Goal: Task Accomplishment & Management: Complete application form

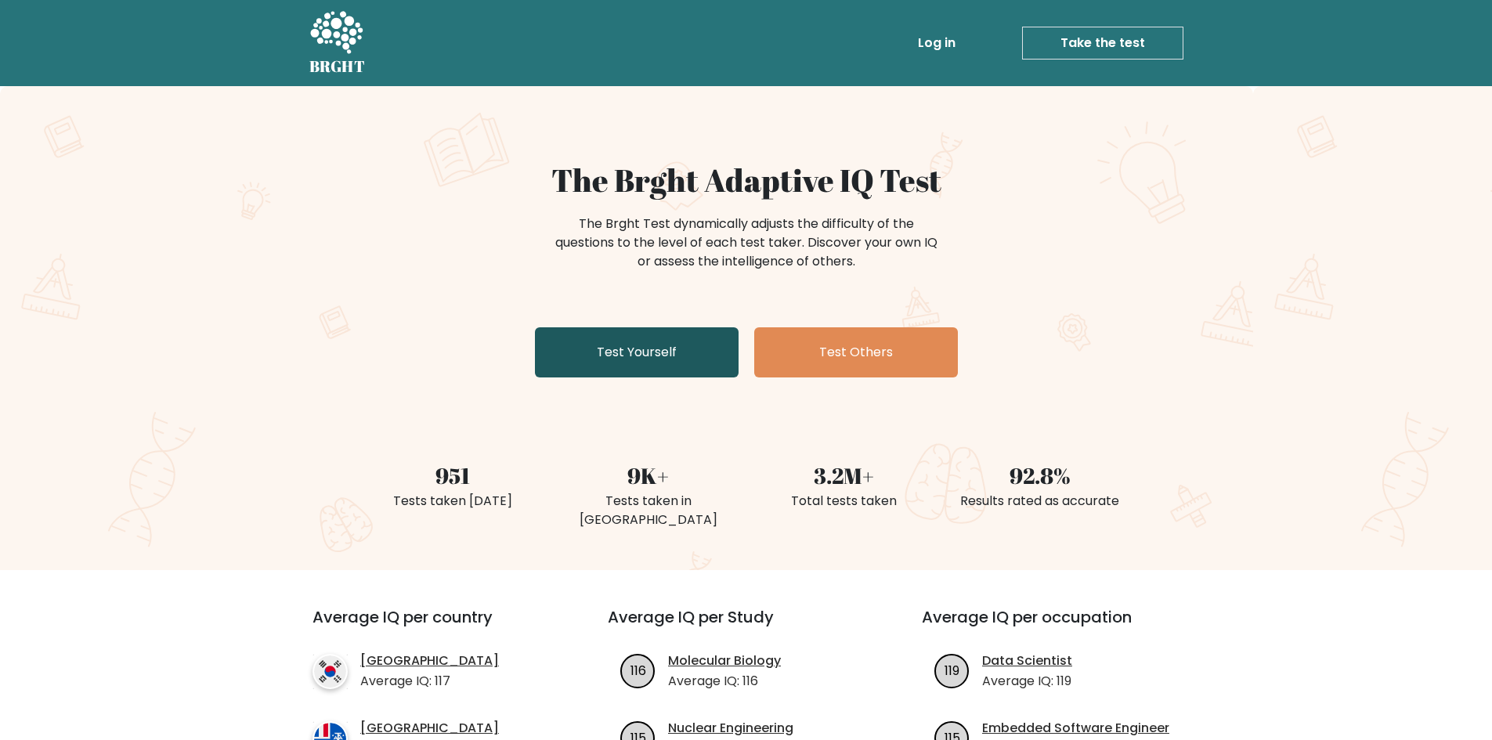
click at [636, 352] on link "Test Yourself" at bounding box center [637, 352] width 204 height 50
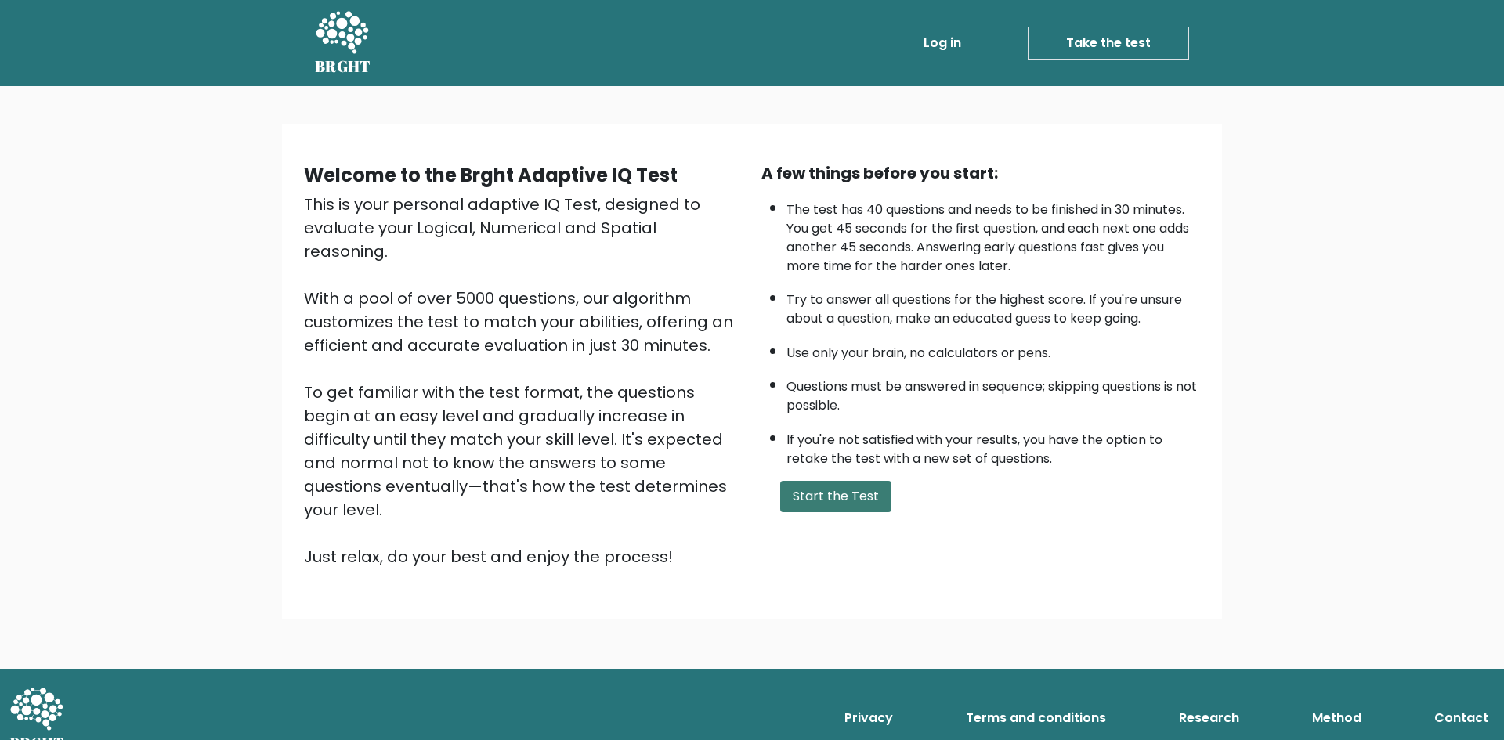
click at [814, 509] on button "Start the Test" at bounding box center [835, 496] width 111 height 31
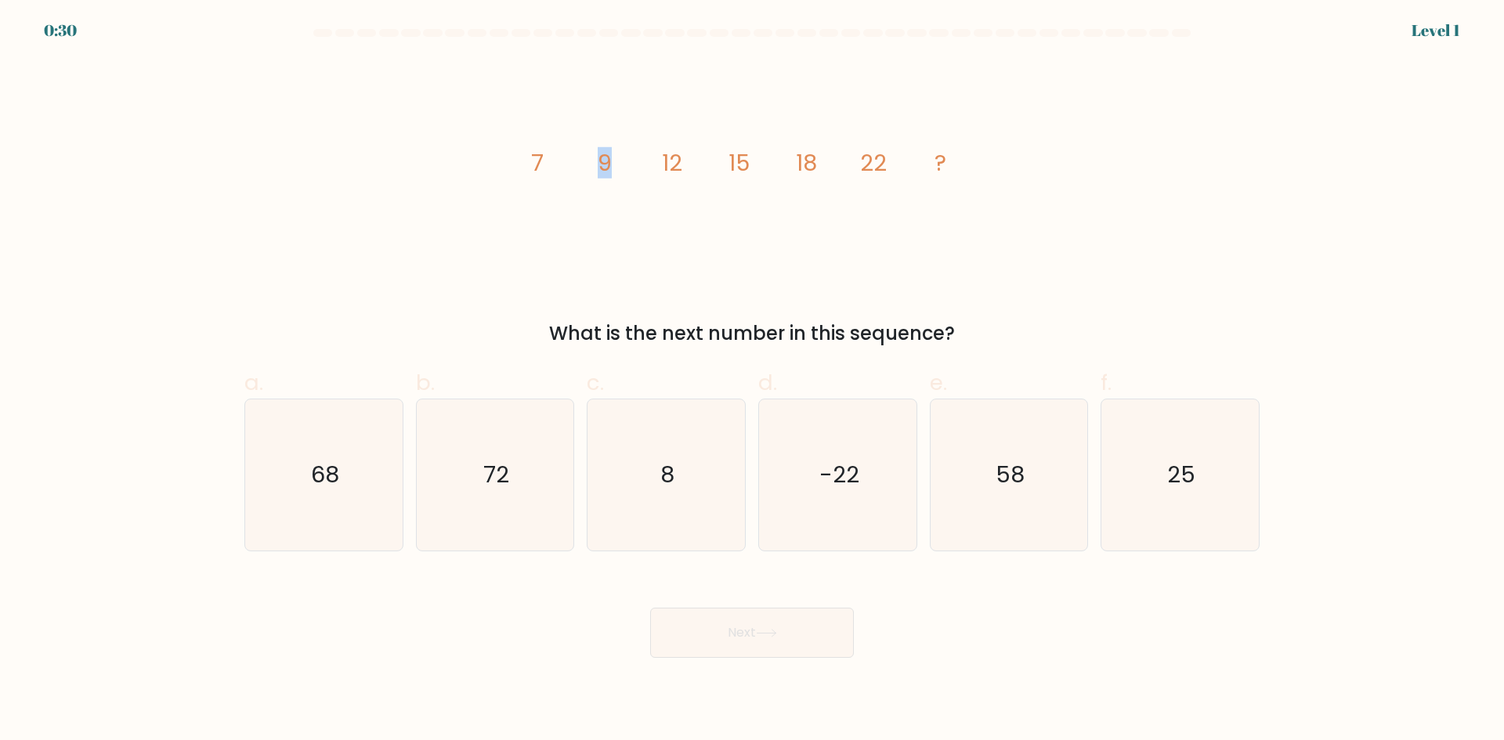
drag, startPoint x: 543, startPoint y: 164, endPoint x: 619, endPoint y: 151, distance: 77.1
click at [619, 151] on icon "image/svg+xml 7 9 12 15 18 22 ?" at bounding box center [752, 171] width 470 height 222
click at [616, 161] on icon "image/svg+xml 7 9 12 15 18 22 ?" at bounding box center [752, 171] width 470 height 222
drag, startPoint x: 661, startPoint y: 160, endPoint x: 706, endPoint y: 166, distance: 45.8
click at [703, 166] on icon "image/svg+xml 7 9 12 15 18 22 ?" at bounding box center [752, 171] width 470 height 222
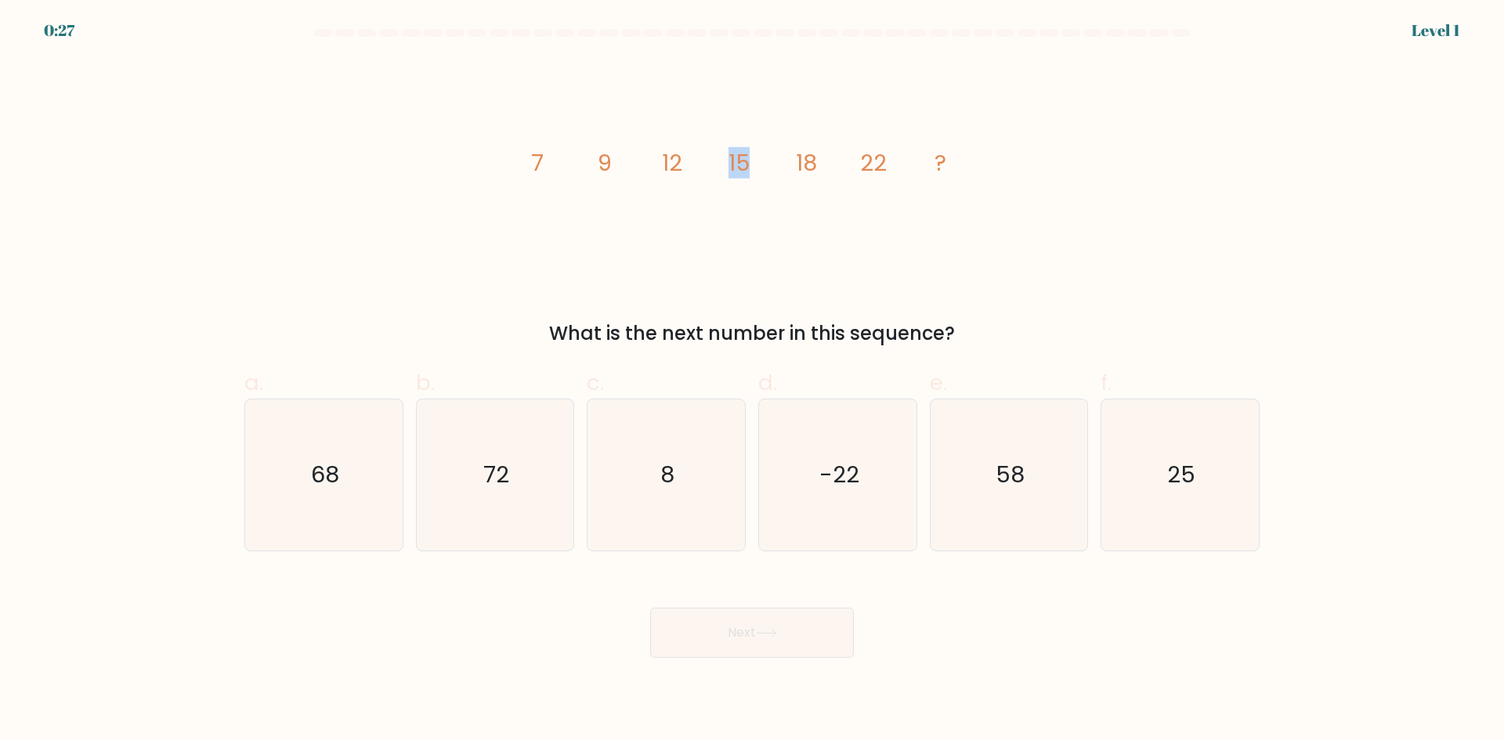
drag, startPoint x: 723, startPoint y: 166, endPoint x: 785, endPoint y: 166, distance: 61.9
click at [785, 166] on icon "image/svg+xml 7 9 12 15 18 22 ?" at bounding box center [752, 171] width 470 height 222
drag, startPoint x: 814, startPoint y: 164, endPoint x: 836, endPoint y: 163, distance: 22.8
click at [829, 164] on icon "image/svg+xml 7 9 12 15 18 22 ?" at bounding box center [752, 171] width 470 height 222
click at [800, 164] on tspan "18" at bounding box center [806, 162] width 21 height 31
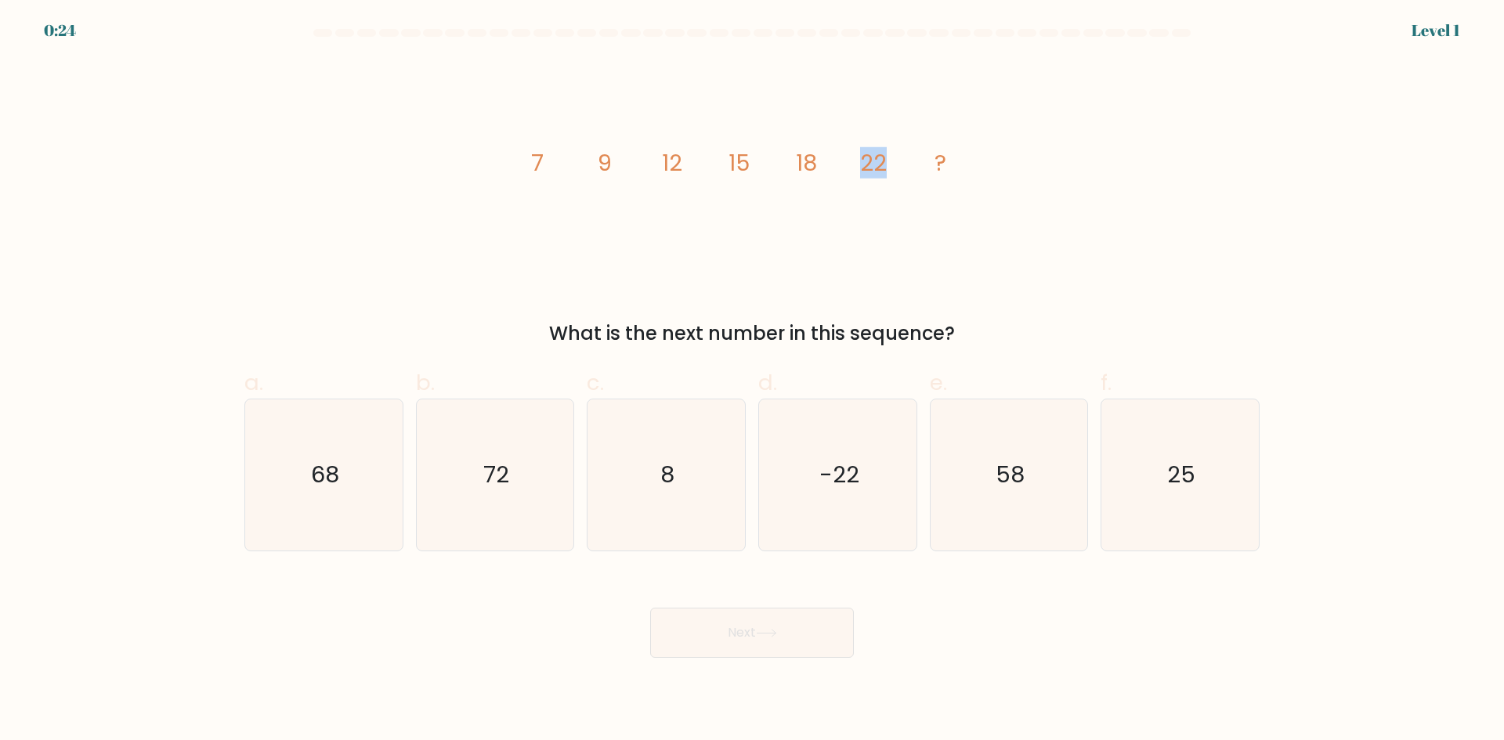
drag, startPoint x: 867, startPoint y: 161, endPoint x: 904, endPoint y: 160, distance: 36.8
click at [904, 160] on icon "image/svg+xml 7 9 12 15 18 22 ?" at bounding box center [752, 171] width 470 height 222
click at [1168, 487] on text "25" at bounding box center [1182, 474] width 28 height 31
click at [753, 381] on input "f. 25" at bounding box center [752, 375] width 1 height 10
radio input "true"
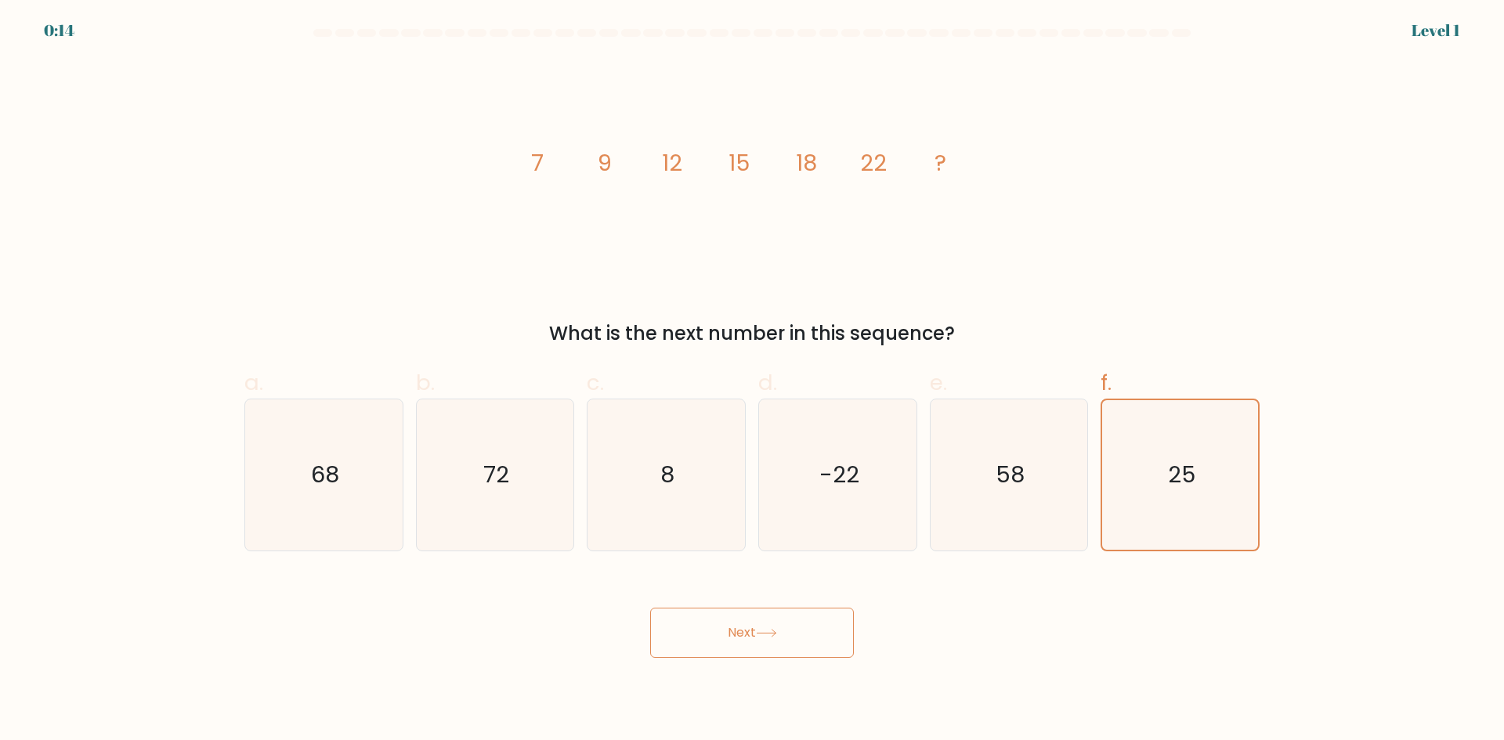
click at [812, 630] on button "Next" at bounding box center [752, 633] width 204 height 50
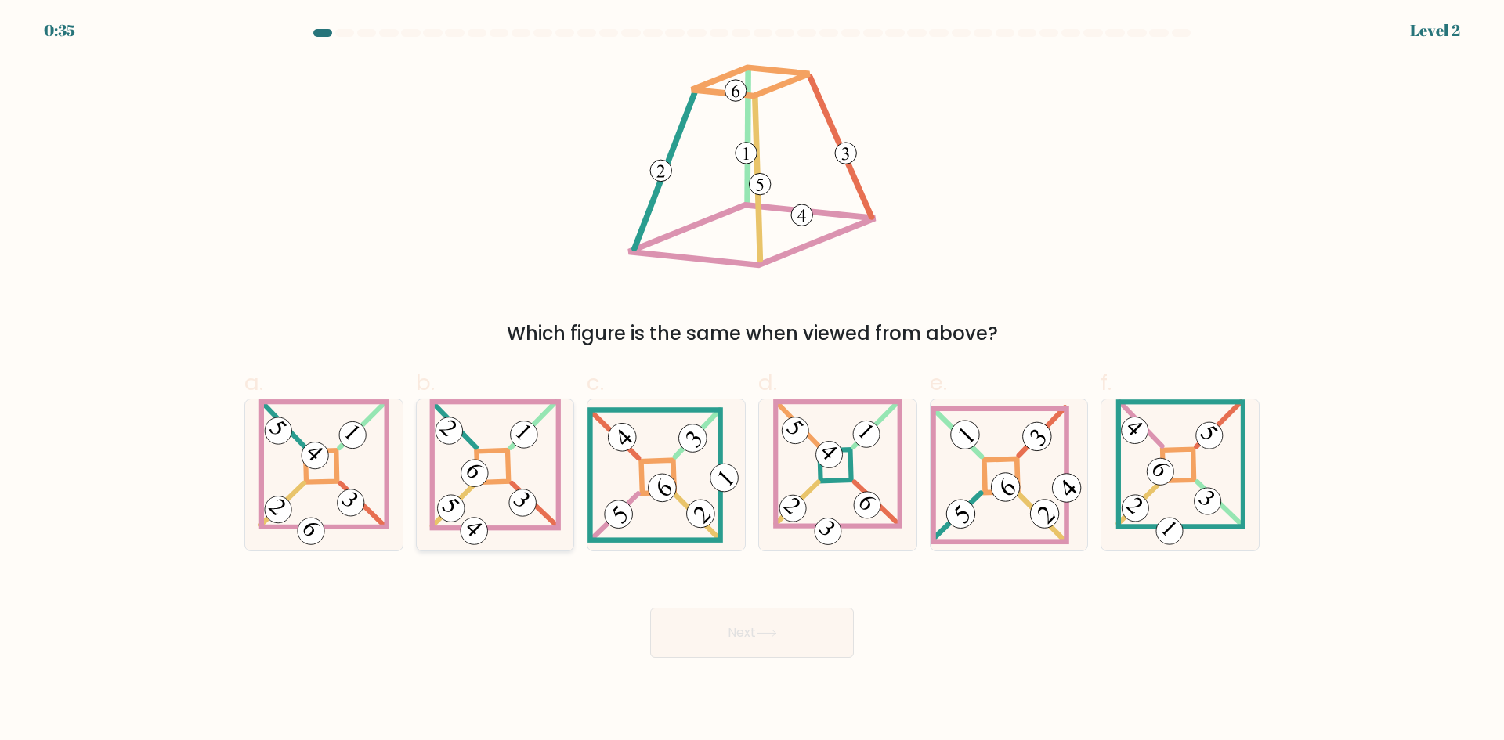
click at [513, 467] on icon at bounding box center [495, 474] width 132 height 151
click at [752, 381] on input "b." at bounding box center [752, 375] width 1 height 10
radio input "true"
click at [739, 640] on button "Next" at bounding box center [752, 633] width 204 height 50
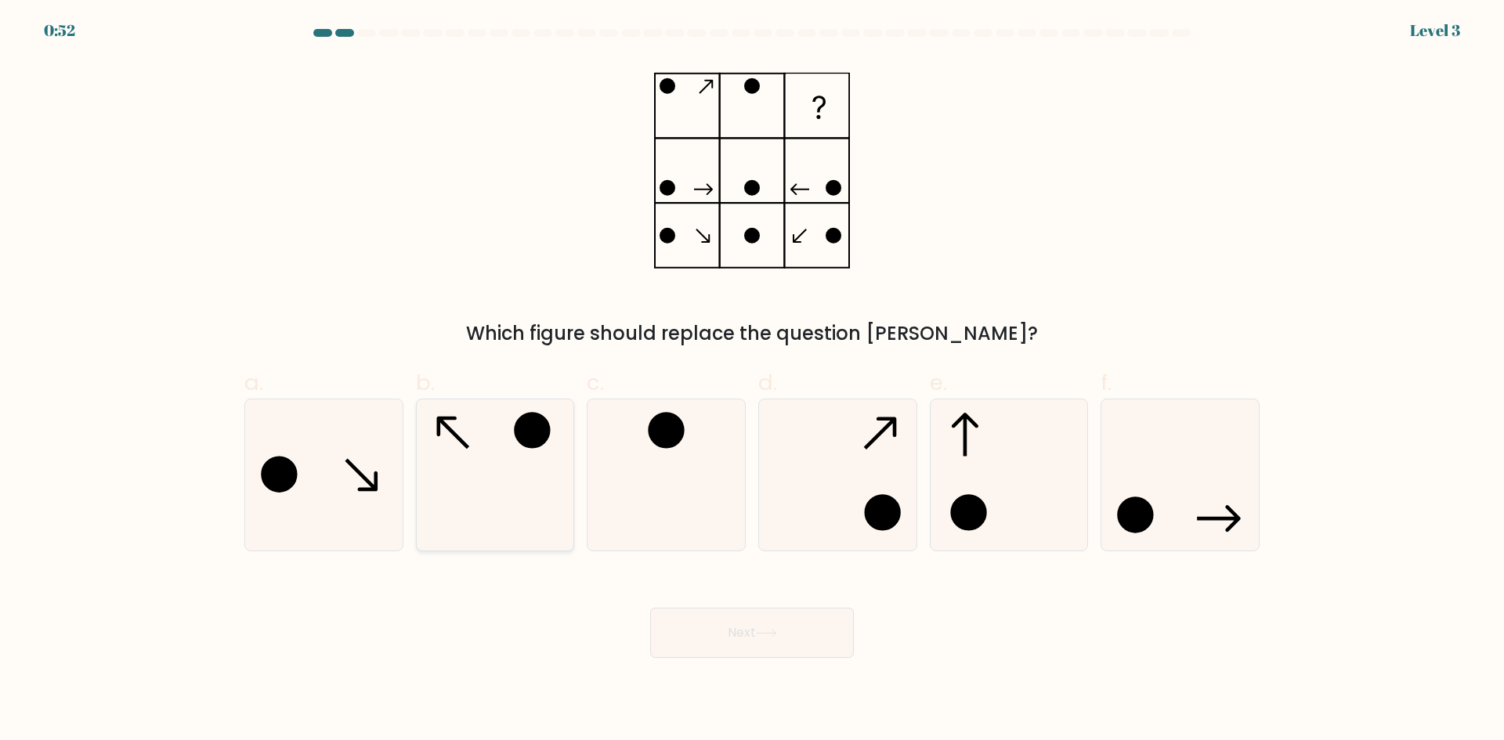
click at [540, 434] on circle at bounding box center [532, 429] width 33 height 33
click at [752, 381] on input "b." at bounding box center [752, 375] width 1 height 10
radio input "true"
click at [778, 626] on button "Next" at bounding box center [752, 633] width 204 height 50
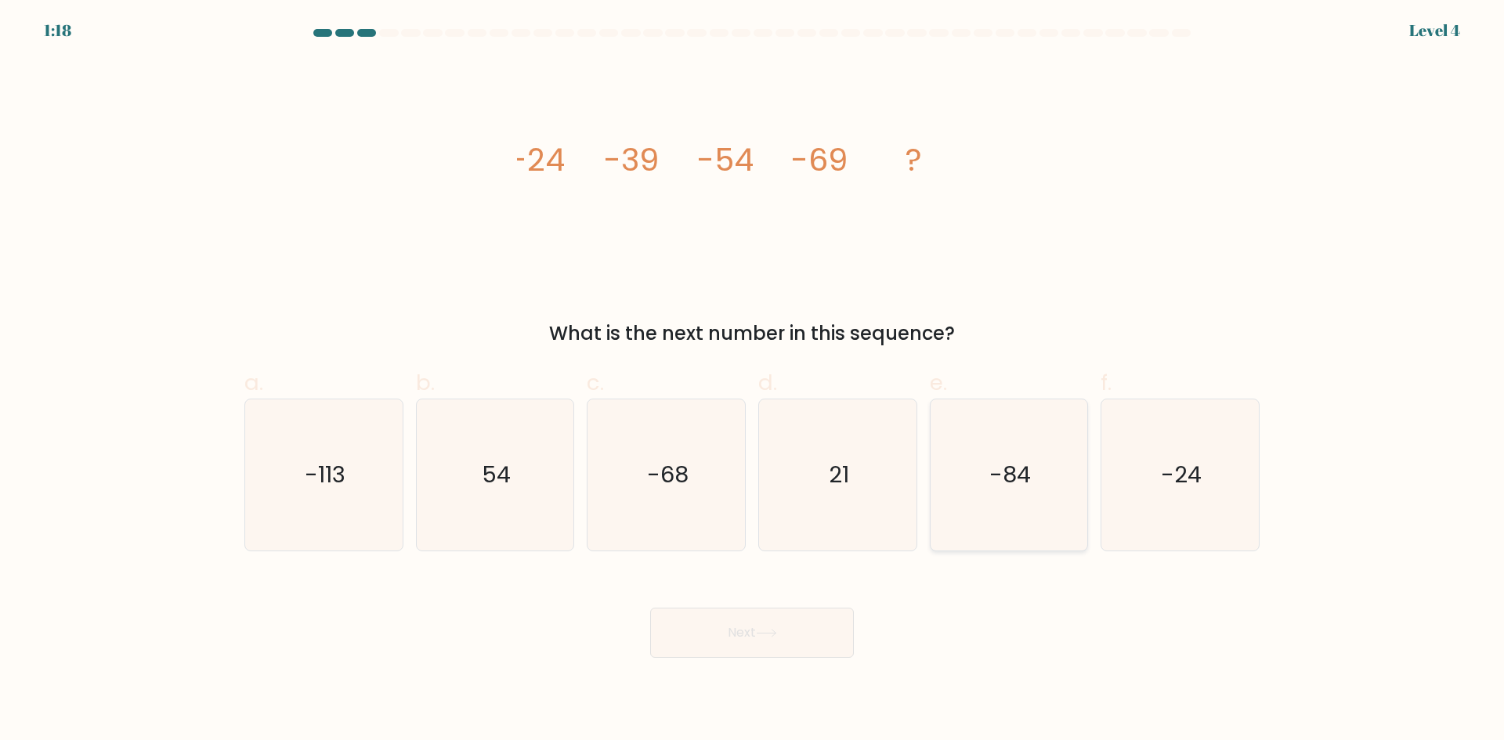
click at [1034, 463] on icon "-84" at bounding box center [1008, 474] width 151 height 151
click at [753, 381] on input "e. -84" at bounding box center [752, 375] width 1 height 10
radio input "true"
click at [777, 632] on icon at bounding box center [766, 633] width 21 height 9
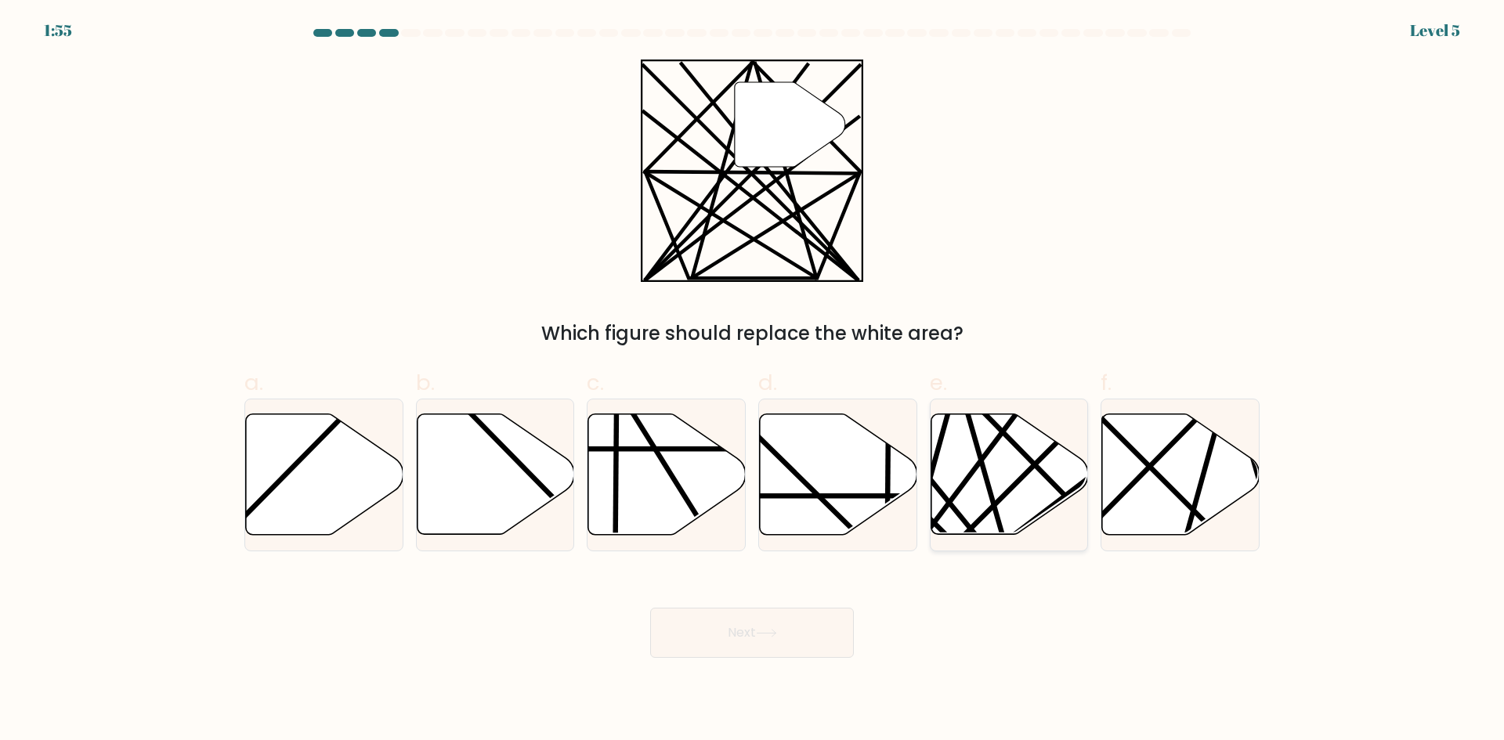
click at [1020, 483] on icon at bounding box center [1008, 474] width 157 height 121
click at [753, 381] on input "e." at bounding box center [752, 375] width 1 height 10
radio input "true"
click at [771, 639] on button "Next" at bounding box center [752, 633] width 204 height 50
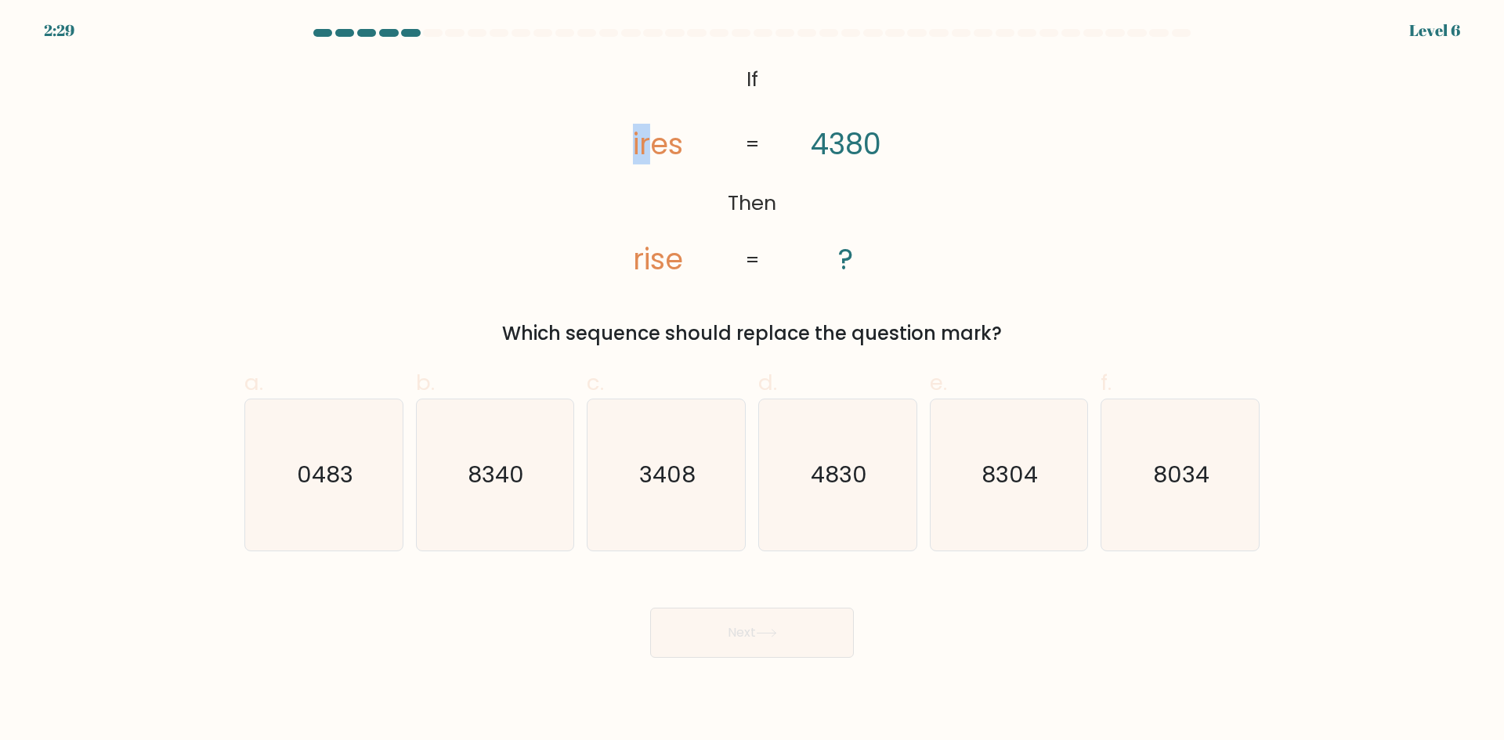
drag, startPoint x: 635, startPoint y: 156, endPoint x: 645, endPoint y: 161, distance: 11.2
click at [648, 157] on tspan "ires" at bounding box center [658, 144] width 50 height 41
click at [788, 138] on icon "@import url('https://fonts.googleapis.com/css?family=Abril+Fatface:400,100,100i…" at bounding box center [752, 171] width 360 height 222
drag, startPoint x: 824, startPoint y: 134, endPoint x: 843, endPoint y: 132, distance: 18.9
click at [843, 132] on tspan "4380" at bounding box center [845, 144] width 70 height 41
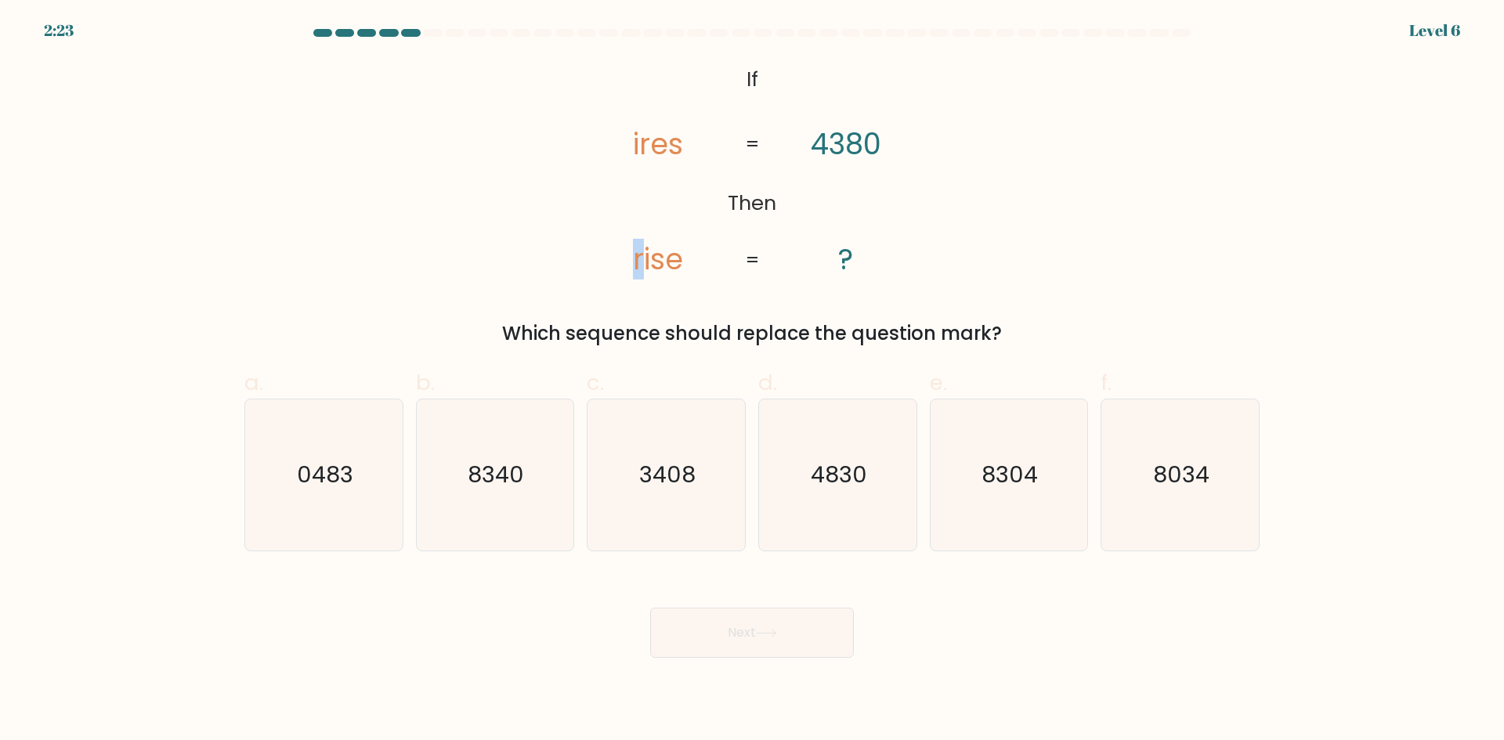
drag, startPoint x: 630, startPoint y: 265, endPoint x: 639, endPoint y: 259, distance: 11.3
click at [639, 258] on icon "@import url('https://fonts.googleapis.com/css?family=Abril+Fatface:400,100,100i…" at bounding box center [752, 171] width 360 height 222
drag, startPoint x: 634, startPoint y: 149, endPoint x: 643, endPoint y: 148, distance: 9.4
click at [643, 148] on tspan "ires" at bounding box center [658, 144] width 50 height 41
click at [638, 262] on tspan "rise" at bounding box center [658, 259] width 50 height 41
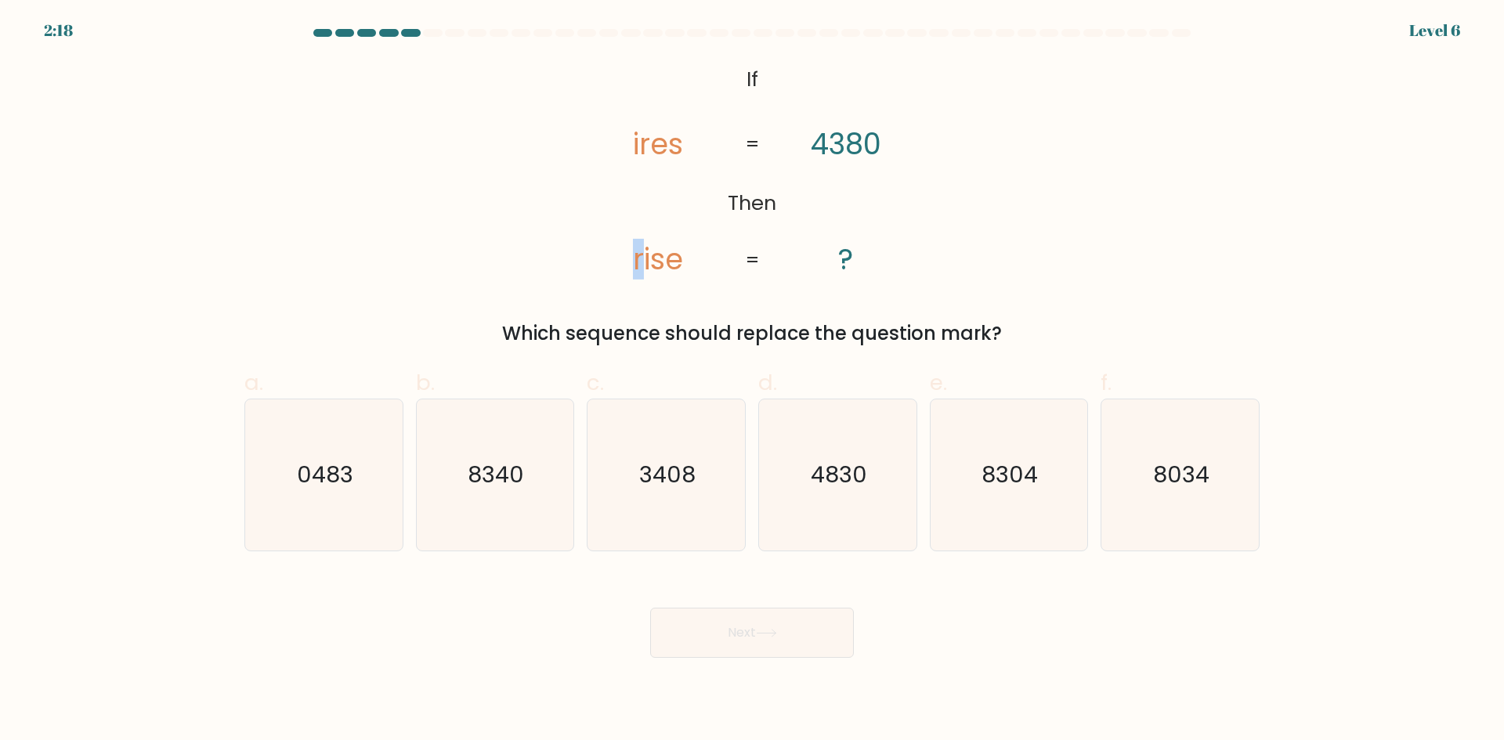
click at [648, 262] on tspan "rise" at bounding box center [658, 259] width 50 height 41
click at [677, 478] on text "3408" at bounding box center [668, 474] width 56 height 31
click at [752, 381] on input "c. 3408" at bounding box center [752, 375] width 1 height 10
radio input "true"
click at [760, 658] on body "2:12 Level 6 If" at bounding box center [752, 370] width 1504 height 740
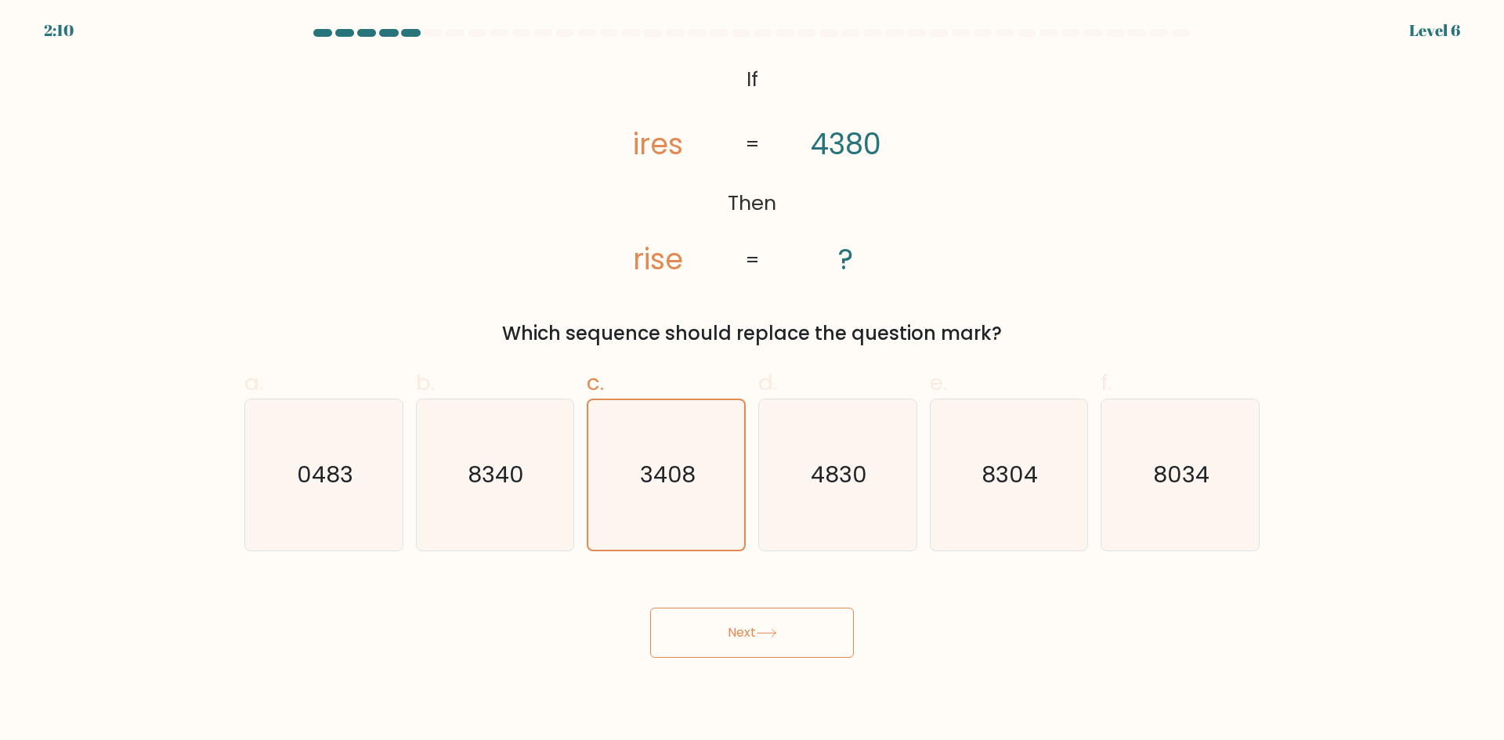
click at [745, 641] on button "Next" at bounding box center [752, 633] width 204 height 50
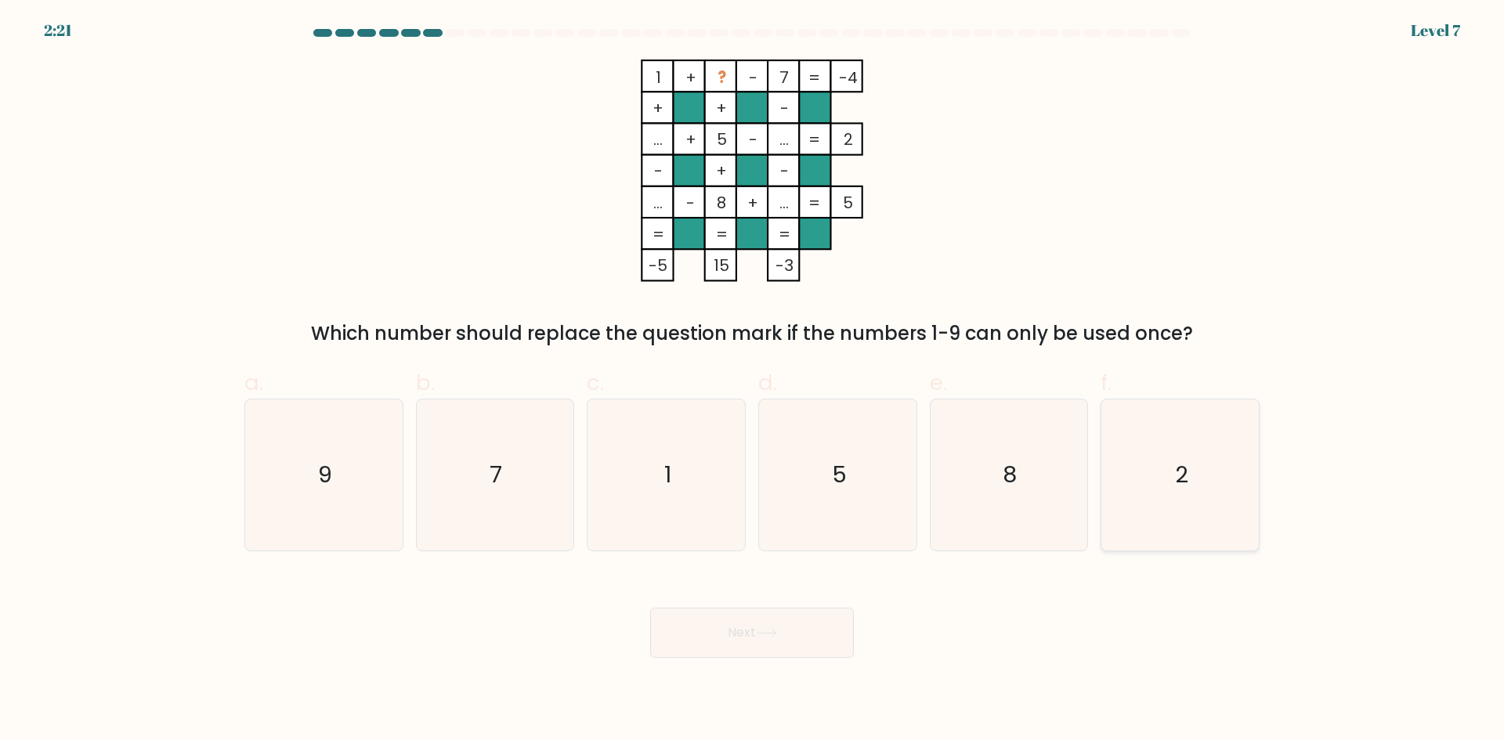
click at [1178, 483] on text "2" at bounding box center [1181, 474] width 13 height 31
click at [753, 381] on input "f. 2" at bounding box center [752, 375] width 1 height 10
radio input "true"
click at [785, 663] on body "2:21 Level 7" at bounding box center [752, 370] width 1504 height 740
click at [781, 651] on button "Next" at bounding box center [752, 633] width 204 height 50
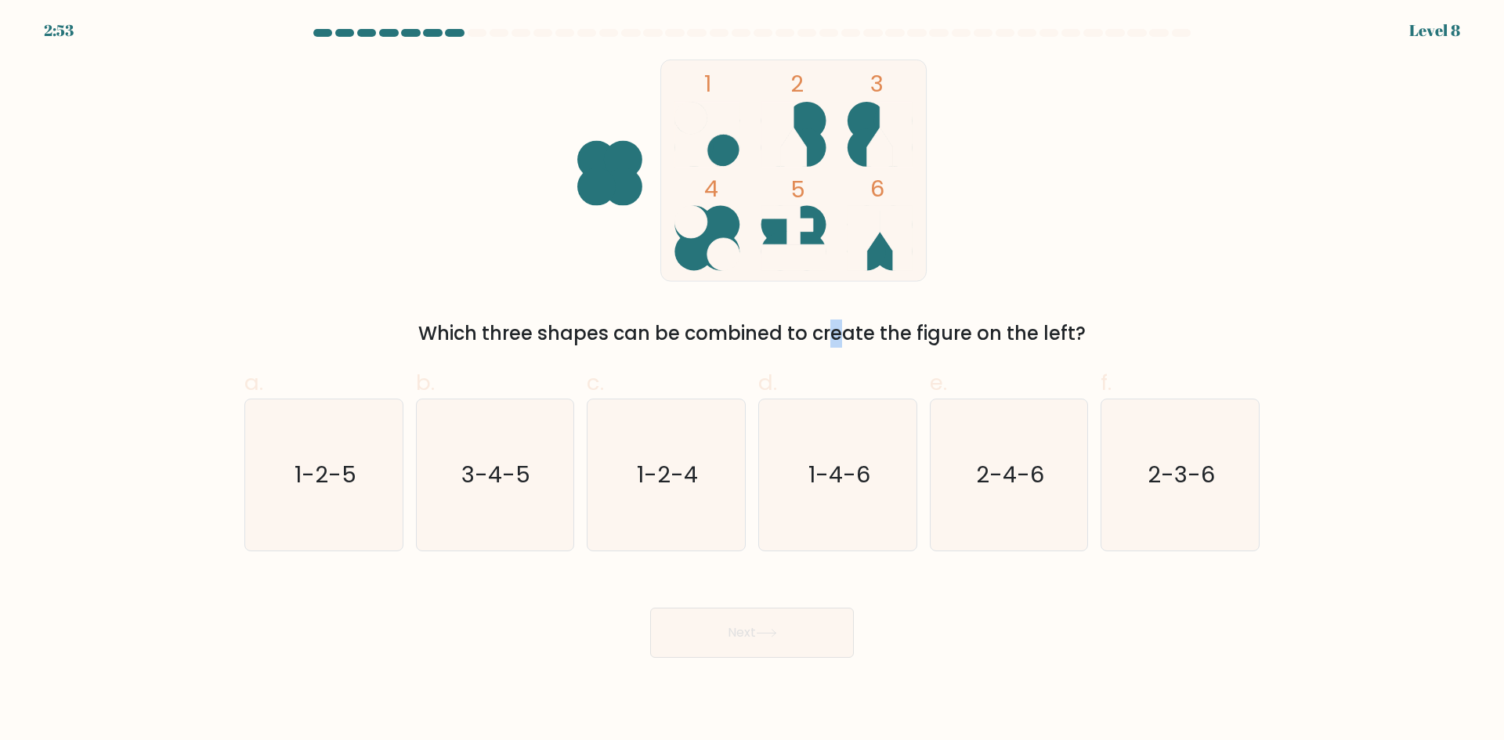
drag, startPoint x: 693, startPoint y: 338, endPoint x: 720, endPoint y: 334, distance: 26.8
click at [702, 337] on div "Which three shapes can be combined to create the figure on the left?" at bounding box center [752, 333] width 996 height 28
drag, startPoint x: 1178, startPoint y: 474, endPoint x: 1029, endPoint y: 561, distance: 172.3
click at [1179, 477] on text "2-3-6" at bounding box center [1181, 474] width 67 height 31
click at [753, 381] on input "f. 2-3-6" at bounding box center [752, 375] width 1 height 10
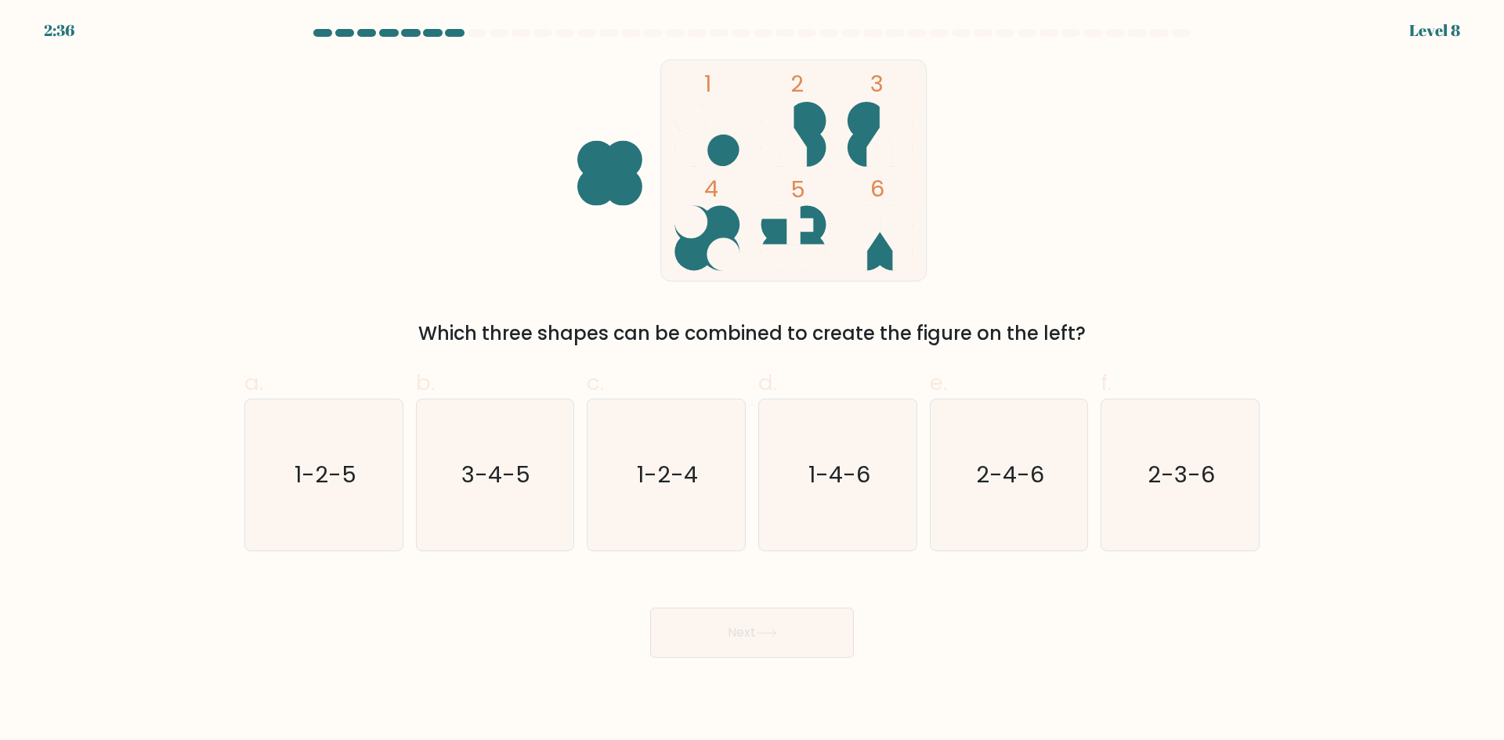
radio input "true"
click at [762, 640] on button "Next" at bounding box center [752, 633] width 204 height 50
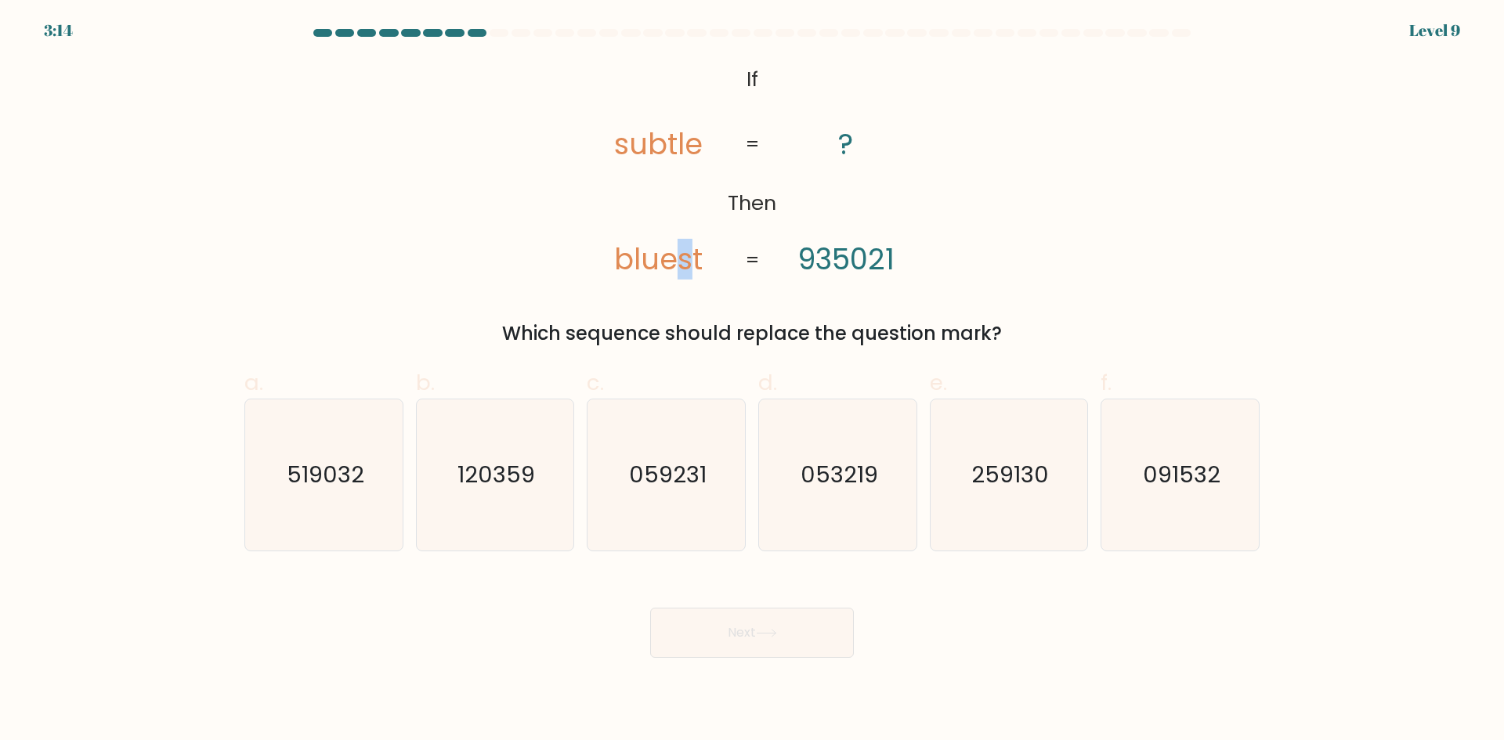
click at [688, 262] on tspan "bluest" at bounding box center [658, 259] width 88 height 41
click at [886, 249] on tspan "935021" at bounding box center [845, 259] width 97 height 41
click at [652, 262] on tspan "bluest" at bounding box center [658, 259] width 88 height 41
drag, startPoint x: 841, startPoint y: 275, endPoint x: 851, endPoint y: 270, distance: 11.2
click at [853, 270] on tspan "935021" at bounding box center [845, 259] width 97 height 41
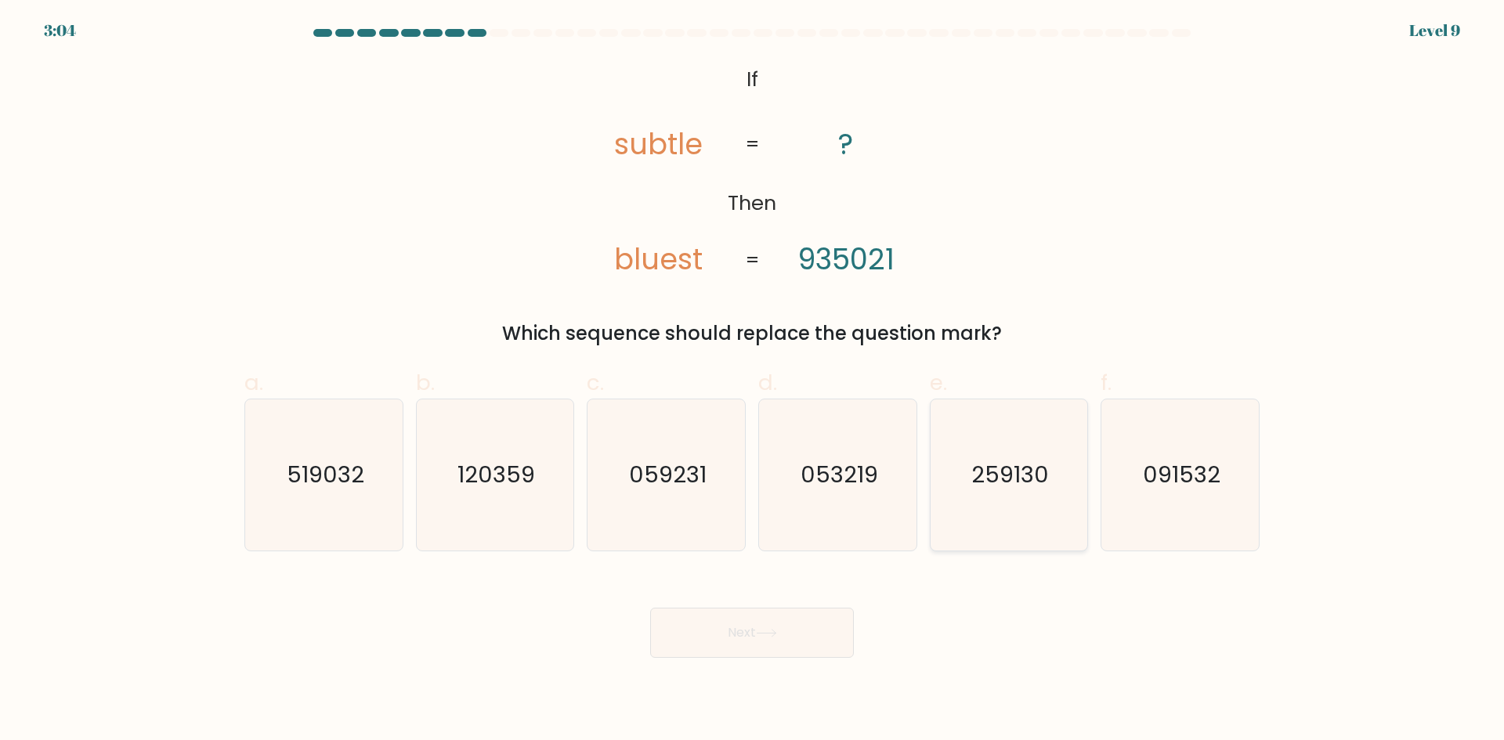
click at [1048, 494] on icon "259130" at bounding box center [1008, 474] width 151 height 151
click at [753, 381] on input "e. 259130" at bounding box center [752, 375] width 1 height 10
radio input "true"
click at [789, 645] on button "Next" at bounding box center [752, 633] width 204 height 50
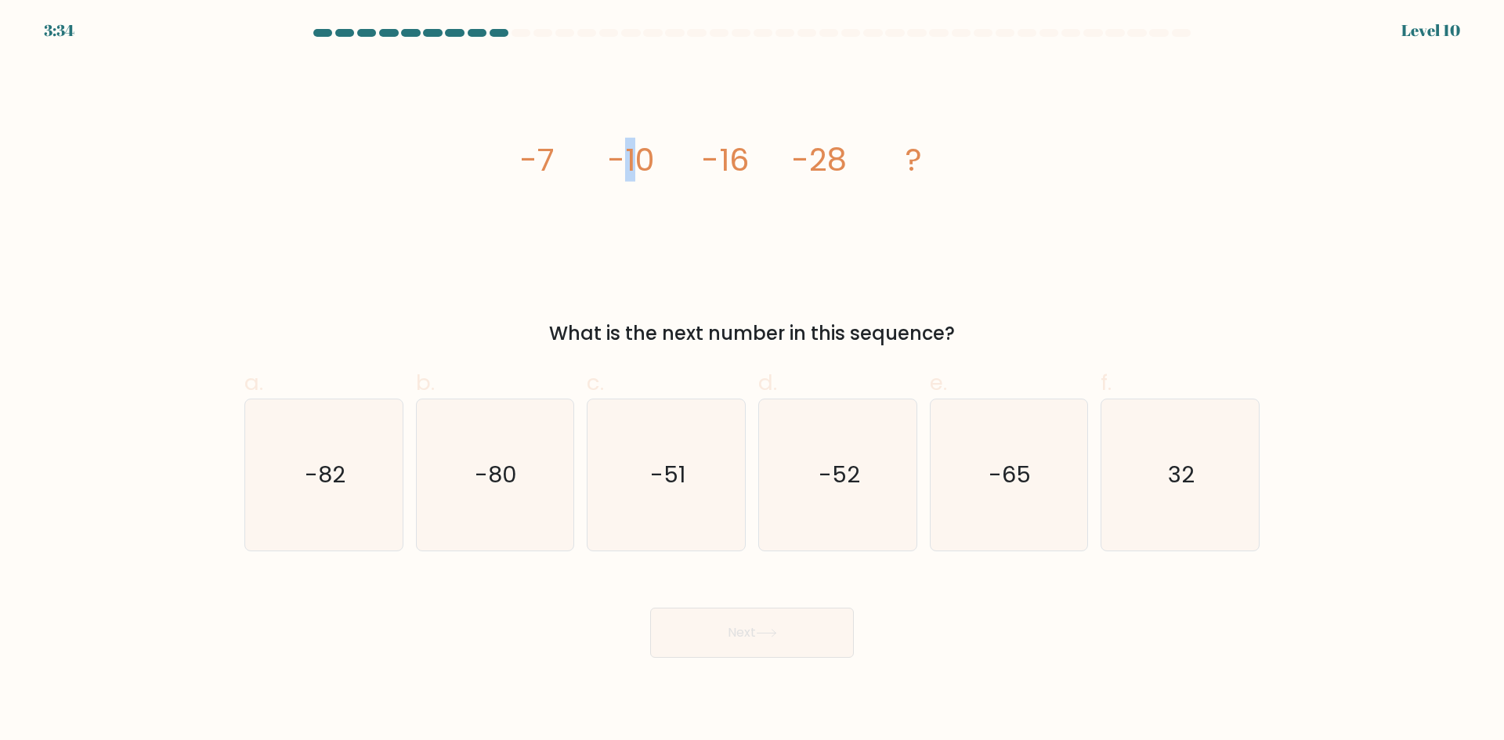
drag, startPoint x: 630, startPoint y: 160, endPoint x: 638, endPoint y: 161, distance: 8.6
click at [639, 158] on tspan "-10" at bounding box center [631, 160] width 47 height 44
drag, startPoint x: 726, startPoint y: 161, endPoint x: 756, endPoint y: 156, distance: 30.3
click at [756, 156] on icon "image/svg+xml -7 -10 -16 -28 ?" at bounding box center [752, 171] width 470 height 222
drag, startPoint x: 798, startPoint y: 181, endPoint x: 818, endPoint y: 187, distance: 21.3
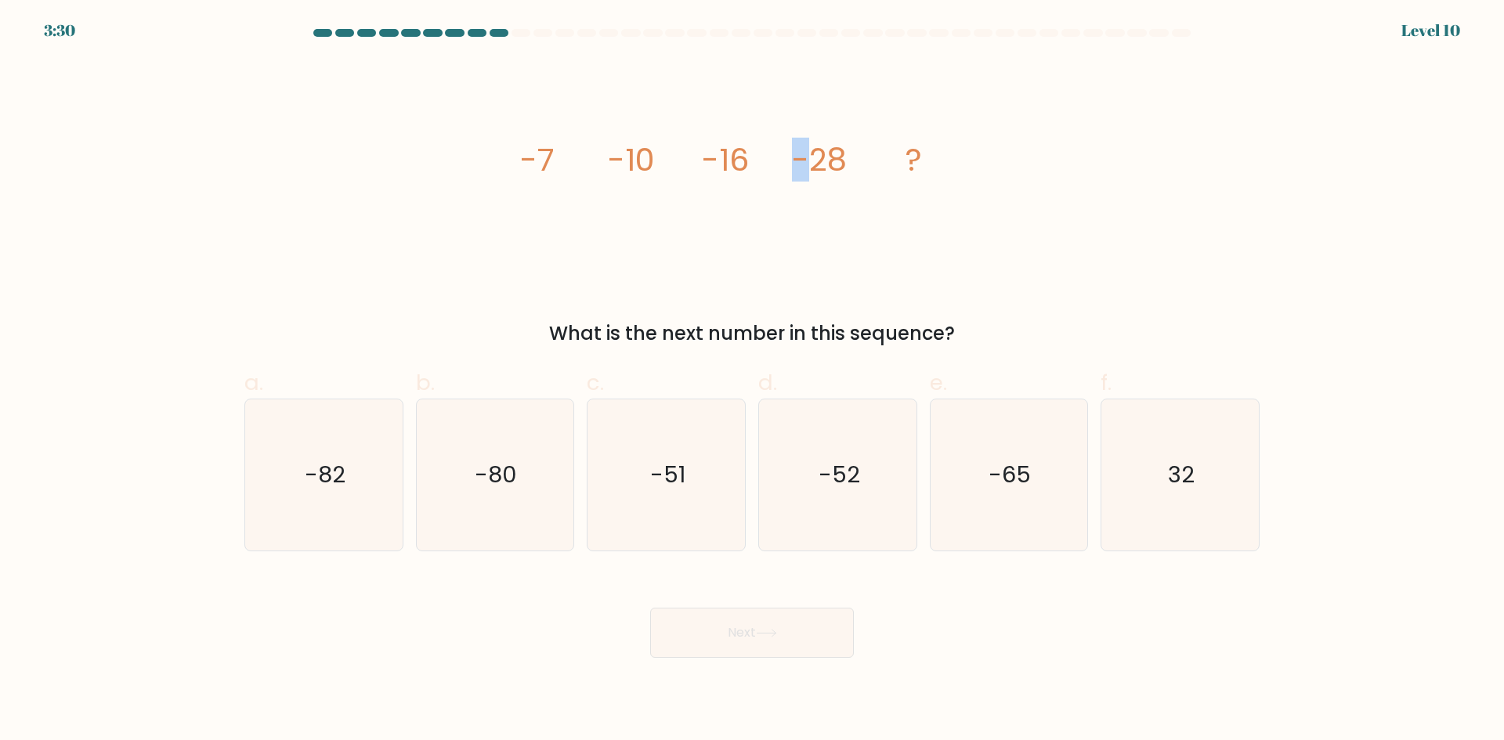
click at [818, 187] on icon "image/svg+xml -7 -10 -16 -28 ?" at bounding box center [752, 171] width 470 height 222
click at [757, 168] on icon "image/svg+xml -7 -10 -16 -28 ?" at bounding box center [752, 171] width 470 height 222
click at [847, 164] on icon "image/svg+xml -7 -10 -16 -28 ?" at bounding box center [752, 171] width 470 height 222
click at [849, 163] on icon "image/svg+xml -7 -10 -16 -28 ?" at bounding box center [752, 171] width 470 height 222
click at [884, 242] on icon "image/svg+xml -7 -10 -16 -28 ?" at bounding box center [752, 171] width 470 height 222
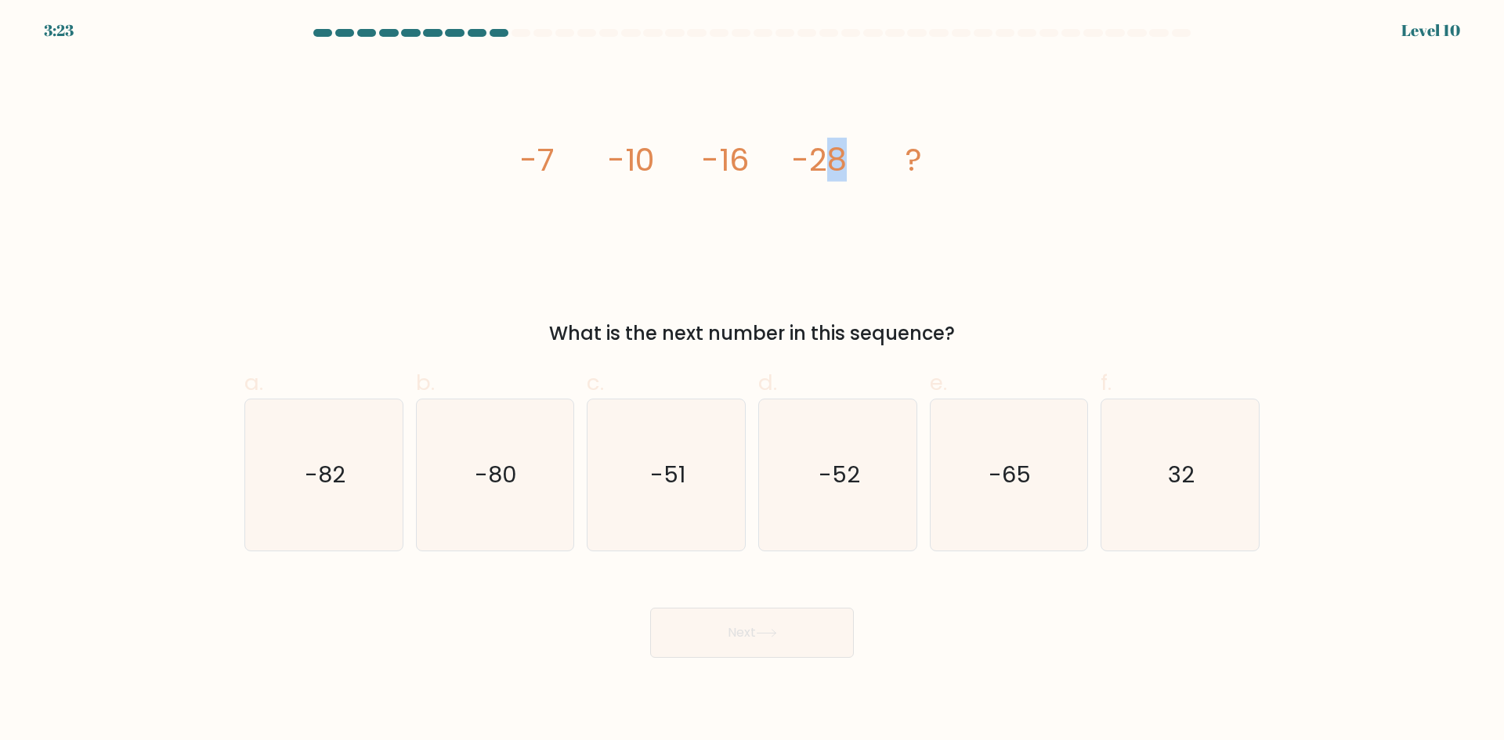
drag, startPoint x: 823, startPoint y: 162, endPoint x: 842, endPoint y: 161, distance: 18.8
click at [842, 161] on tspan "-28" at bounding box center [819, 160] width 55 height 44
click at [817, 169] on tspan "-28" at bounding box center [819, 160] width 55 height 44
click at [641, 170] on tspan "-10" at bounding box center [631, 160] width 47 height 44
drag, startPoint x: 544, startPoint y: 168, endPoint x: 582, endPoint y: 166, distance: 37.7
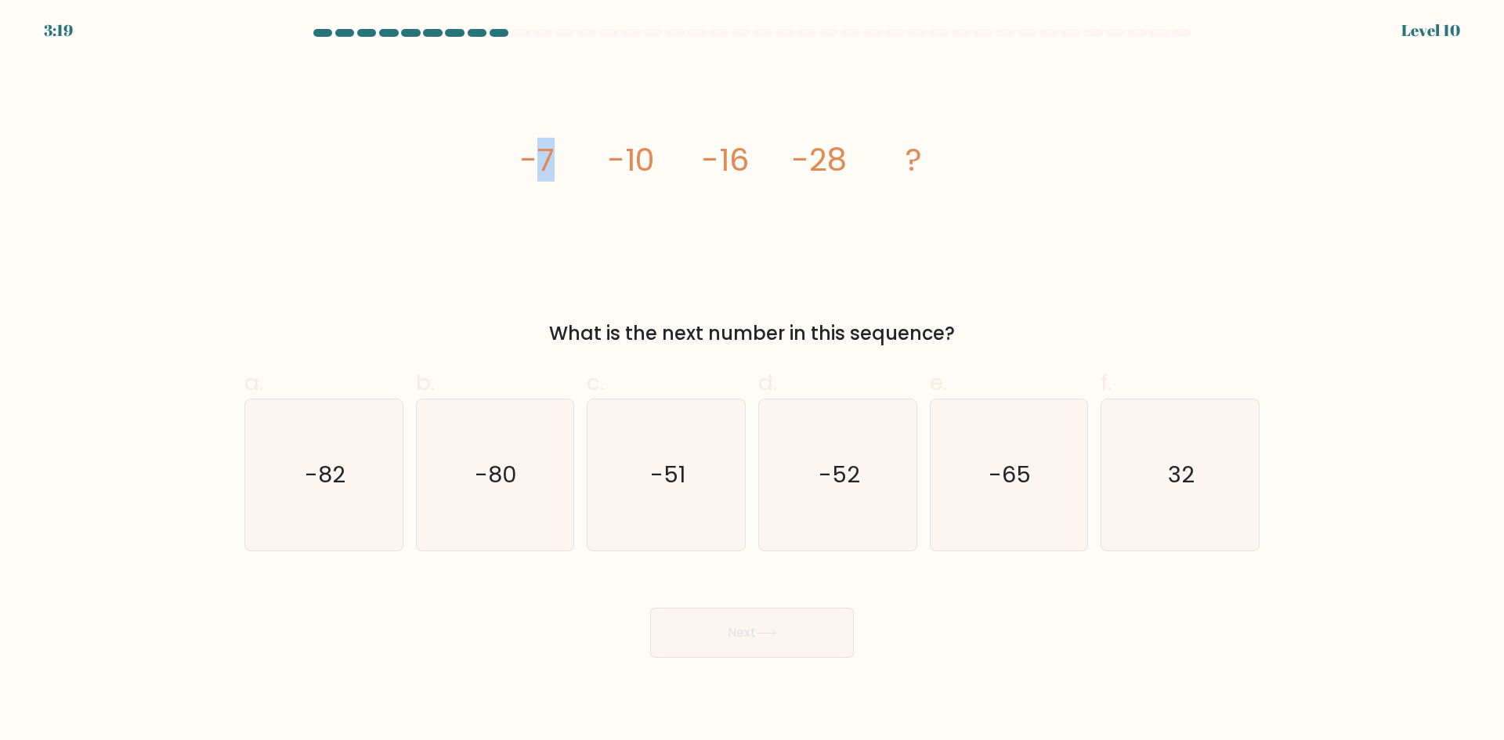
click at [569, 168] on icon "image/svg+xml -7 -10 -16 -28 ?" at bounding box center [752, 171] width 470 height 222
drag, startPoint x: 644, startPoint y: 153, endPoint x: 679, endPoint y: 153, distance: 35.2
click at [667, 153] on icon "image/svg+xml -7 -10 -16 -28 ?" at bounding box center [752, 171] width 470 height 222
drag, startPoint x: 721, startPoint y: 152, endPoint x: 768, endPoint y: 144, distance: 47.6
click at [766, 144] on icon "image/svg+xml -7 -10 -16 -28 ?" at bounding box center [752, 171] width 470 height 222
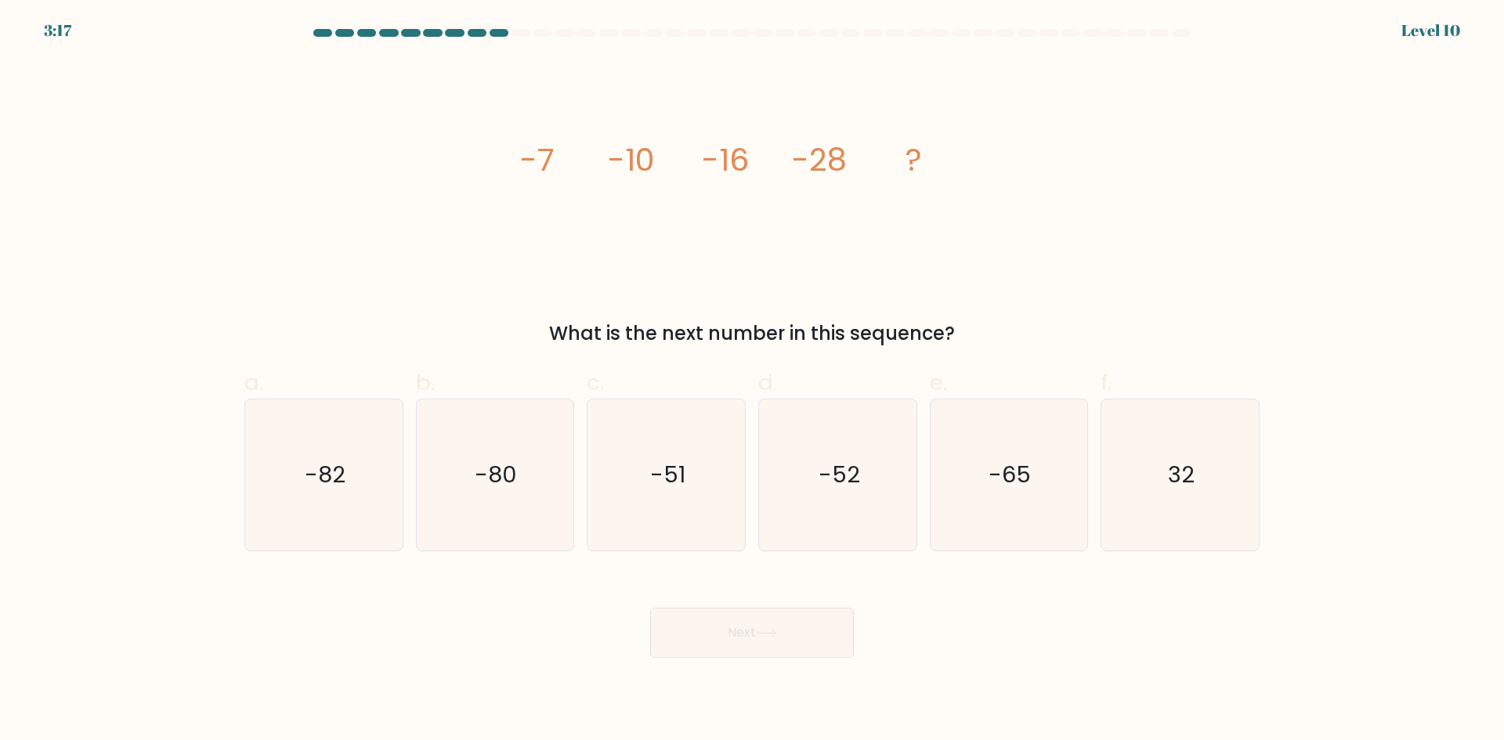
drag, startPoint x: 820, startPoint y: 165, endPoint x: 879, endPoint y: 161, distance: 58.9
click at [847, 161] on icon "image/svg+xml -7 -10 -16 -28 ?" at bounding box center [752, 171] width 470 height 222
drag, startPoint x: 738, startPoint y: 161, endPoint x: 760, endPoint y: 160, distance: 22.0
click at [760, 160] on icon "image/svg+xml -7 -10 -16 -28 ?" at bounding box center [752, 171] width 470 height 222
click at [790, 154] on icon "image/svg+xml -7 -10 -16 -28 ?" at bounding box center [752, 171] width 470 height 222
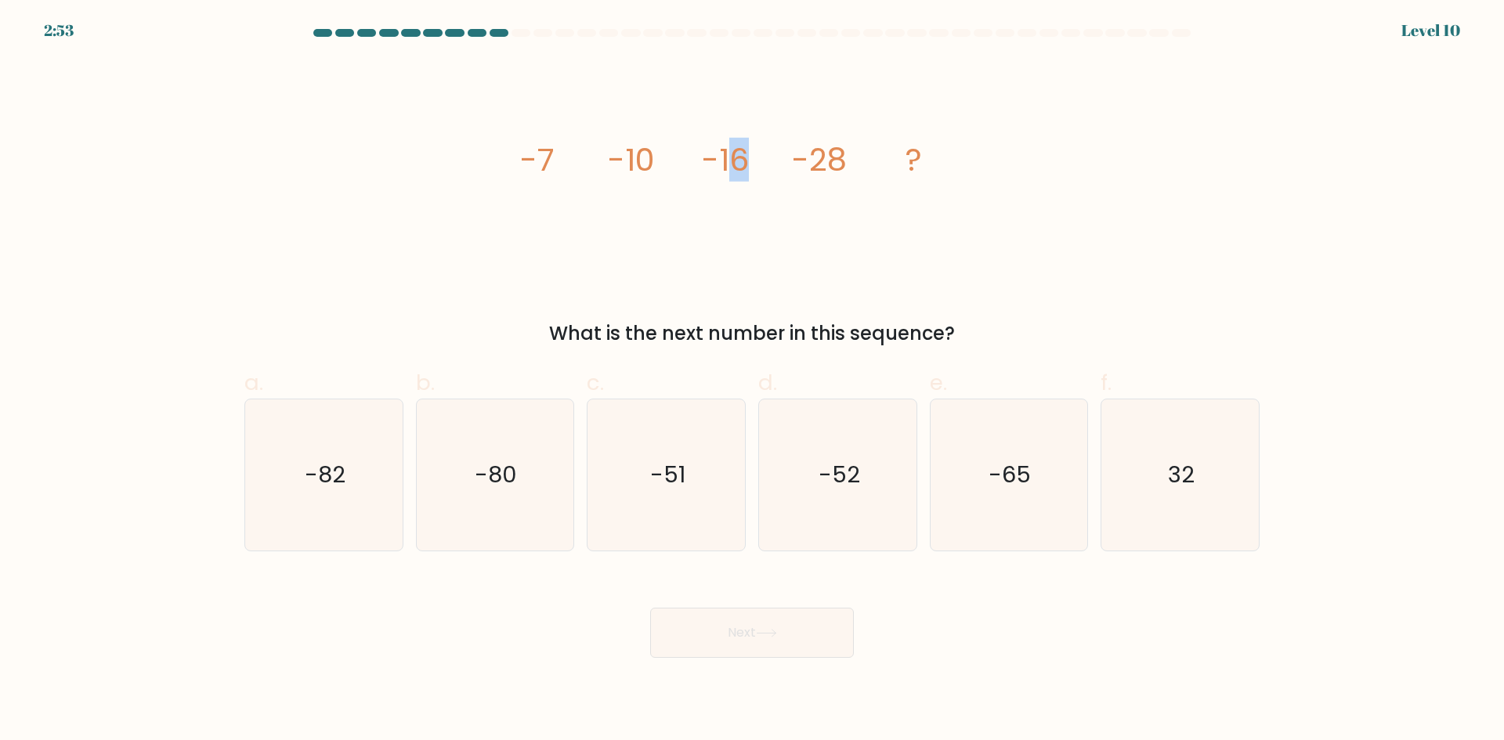
drag, startPoint x: 726, startPoint y: 167, endPoint x: 761, endPoint y: 162, distance: 35.6
click at [759, 162] on icon "image/svg+xml -7 -10 -16 -28 ?" at bounding box center [752, 171] width 470 height 222
click at [821, 168] on tspan "-28" at bounding box center [819, 160] width 55 height 44
click at [868, 168] on icon "image/svg+xml -7 -10 -16 -28 ?" at bounding box center [752, 171] width 470 height 222
click at [879, 465] on icon "-52" at bounding box center [837, 474] width 151 height 151
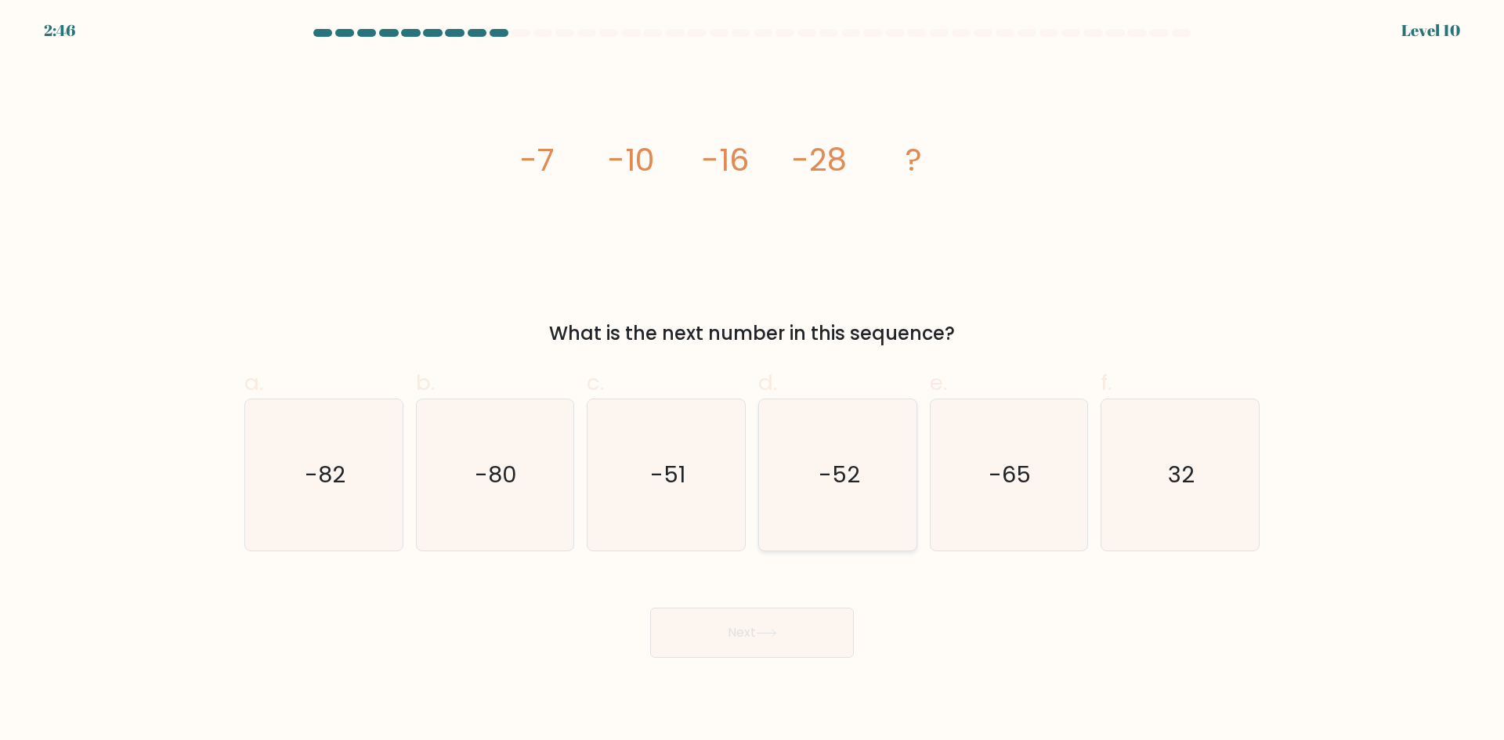
click at [753, 381] on input "d. -52" at bounding box center [752, 375] width 1 height 10
radio input "true"
click at [795, 604] on div "Next" at bounding box center [752, 614] width 1034 height 88
click at [800, 629] on button "Next" at bounding box center [752, 633] width 204 height 50
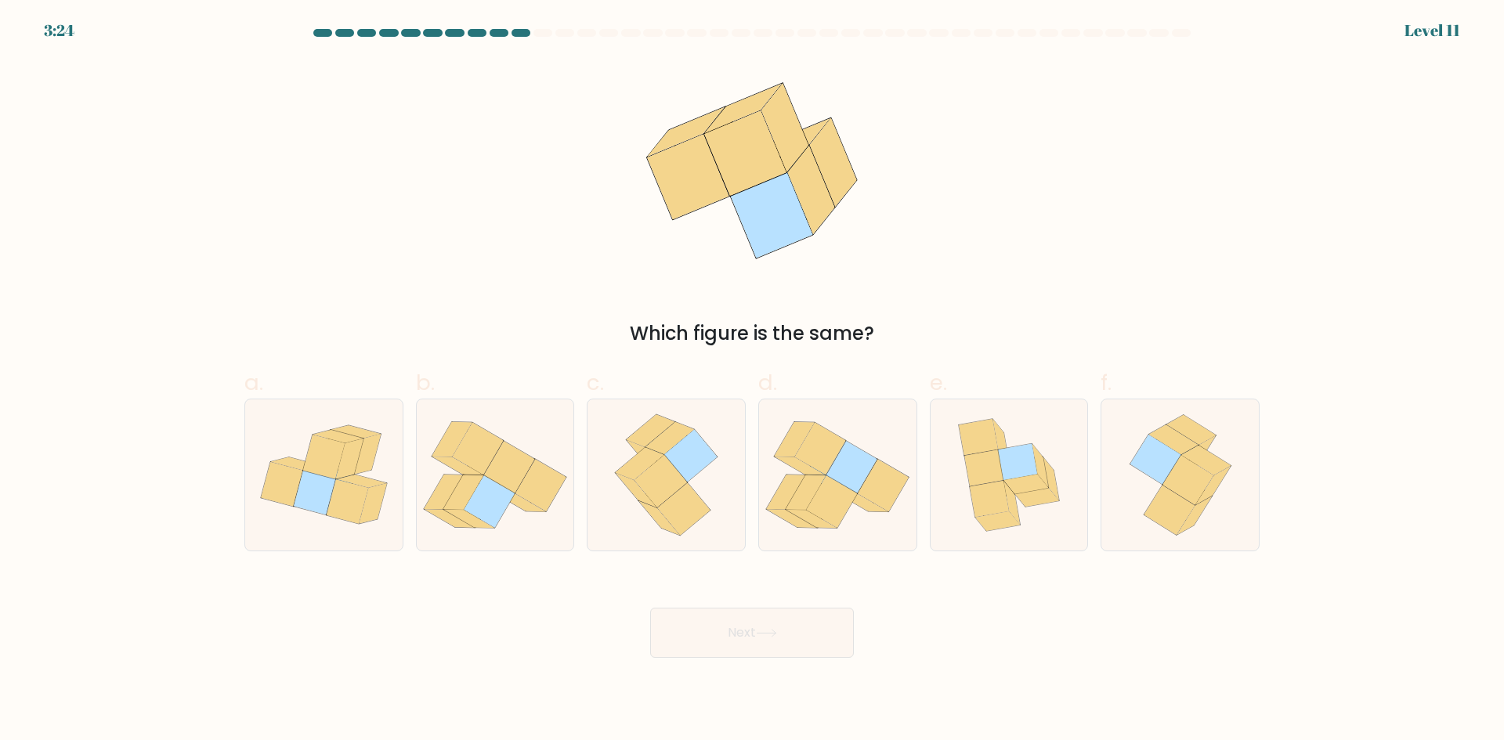
click at [821, 179] on icon at bounding box center [810, 189] width 47 height 88
click at [810, 193] on icon at bounding box center [810, 189] width 47 height 88
drag, startPoint x: 846, startPoint y: 144, endPoint x: 810, endPoint y: 186, distance: 55.0
click at [829, 160] on icon at bounding box center [751, 171] width 265 height 222
click at [810, 186] on icon at bounding box center [810, 189] width 47 height 88
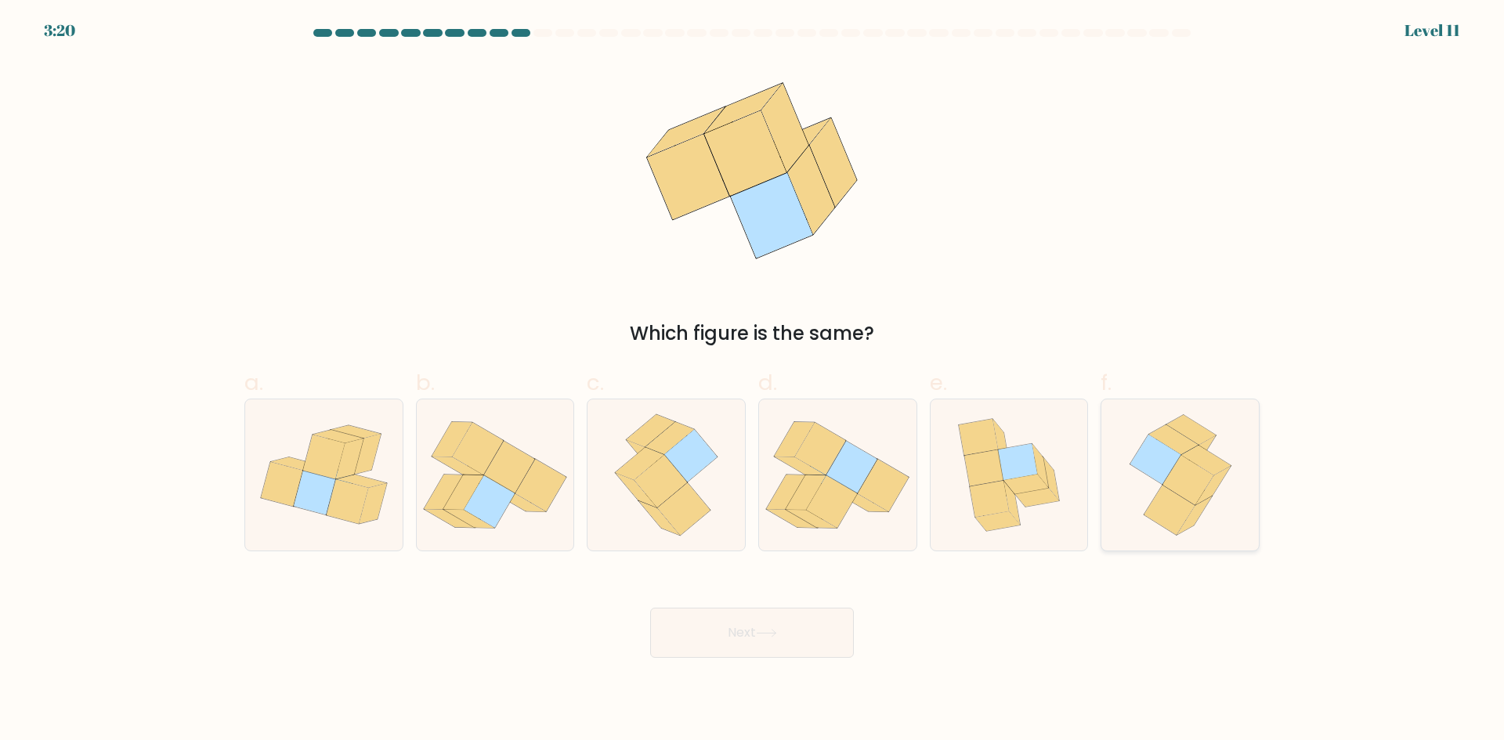
click at [1178, 399] on icon at bounding box center [1180, 474] width 124 height 151
click at [753, 381] on input "f." at bounding box center [752, 375] width 1 height 10
radio input "true"
click at [1175, 419] on icon at bounding box center [1179, 475] width 122 height 150
click at [753, 381] on input "f." at bounding box center [752, 375] width 1 height 10
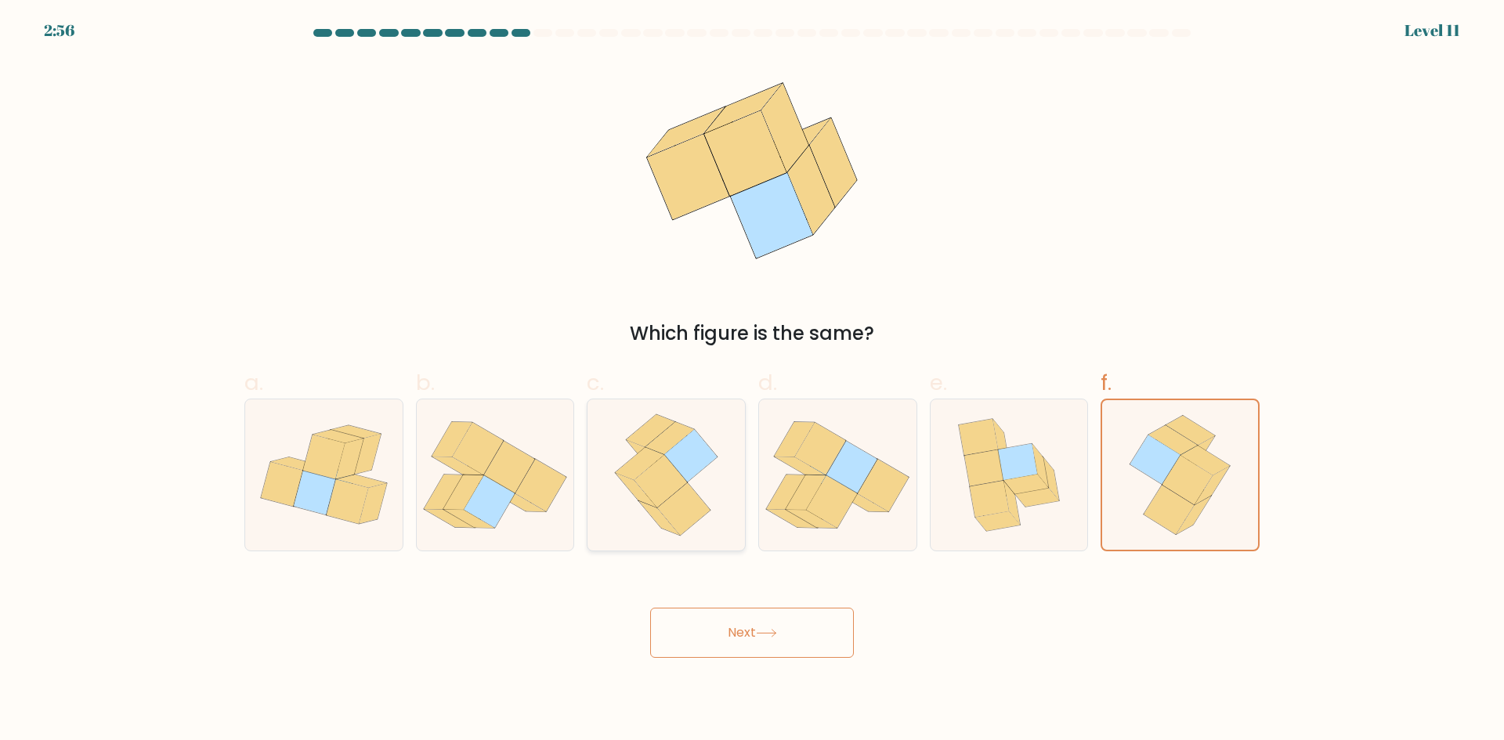
click at [631, 464] on icon at bounding box center [639, 463] width 49 height 32
click at [752, 381] on input "c." at bounding box center [752, 375] width 1 height 10
radio input "true"
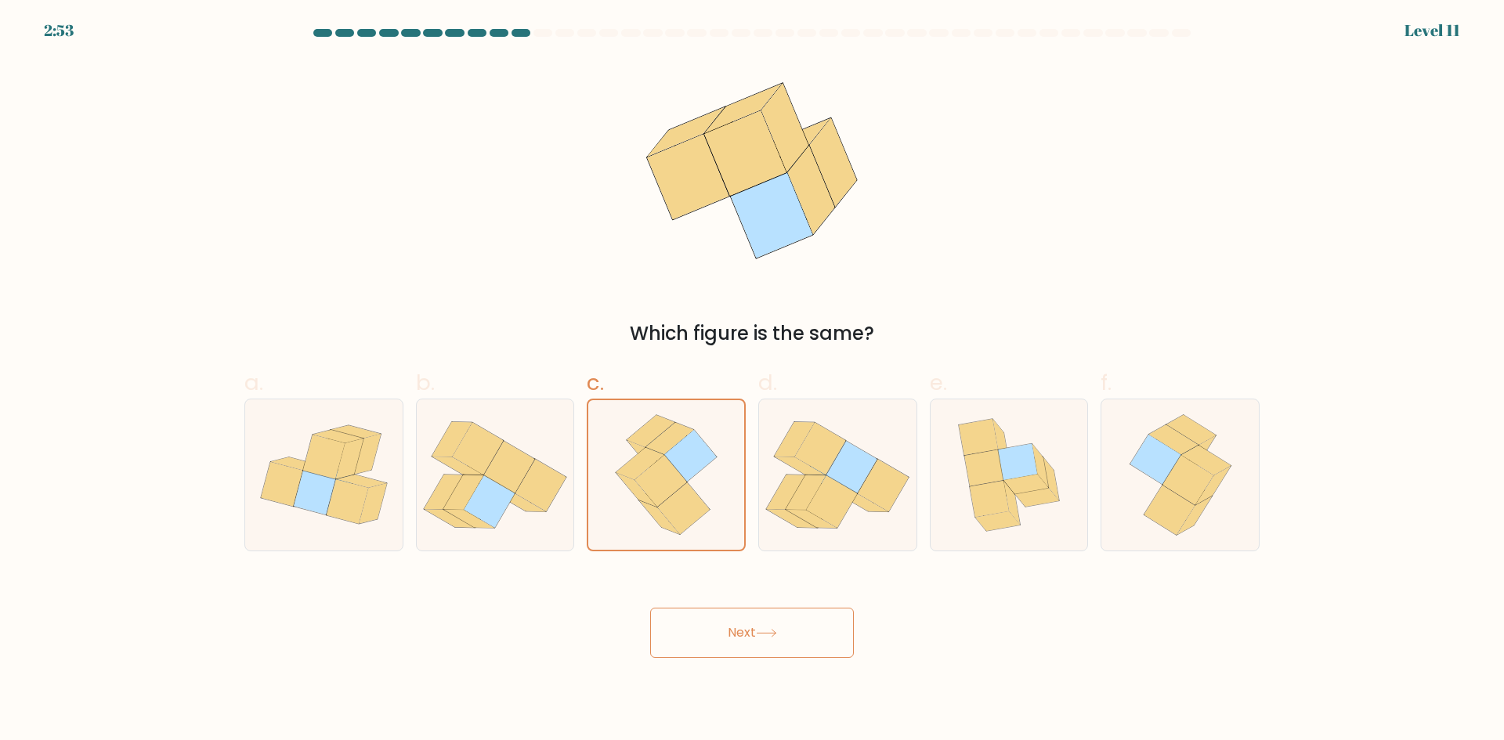
click at [700, 628] on button "Next" at bounding box center [752, 633] width 204 height 50
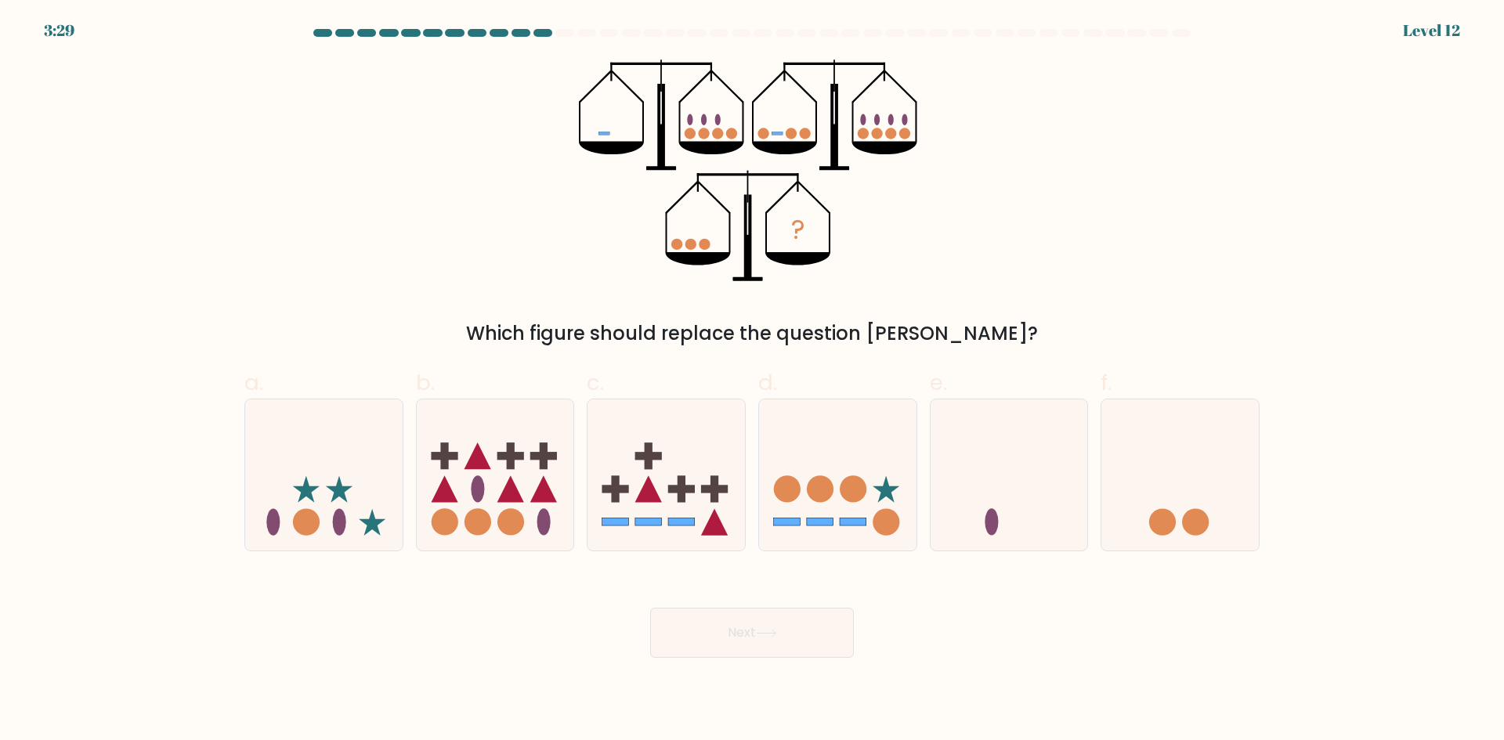
drag, startPoint x: 704, startPoint y: 138, endPoint x: 742, endPoint y: 126, distance: 40.1
click at [742, 126] on g at bounding box center [661, 115] width 165 height 111
click at [789, 126] on icon "?" at bounding box center [752, 171] width 347 height 222
drag, startPoint x: 622, startPoint y: 132, endPoint x: 732, endPoint y: 132, distance: 110.4
click at [639, 132] on icon "?" at bounding box center [752, 171] width 347 height 222
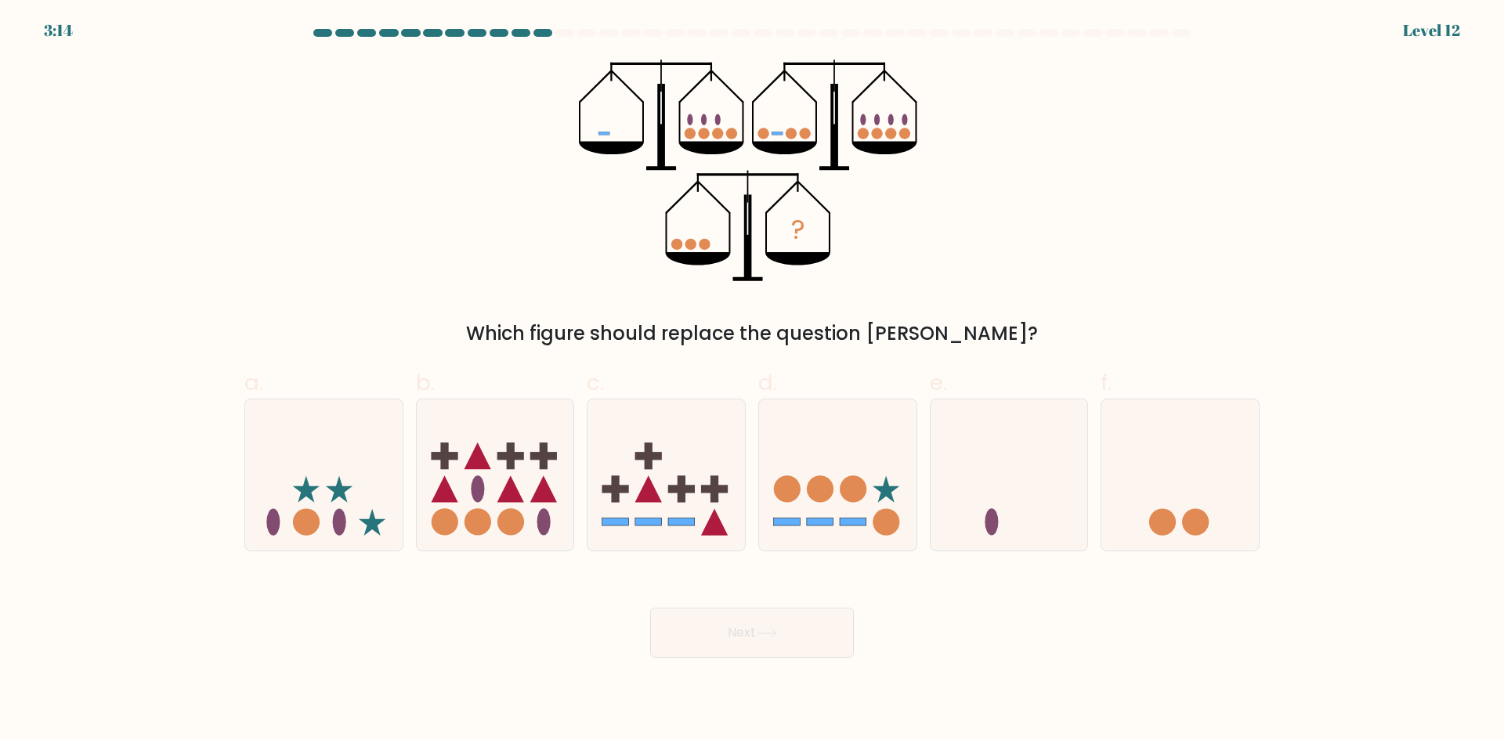
drag, startPoint x: 600, startPoint y: 132, endPoint x: 608, endPoint y: 135, distance: 8.8
click at [608, 135] on icon "?" at bounding box center [752, 171] width 347 height 222
drag, startPoint x: 880, startPoint y: 125, endPoint x: 791, endPoint y: 133, distance: 89.6
click at [877, 125] on icon "?" at bounding box center [752, 171] width 347 height 222
click at [735, 133] on circle at bounding box center [731, 133] width 11 height 11
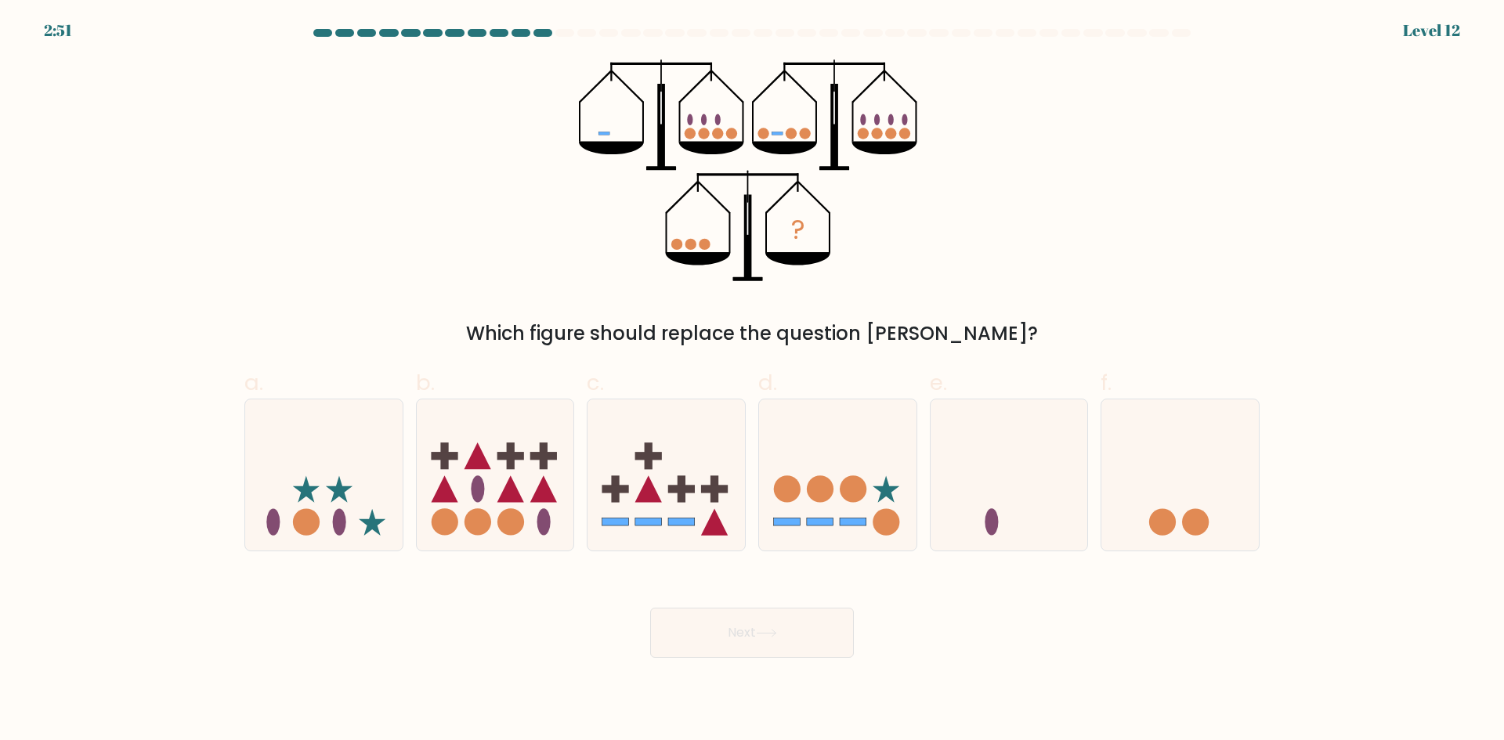
click at [831, 132] on icon at bounding box center [834, 125] width 8 height 83
click at [789, 199] on icon "?" at bounding box center [752, 171] width 347 height 222
click at [824, 130] on icon "?" at bounding box center [752, 171] width 347 height 222
click at [885, 137] on icon "?" at bounding box center [752, 171] width 347 height 222
drag, startPoint x: 884, startPoint y: 136, endPoint x: 829, endPoint y: 139, distance: 54.9
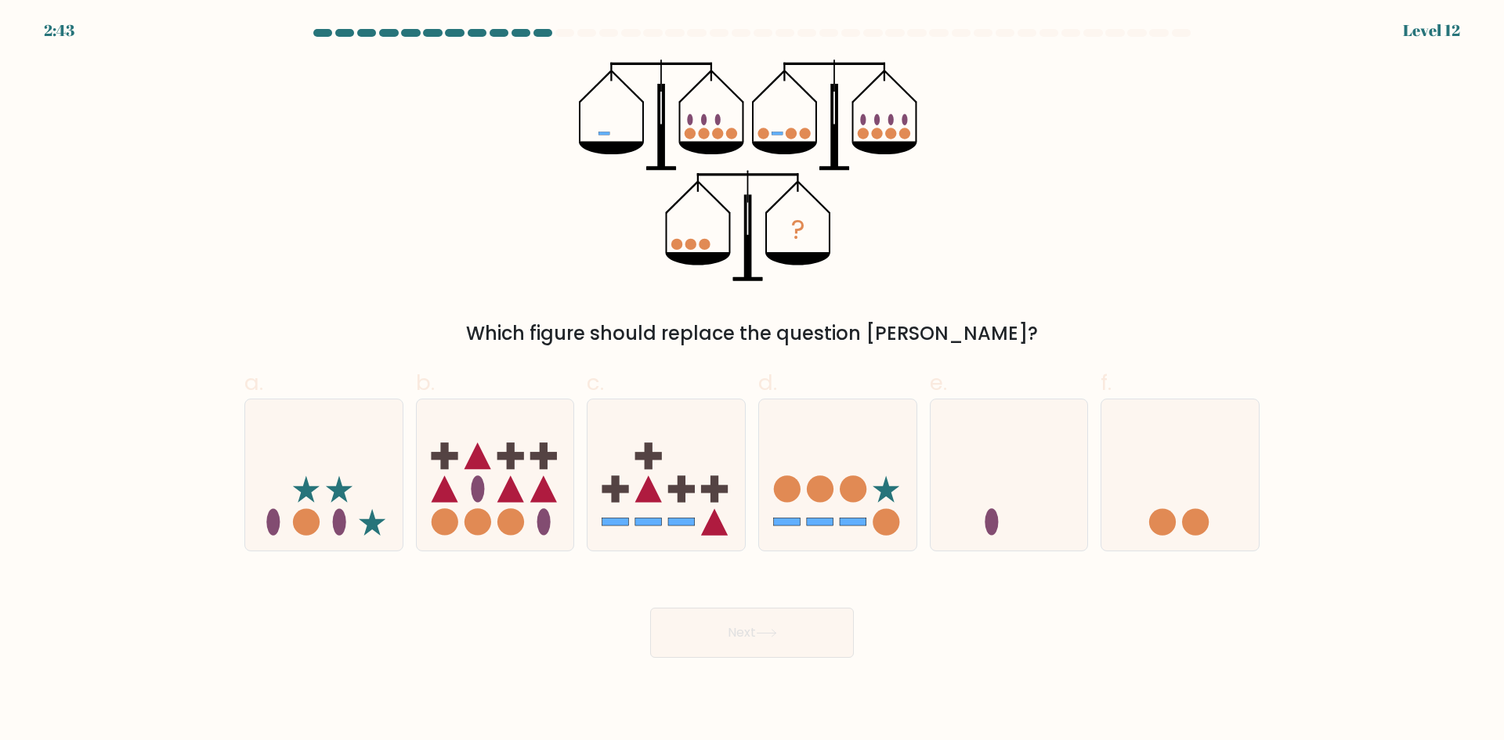
click at [880, 137] on icon "?" at bounding box center [752, 171] width 347 height 222
click at [756, 139] on icon "?" at bounding box center [752, 171] width 347 height 222
click at [1178, 529] on icon at bounding box center [1179, 475] width 157 height 130
click at [753, 381] on input "f." at bounding box center [752, 375] width 1 height 10
radio input "true"
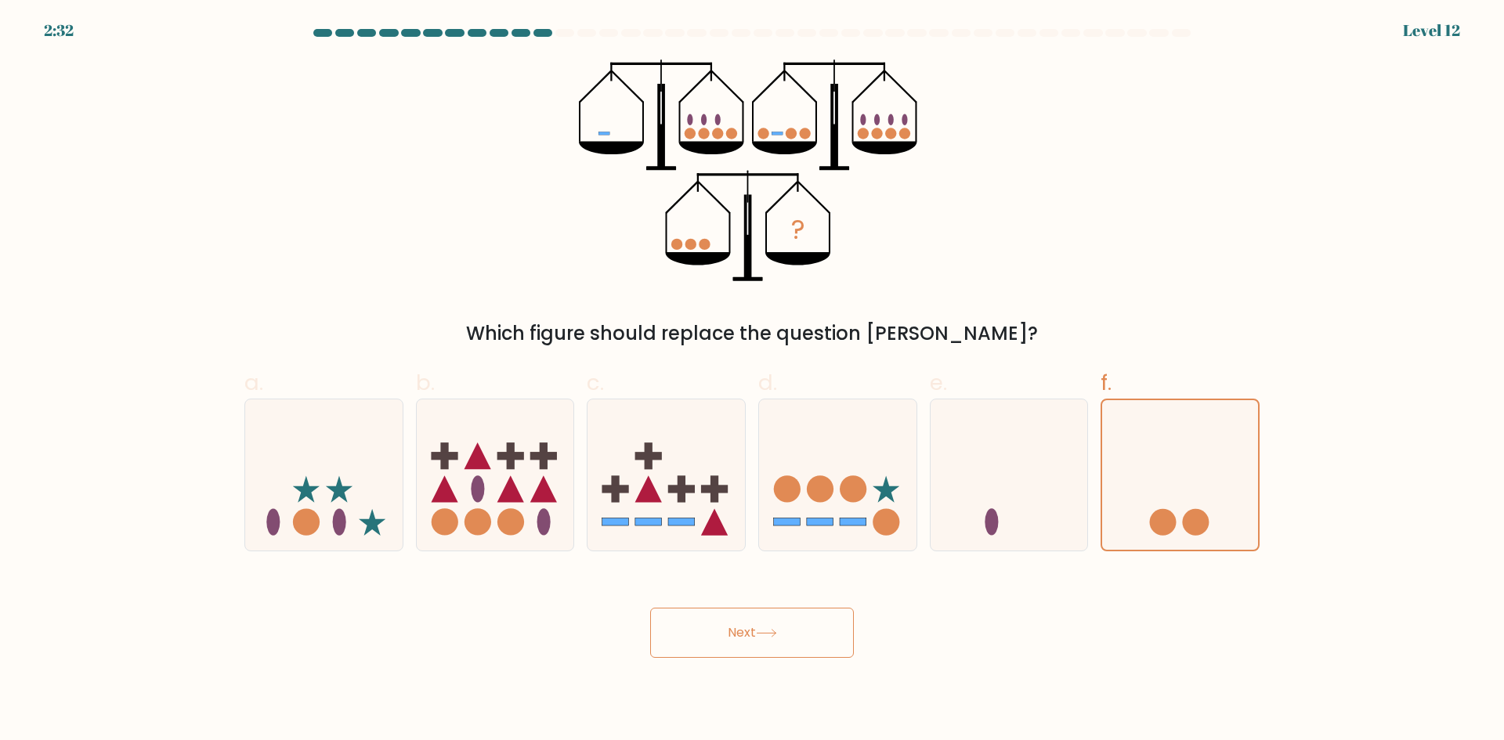
click at [779, 623] on button "Next" at bounding box center [752, 633] width 204 height 50
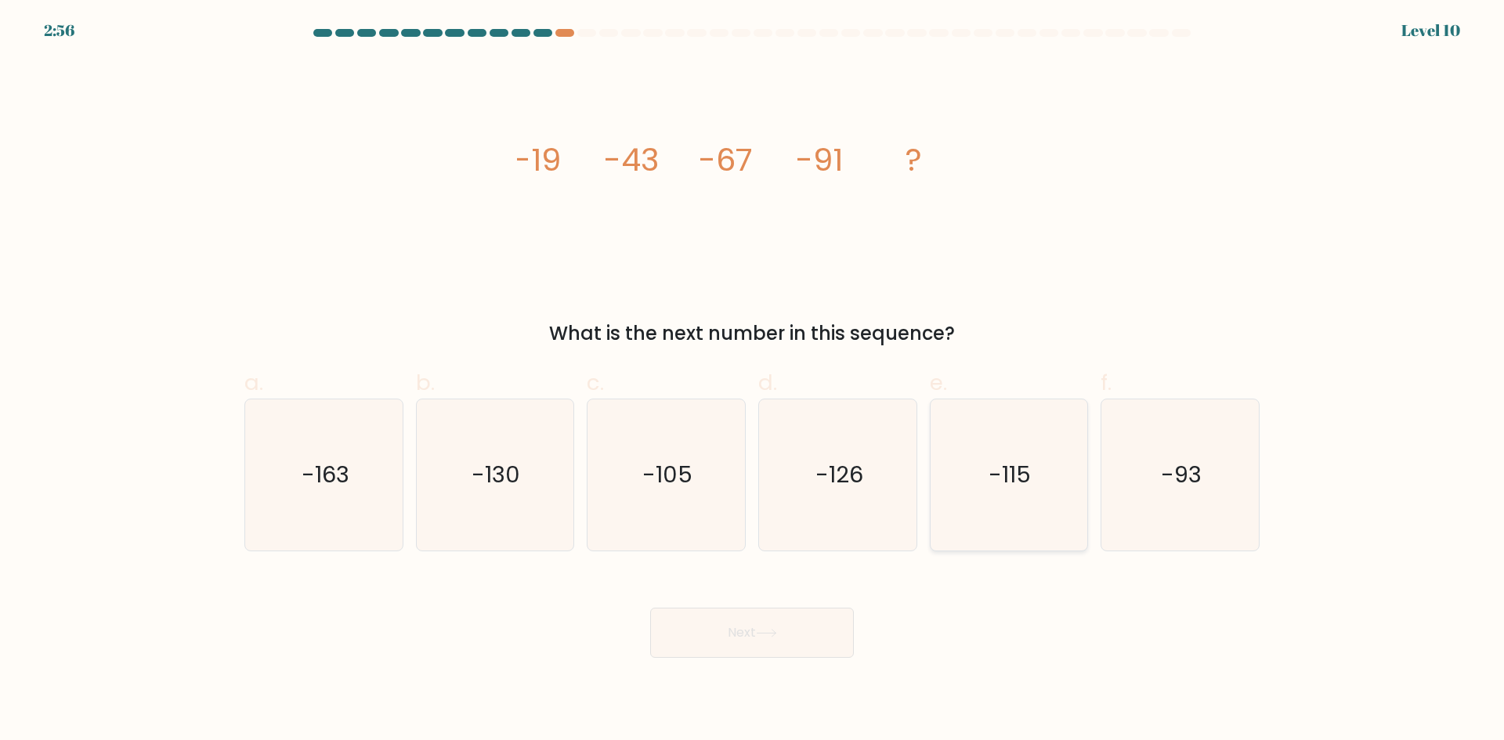
click at [1003, 469] on text "-115" at bounding box center [1010, 474] width 42 height 31
click at [753, 381] on input "e. -115" at bounding box center [752, 375] width 1 height 10
radio input "true"
click at [778, 639] on button "Next" at bounding box center [752, 633] width 204 height 50
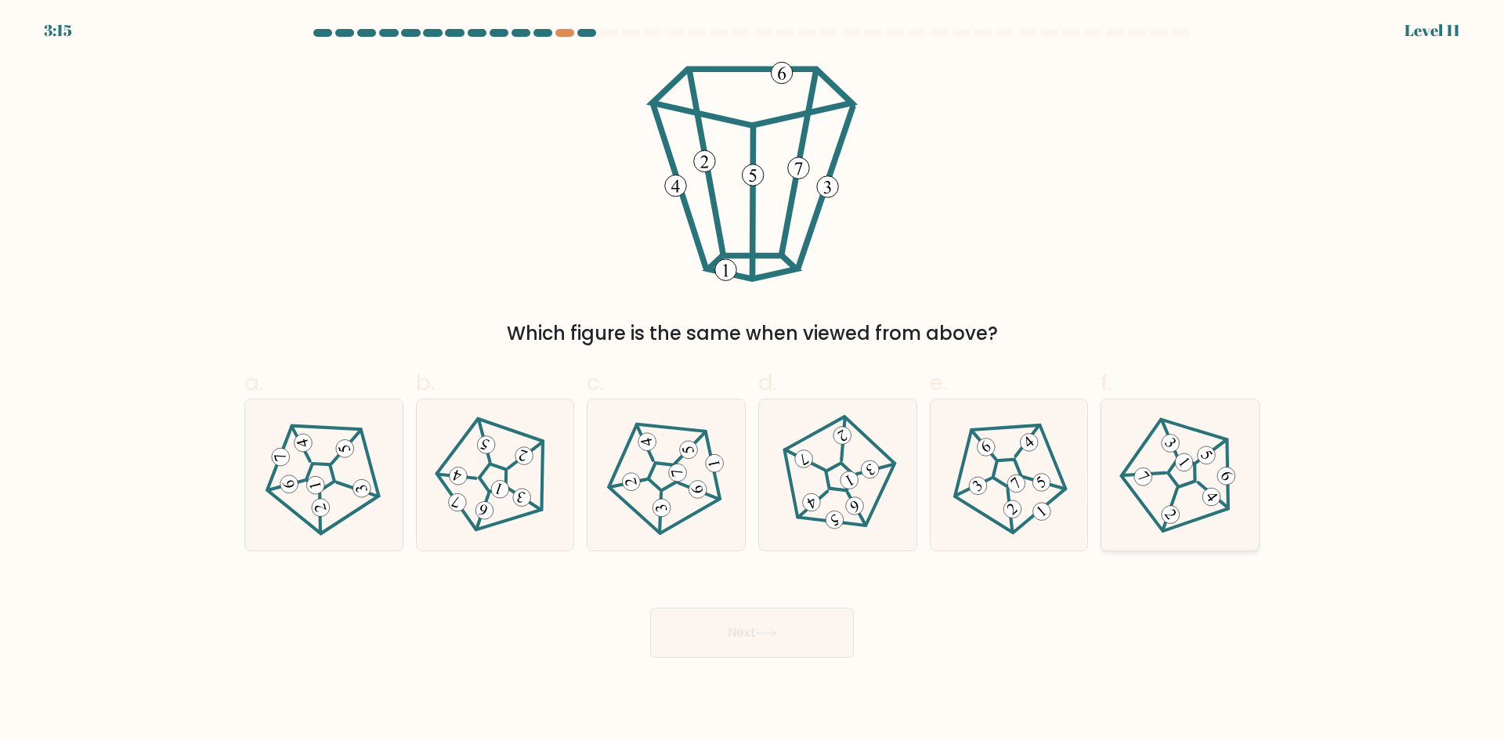
click at [1202, 481] on icon at bounding box center [1179, 474] width 121 height 121
click at [753, 381] on input "f." at bounding box center [752, 375] width 1 height 10
radio input "true"
click at [678, 631] on button "Next" at bounding box center [752, 633] width 204 height 50
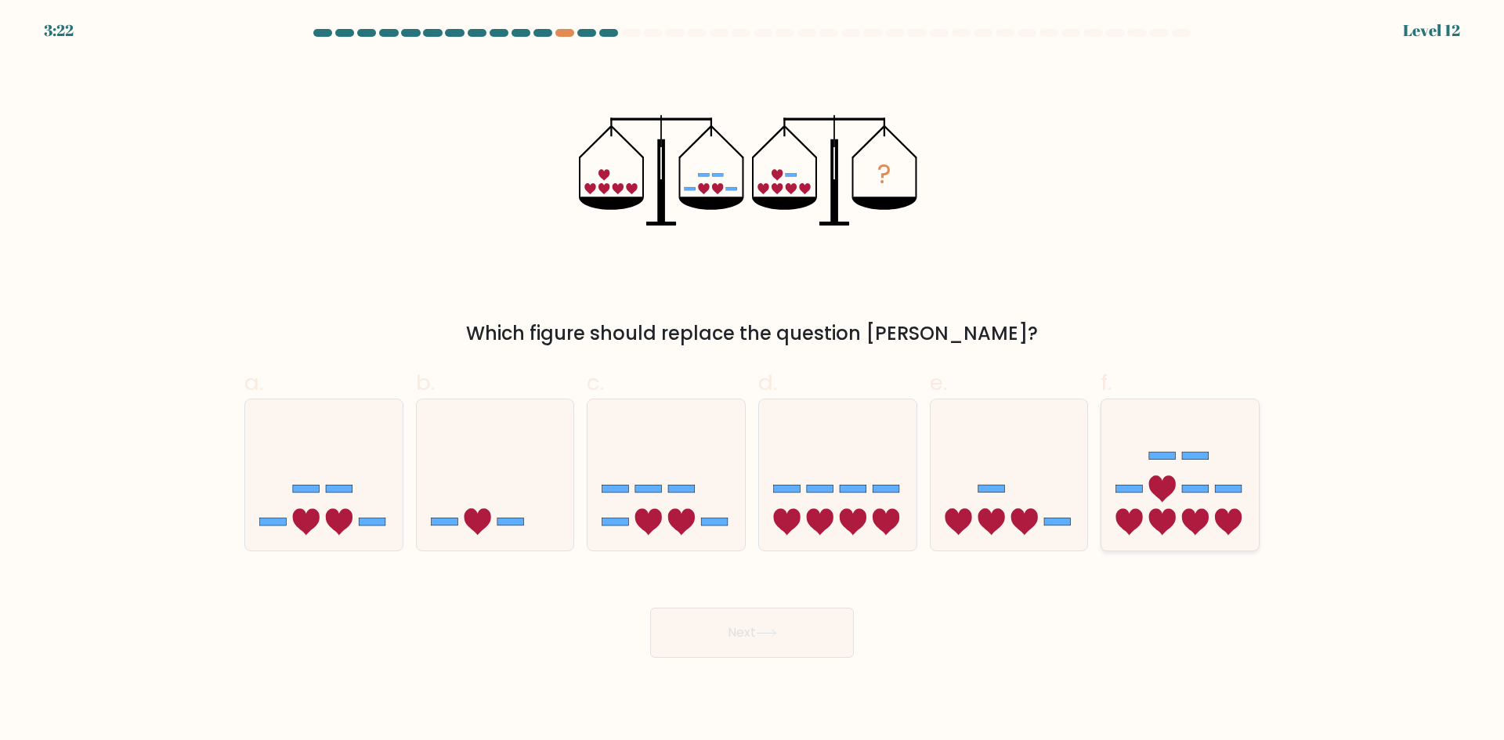
drag, startPoint x: 1209, startPoint y: 509, endPoint x: 1117, endPoint y: 539, distance: 97.1
click at [1210, 509] on icon at bounding box center [1179, 475] width 157 height 130
click at [753, 381] on input "f." at bounding box center [752, 375] width 1 height 10
radio input "true"
click at [749, 635] on button "Next" at bounding box center [752, 633] width 204 height 50
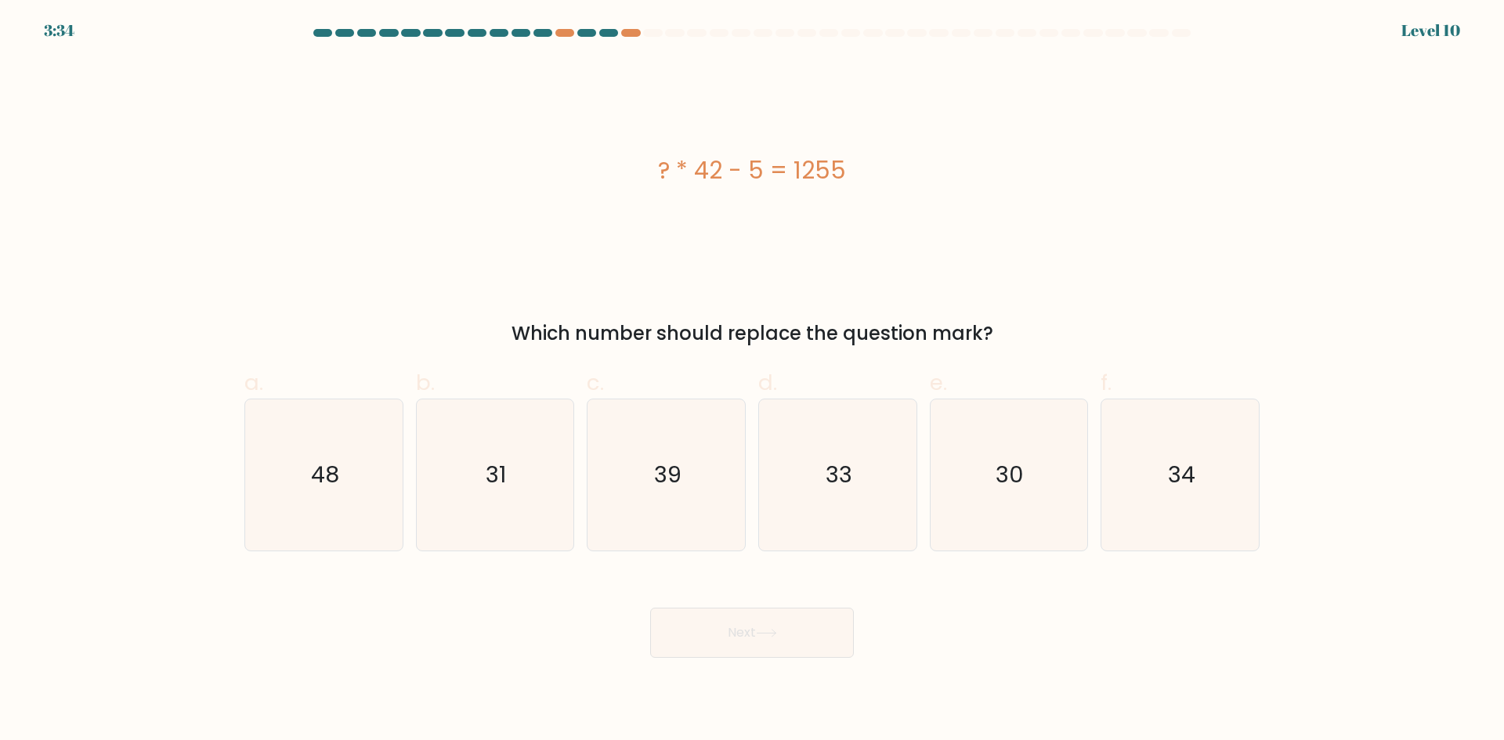
drag, startPoint x: 703, startPoint y: 175, endPoint x: 713, endPoint y: 174, distance: 9.4
click at [711, 174] on div "? * 42 - 5 = 1255" at bounding box center [751, 170] width 1015 height 35
click at [704, 174] on div "? * 42 - 5 = 1255" at bounding box center [751, 170] width 1015 height 35
click at [697, 174] on div "? * 42 - 5 = 1255" at bounding box center [751, 170] width 1015 height 35
drag, startPoint x: 686, startPoint y: 195, endPoint x: 697, endPoint y: 229, distance: 36.2
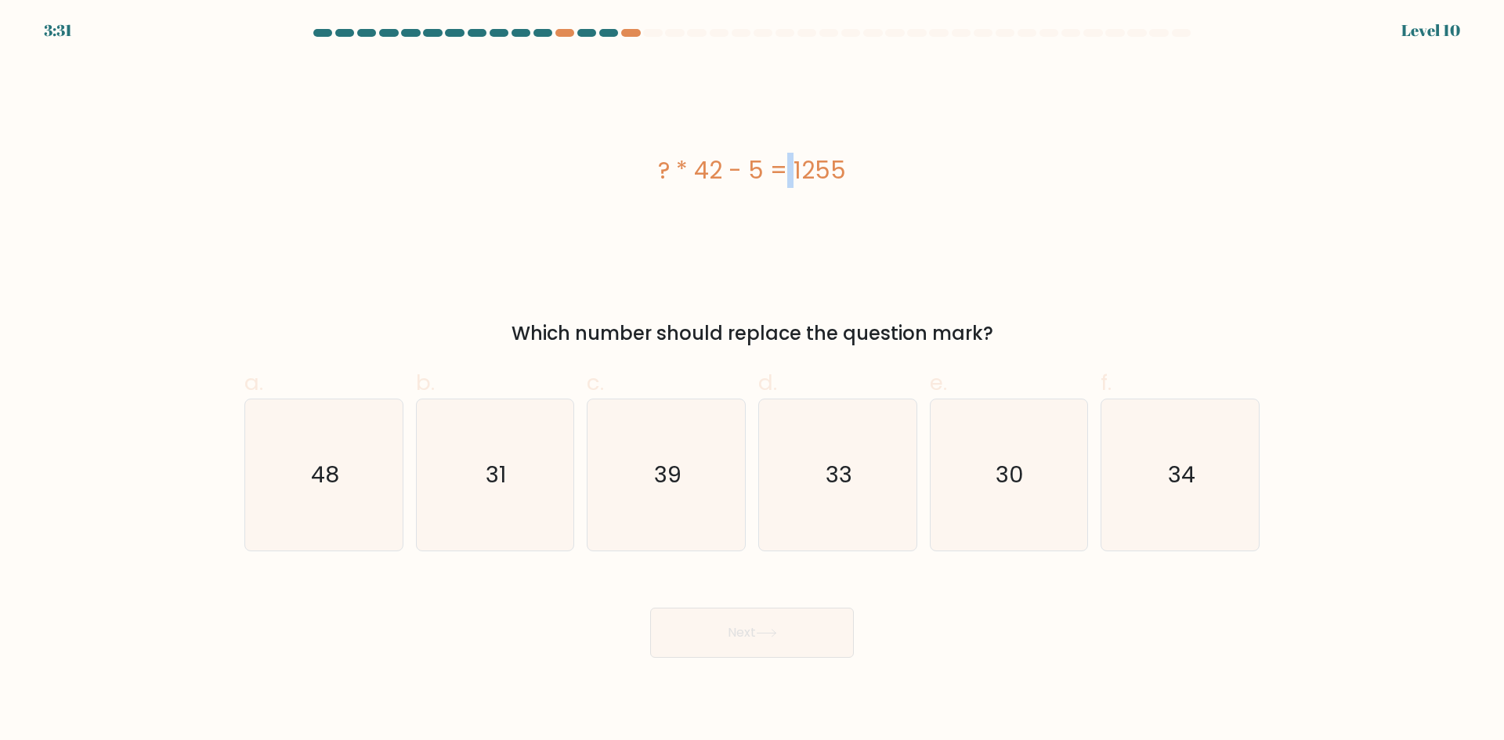
click at [697, 229] on div "? * 42 - 5 = 1255" at bounding box center [751, 171] width 1015 height 222
click at [700, 163] on div "? * 42 - 5 = 1255" at bounding box center [751, 170] width 1015 height 35
drag, startPoint x: 700, startPoint y: 163, endPoint x: 714, endPoint y: 159, distance: 14.6
click at [714, 159] on div "? * 42 - 5 = 1255" at bounding box center [751, 170] width 1015 height 35
click at [776, 138] on div "? * 42 - 5 = 1255" at bounding box center [751, 171] width 1015 height 222
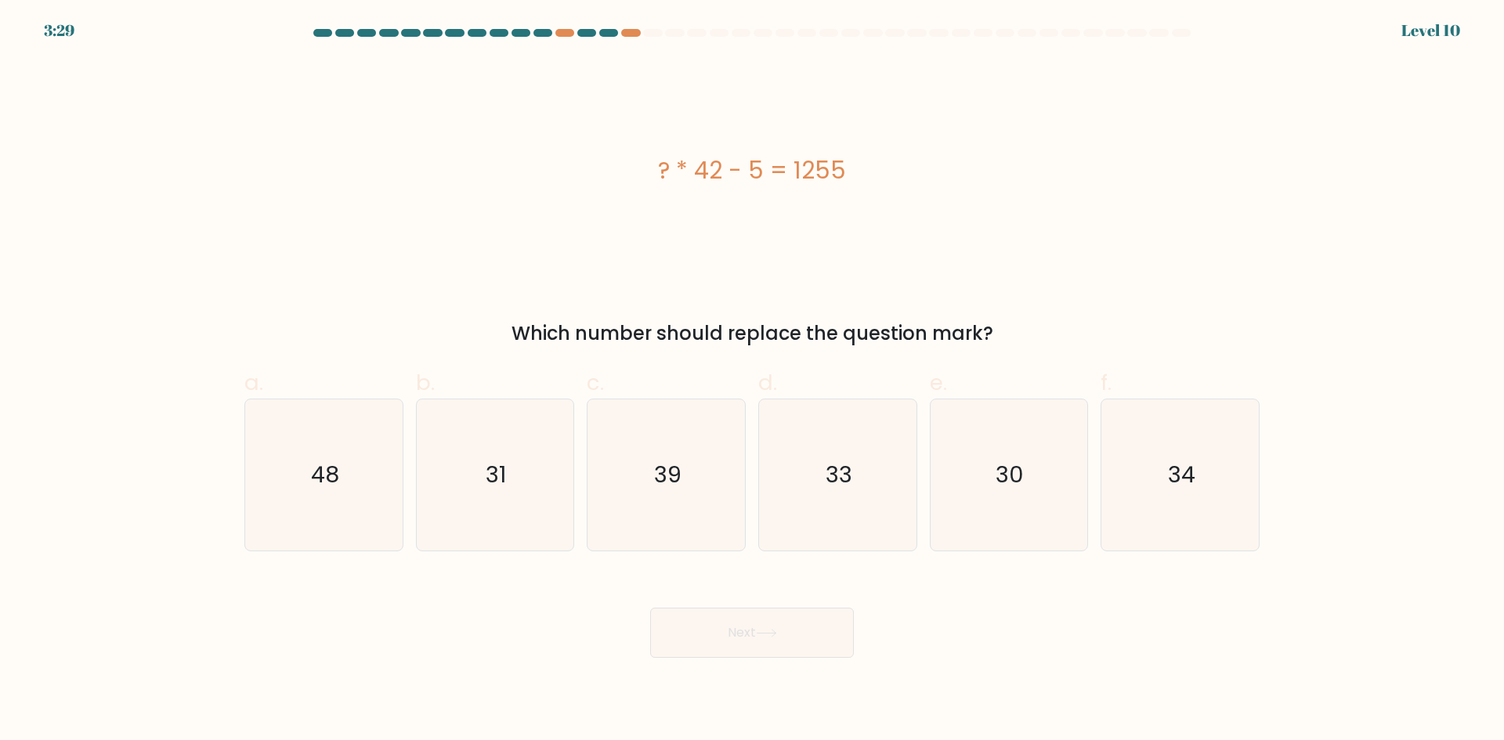
click at [710, 165] on div "? * 42 - 5 = 1255" at bounding box center [751, 170] width 1015 height 35
click at [747, 115] on div "? * 42 - 5 = 1255" at bounding box center [751, 171] width 1015 height 222
drag, startPoint x: 830, startPoint y: 161, endPoint x: 851, endPoint y: 159, distance: 21.2
click at [851, 159] on div "? * 42 - 5 = 1255" at bounding box center [751, 170] width 1015 height 35
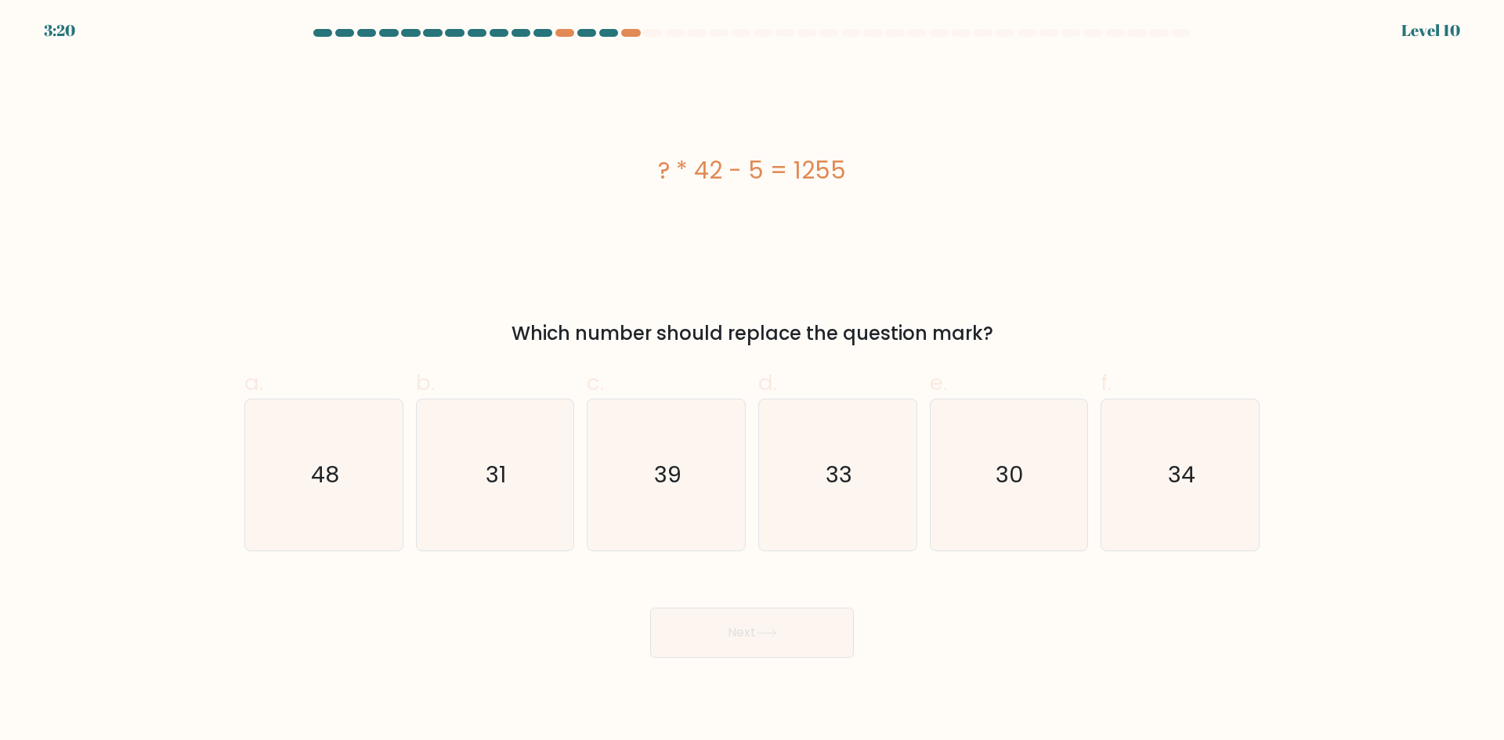
click at [854, 259] on div "? * 42 - 5 = 1255" at bounding box center [751, 171] width 1015 height 222
click at [1205, 467] on icon "34" at bounding box center [1179, 474] width 151 height 151
click at [753, 381] on input "f. 34" at bounding box center [752, 375] width 1 height 10
radio input "true"
click at [782, 625] on button "Next" at bounding box center [752, 633] width 204 height 50
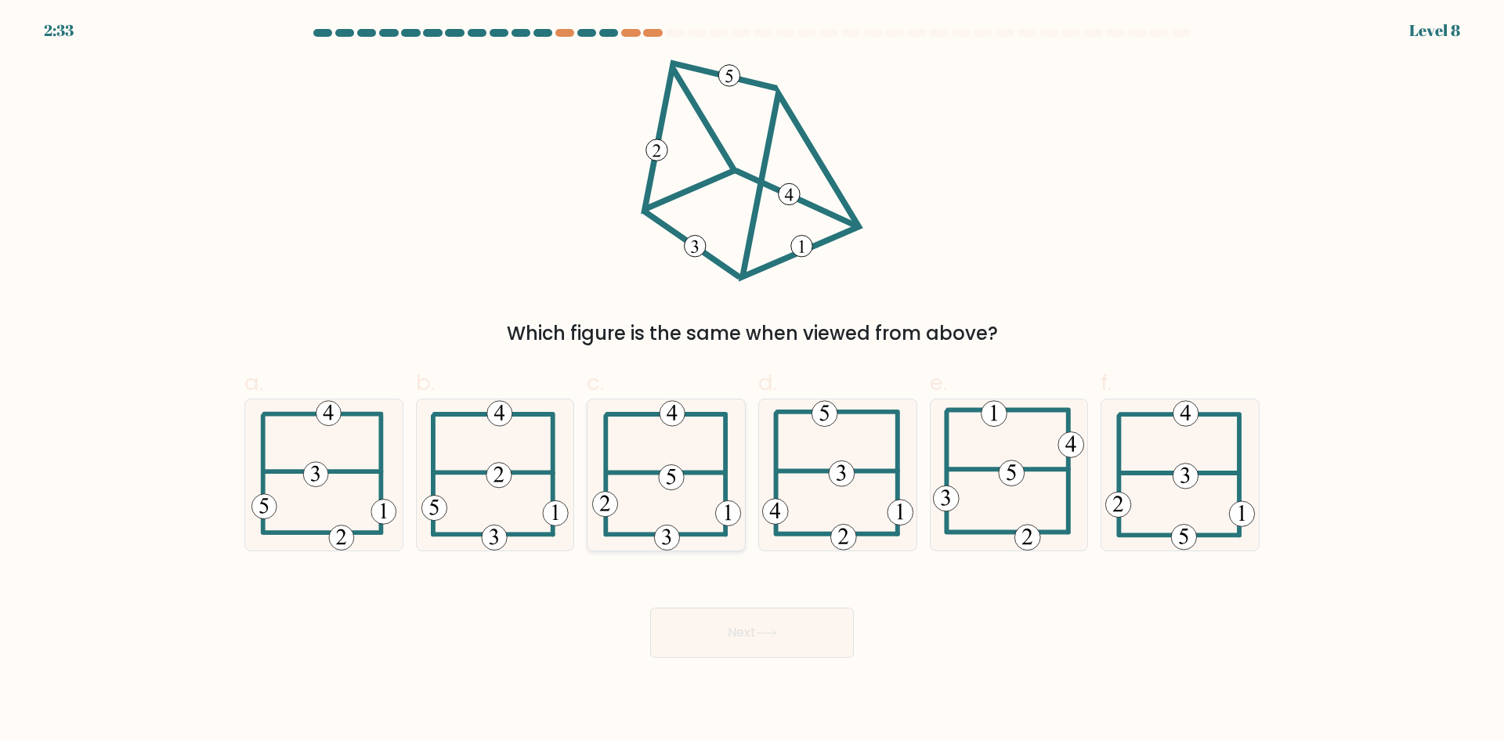
drag, startPoint x: 1021, startPoint y: 481, endPoint x: 717, endPoint y: 482, distance: 304.6
click at [1009, 482] on 714 at bounding box center [1011, 473] width 26 height 26
click at [753, 381] on input "e." at bounding box center [752, 375] width 1 height 10
radio input "true"
click at [699, 504] on icon at bounding box center [666, 474] width 149 height 151
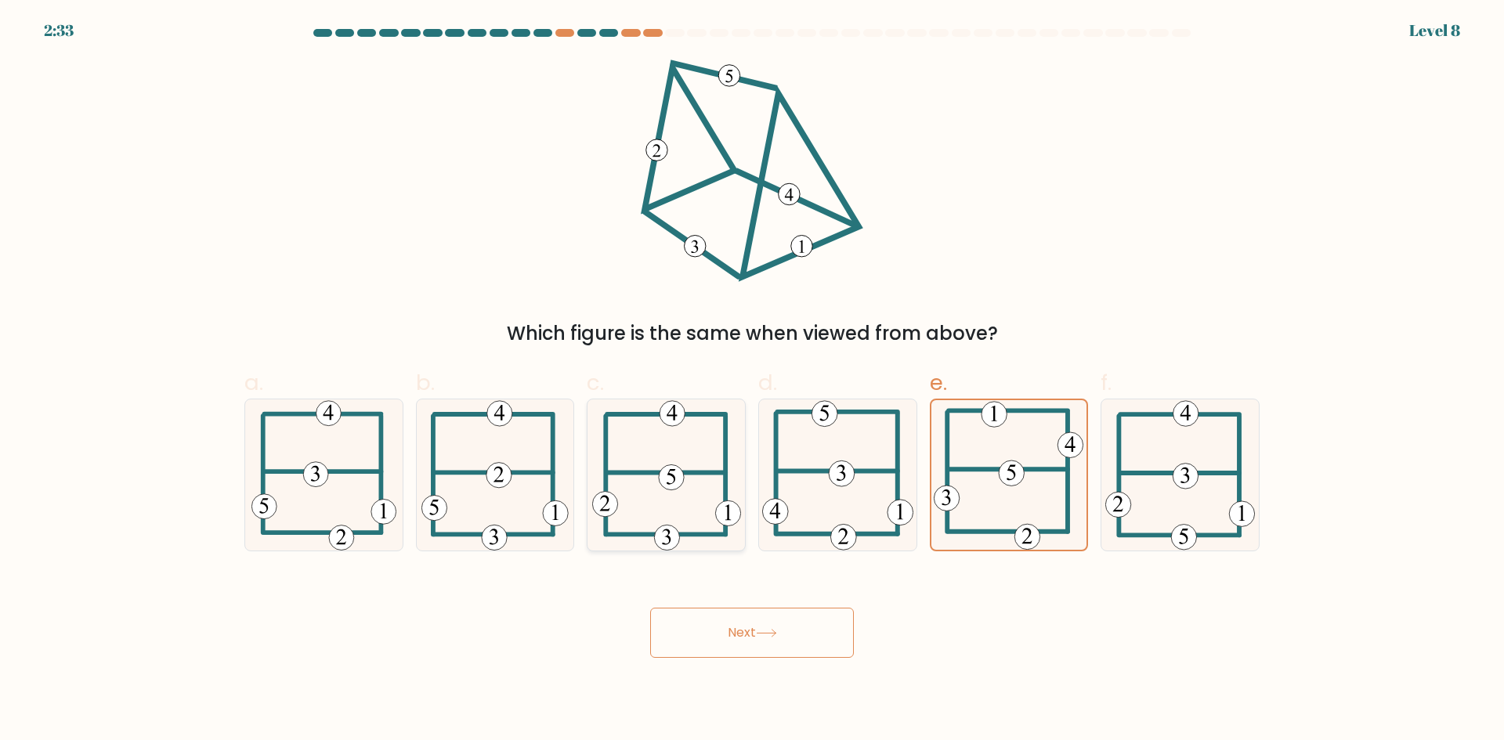
click at [752, 381] on input "c." at bounding box center [752, 375] width 1 height 10
radio input "true"
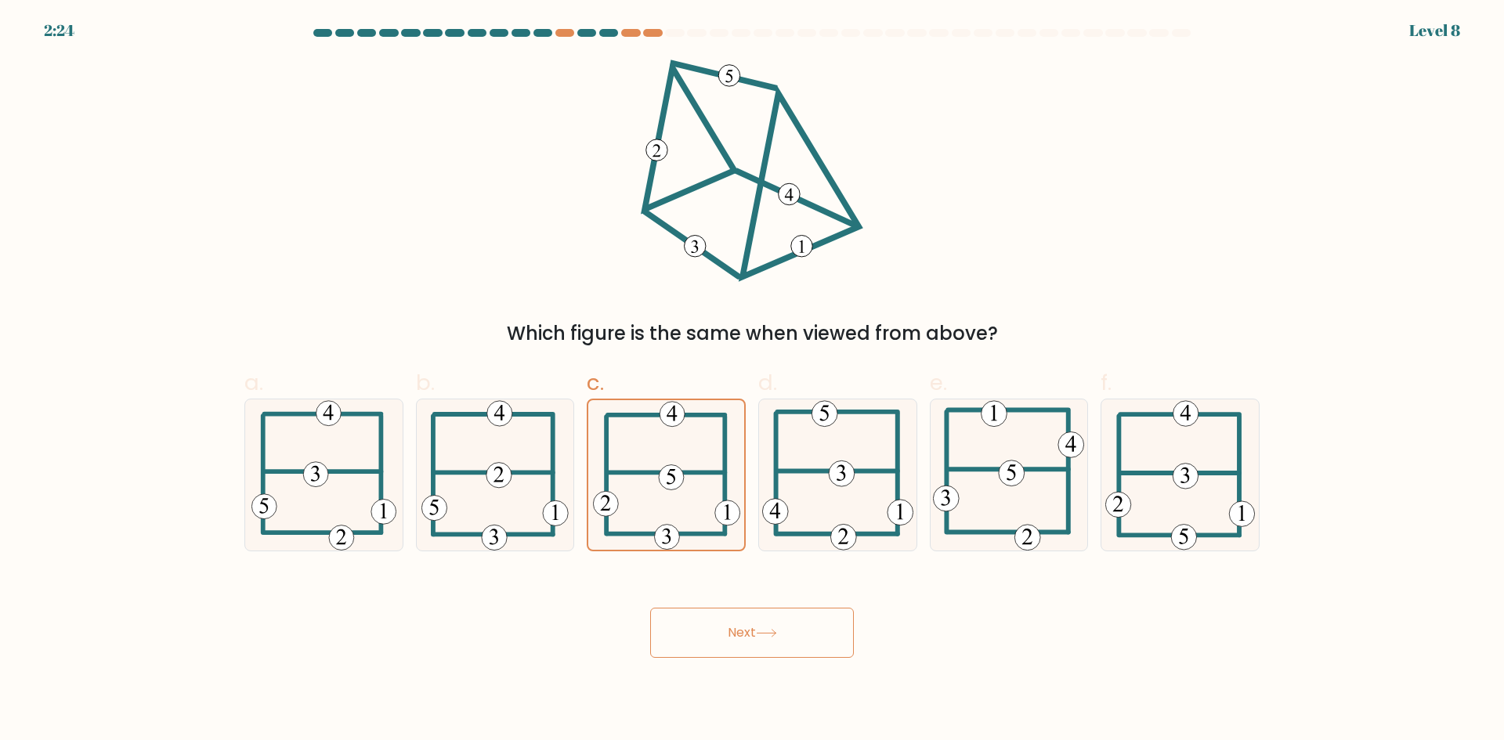
click at [795, 646] on button "Next" at bounding box center [752, 633] width 204 height 50
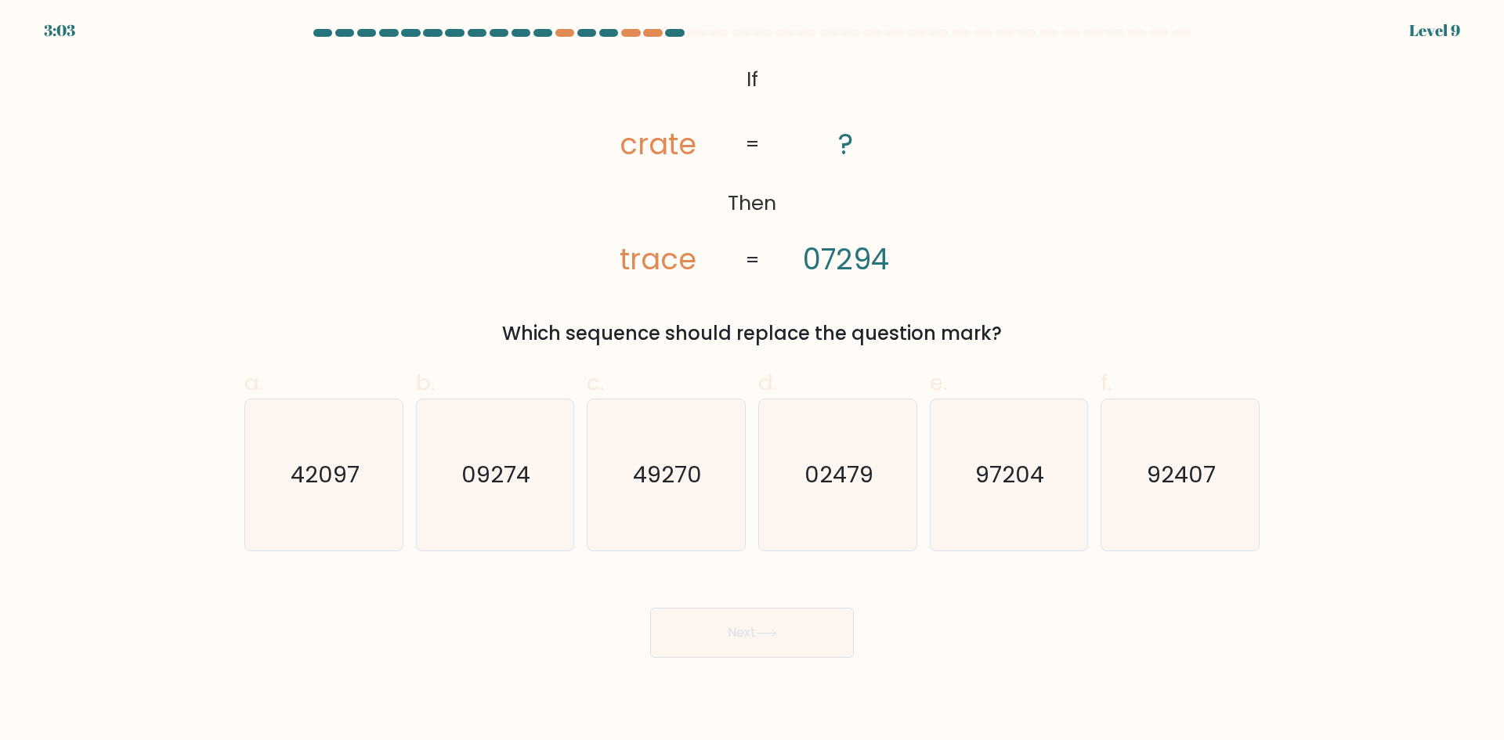
drag, startPoint x: 633, startPoint y: 255, endPoint x: 644, endPoint y: 252, distance: 12.0
click at [640, 253] on tspan "trace" at bounding box center [657, 259] width 77 height 41
drag, startPoint x: 646, startPoint y: 150, endPoint x: 659, endPoint y: 150, distance: 12.6
click at [655, 150] on tspan "crate" at bounding box center [657, 144] width 77 height 41
click at [631, 259] on tspan "trace" at bounding box center [657, 259] width 77 height 41
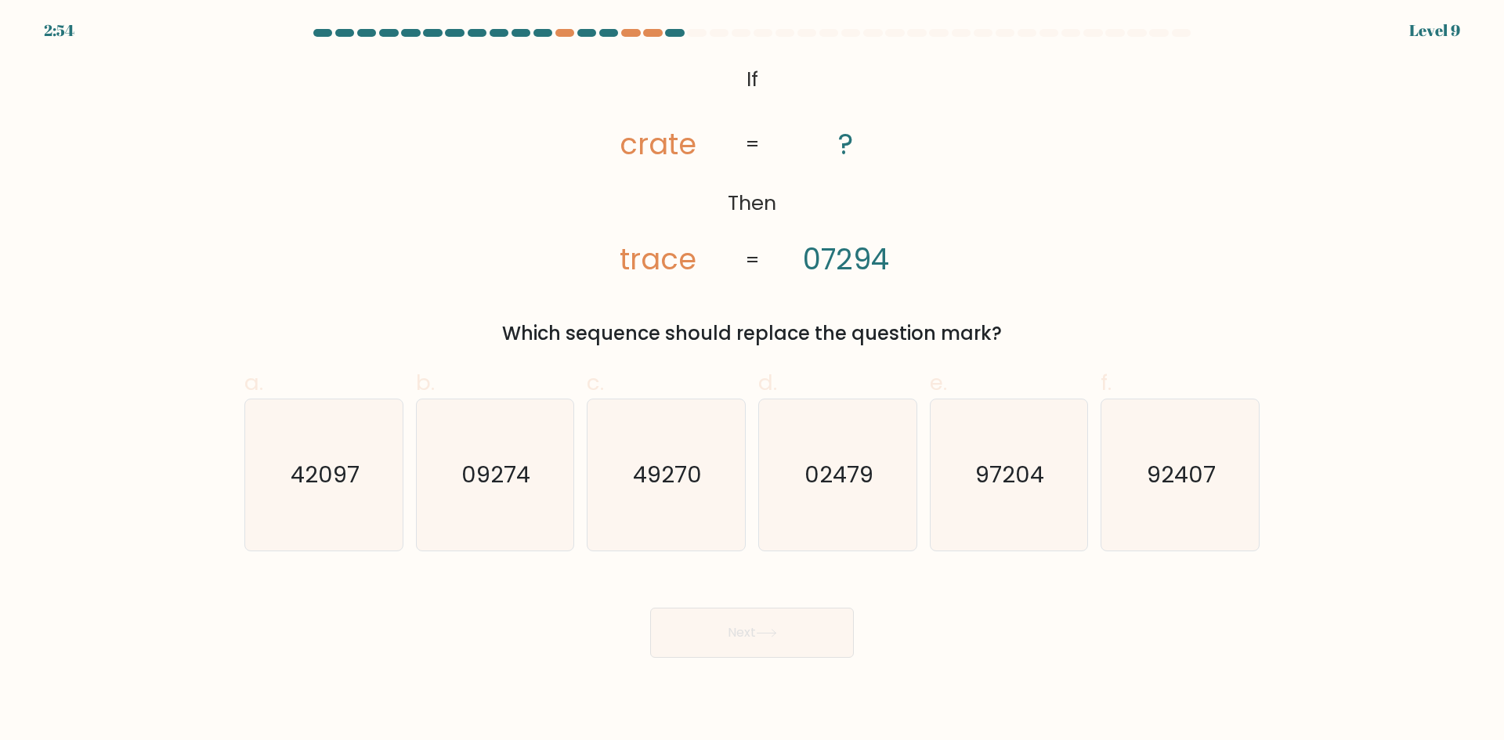
click at [647, 256] on tspan "trace" at bounding box center [657, 259] width 77 height 41
click at [669, 255] on tspan "trace" at bounding box center [657, 259] width 77 height 41
click at [691, 256] on tspan "trace" at bounding box center [657, 259] width 77 height 41
drag, startPoint x: 684, startPoint y: 265, endPoint x: 697, endPoint y: 262, distance: 13.7
click at [695, 262] on tspan "trace" at bounding box center [657, 259] width 77 height 41
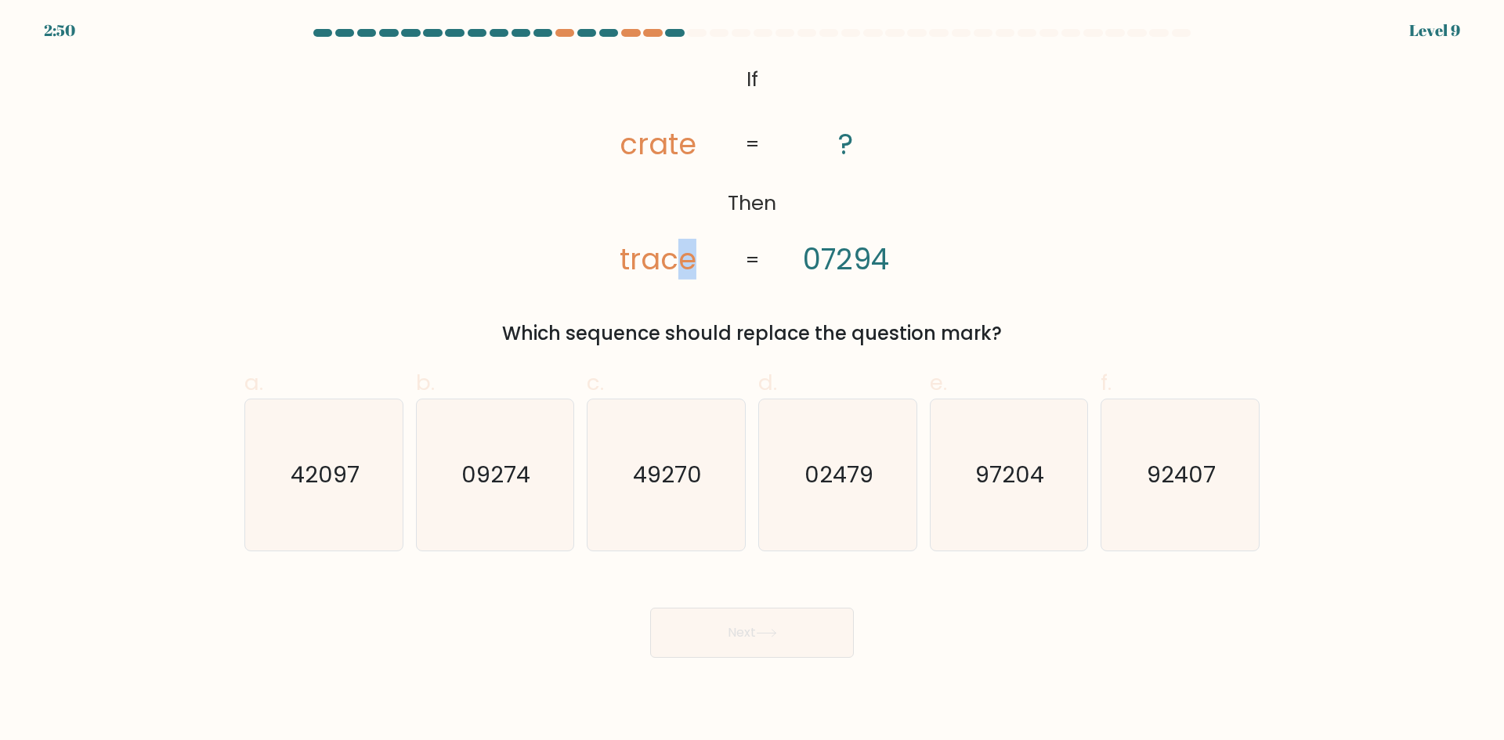
drag, startPoint x: 711, startPoint y: 272, endPoint x: 699, endPoint y: 276, distance: 13.1
click at [709, 273] on icon "@import url('https://fonts.googleapis.com/css?family=Abril+Fatface:400,100,100i…" at bounding box center [752, 171] width 360 height 222
click at [616, 198] on icon "@import url('https://fonts.googleapis.com/css?family=Abril+Fatface:400,100,100i…" at bounding box center [752, 171] width 360 height 222
drag, startPoint x: 666, startPoint y: 261, endPoint x: 677, endPoint y: 262, distance: 10.3
click at [677, 262] on tspan "trace" at bounding box center [657, 259] width 77 height 41
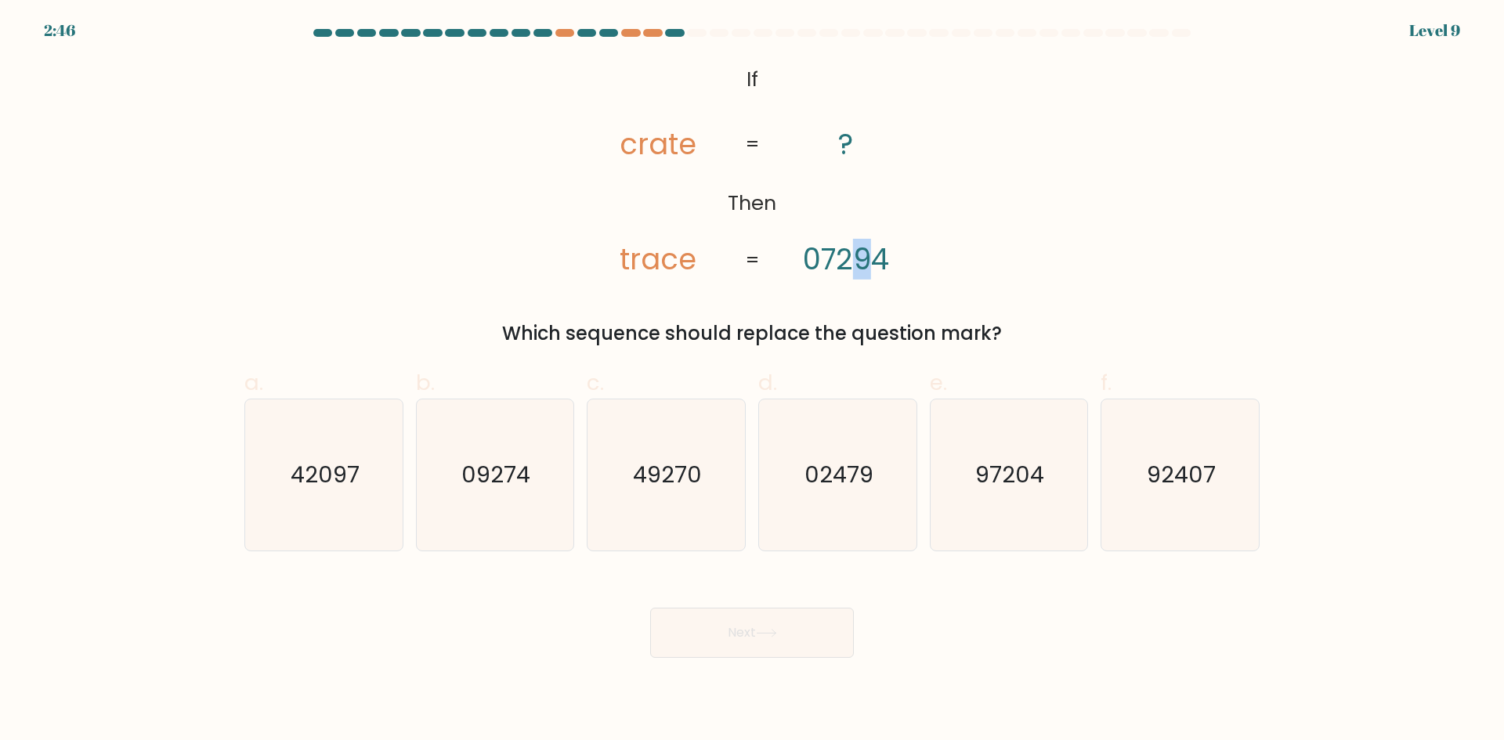
drag, startPoint x: 859, startPoint y: 261, endPoint x: 868, endPoint y: 264, distance: 9.9
click at [868, 264] on tspan "07294" at bounding box center [846, 259] width 86 height 41
click at [623, 150] on tspan "crate" at bounding box center [657, 144] width 77 height 41
click at [647, 150] on tspan "crate" at bounding box center [657, 144] width 77 height 41
drag, startPoint x: 634, startPoint y: 262, endPoint x: 645, endPoint y: 265, distance: 11.2
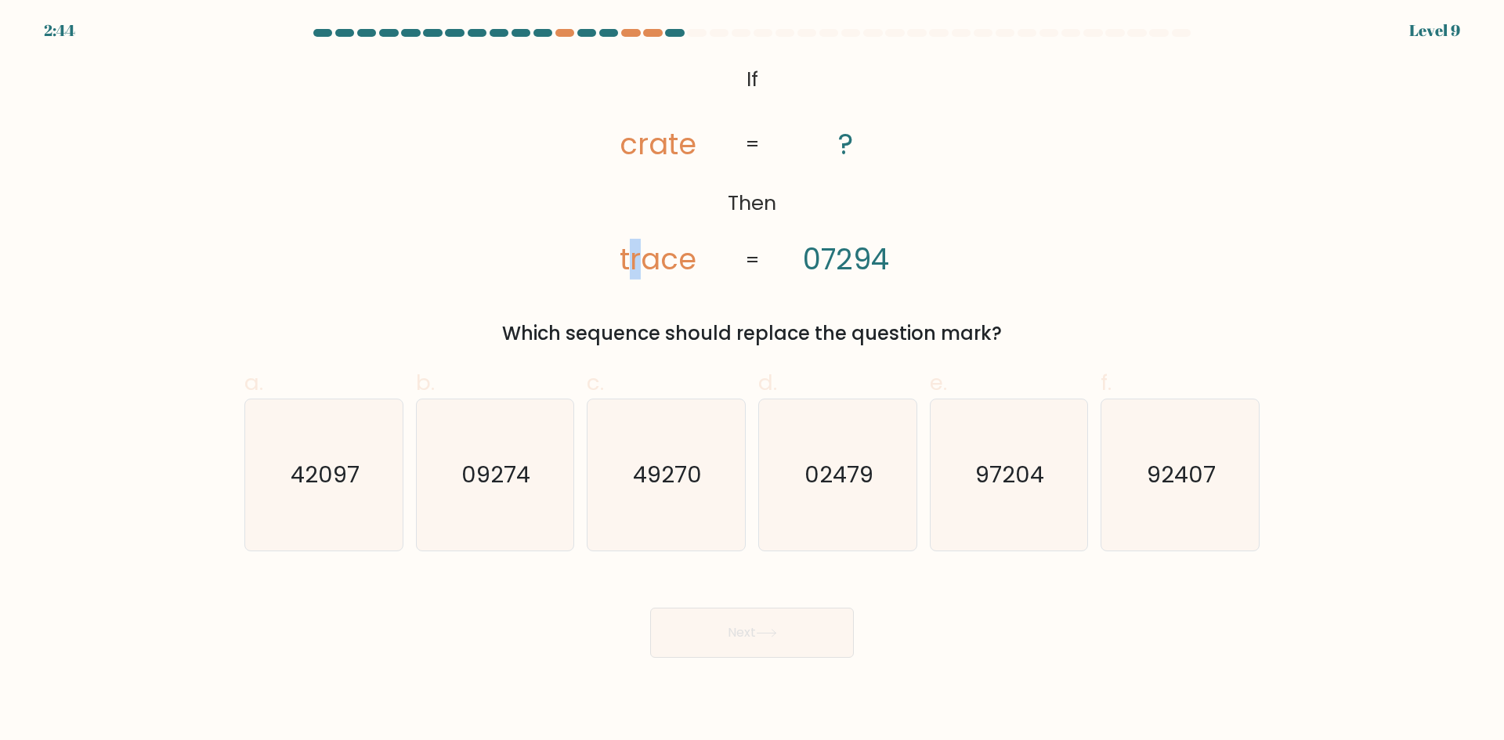
click at [646, 265] on tspan "trace" at bounding box center [657, 259] width 77 height 41
drag, startPoint x: 652, startPoint y: 140, endPoint x: 660, endPoint y: 169, distance: 30.0
click at [663, 157] on tspan "crate" at bounding box center [657, 144] width 77 height 41
click at [1026, 489] on text "97204" at bounding box center [1010, 474] width 69 height 31
click at [753, 381] on input "e. 97204" at bounding box center [752, 375] width 1 height 10
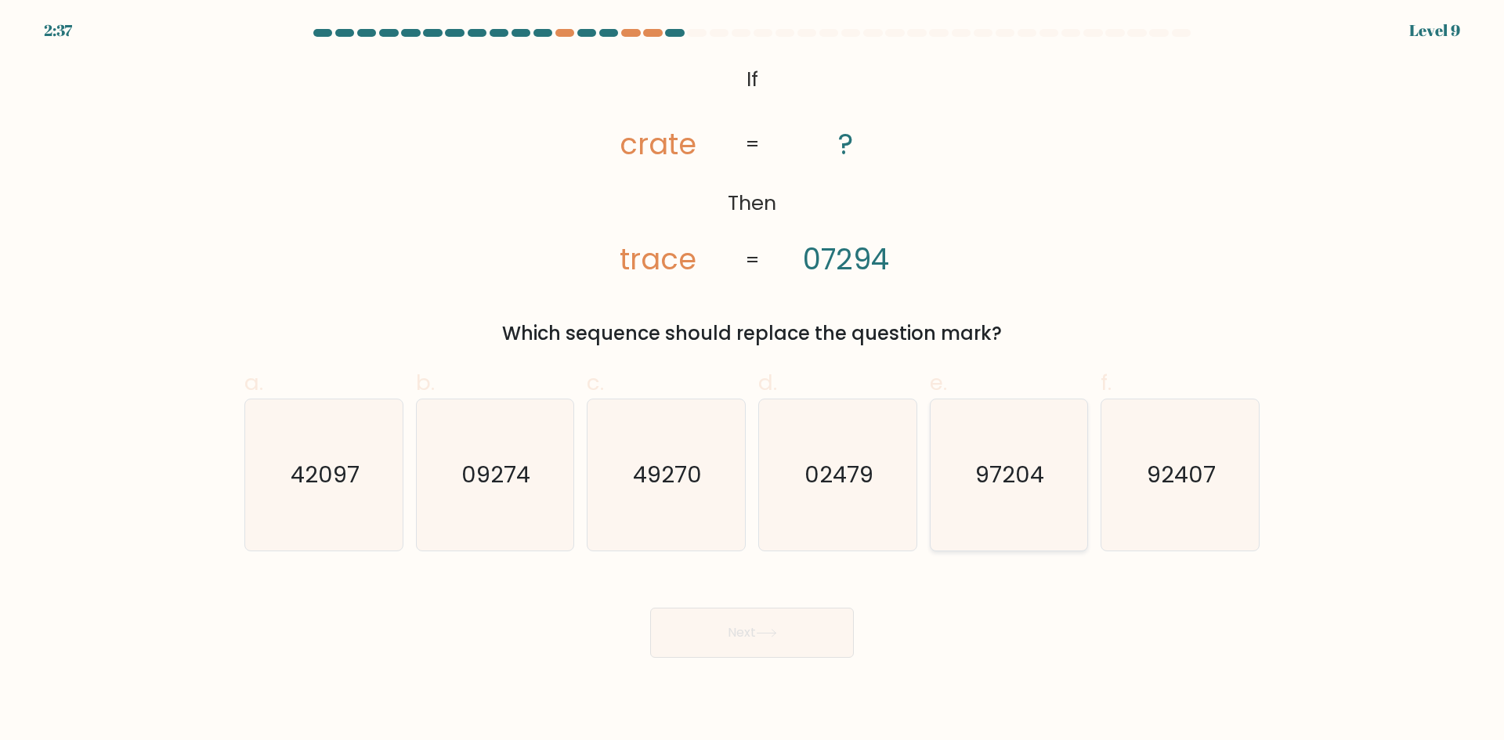
radio input "true"
click at [783, 636] on button "Next" at bounding box center [752, 633] width 204 height 50
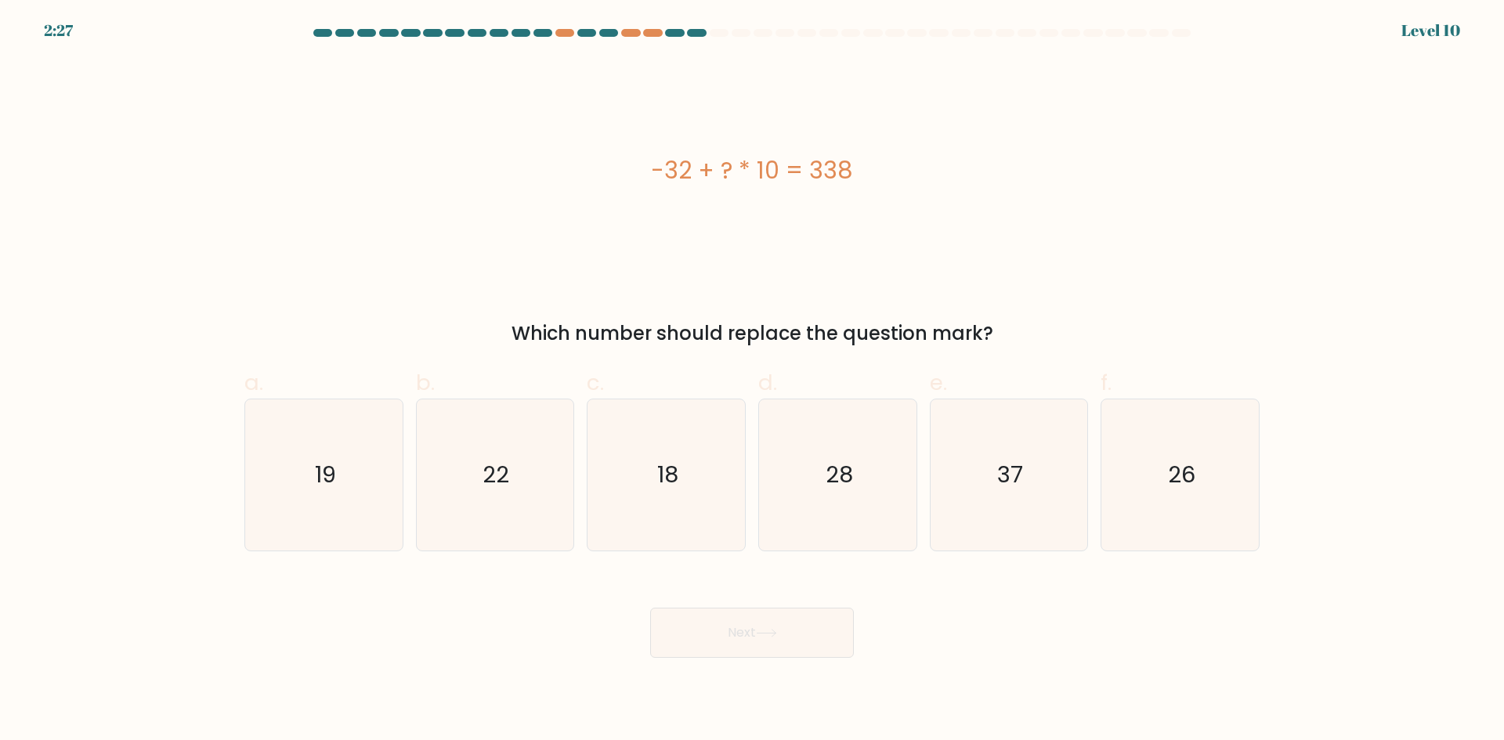
drag, startPoint x: 805, startPoint y: 165, endPoint x: 820, endPoint y: 162, distance: 15.2
click at [820, 162] on div "-32 + ? * 10 = 338" at bounding box center [751, 170] width 1015 height 35
drag, startPoint x: 849, startPoint y: 157, endPoint x: 875, endPoint y: 152, distance: 27.2
click at [854, 157] on div "-32 + ? * 10 = 338" at bounding box center [751, 170] width 1015 height 35
drag, startPoint x: 761, startPoint y: 192, endPoint x: 819, endPoint y: 178, distance: 59.6
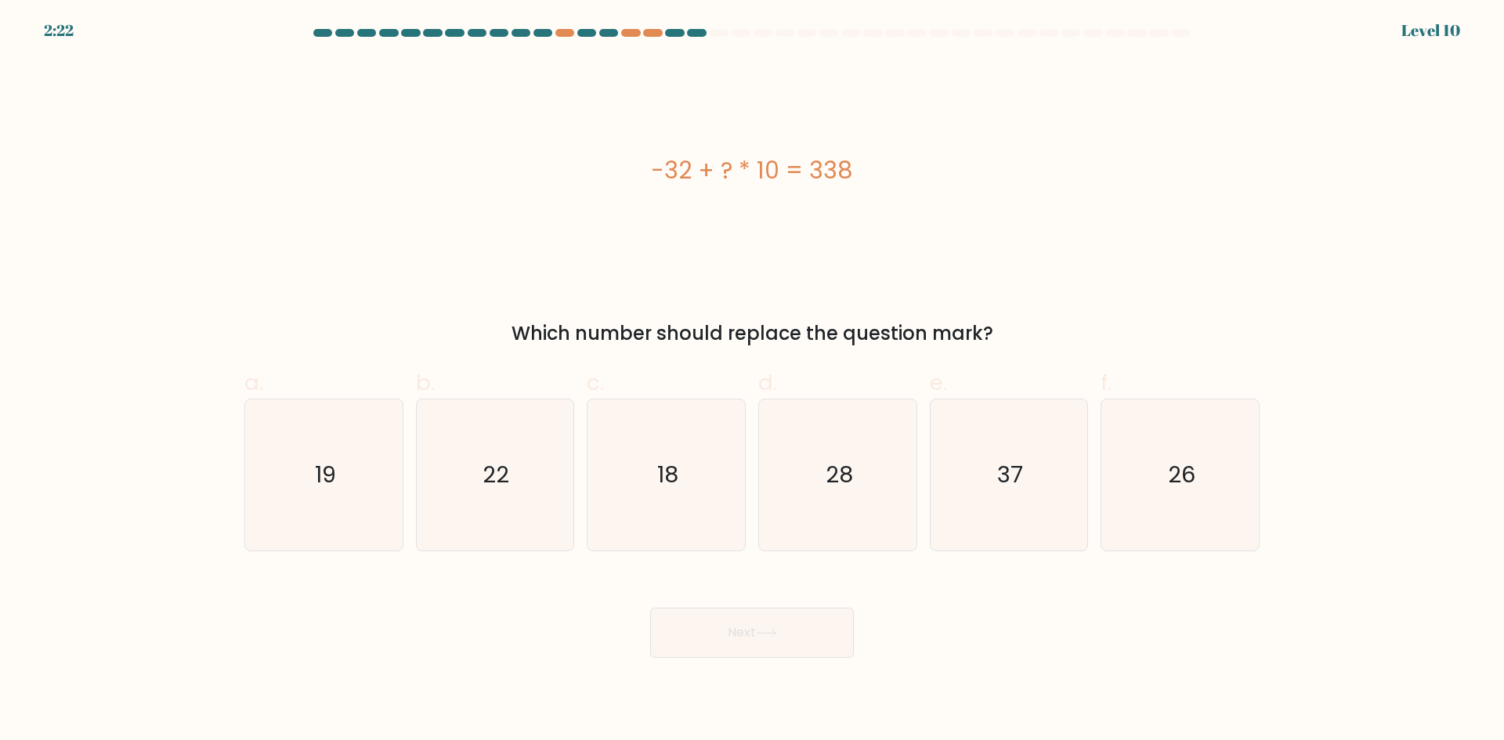
click at [807, 180] on div "-32 + ? * 10 = 338" at bounding box center [751, 171] width 1015 height 222
drag, startPoint x: 869, startPoint y: 125, endPoint x: 886, endPoint y: 126, distance: 17.3
click at [874, 123] on div "-32 + ? * 10 = 338" at bounding box center [751, 171] width 1015 height 222
drag, startPoint x: 807, startPoint y: 169, endPoint x: 828, endPoint y: 167, distance: 20.5
click at [828, 167] on div "-32 + ? * 10 = 338" at bounding box center [751, 170] width 1015 height 35
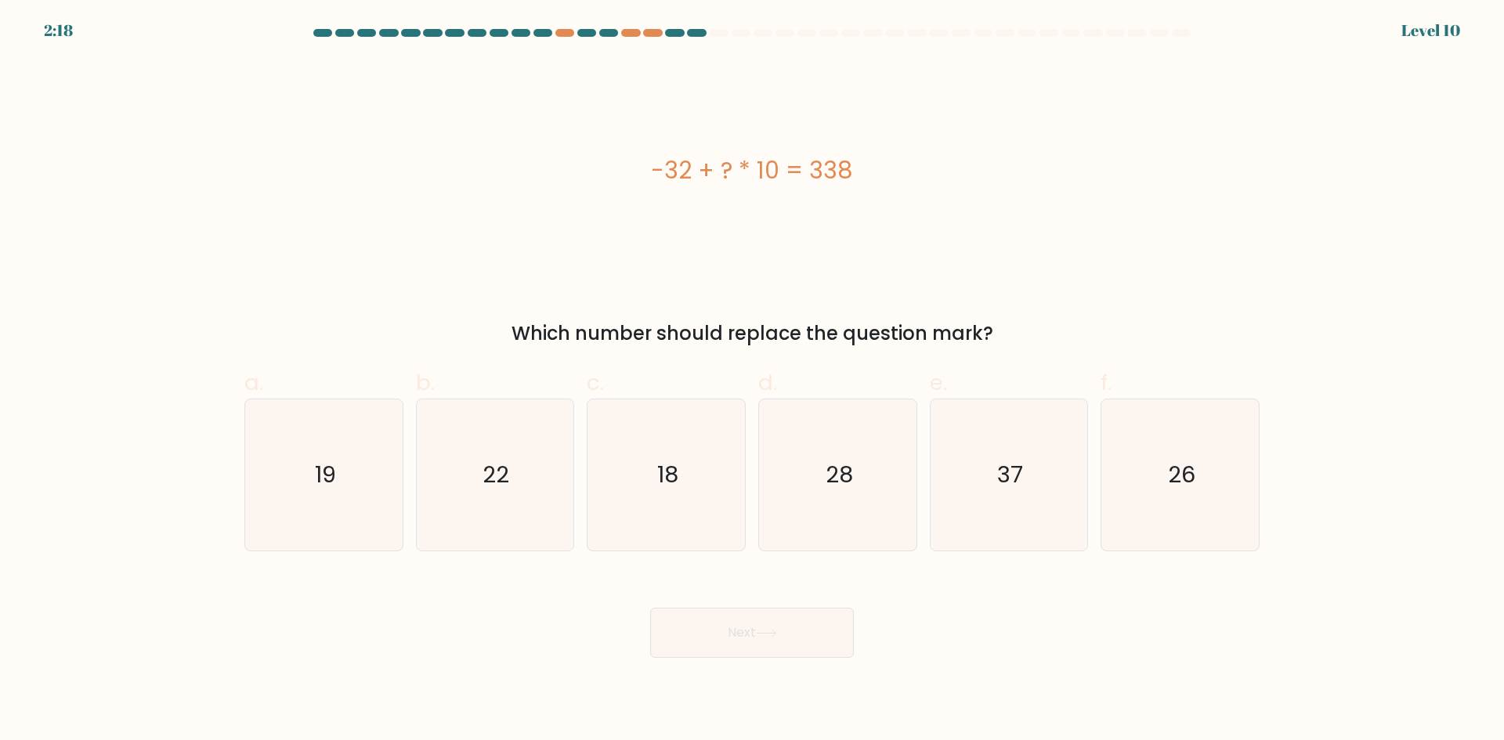
drag, startPoint x: 832, startPoint y: 167, endPoint x: 882, endPoint y: 165, distance: 49.4
click at [878, 165] on div "-32 + ? * 10 = 338" at bounding box center [751, 170] width 1015 height 35
drag, startPoint x: 817, startPoint y: 168, endPoint x: 835, endPoint y: 165, distance: 18.2
click at [835, 165] on div "-32 + ? * 10 = 338" at bounding box center [751, 170] width 1015 height 35
click at [944, 190] on div "-32 + ? * 10 = 338" at bounding box center [751, 171] width 1015 height 222
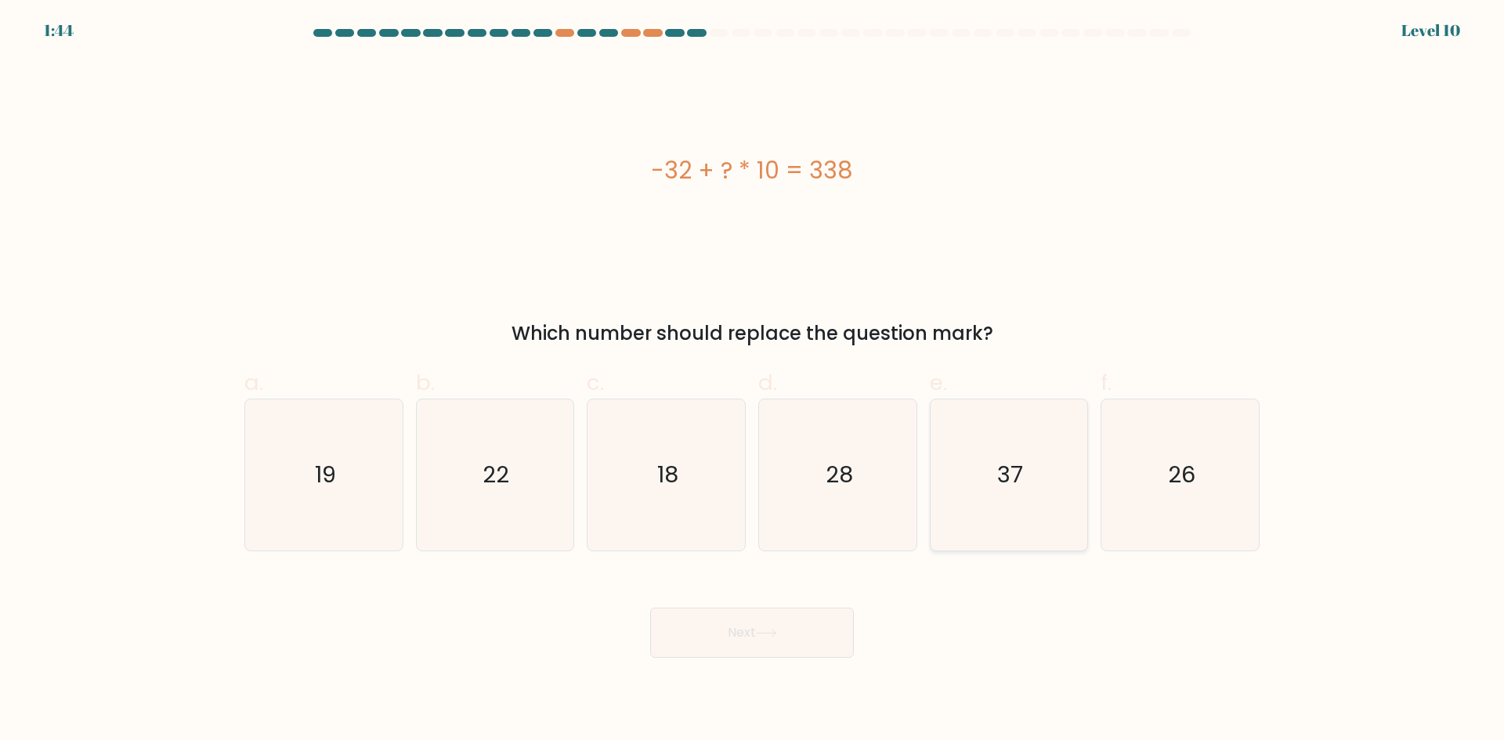
drag, startPoint x: 1041, startPoint y: 493, endPoint x: 936, endPoint y: 571, distance: 130.5
click at [1041, 494] on icon "37" at bounding box center [1008, 474] width 151 height 151
click at [753, 381] on input "e. 37" at bounding box center [752, 375] width 1 height 10
radio input "true"
click at [782, 632] on button "Next" at bounding box center [752, 633] width 204 height 50
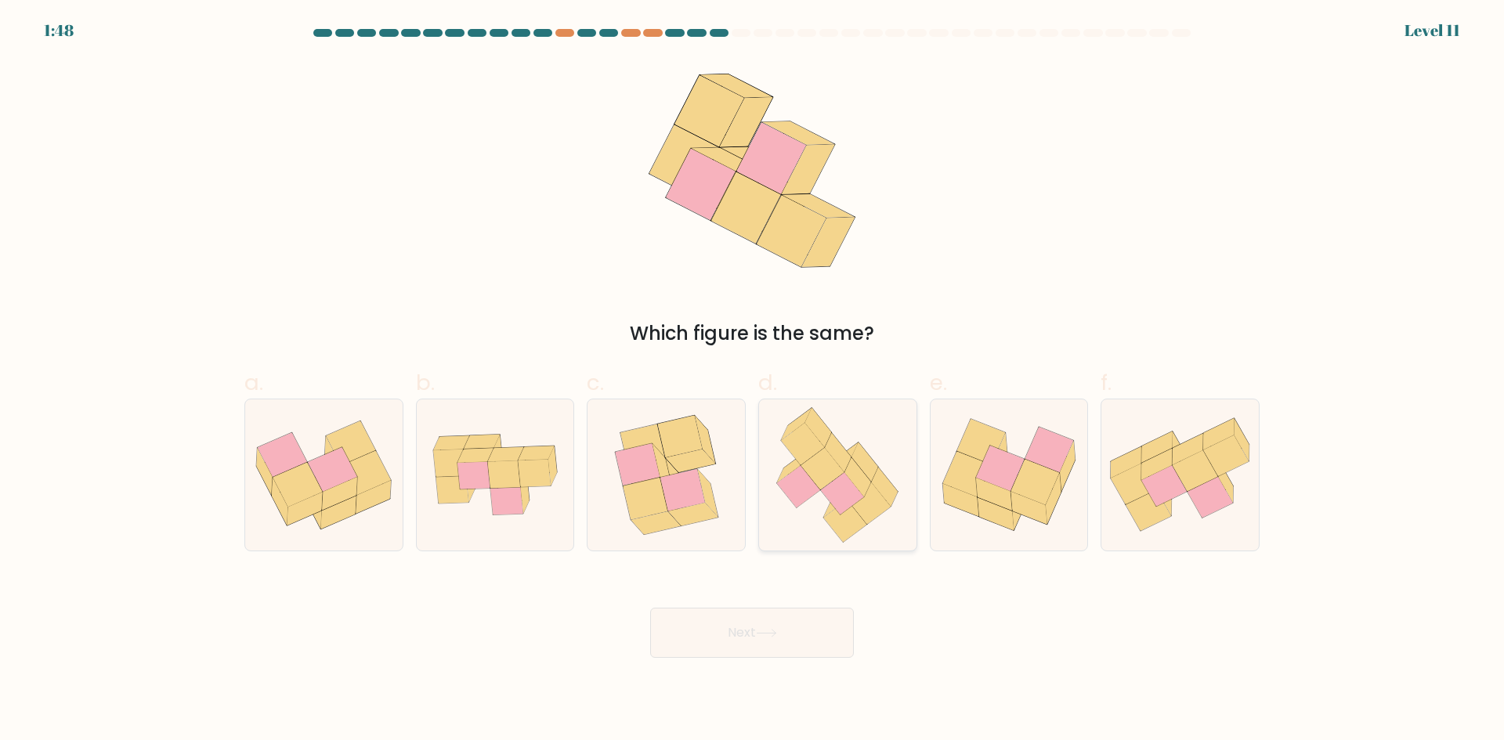
click at [872, 506] on icon at bounding box center [868, 503] width 43 height 42
click at [753, 381] on input "d." at bounding box center [752, 375] width 1 height 10
radio input "true"
click at [792, 632] on button "Next" at bounding box center [752, 633] width 204 height 50
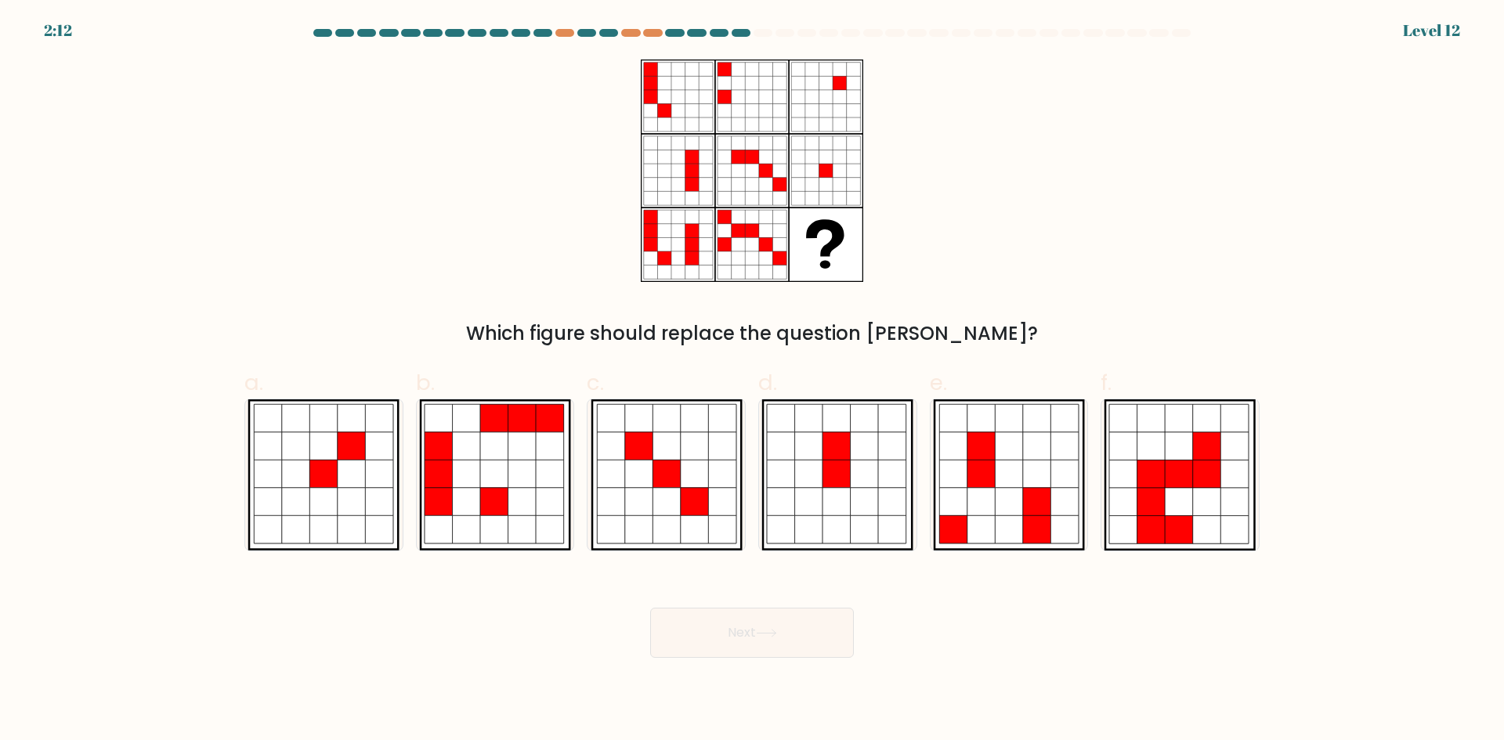
drag, startPoint x: 348, startPoint y: 493, endPoint x: 413, endPoint y: 507, distance: 67.1
click at [349, 493] on icon at bounding box center [352, 502] width 28 height 28
click at [752, 381] on input "a." at bounding box center [752, 375] width 1 height 10
radio input "true"
click at [789, 645] on button "Next" at bounding box center [752, 633] width 204 height 50
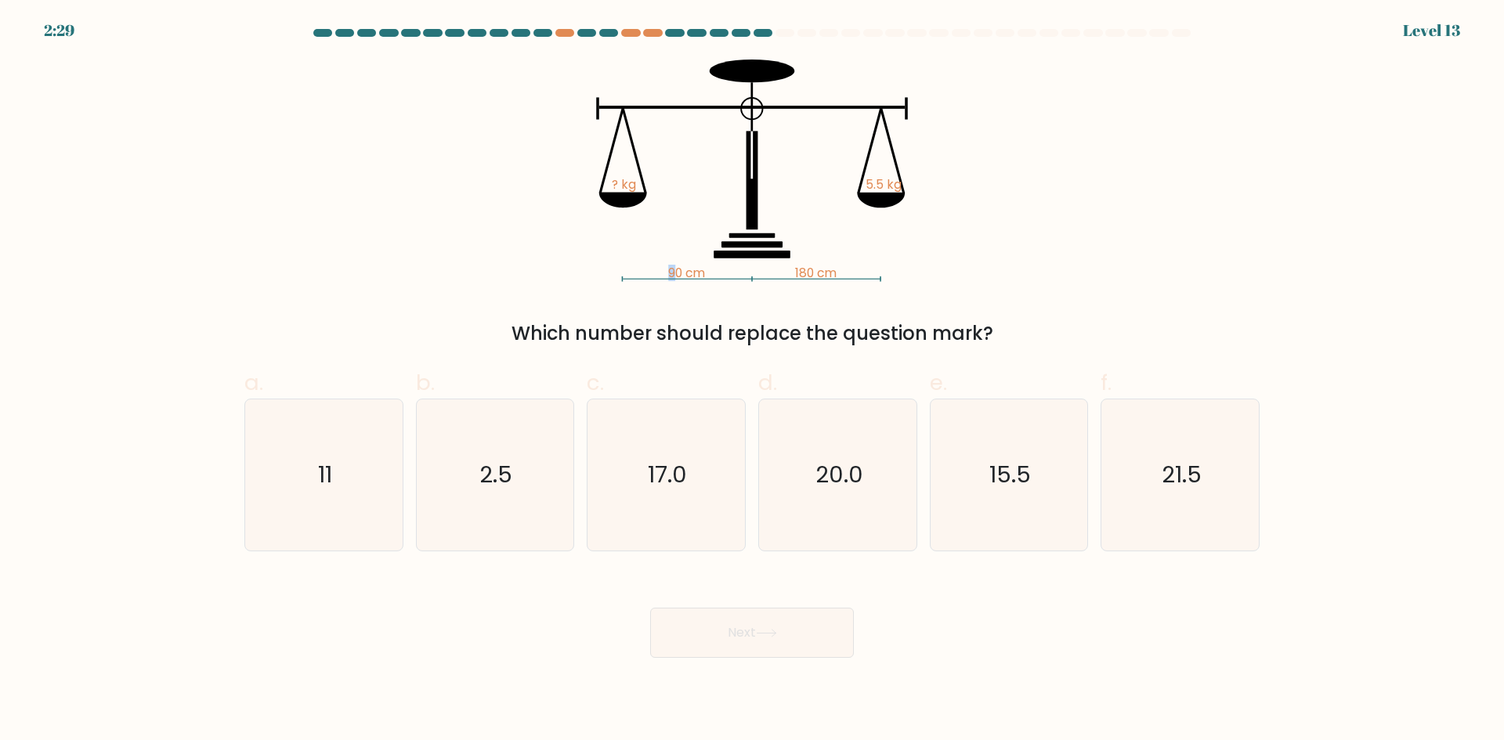
drag, startPoint x: 666, startPoint y: 272, endPoint x: 713, endPoint y: 275, distance: 47.9
click at [684, 272] on icon "90 cm 180 cm ? kg 5.5 kg" at bounding box center [752, 171] width 470 height 222
drag, startPoint x: 789, startPoint y: 277, endPoint x: 828, endPoint y: 256, distance: 45.2
click at [823, 271] on icon "90 cm 180 cm ? kg 5.5 kg" at bounding box center [752, 171] width 470 height 222
drag, startPoint x: 861, startPoint y: 175, endPoint x: 874, endPoint y: 175, distance: 12.5
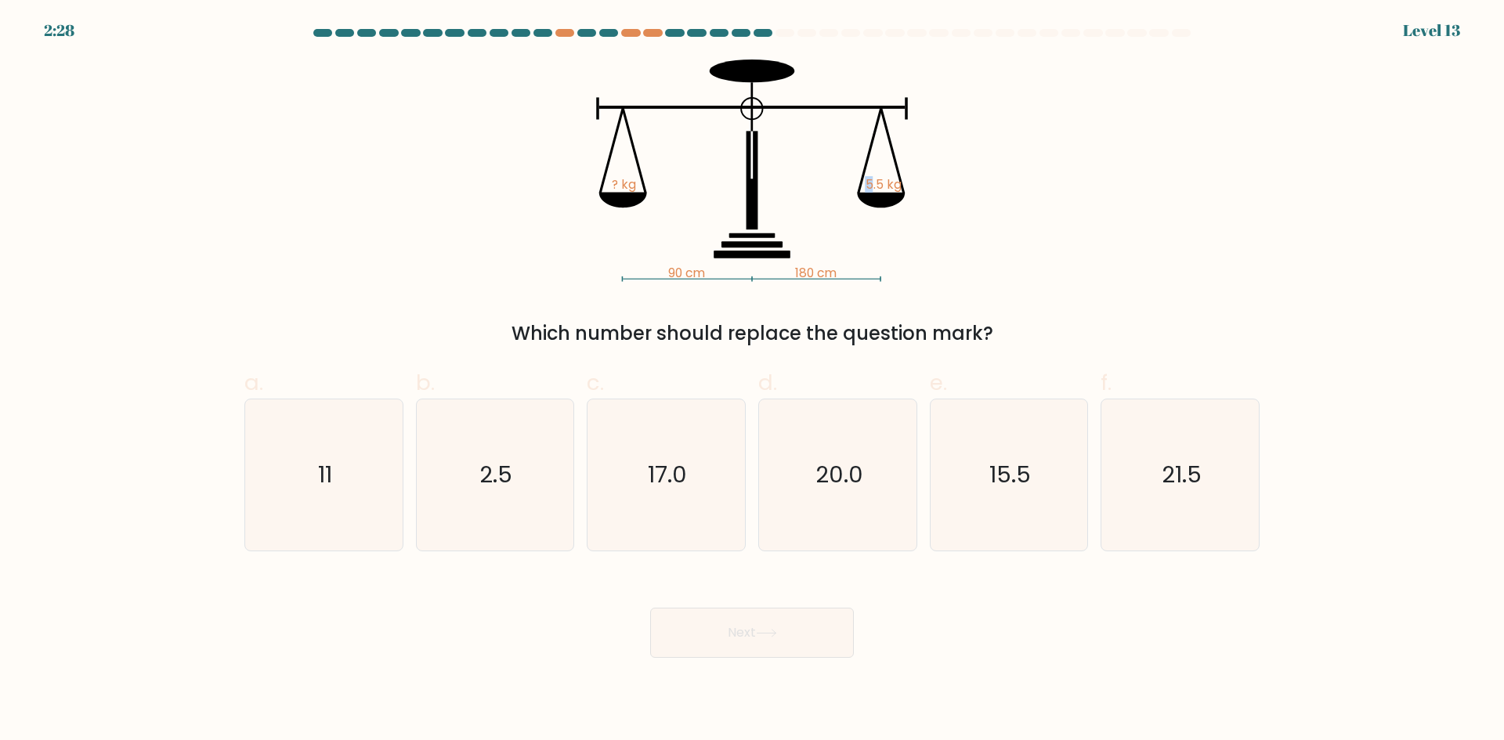
click at [874, 175] on icon "90 cm 180 cm ? kg 5.5 kg" at bounding box center [752, 171] width 470 height 222
drag, startPoint x: 888, startPoint y: 194, endPoint x: 903, endPoint y: 197, distance: 15.1
click at [890, 194] on icon at bounding box center [881, 201] width 48 height 16
drag, startPoint x: 1148, startPoint y: 445, endPoint x: 1158, endPoint y: 453, distance: 13.3
click at [1148, 446] on icon "21.5" at bounding box center [1179, 474] width 151 height 151
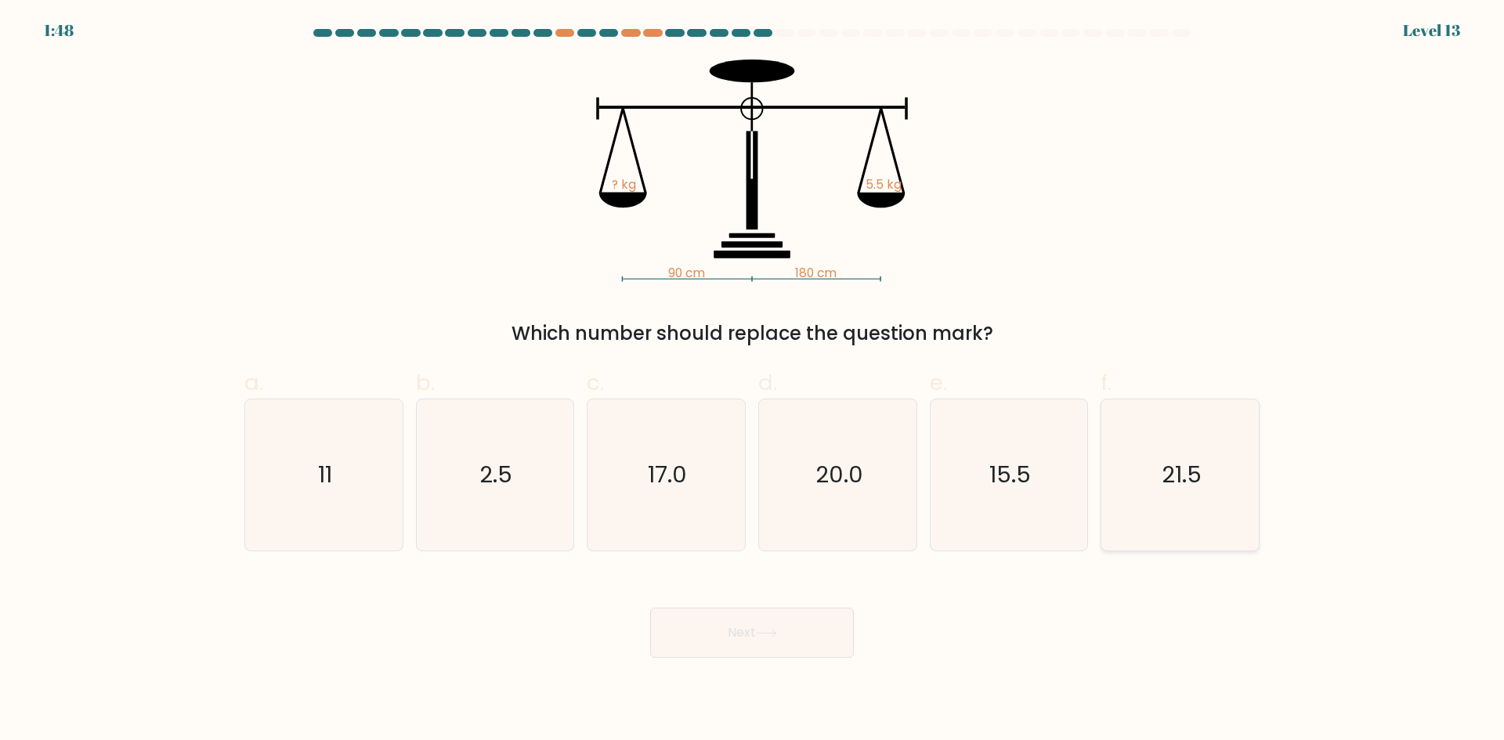
click at [753, 381] on input "f. 21.5" at bounding box center [752, 375] width 1 height 10
radio input "true"
click at [756, 650] on button "Next" at bounding box center [752, 633] width 204 height 50
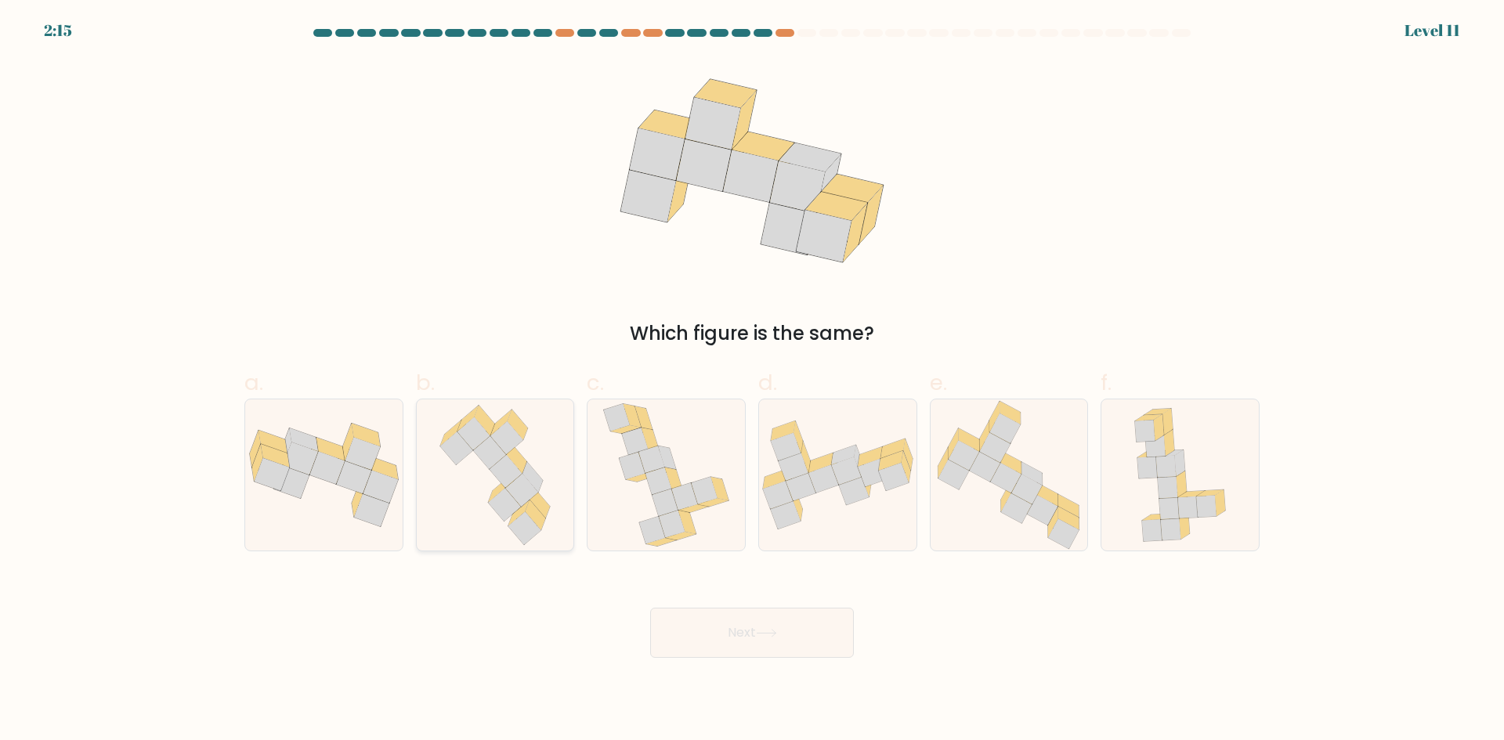
drag, startPoint x: 507, startPoint y: 477, endPoint x: 530, endPoint y: 514, distance: 43.7
click at [507, 478] on icon at bounding box center [505, 471] width 33 height 33
click at [752, 381] on input "b." at bounding box center [752, 375] width 1 height 10
radio input "true"
click at [697, 618] on button "Next" at bounding box center [752, 633] width 204 height 50
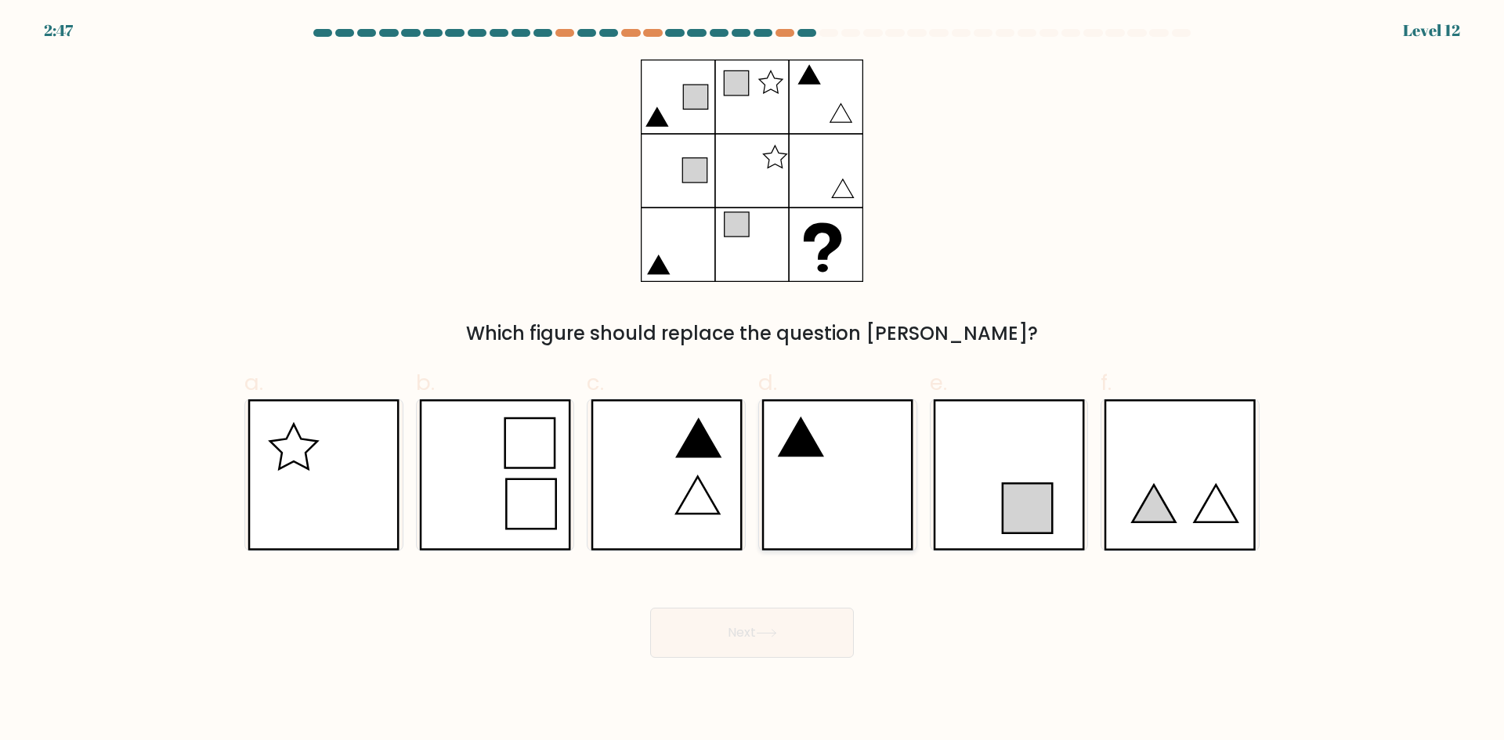
click at [859, 473] on icon at bounding box center [837, 474] width 152 height 151
click at [753, 381] on input "d." at bounding box center [752, 375] width 1 height 10
radio input "true"
click at [771, 632] on icon at bounding box center [766, 633] width 21 height 9
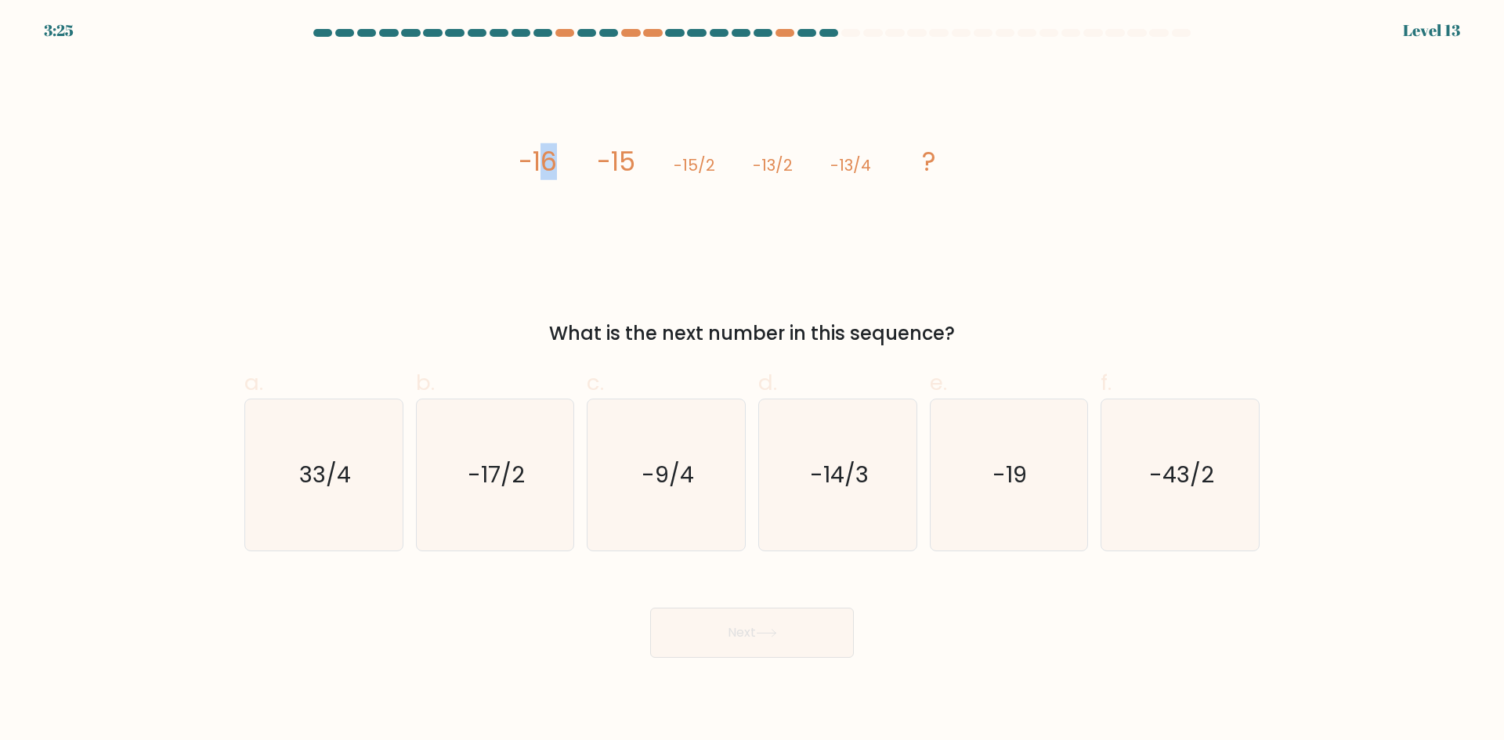
drag, startPoint x: 541, startPoint y: 169, endPoint x: 573, endPoint y: 168, distance: 32.1
click at [568, 168] on icon "image/svg+xml -16 -15 -15/2 -13/2 -13/4 ?" at bounding box center [752, 171] width 470 height 222
drag, startPoint x: 626, startPoint y: 167, endPoint x: 652, endPoint y: 164, distance: 26.0
click at [652, 164] on icon "image/svg+xml -16 -15 -15/2 -13/2 -13/4 ?" at bounding box center [752, 171] width 470 height 222
click at [685, 165] on tspan "-15/2" at bounding box center [694, 165] width 42 height 22
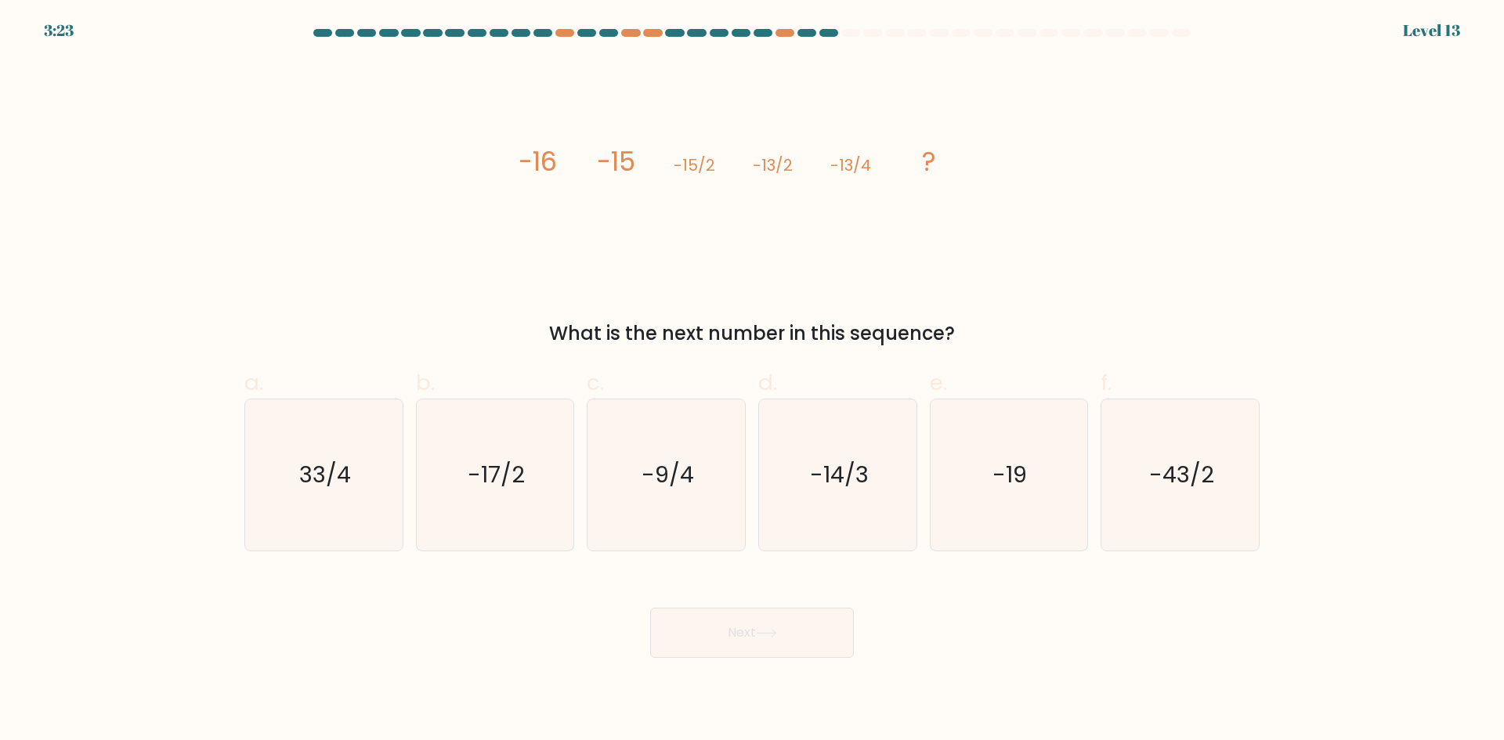
drag, startPoint x: 723, startPoint y: 165, endPoint x: 748, endPoint y: 165, distance: 25.1
click at [736, 165] on icon "image/svg+xml -16 -15 -15/2 -13/2 -13/4 ?" at bounding box center [752, 171] width 470 height 222
drag, startPoint x: 761, startPoint y: 165, endPoint x: 778, endPoint y: 165, distance: 16.4
click at [764, 165] on tspan "-13/2" at bounding box center [773, 165] width 40 height 22
click at [855, 119] on icon "image/svg+xml -16 -15 -15/2 -13/2 -13/4 ?" at bounding box center [752, 171] width 470 height 222
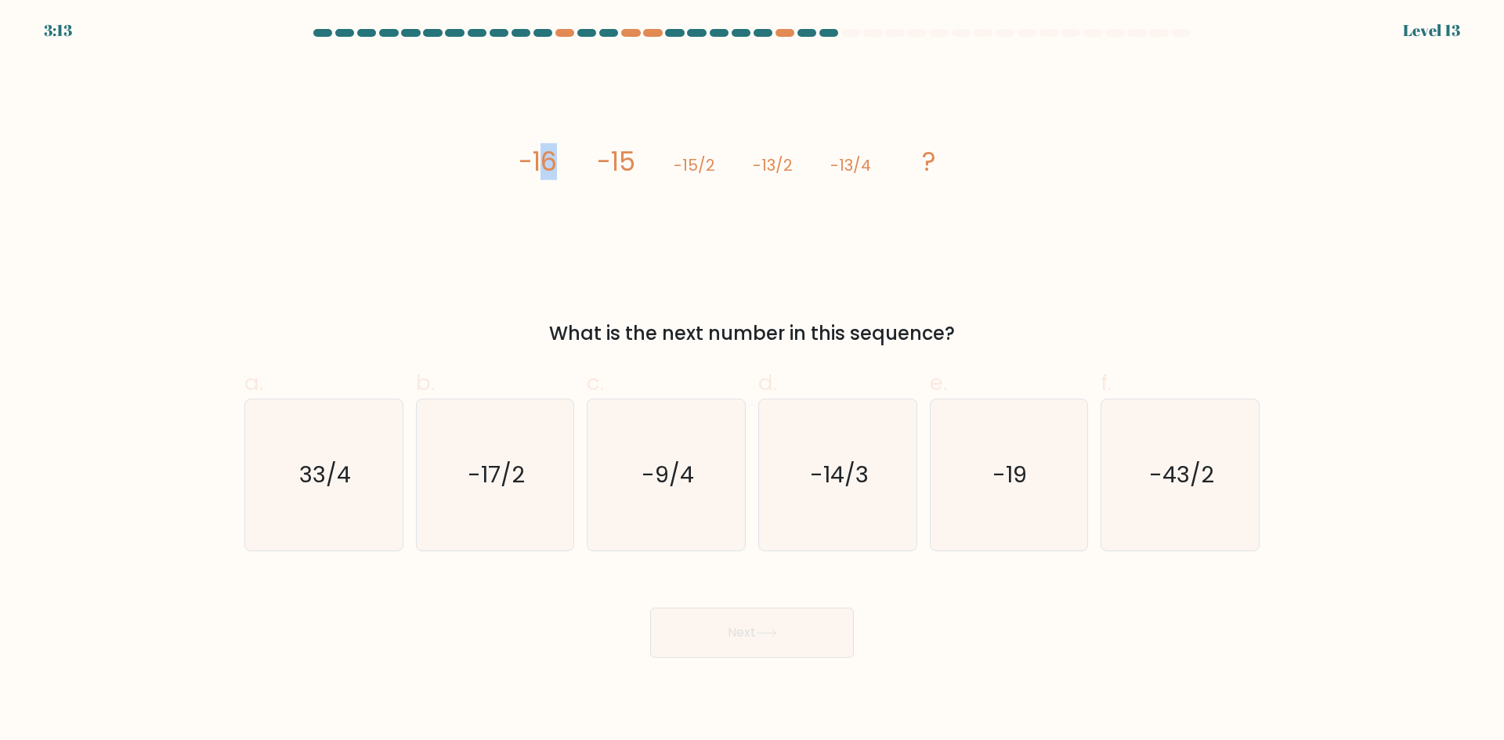
drag, startPoint x: 536, startPoint y: 165, endPoint x: 574, endPoint y: 159, distance: 38.1
click at [572, 159] on icon "image/svg+xml -16 -15 -15/2 -13/2 -13/4 ?" at bounding box center [752, 171] width 470 height 222
click at [617, 156] on tspan "-15" at bounding box center [616, 161] width 38 height 37
drag, startPoint x: 540, startPoint y: 157, endPoint x: 601, endPoint y: 157, distance: 61.1
click at [574, 157] on icon "image/svg+xml -16 -15 -15/2 -13/2 -13/4 ?" at bounding box center [752, 171] width 470 height 222
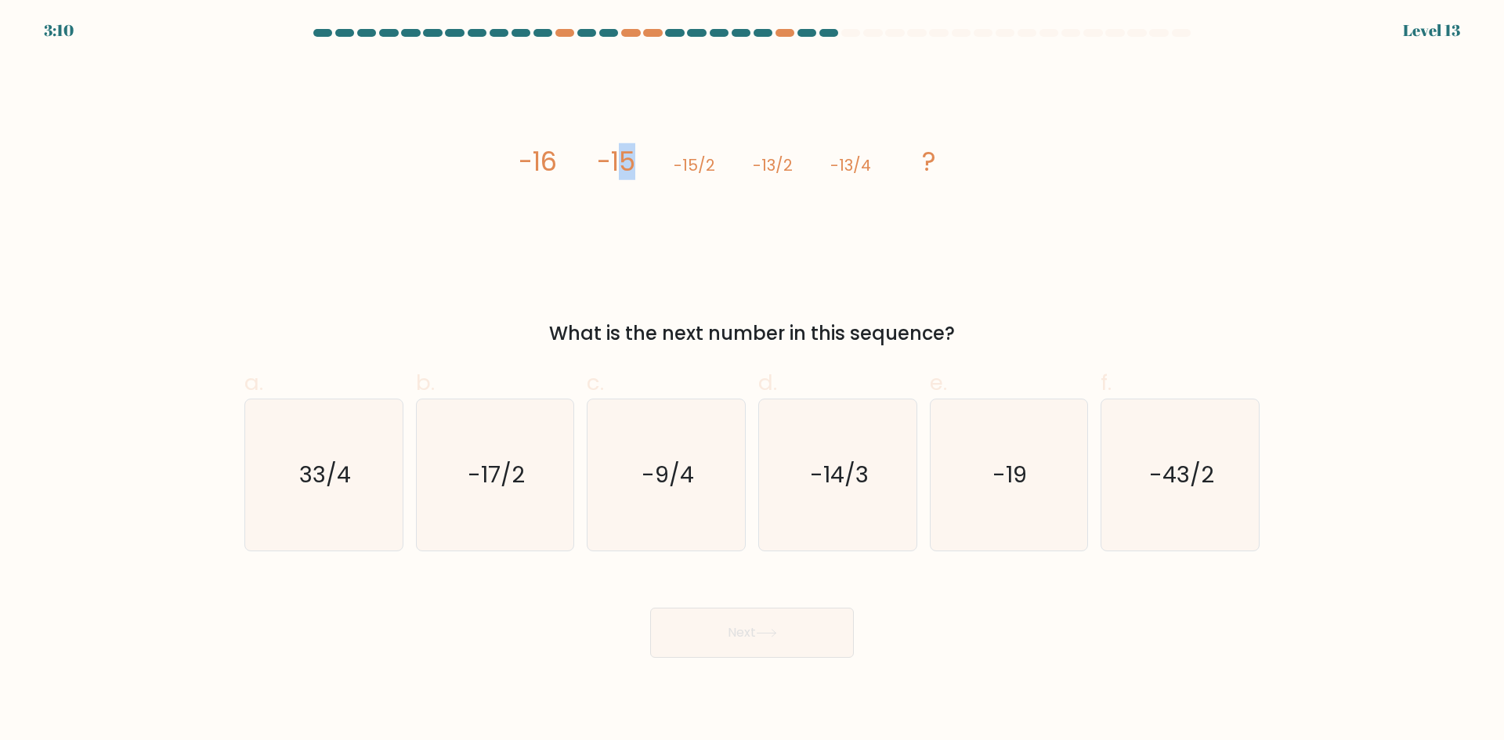
drag, startPoint x: 616, startPoint y: 157, endPoint x: 662, endPoint y: 150, distance: 46.0
click at [661, 150] on icon "image/svg+xml -16 -15 -15/2 -13/2 -13/4 ?" at bounding box center [752, 171] width 470 height 222
drag, startPoint x: 697, startPoint y: 168, endPoint x: 712, endPoint y: 169, distance: 14.9
click at [704, 169] on tspan "-15/2" at bounding box center [694, 165] width 42 height 22
drag, startPoint x: 710, startPoint y: 170, endPoint x: 734, endPoint y: 169, distance: 23.5
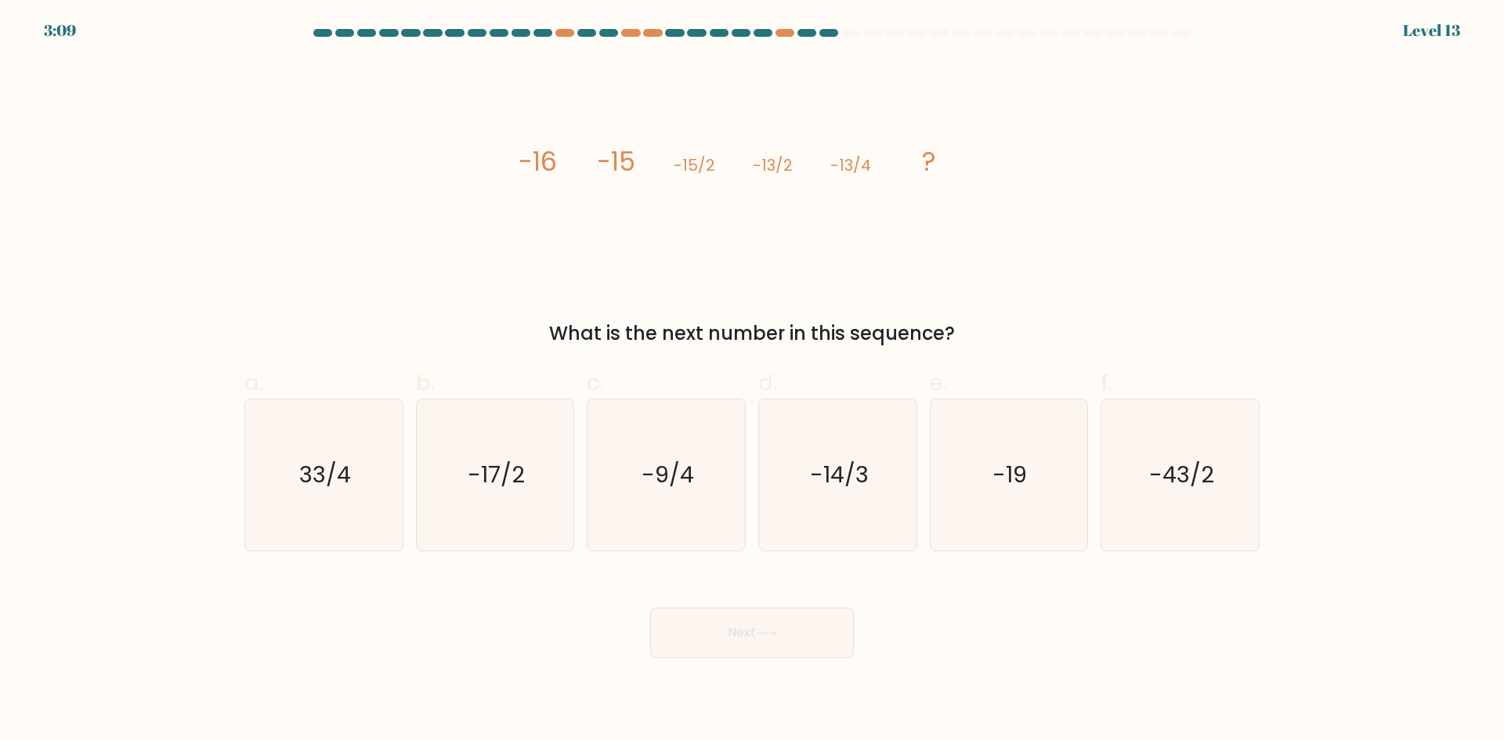
click at [724, 169] on icon "image/svg+xml -16 -15 -15/2 -13/2 -13/4 ?" at bounding box center [752, 171] width 470 height 222
drag, startPoint x: 762, startPoint y: 167, endPoint x: 782, endPoint y: 164, distance: 19.7
click at [782, 164] on tspan "-13/2" at bounding box center [773, 165] width 40 height 22
drag, startPoint x: 788, startPoint y: 163, endPoint x: 800, endPoint y: 163, distance: 11.7
click at [802, 163] on icon "image/svg+xml -16 -15 -15/2 -13/2 -13/4 ?" at bounding box center [752, 171] width 470 height 222
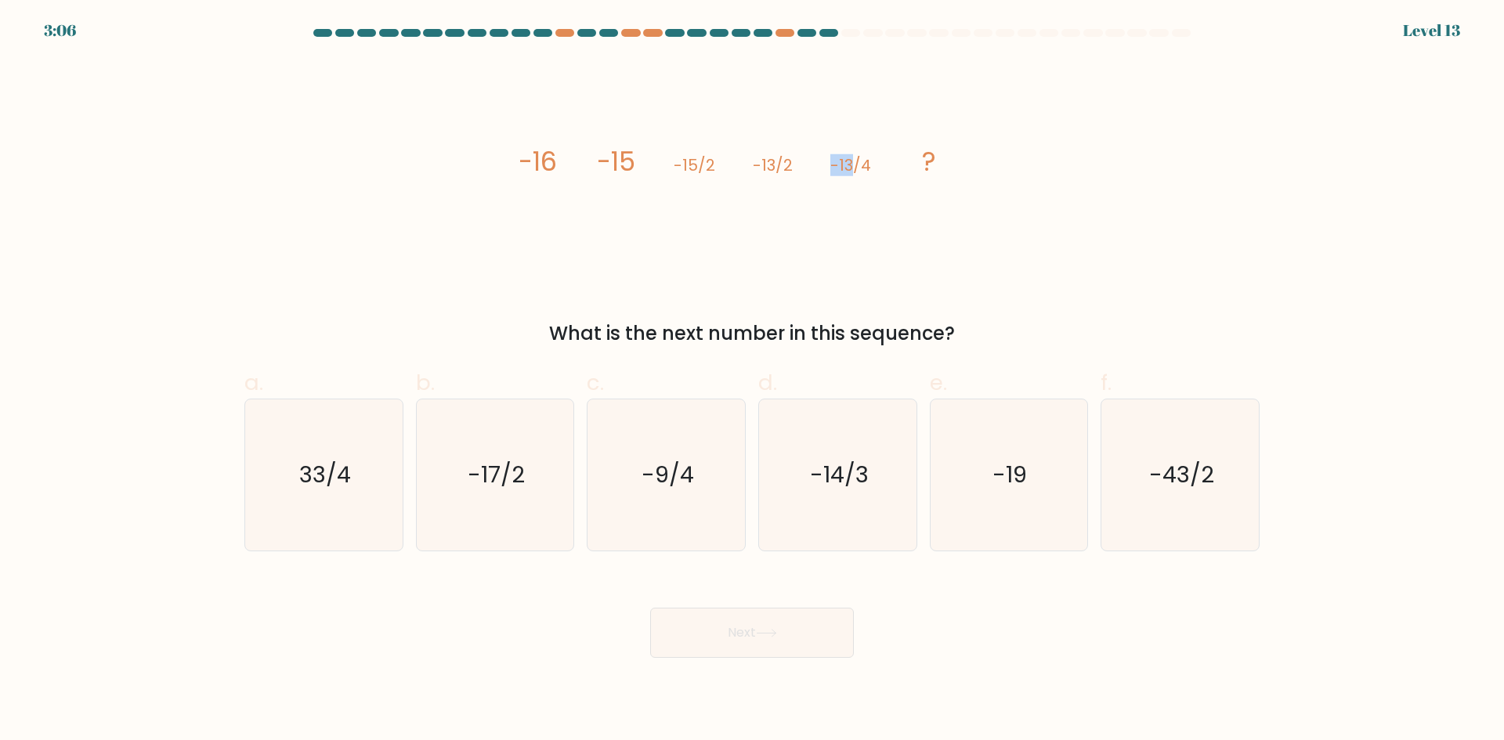
drag, startPoint x: 832, startPoint y: 163, endPoint x: 864, endPoint y: 164, distance: 31.3
click at [858, 164] on tspan "-13/4" at bounding box center [850, 165] width 41 height 22
click at [870, 185] on icon "image/svg+xml -16 -15 -15/2 -13/2 -13/4 ?" at bounding box center [752, 171] width 470 height 222
click at [679, 472] on text "-9/4" at bounding box center [667, 474] width 52 height 31
click at [752, 381] on input "c. -9/4" at bounding box center [752, 375] width 1 height 10
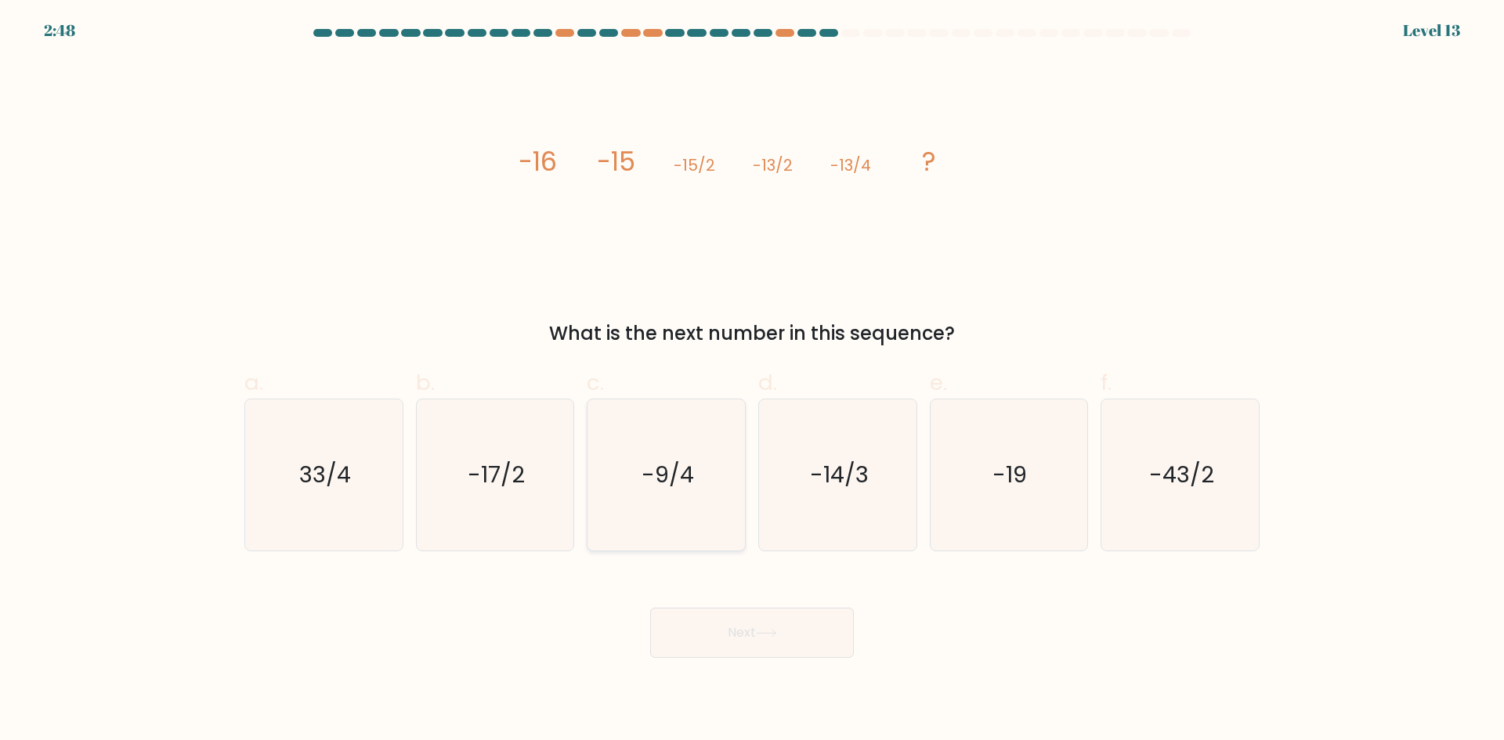
radio input "true"
click at [695, 604] on div "Next" at bounding box center [752, 614] width 1034 height 88
click at [702, 611] on button "Next" at bounding box center [752, 633] width 204 height 50
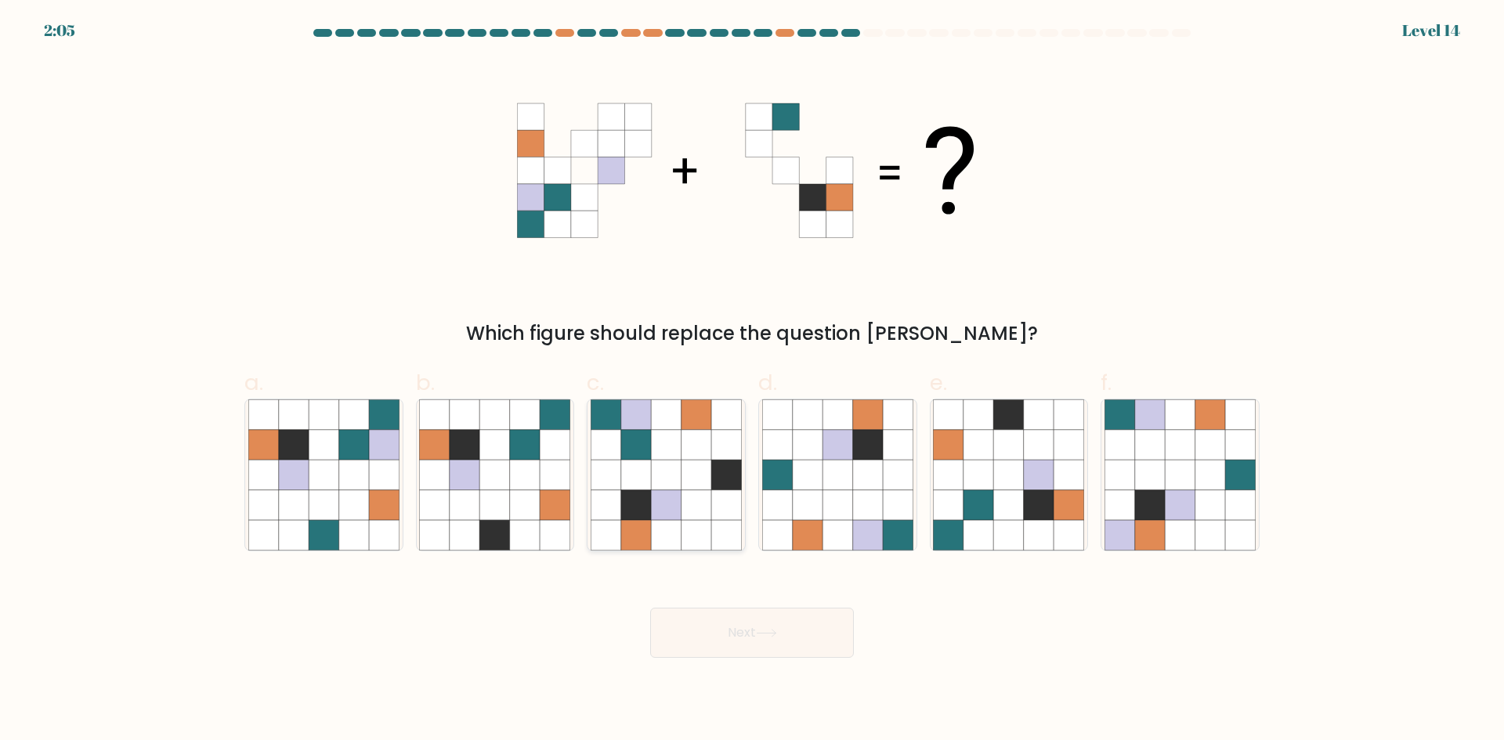
drag, startPoint x: 706, startPoint y: 472, endPoint x: 693, endPoint y: 500, distance: 30.8
click at [702, 473] on icon at bounding box center [696, 475] width 30 height 30
click at [752, 381] on input "c." at bounding box center [752, 375] width 1 height 10
radio input "true"
click at [713, 623] on button "Next" at bounding box center [752, 633] width 204 height 50
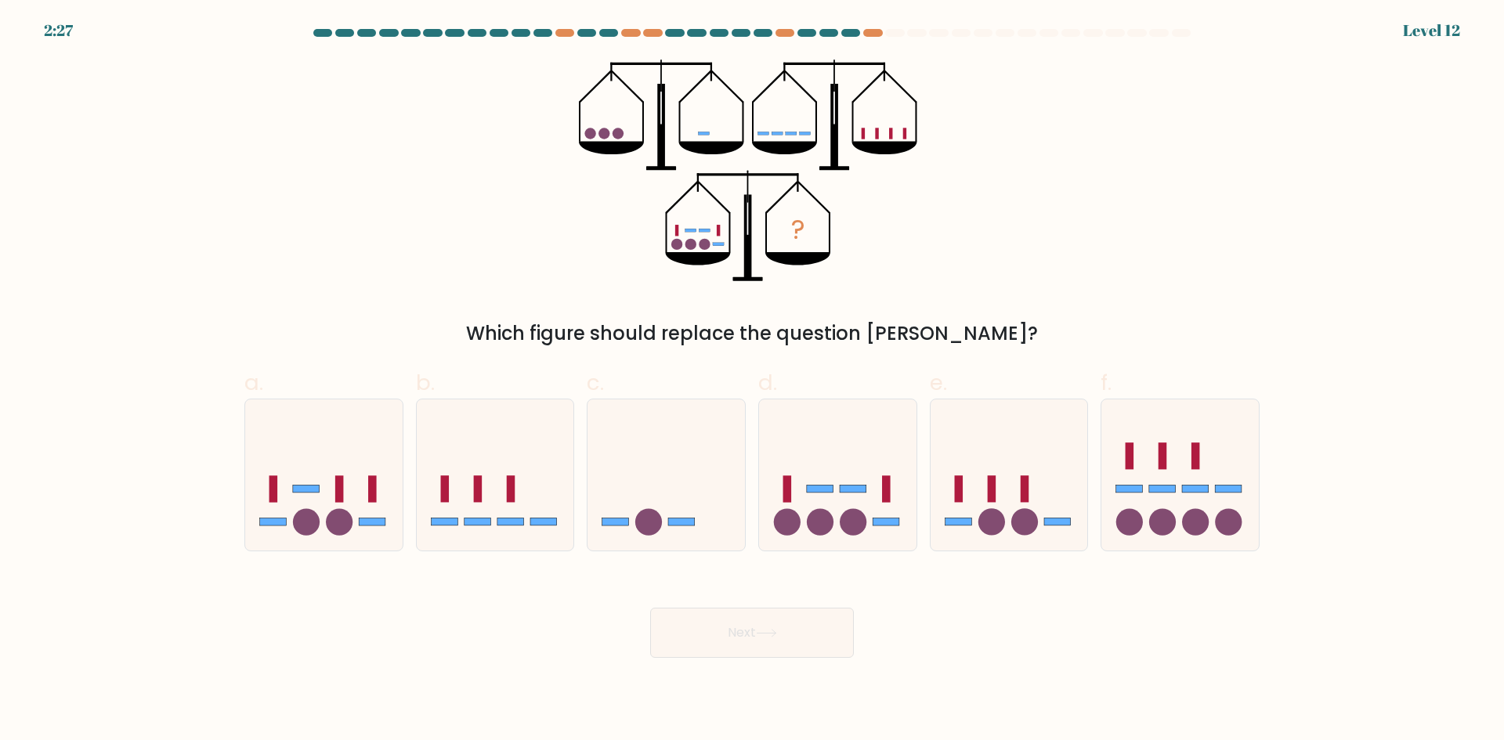
drag, startPoint x: 607, startPoint y: 128, endPoint x: 618, endPoint y: 128, distance: 11.0
click at [618, 128] on icon "?" at bounding box center [752, 171] width 347 height 222
click at [1015, 496] on icon at bounding box center [1008, 475] width 157 height 130
click at [753, 381] on input "e." at bounding box center [752, 375] width 1 height 10
radio input "true"
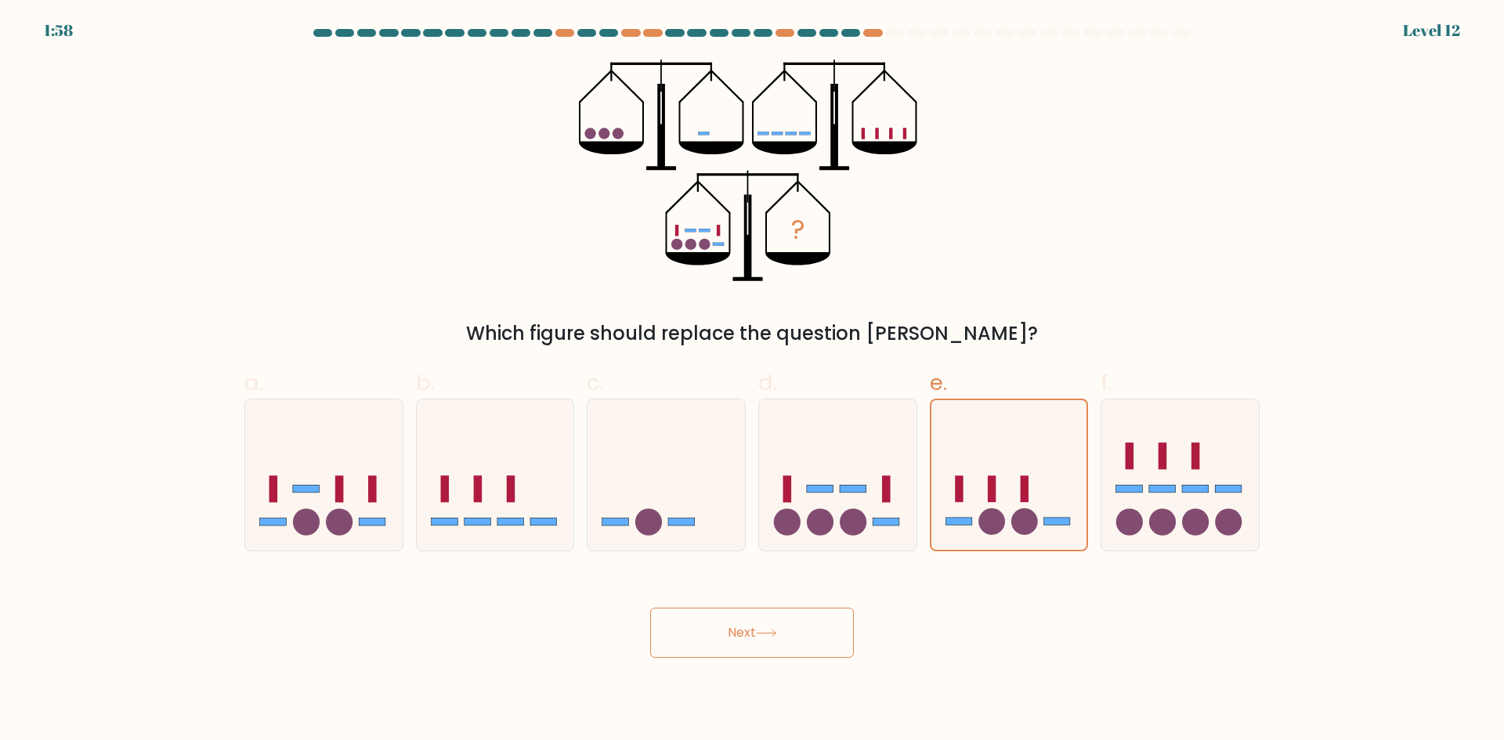
click at [724, 635] on button "Next" at bounding box center [752, 633] width 204 height 50
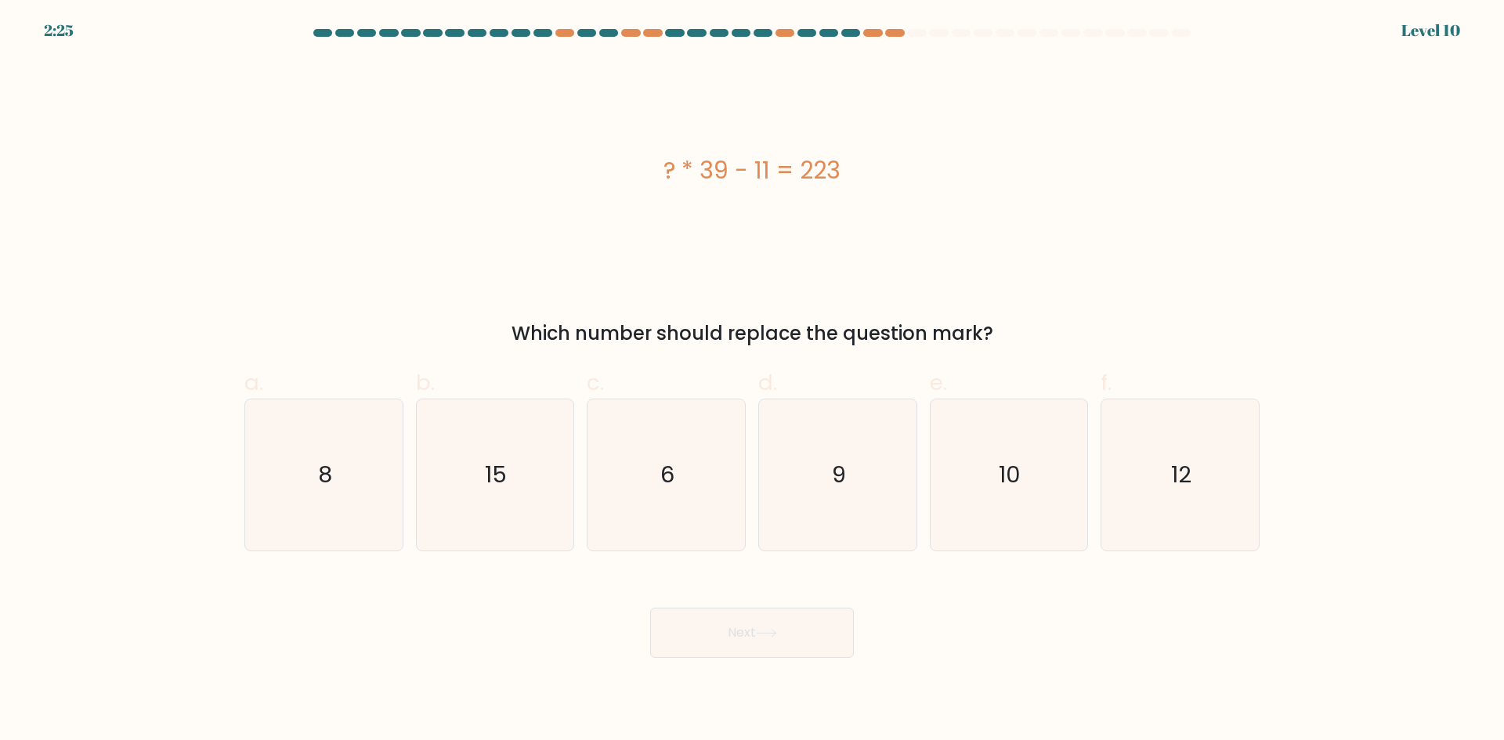
drag, startPoint x: 805, startPoint y: 179, endPoint x: 818, endPoint y: 179, distance: 13.3
click at [818, 179] on div "? * 39 - 11 = 223" at bounding box center [751, 170] width 1015 height 35
click at [821, 179] on div "? * 39 - 11 = 223" at bounding box center [751, 170] width 1015 height 35
click at [872, 168] on div "? * 39 - 11 = 223" at bounding box center [751, 170] width 1015 height 35
drag, startPoint x: 699, startPoint y: 150, endPoint x: 760, endPoint y: 180, distance: 69.0
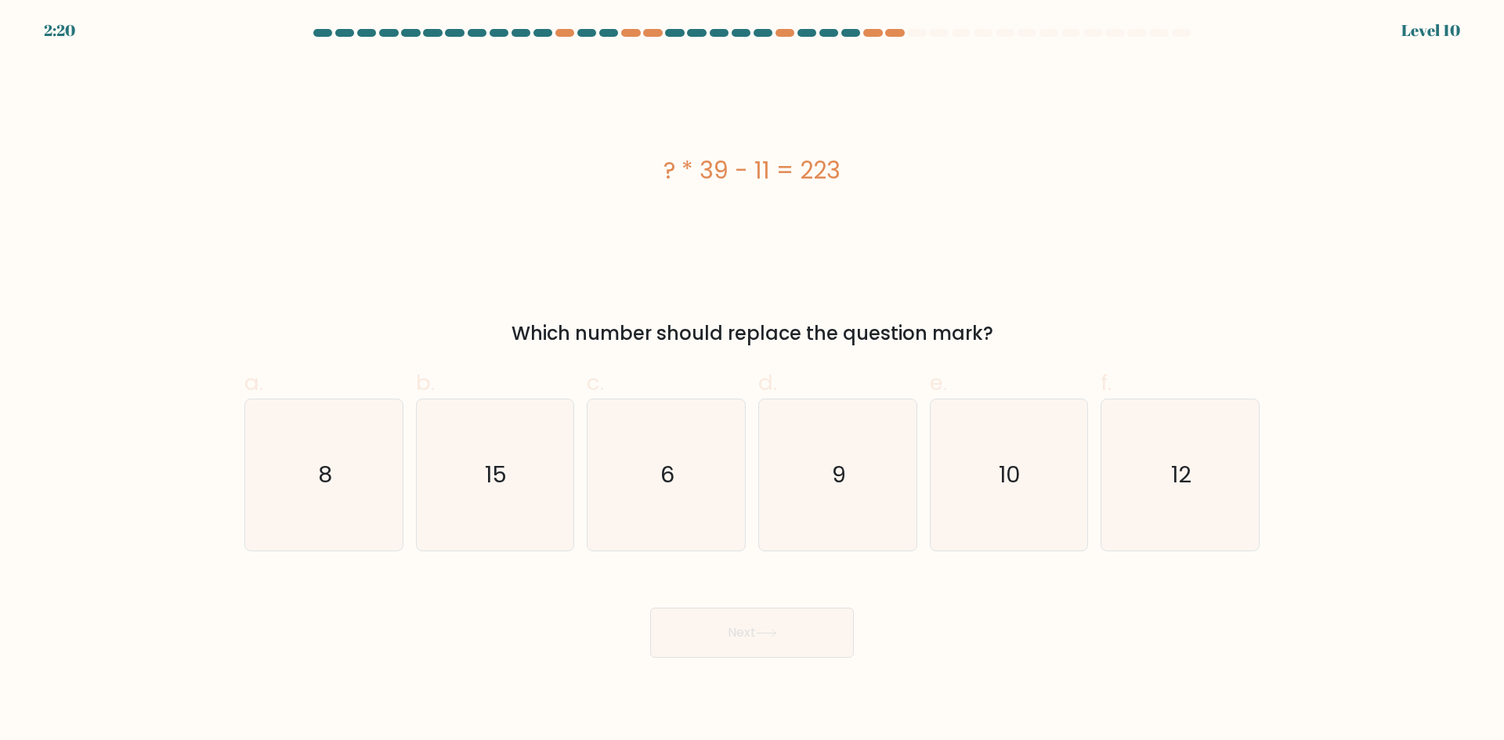
click at [760, 180] on div "? * 39 - 11 = 223" at bounding box center [751, 171] width 1015 height 222
click at [733, 187] on div "? * 39 - 11 = 223" at bounding box center [751, 170] width 1015 height 35
click at [731, 171] on div "? * 39 - 11 = 223" at bounding box center [751, 170] width 1015 height 35
drag, startPoint x: 718, startPoint y: 166, endPoint x: 711, endPoint y: 171, distance: 8.9
click at [712, 171] on div "? * 39 - 11 = 223" at bounding box center [751, 170] width 1015 height 35
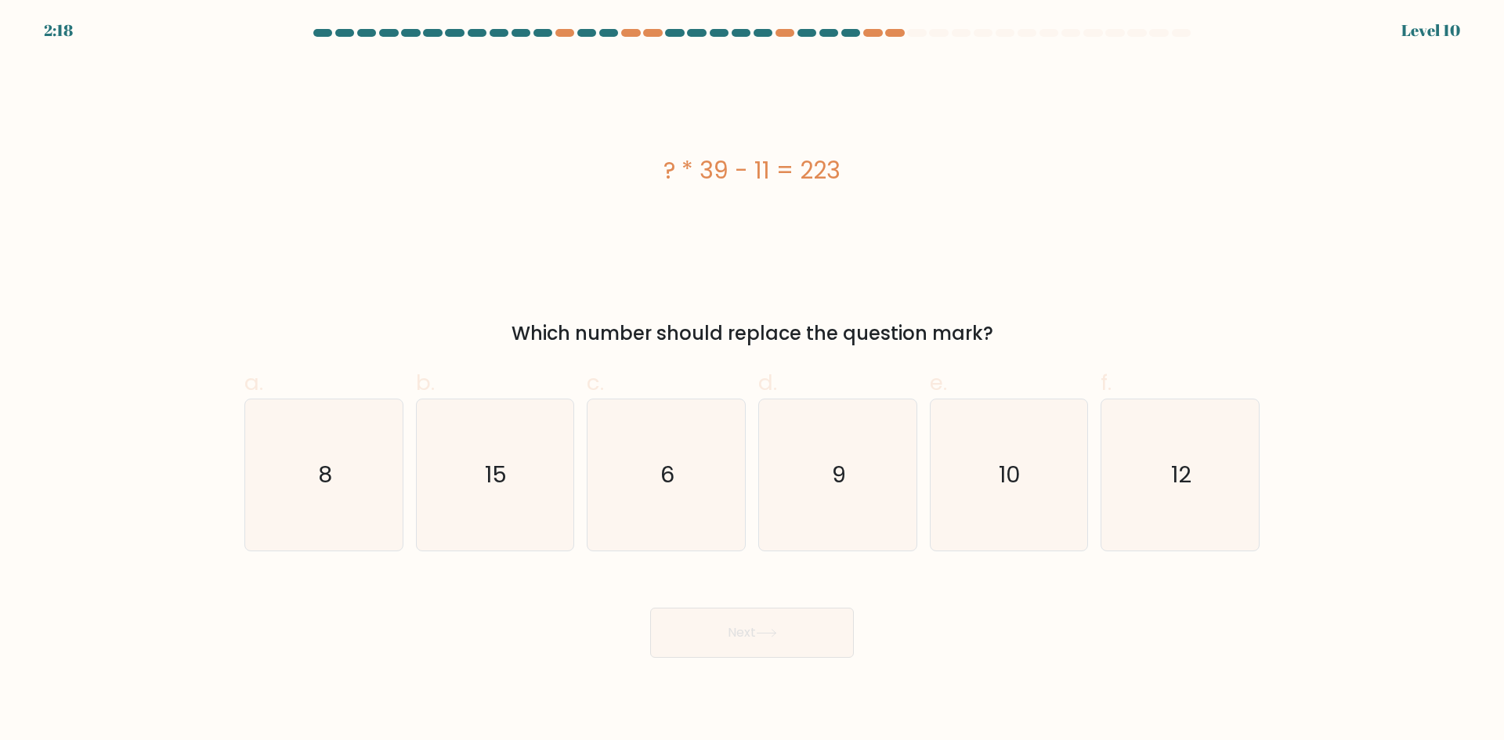
click at [709, 173] on div "? * 39 - 11 = 223" at bounding box center [751, 170] width 1015 height 35
drag, startPoint x: 687, startPoint y: 175, endPoint x: 697, endPoint y: 175, distance: 10.2
click at [688, 175] on div "? * 39 - 11 = 223" at bounding box center [751, 170] width 1015 height 35
click at [703, 175] on div "? * 39 - 11 = 223" at bounding box center [751, 170] width 1015 height 35
click at [724, 177] on div "? * 39 - 11 = 223" at bounding box center [751, 170] width 1015 height 35
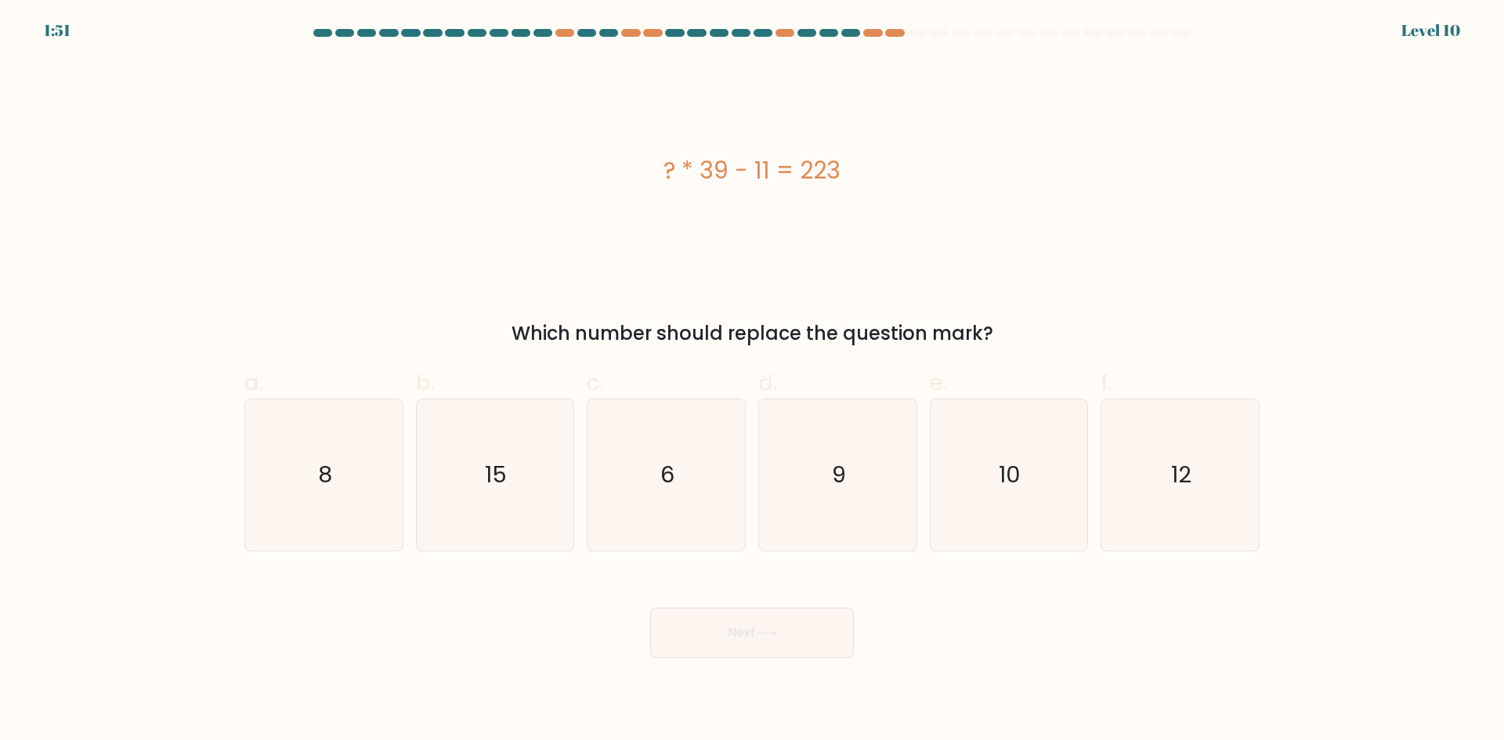
drag, startPoint x: 850, startPoint y: 460, endPoint x: 805, endPoint y: 615, distance: 161.3
click at [836, 492] on icon "9" at bounding box center [837, 474] width 151 height 151
click at [794, 640] on button "Next" at bounding box center [752, 633] width 204 height 50
click at [789, 647] on button "Next" at bounding box center [752, 633] width 204 height 50
click at [821, 464] on icon "9" at bounding box center [837, 474] width 151 height 151
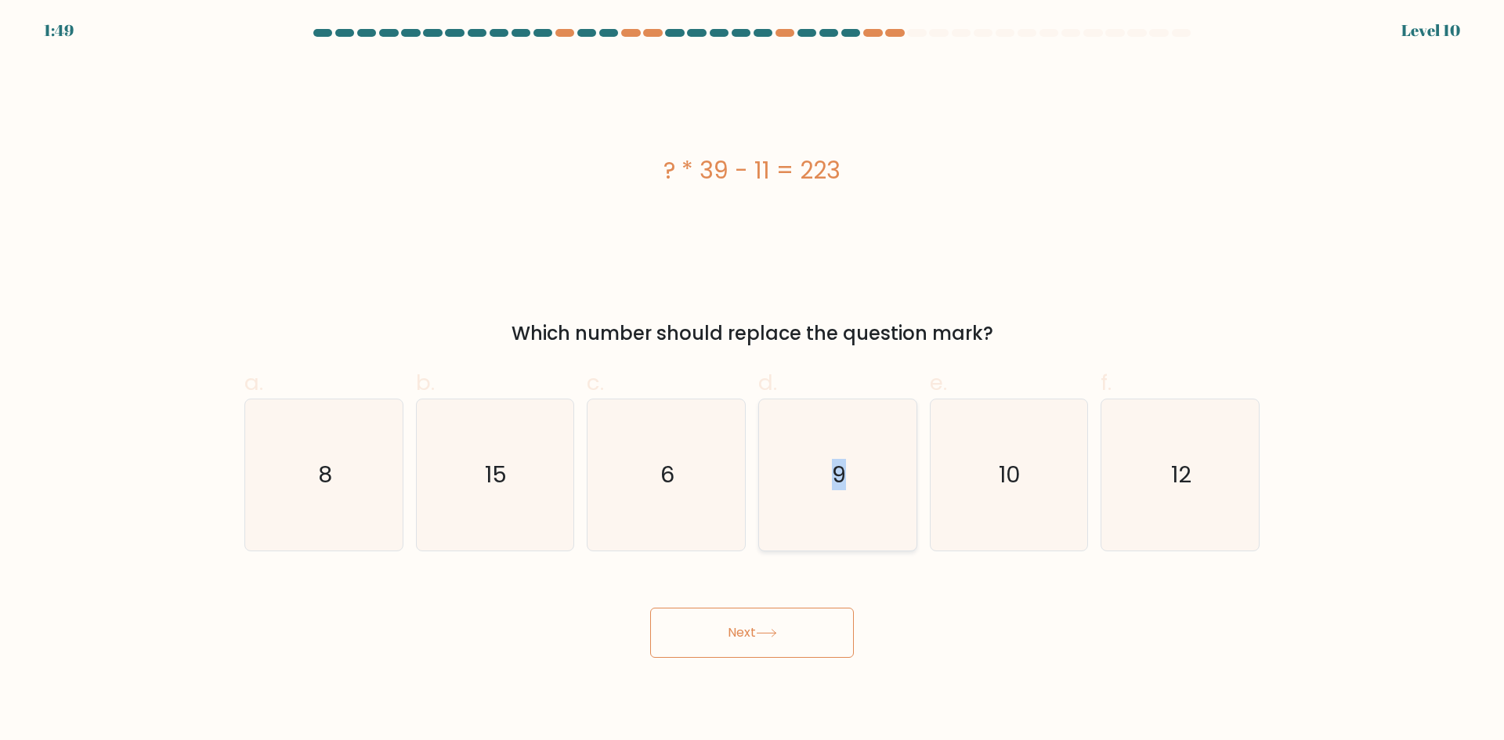
click at [753, 381] on input "d. 9" at bounding box center [752, 375] width 1 height 10
radio input "true"
click at [804, 631] on button "Next" at bounding box center [752, 633] width 204 height 50
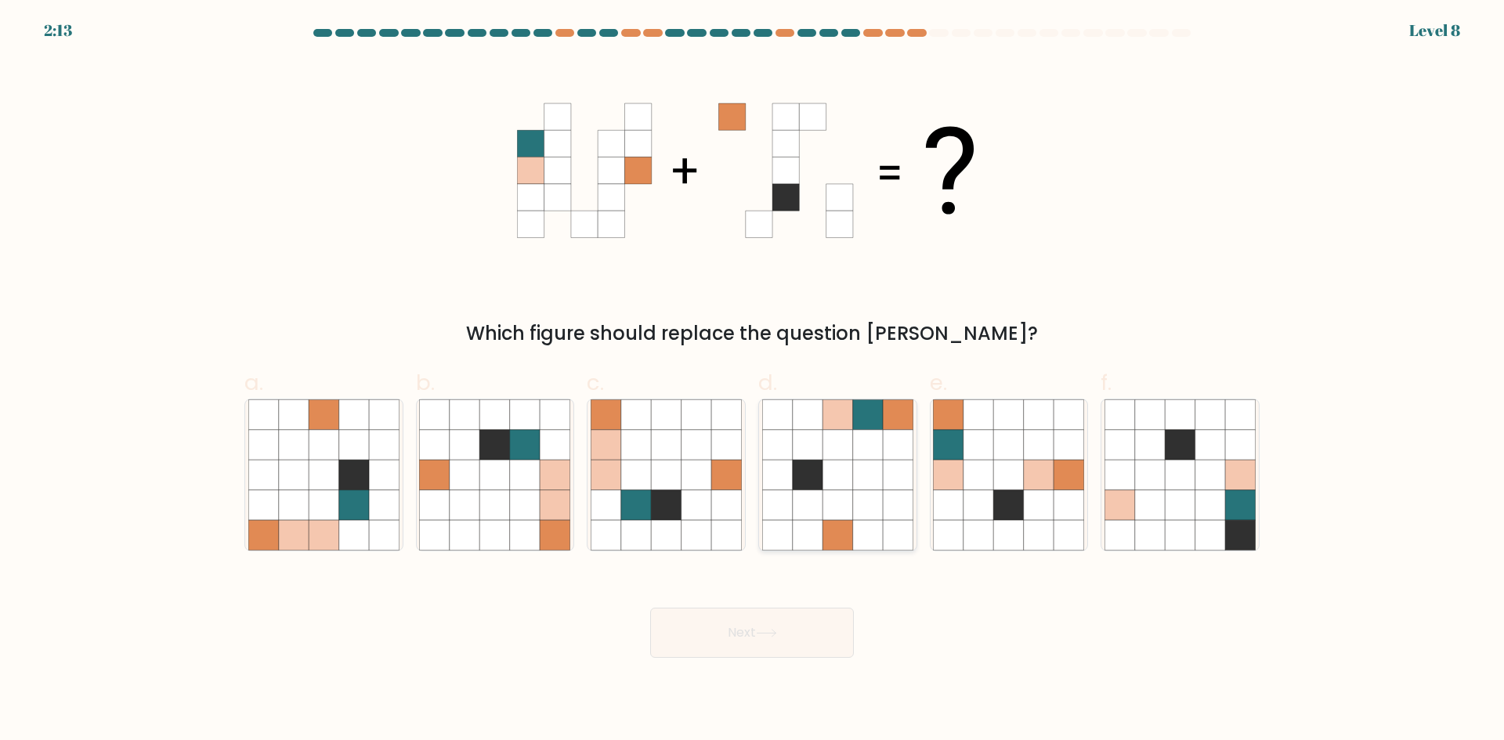
click at [862, 471] on icon at bounding box center [868, 475] width 30 height 30
click at [753, 381] on input "d." at bounding box center [752, 375] width 1 height 10
radio input "true"
click at [735, 641] on button "Next" at bounding box center [752, 633] width 204 height 50
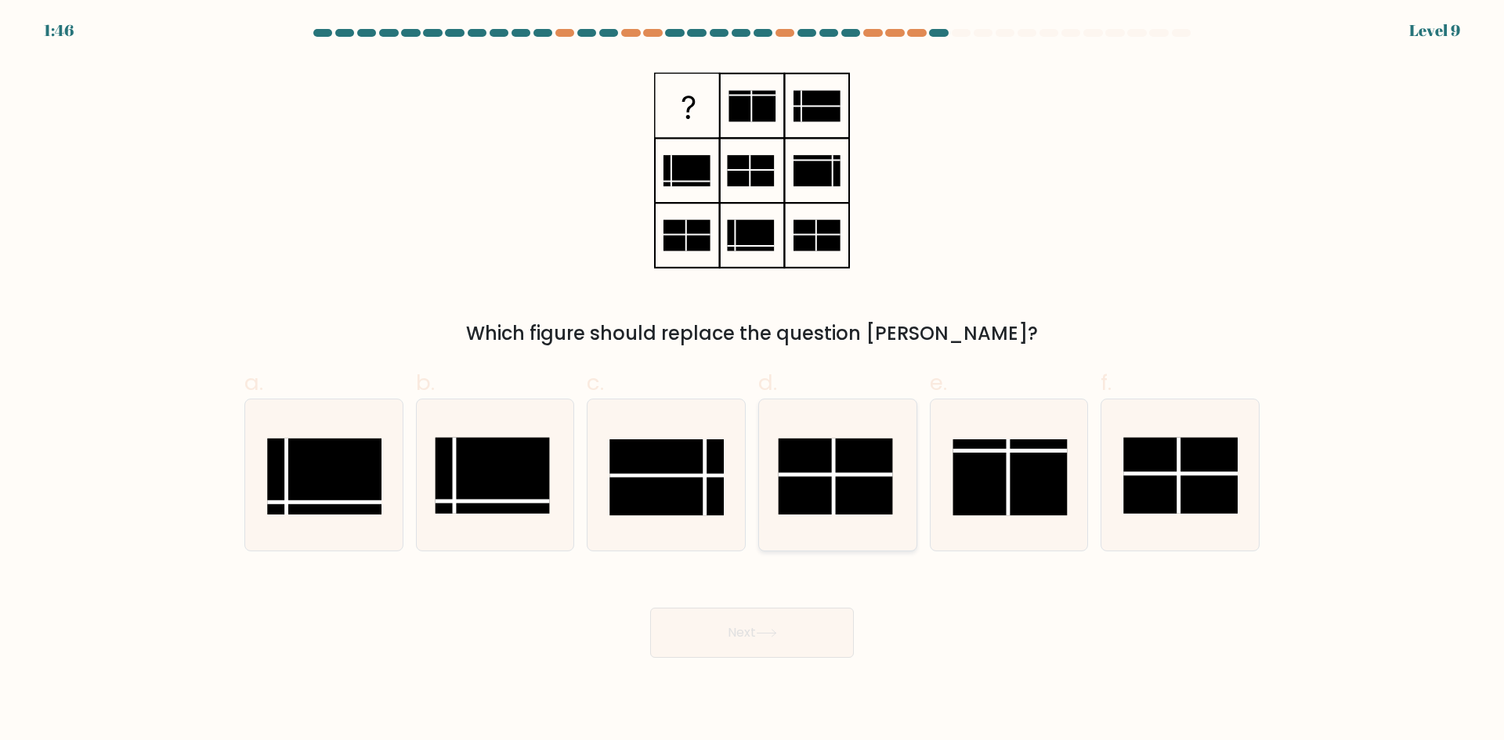
click at [833, 495] on line at bounding box center [833, 477] width 0 height 76
click at [753, 381] on input "d." at bounding box center [752, 375] width 1 height 10
radio input "true"
click at [771, 647] on button "Next" at bounding box center [752, 633] width 204 height 50
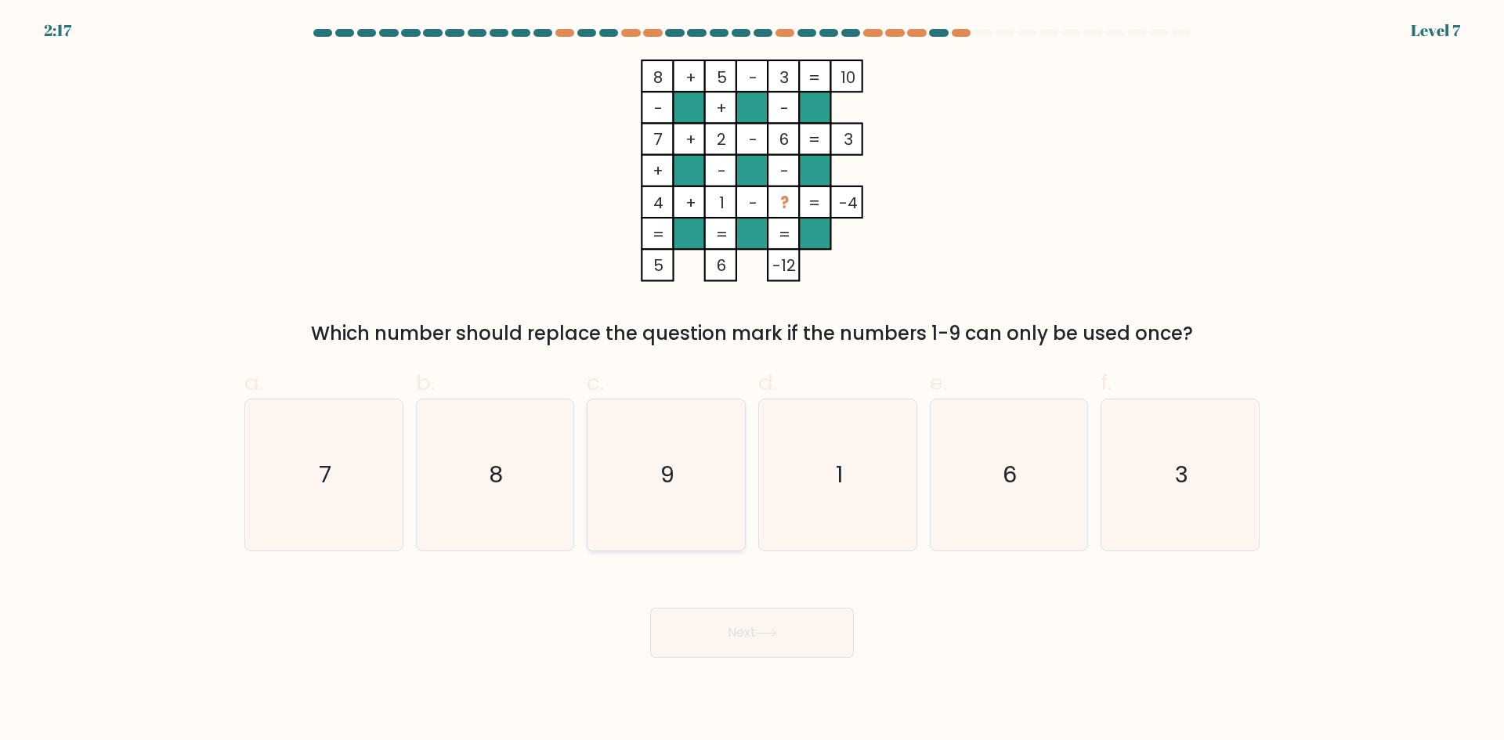
click at [694, 498] on icon "9" at bounding box center [665, 474] width 151 height 151
click at [752, 381] on input "c. 9" at bounding box center [752, 375] width 1 height 10
radio input "true"
click at [782, 652] on button "Next" at bounding box center [752, 633] width 204 height 50
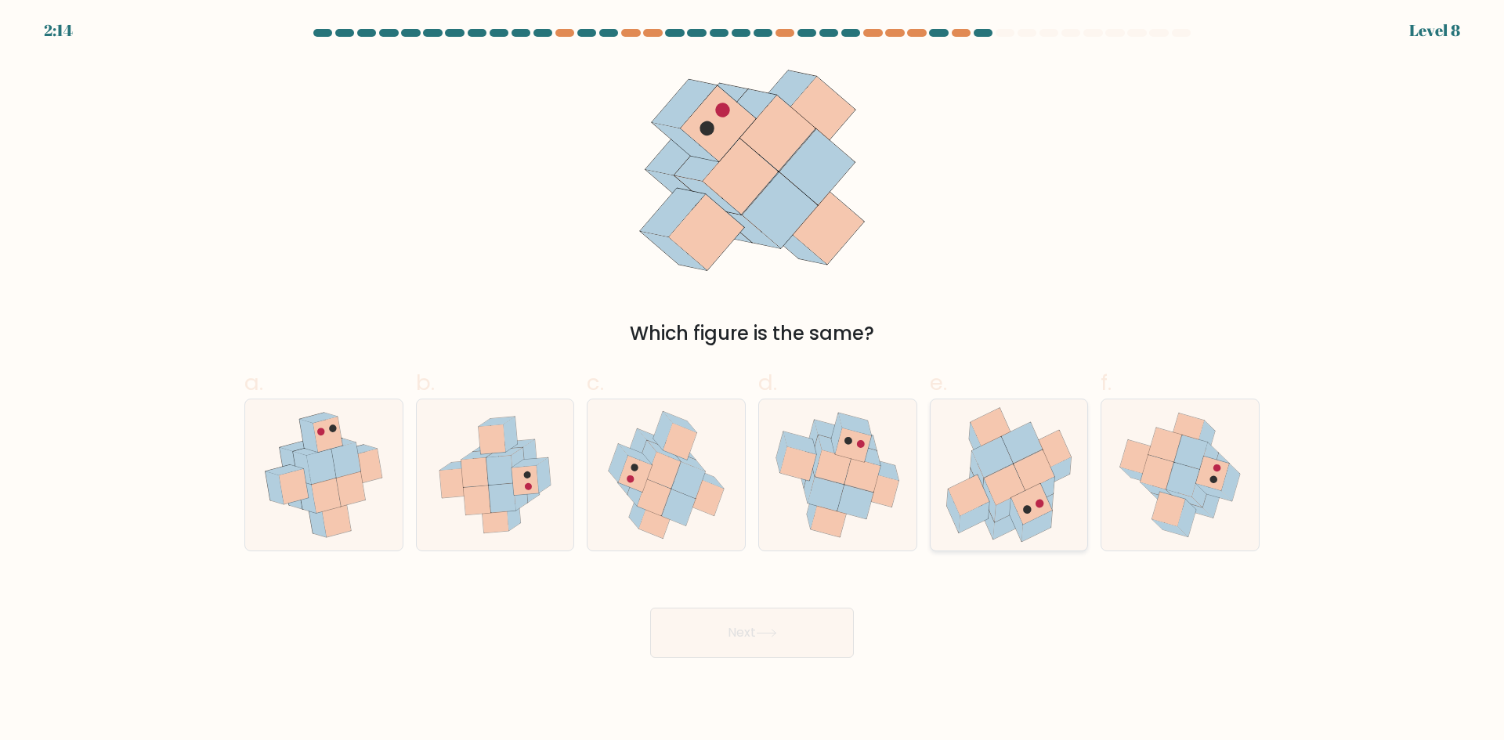
click at [992, 399] on icon at bounding box center [1009, 474] width 156 height 151
click at [753, 381] on input "e." at bounding box center [752, 375] width 1 height 10
radio input "true"
click at [818, 670] on body "2:14 Level 8" at bounding box center [752, 370] width 1504 height 740
click at [799, 630] on button "Next" at bounding box center [752, 633] width 204 height 50
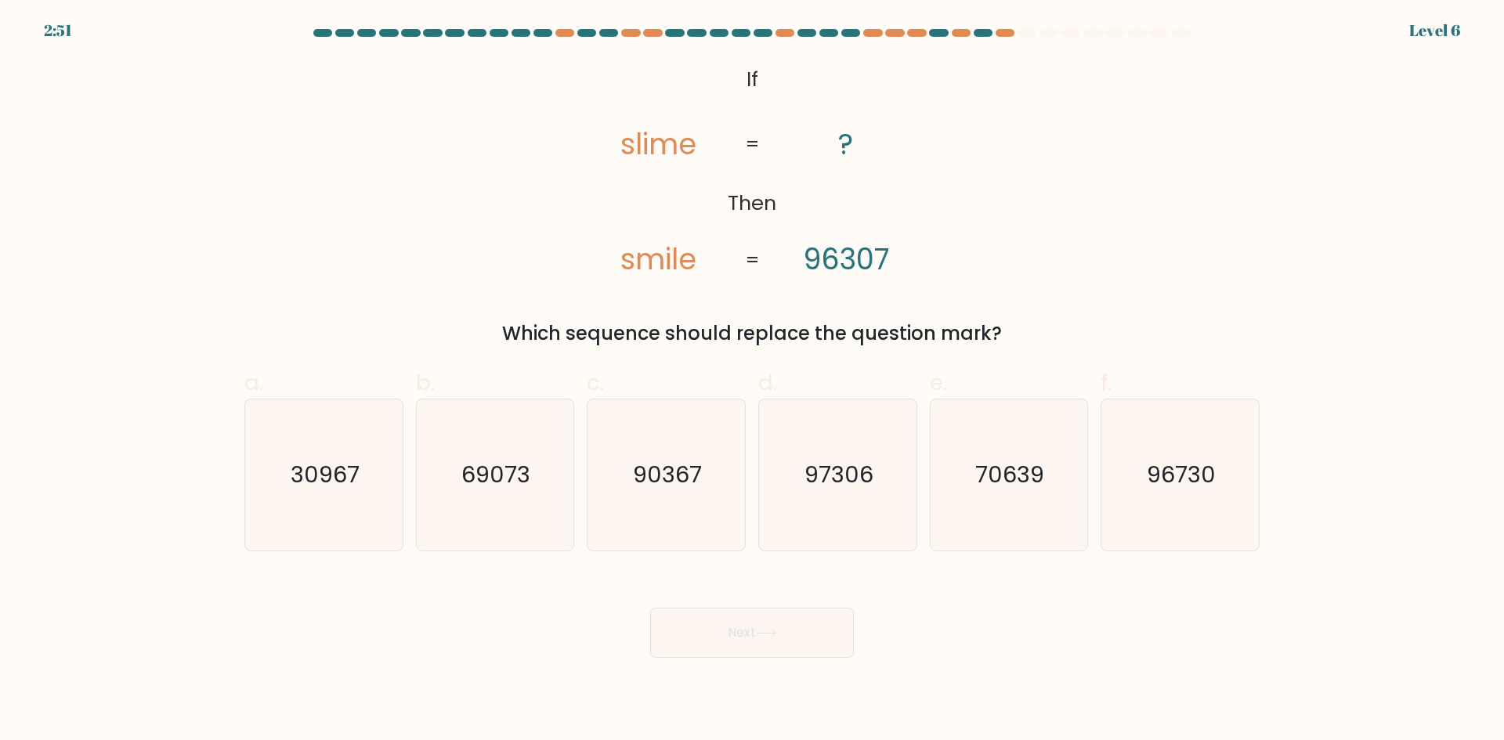
drag, startPoint x: 622, startPoint y: 250, endPoint x: 633, endPoint y: 249, distance: 11.0
click at [624, 250] on tspan "smile" at bounding box center [658, 259] width 76 height 41
drag, startPoint x: 674, startPoint y: 268, endPoint x: 689, endPoint y: 265, distance: 15.2
click at [677, 266] on tspan "smile" at bounding box center [658, 259] width 76 height 41
drag, startPoint x: 885, startPoint y: 263, endPoint x: 893, endPoint y: 265, distance: 8.0
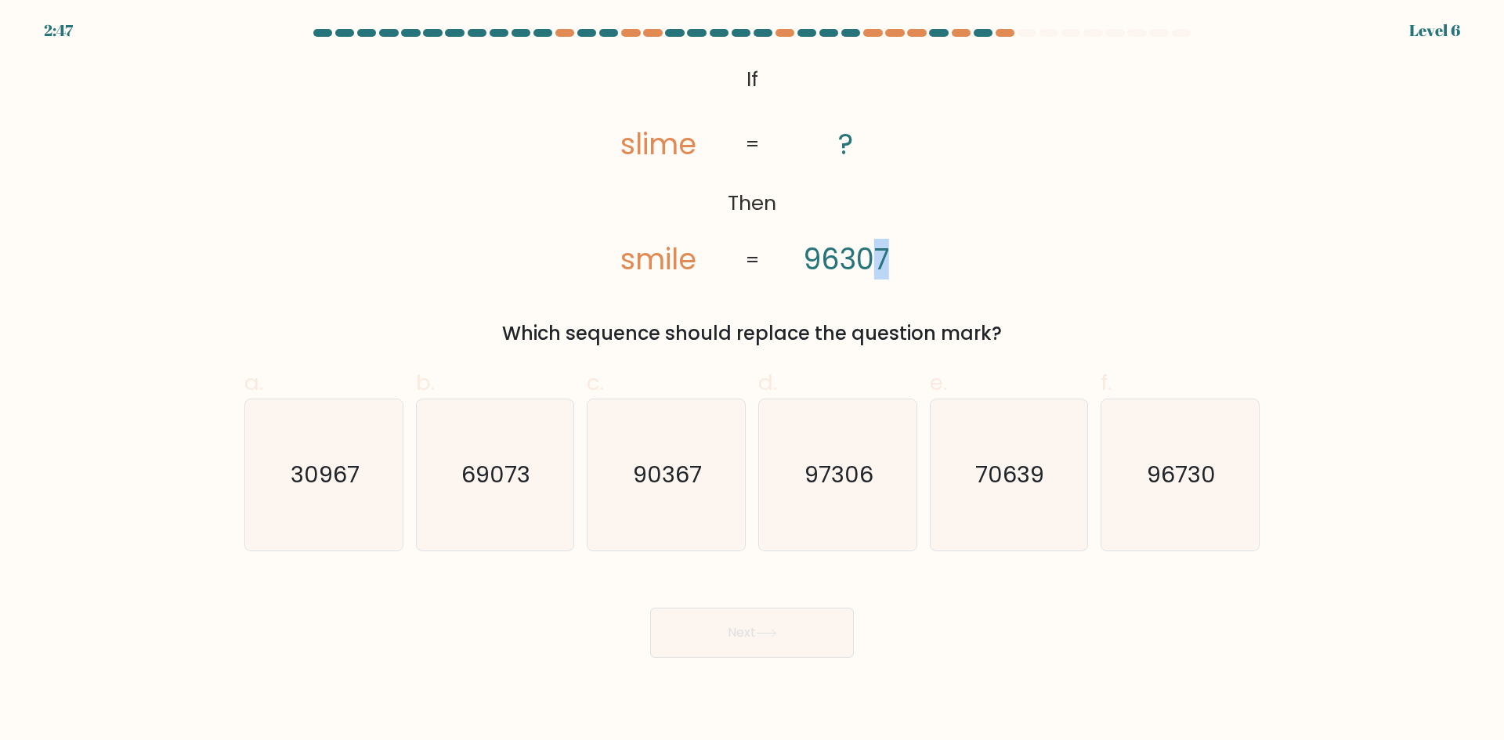
click at [892, 265] on icon "@import url('https://fonts.googleapis.com/css?family=Abril+Fatface:400,100,100i…" at bounding box center [752, 171] width 360 height 222
click at [673, 258] on tspan "smile" at bounding box center [658, 259] width 76 height 41
drag, startPoint x: 842, startPoint y: 264, endPoint x: 854, endPoint y: 265, distance: 12.6
click at [854, 265] on tspan "96307" at bounding box center [846, 259] width 86 height 41
click at [690, 486] on text "90367" at bounding box center [668, 474] width 69 height 31
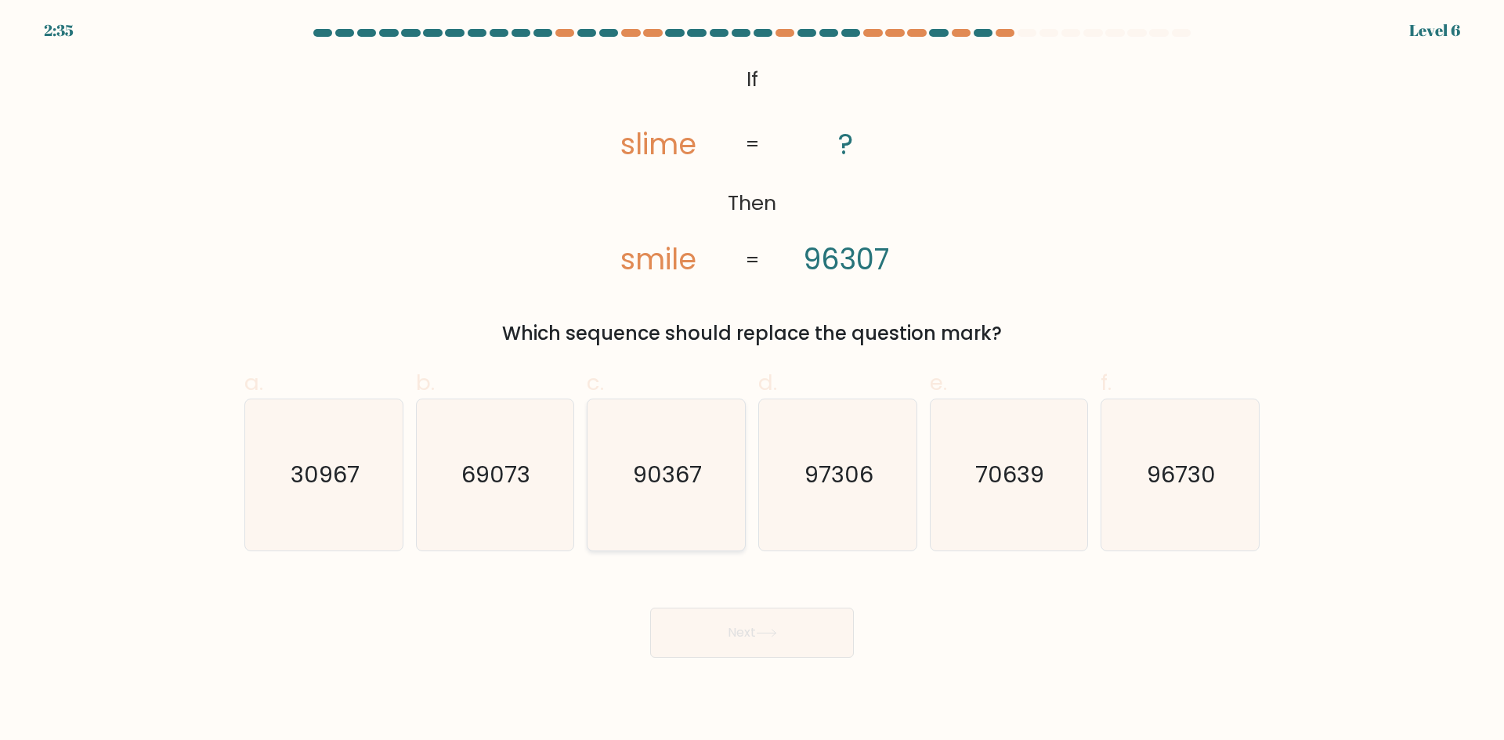
click at [752, 381] on input "c. 90367" at bounding box center [752, 375] width 1 height 10
radio input "true"
click at [773, 644] on button "Next" at bounding box center [752, 633] width 204 height 50
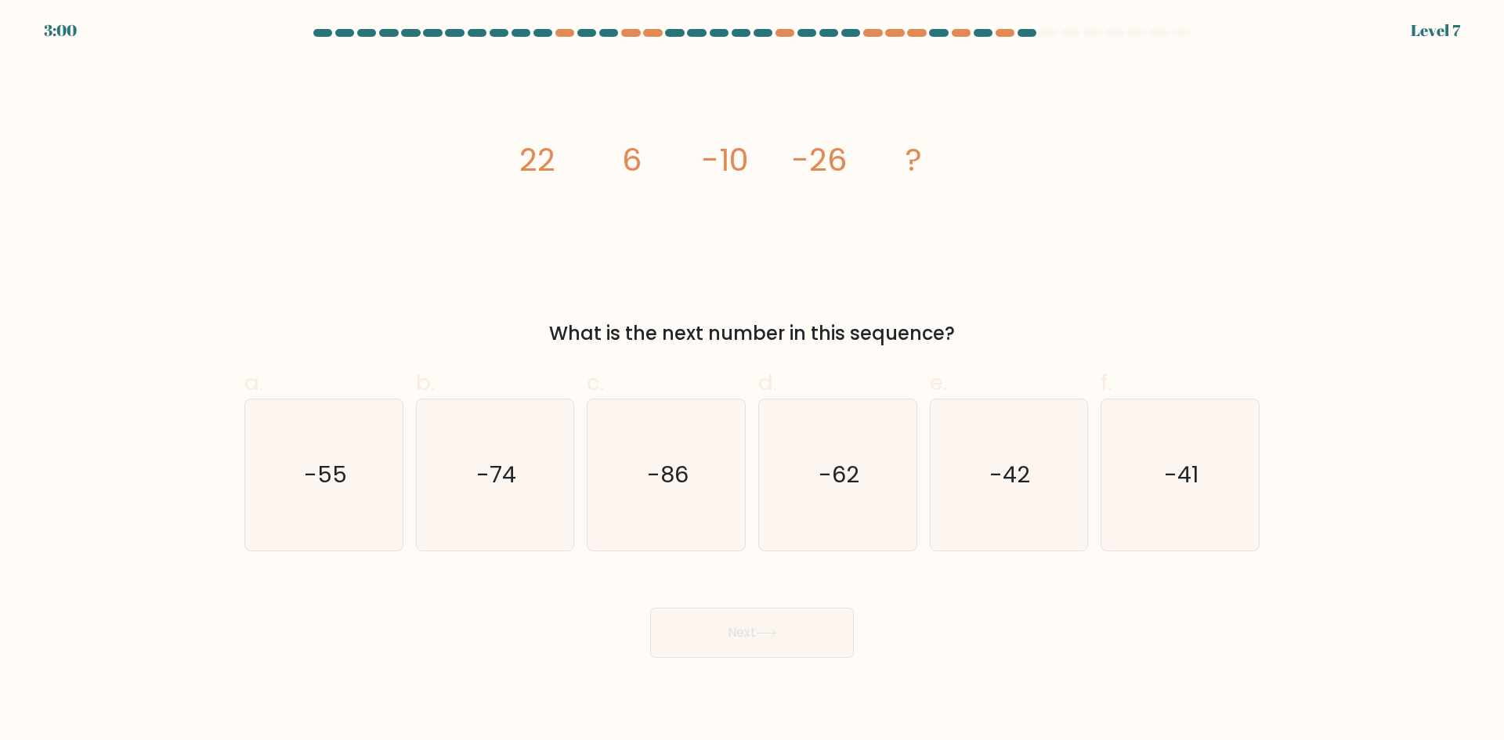
click at [626, 162] on tspan "6" at bounding box center [632, 160] width 20 height 44
drag, startPoint x: 623, startPoint y: 160, endPoint x: 645, endPoint y: 157, distance: 22.9
click at [637, 157] on tspan "6" at bounding box center [632, 160] width 20 height 44
drag, startPoint x: 691, startPoint y: 157, endPoint x: 732, endPoint y: 150, distance: 41.2
click at [720, 152] on icon "image/svg+xml 22 6 -10 -26 ?" at bounding box center [752, 171] width 470 height 222
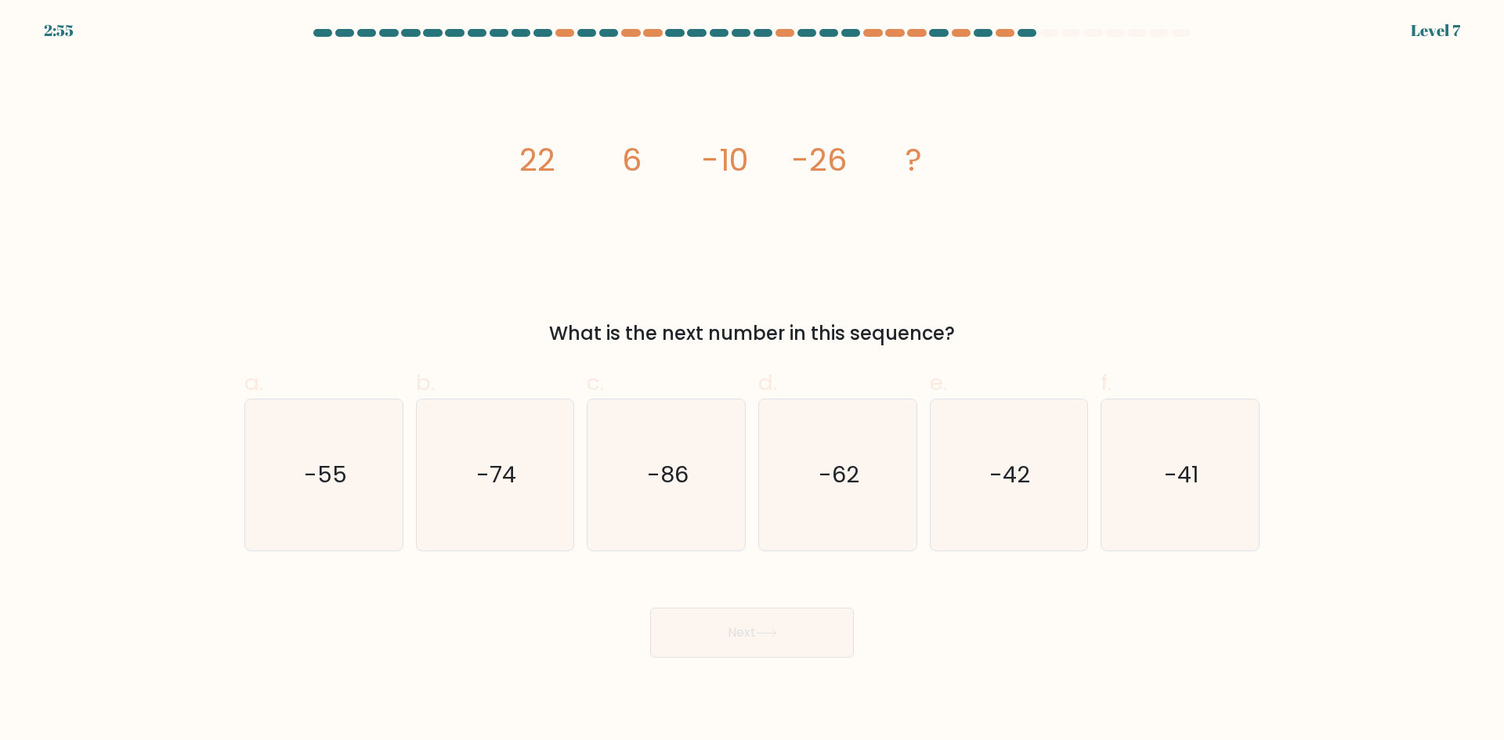
drag, startPoint x: 551, startPoint y: 176, endPoint x: 616, endPoint y: 171, distance: 65.9
click at [612, 171] on icon "image/svg+xml 22 6 -10 -26 ?" at bounding box center [752, 171] width 470 height 222
drag, startPoint x: 645, startPoint y: 169, endPoint x: 715, endPoint y: 156, distance: 71.0
click at [709, 156] on icon "image/svg+xml 22 6 -10 -26 ?" at bounding box center [752, 171] width 470 height 222
drag, startPoint x: 786, startPoint y: 161, endPoint x: 858, endPoint y: 163, distance: 72.1
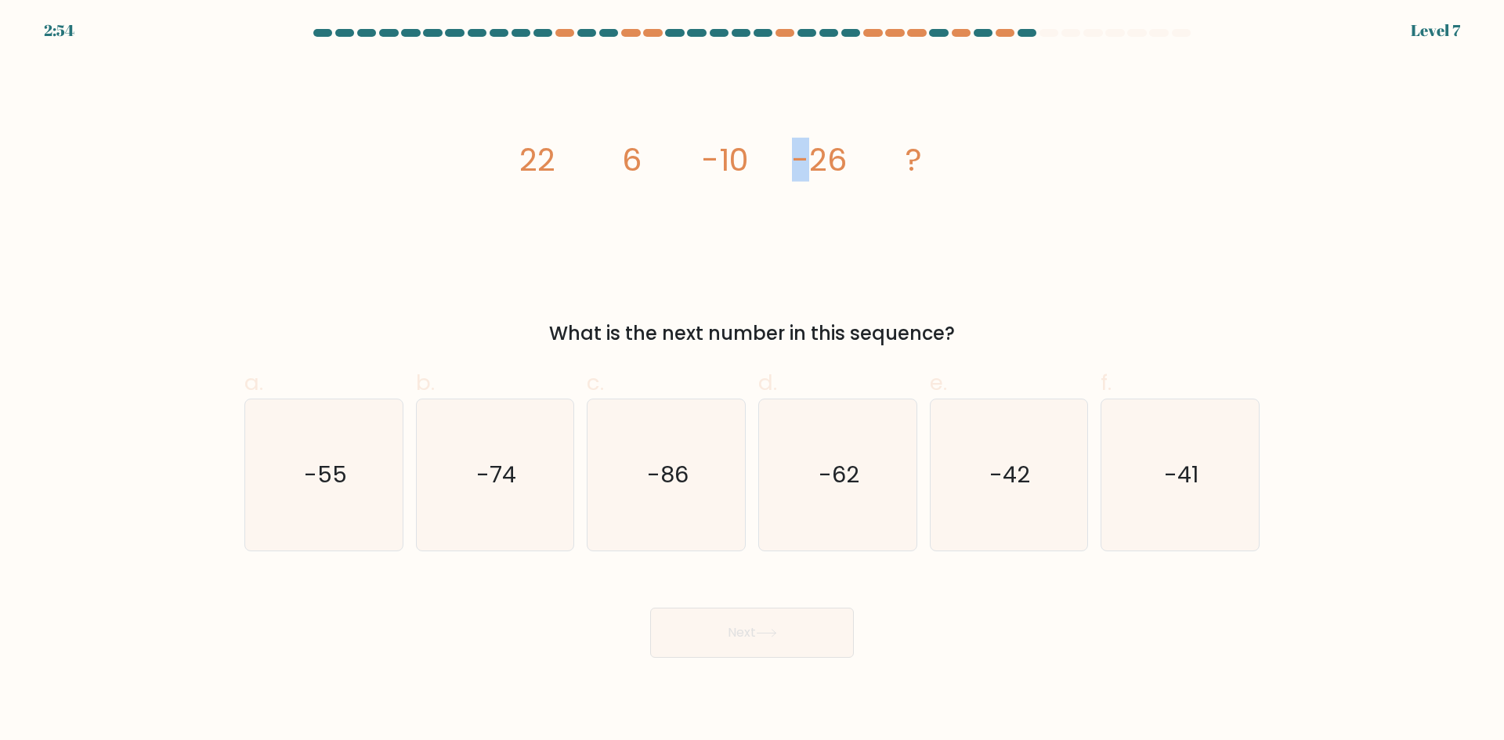
click at [825, 163] on g "22 6 -10 -26 ?" at bounding box center [720, 160] width 403 height 44
drag, startPoint x: 867, startPoint y: 163, endPoint x: 951, endPoint y: 163, distance: 84.6
click at [920, 163] on icon "image/svg+xml 22 6 -10 -26 ?" at bounding box center [752, 171] width 470 height 222
click at [1182, 295] on div "image/svg+xml 22 6 -10 -26 ? What is the next number in this sequence?" at bounding box center [752, 204] width 1034 height 288
drag, startPoint x: 620, startPoint y: 136, endPoint x: 634, endPoint y: 135, distance: 13.3
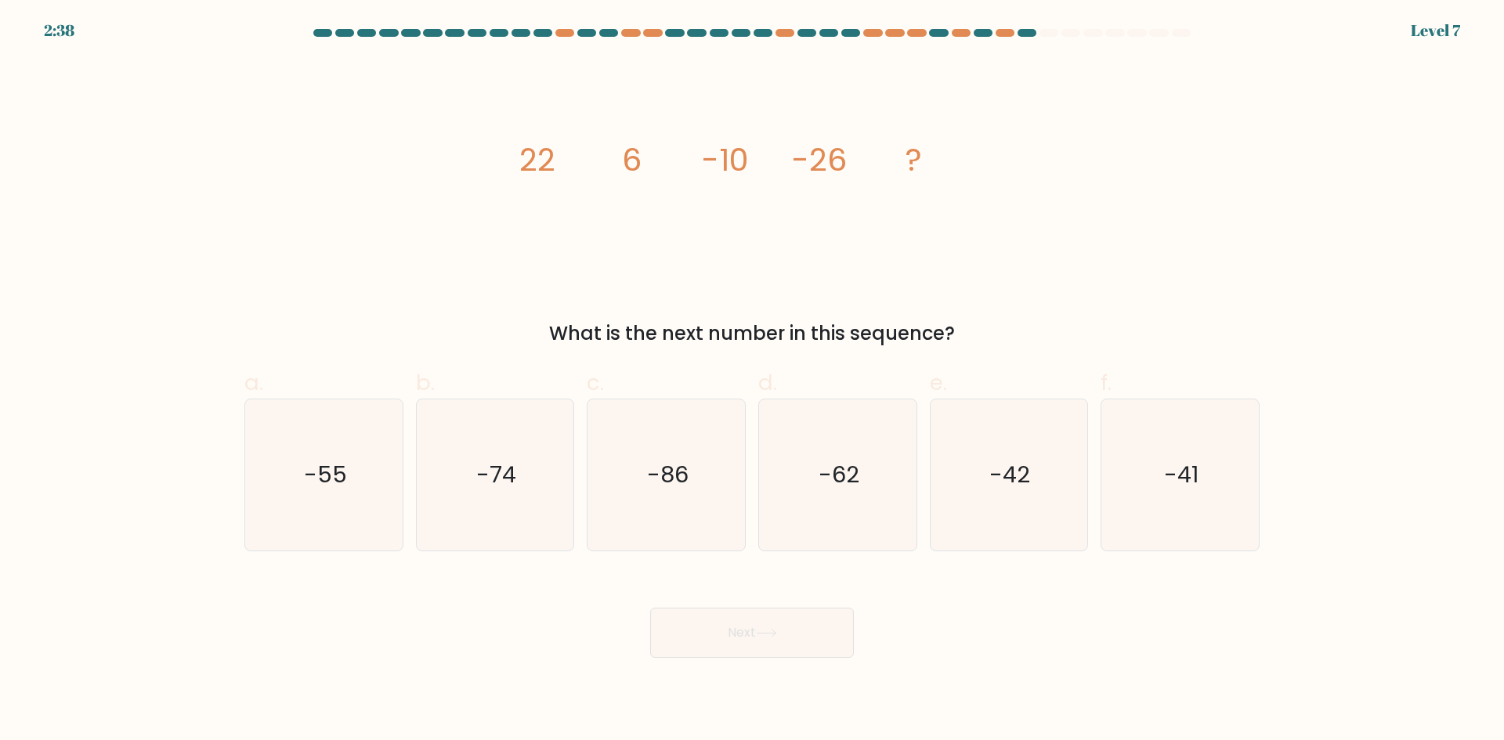
click at [628, 136] on icon "image/svg+xml 22 6 -10 -26 ?" at bounding box center [752, 171] width 470 height 222
drag, startPoint x: 818, startPoint y: 167, endPoint x: 830, endPoint y: 164, distance: 12.9
click at [825, 165] on tspan "-26" at bounding box center [819, 160] width 55 height 44
click at [834, 163] on tspan "-26" at bounding box center [819, 160] width 55 height 44
click at [520, 158] on tspan "22" at bounding box center [537, 160] width 36 height 44
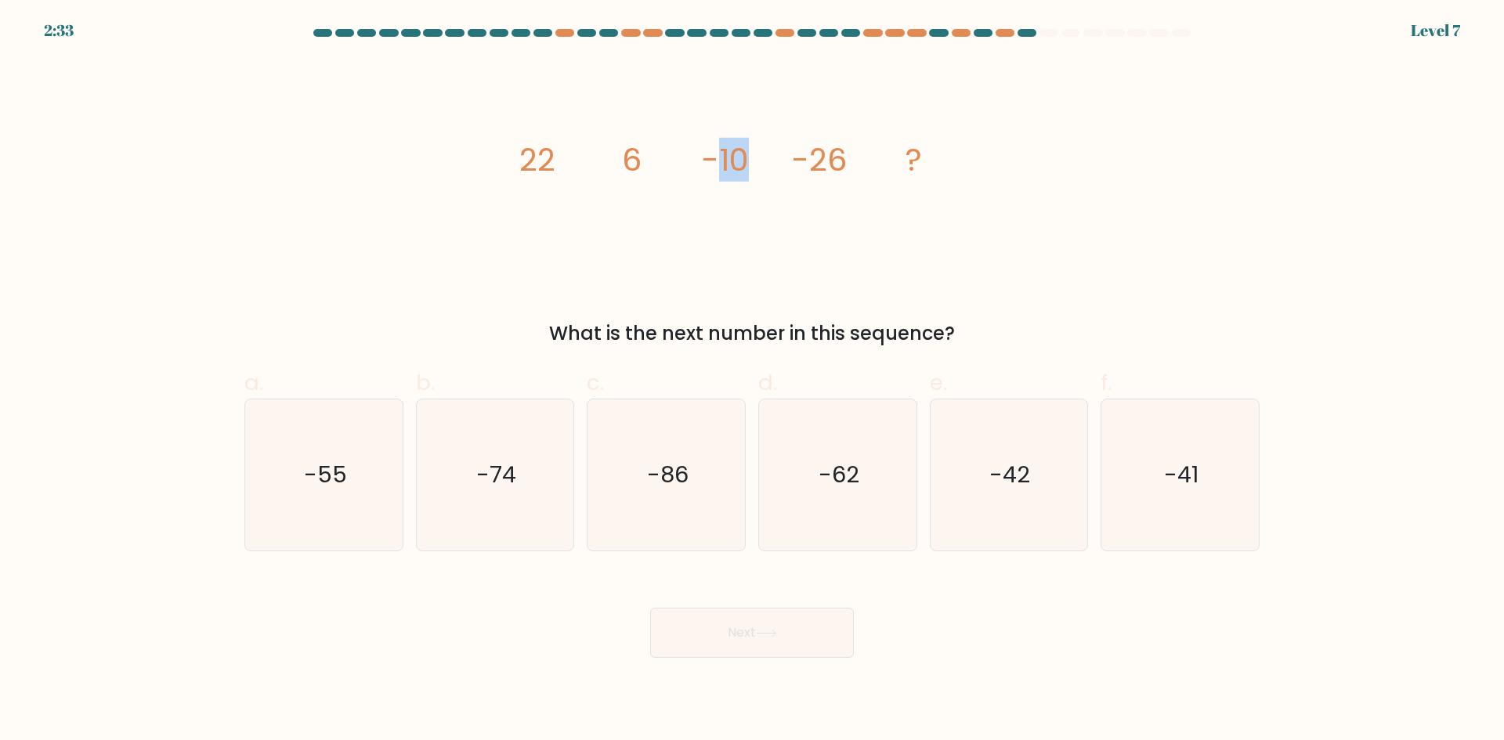
drag, startPoint x: 720, startPoint y: 175, endPoint x: 745, endPoint y: 171, distance: 25.4
click at [745, 171] on tspan "-10" at bounding box center [725, 160] width 47 height 44
drag, startPoint x: 631, startPoint y: 168, endPoint x: 678, endPoint y: 168, distance: 47.0
click at [678, 168] on icon "image/svg+xml 22 6 -10 -26 ?" at bounding box center [752, 171] width 470 height 222
drag, startPoint x: 821, startPoint y: 163, endPoint x: 837, endPoint y: 160, distance: 16.0
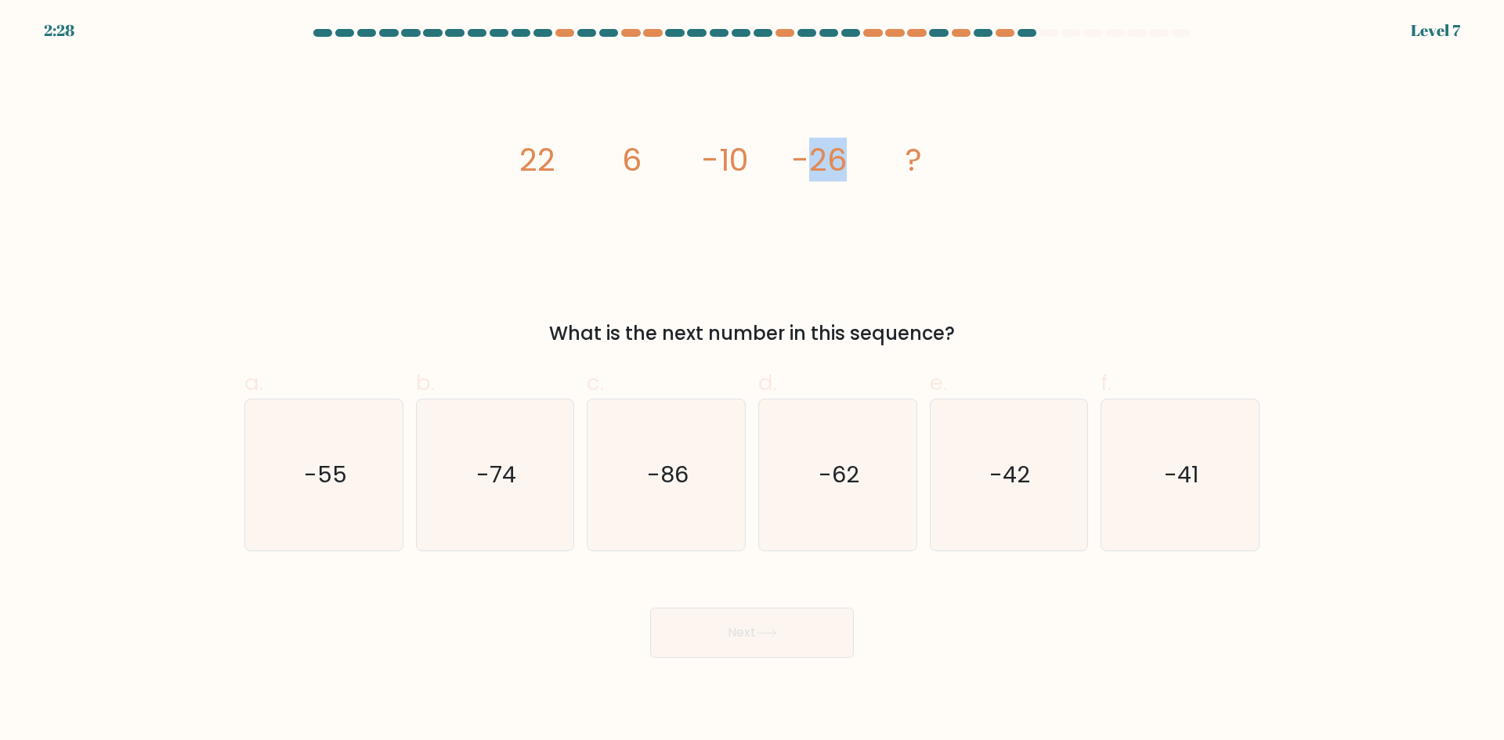
click at [837, 160] on tspan "-26" at bounding box center [819, 160] width 55 height 44
click at [1089, 230] on div "image/svg+xml 22 6 -10 -26 ? What is the next number in this sequence?" at bounding box center [752, 204] width 1034 height 288
drag, startPoint x: 536, startPoint y: 166, endPoint x: 578, endPoint y: 164, distance: 41.5
click at [574, 166] on icon "image/svg+xml 22 6 -10 -26 ?" at bounding box center [752, 171] width 470 height 222
drag, startPoint x: 504, startPoint y: 167, endPoint x: 611, endPoint y: 148, distance: 108.1
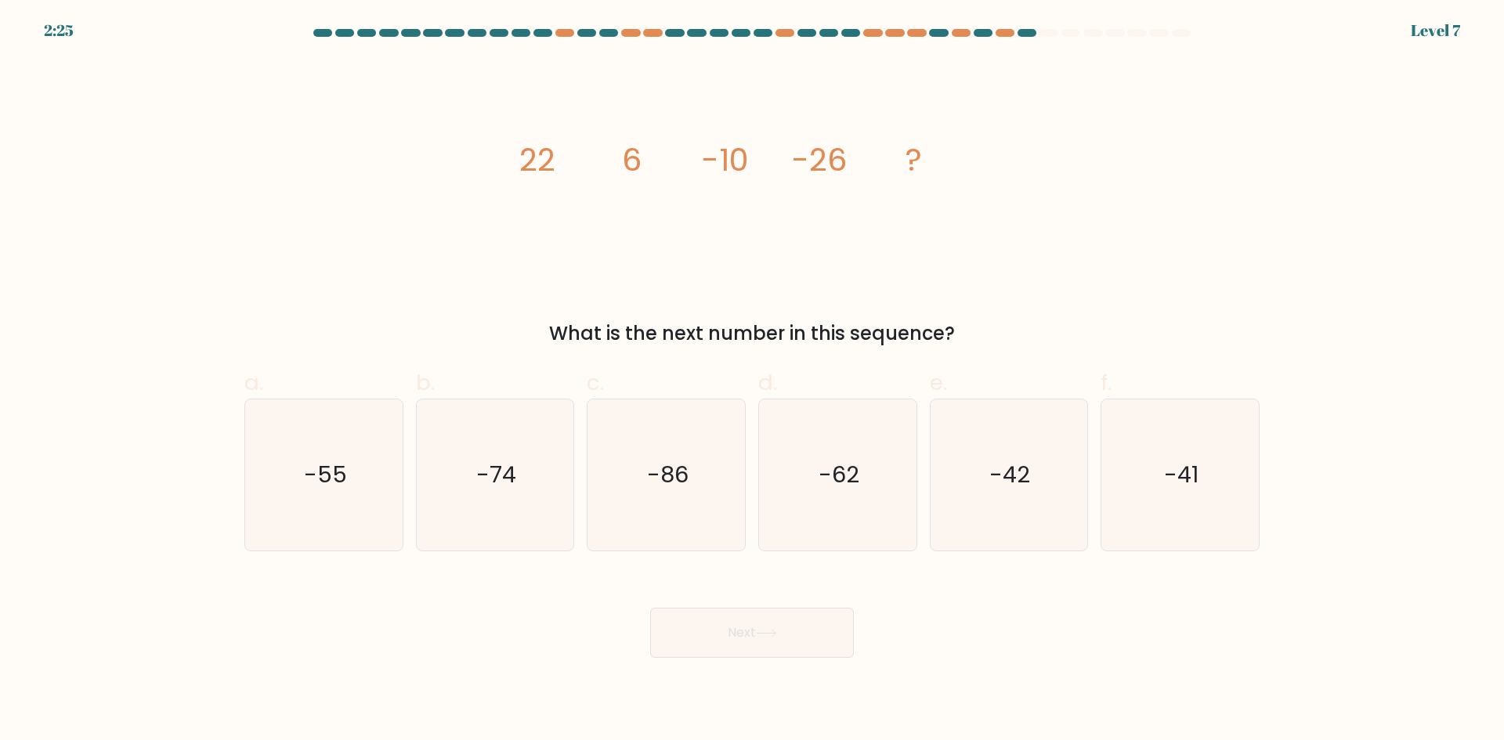
click at [529, 164] on div "image/svg+xml 22 6 -10 -26 ? What is the next number in this sequence?" at bounding box center [752, 204] width 1034 height 288
drag, startPoint x: 631, startPoint y: 179, endPoint x: 736, endPoint y: 162, distance: 106.3
click at [672, 171] on icon "image/svg+xml 22 6 -10 -26 ?" at bounding box center [752, 171] width 470 height 222
drag, startPoint x: 839, startPoint y: 164, endPoint x: 854, endPoint y: 164, distance: 14.9
click at [843, 164] on tspan "-26" at bounding box center [819, 160] width 55 height 44
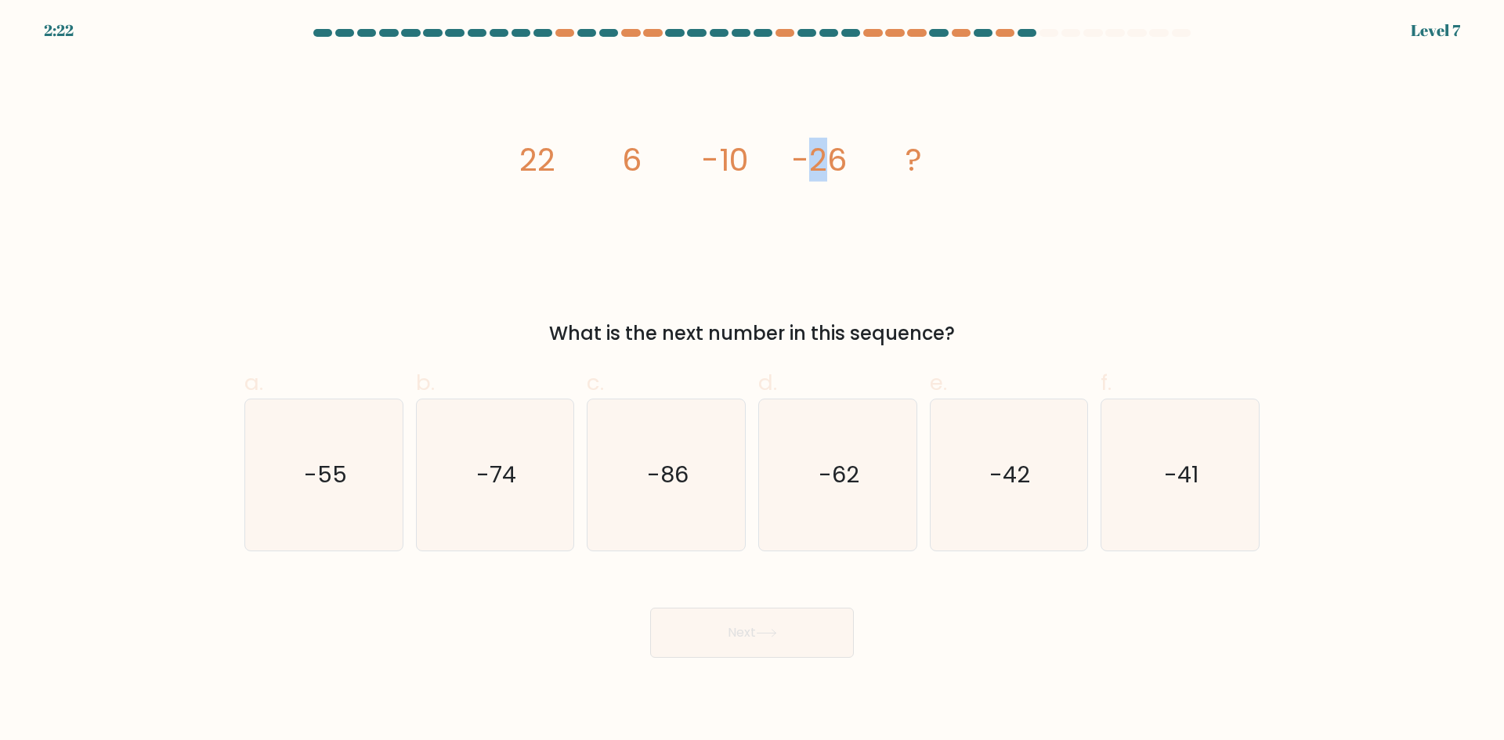
drag, startPoint x: 815, startPoint y: 167, endPoint x: 842, endPoint y: 167, distance: 26.6
click at [836, 167] on tspan "-26" at bounding box center [819, 160] width 55 height 44
drag, startPoint x: 626, startPoint y: 156, endPoint x: 655, endPoint y: 153, distance: 28.3
click at [652, 153] on icon "image/svg+xml 22 6 -10 -26 ?" at bounding box center [752, 171] width 470 height 222
drag, startPoint x: 834, startPoint y: 478, endPoint x: 802, endPoint y: 574, distance: 101.5
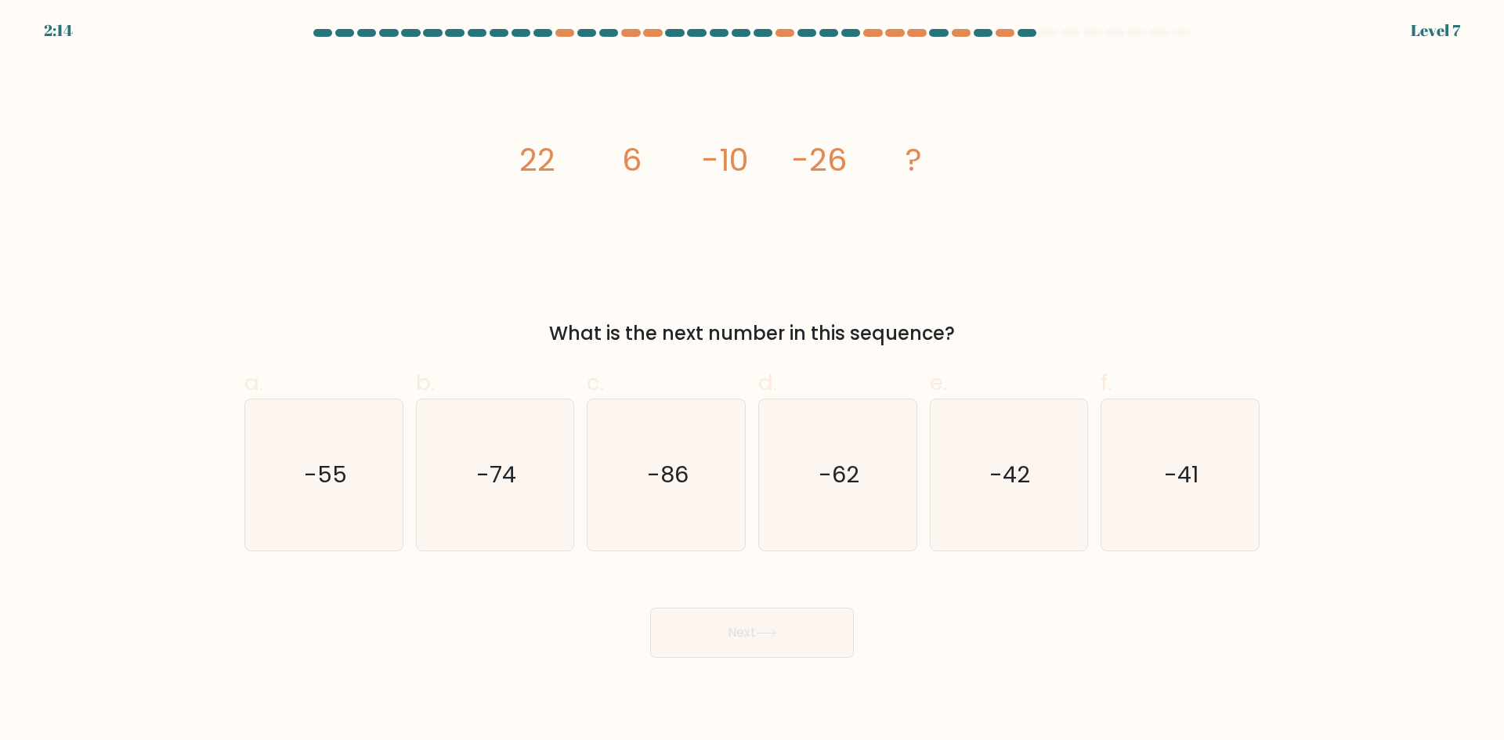
click at [834, 478] on text "-62" at bounding box center [838, 474] width 41 height 31
click at [753, 381] on input "d. -62" at bounding box center [752, 375] width 1 height 10
radio input "true"
click at [792, 635] on button "Next" at bounding box center [752, 633] width 204 height 50
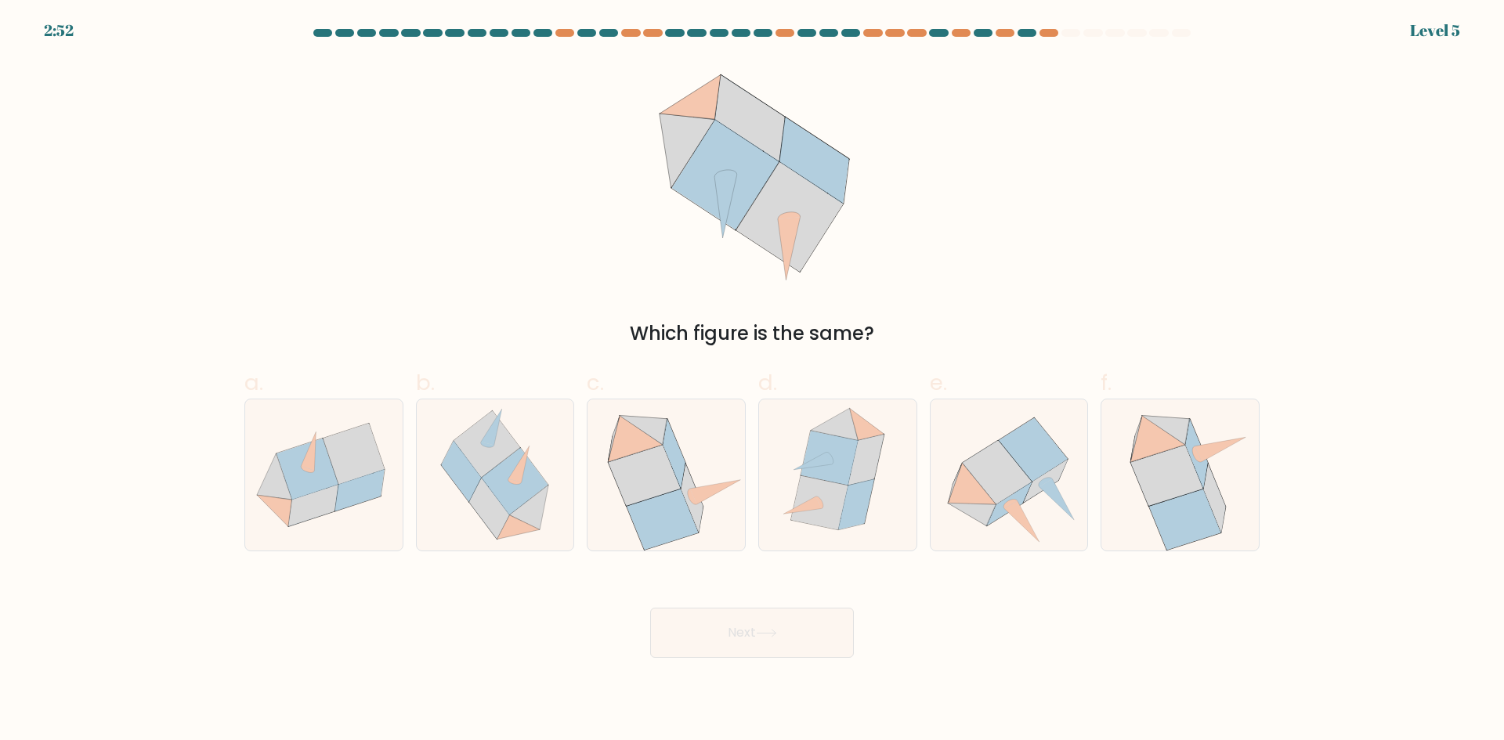
drag, startPoint x: 838, startPoint y: 516, endPoint x: 854, endPoint y: 573, distance: 59.5
click at [856, 529] on icon at bounding box center [837, 474] width 130 height 151
click at [753, 381] on input "d." at bounding box center [752, 375] width 1 height 10
radio input "true"
click at [784, 661] on body "2:52 Level 5" at bounding box center [752, 370] width 1504 height 740
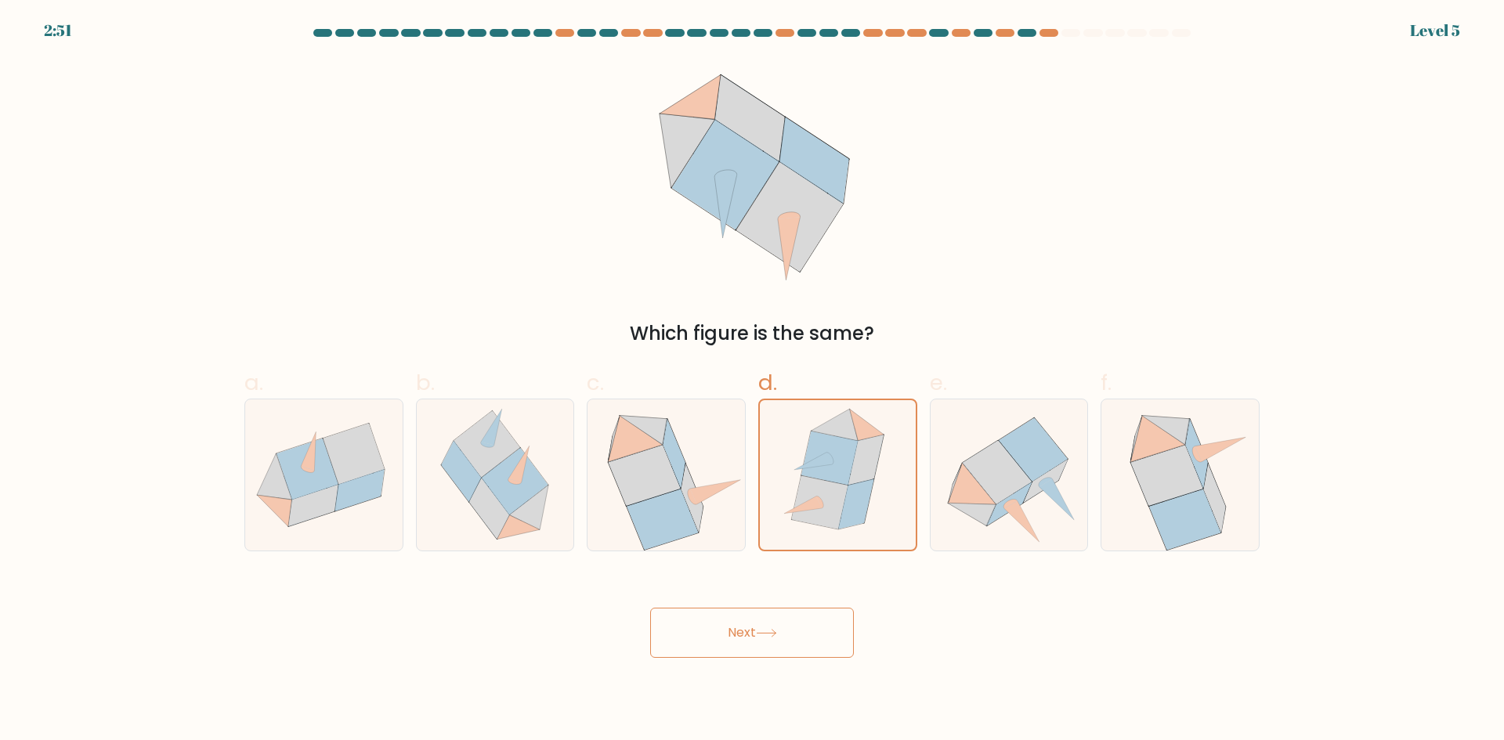
click at [774, 652] on button "Next" at bounding box center [752, 633] width 204 height 50
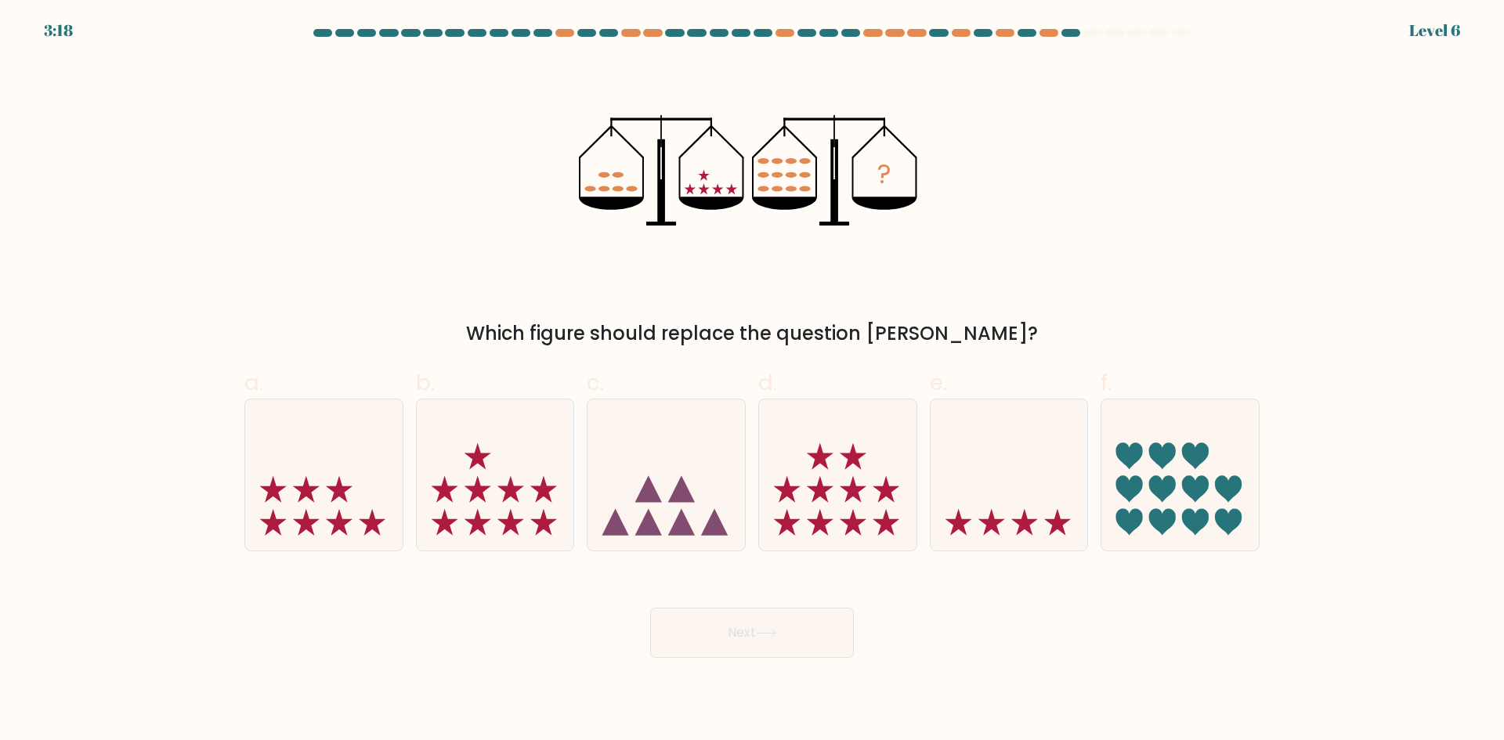
drag, startPoint x: 700, startPoint y: 526, endPoint x: 779, endPoint y: 612, distance: 116.4
click at [702, 531] on icon at bounding box center [665, 475] width 157 height 130
click at [752, 381] on input "c." at bounding box center [752, 375] width 1 height 10
radio input "true"
click at [789, 644] on button "Next" at bounding box center [752, 633] width 204 height 50
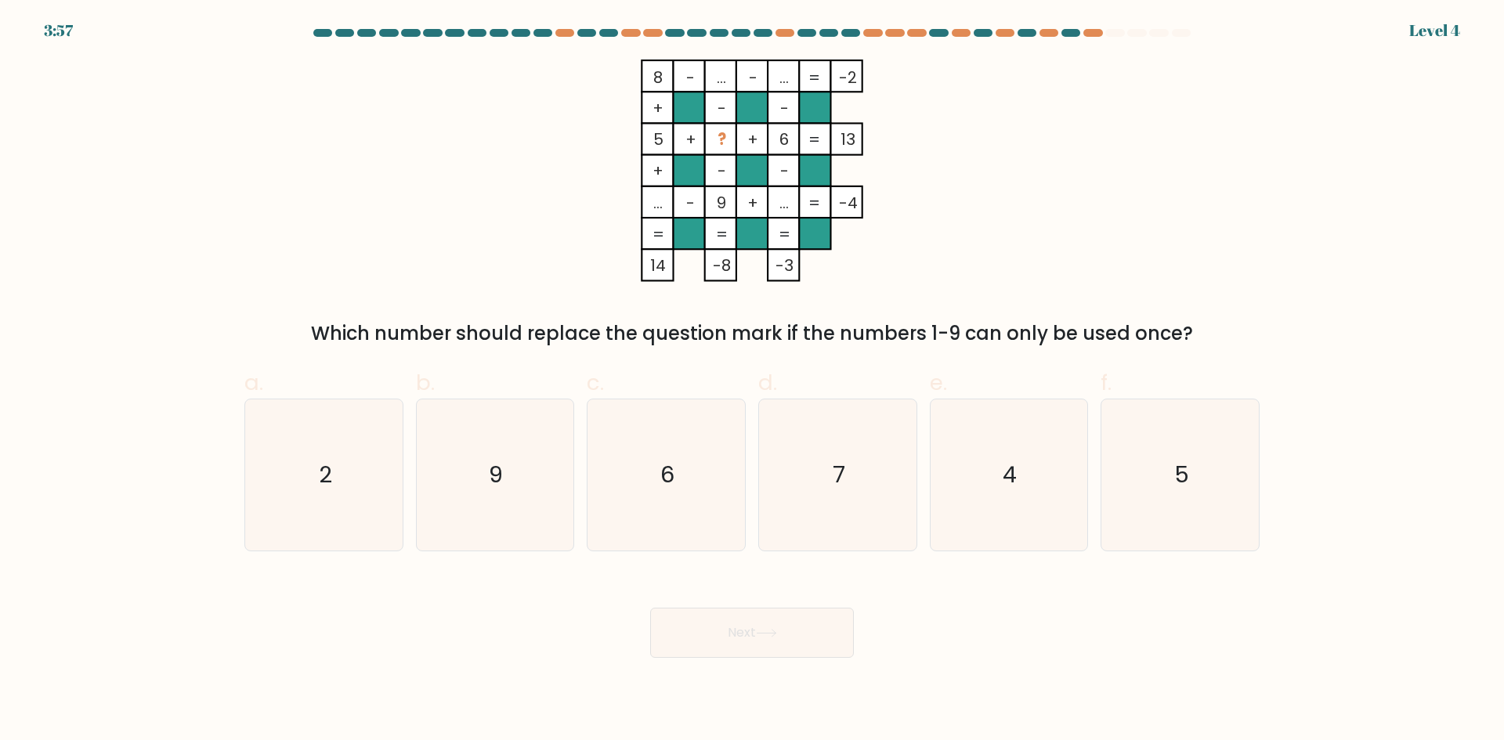
click at [764, 147] on icon "8 - ... - ... -2 + - - 5 + ? + 6 13 + - - ... - 9 + ... = -4 = = = = 14 -8 -3 =" at bounding box center [752, 171] width 470 height 222
click at [786, 143] on tspan "6" at bounding box center [783, 139] width 9 height 22
drag, startPoint x: 286, startPoint y: 472, endPoint x: 431, endPoint y: 518, distance: 152.6
click at [289, 472] on icon "2" at bounding box center [323, 474] width 151 height 151
click at [752, 381] on input "a. 2" at bounding box center [752, 375] width 1 height 10
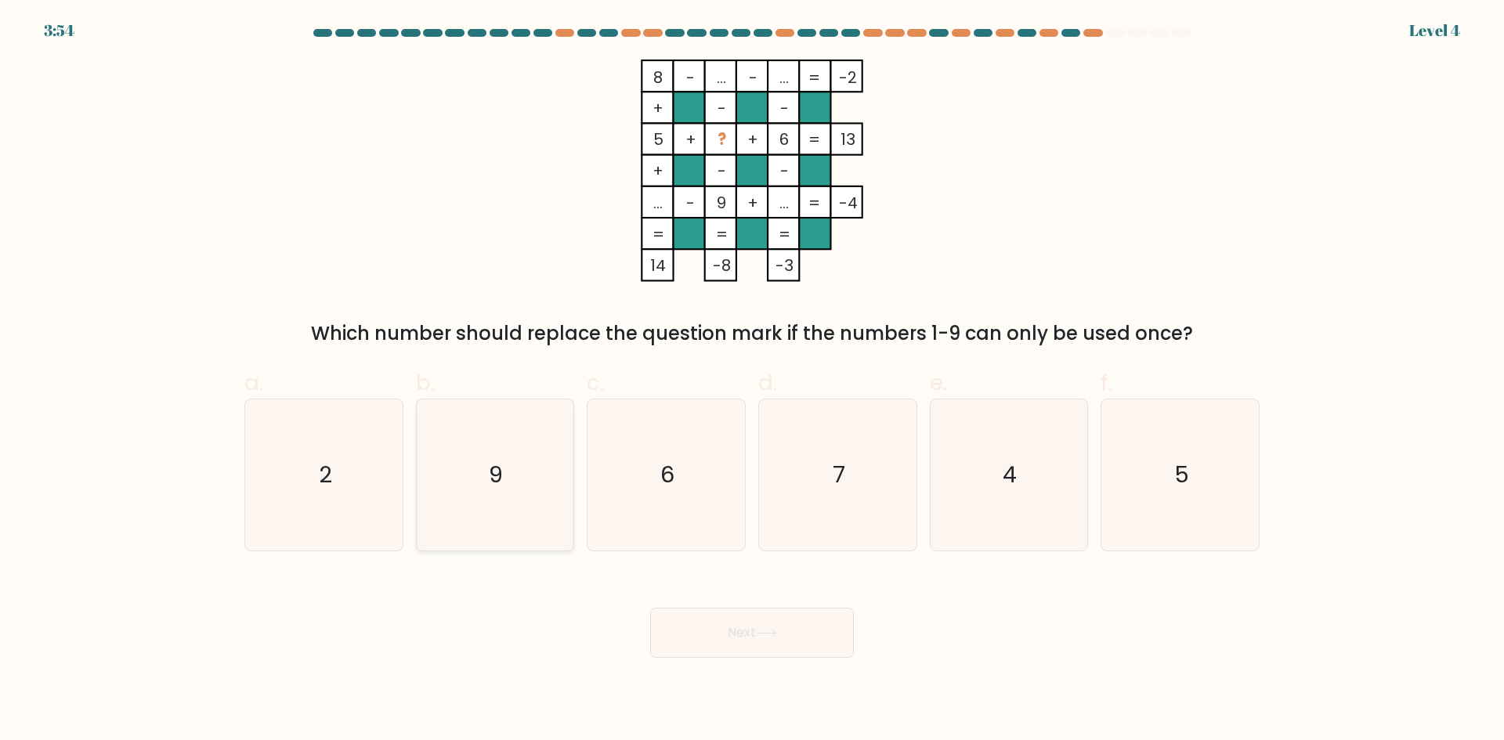
radio input "true"
click at [760, 644] on button "Next" at bounding box center [752, 633] width 204 height 50
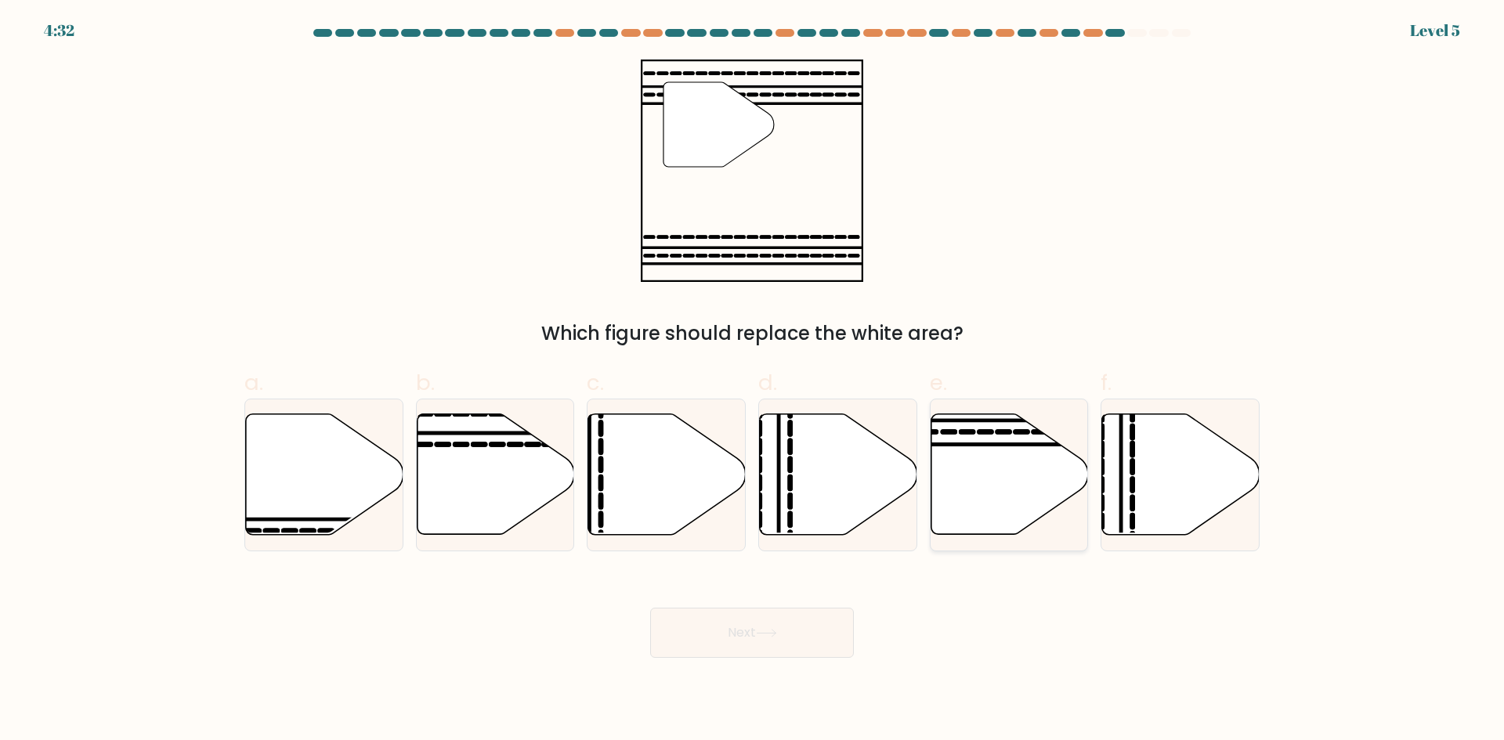
click at [947, 496] on icon at bounding box center [1008, 474] width 157 height 121
click at [753, 381] on input "e." at bounding box center [752, 375] width 1 height 10
radio input "true"
click at [801, 652] on button "Next" at bounding box center [752, 633] width 204 height 50
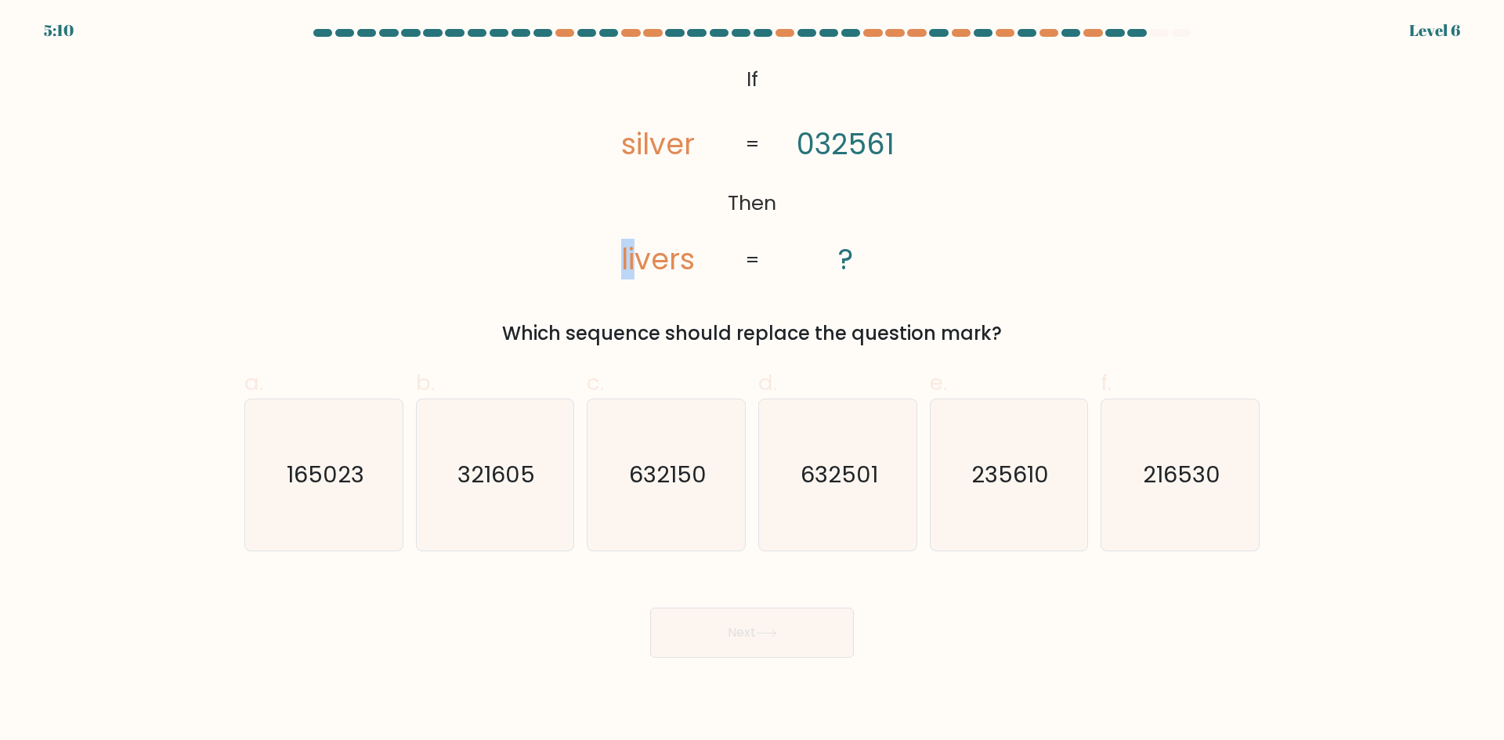
drag, startPoint x: 624, startPoint y: 255, endPoint x: 632, endPoint y: 254, distance: 8.0
click at [632, 254] on tspan "livers" at bounding box center [658, 259] width 74 height 41
click at [647, 158] on tspan "silver" at bounding box center [658, 144] width 74 height 41
click at [651, 152] on tspan "silver" at bounding box center [658, 144] width 74 height 41
click at [843, 153] on tspan "032561" at bounding box center [845, 144] width 98 height 41
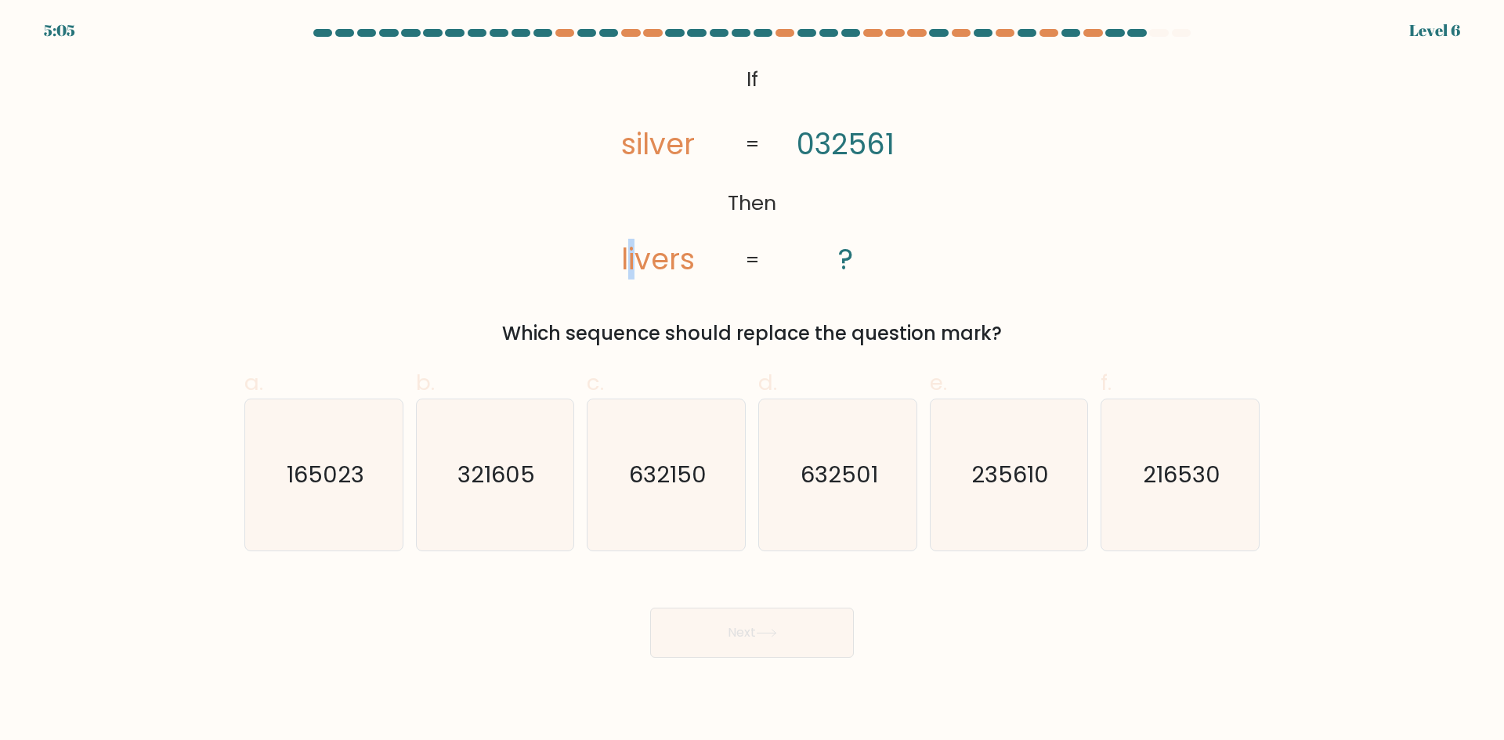
click at [632, 264] on tspan "livers" at bounding box center [658, 259] width 74 height 41
click at [651, 266] on tspan "livers" at bounding box center [658, 259] width 74 height 41
drag, startPoint x: 620, startPoint y: 258, endPoint x: 640, endPoint y: 200, distance: 61.2
click at [626, 255] on icon "@import url('https://fonts.googleapis.com/css?family=Abril+Fatface:400,100,100i…" at bounding box center [752, 171] width 360 height 222
drag, startPoint x: 642, startPoint y: 137, endPoint x: 653, endPoint y: 171, distance: 36.2
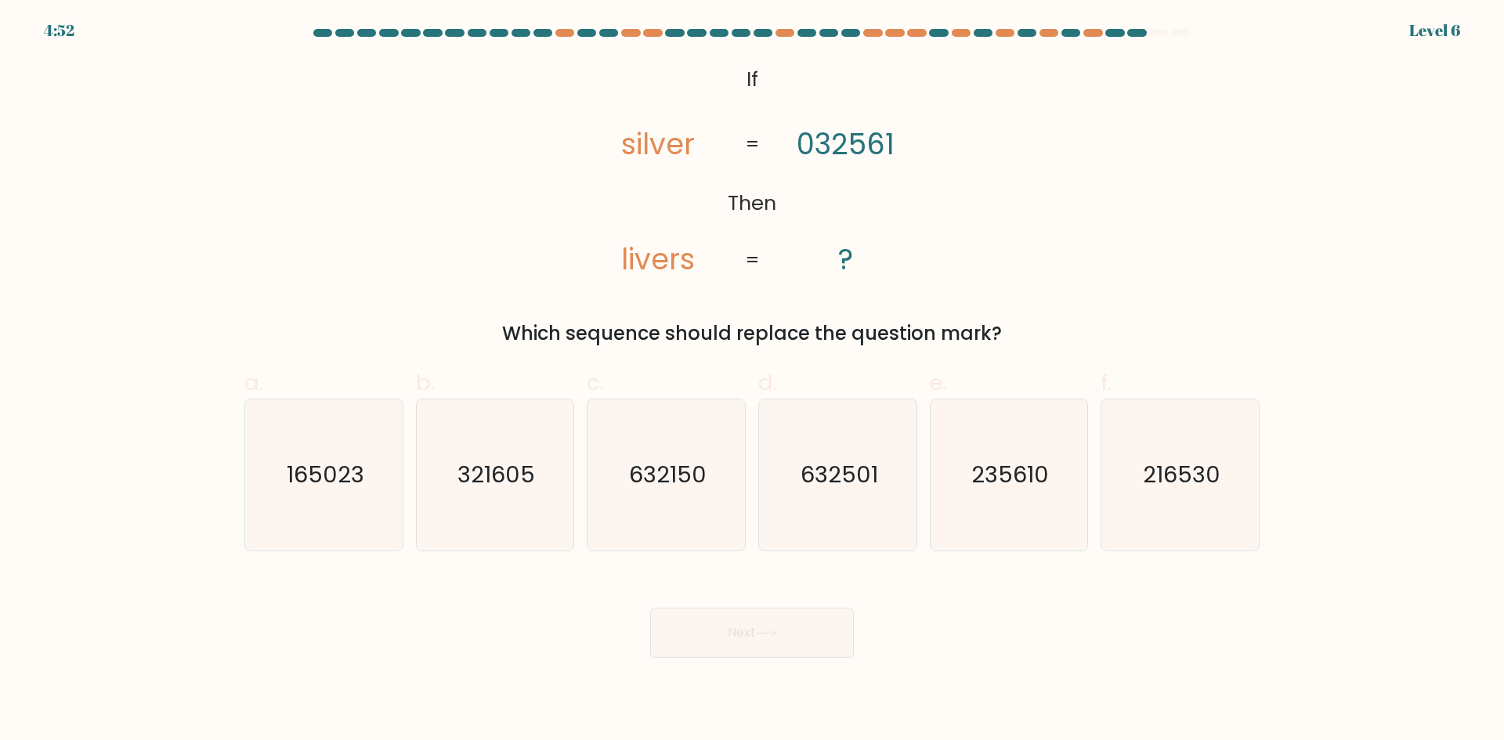
click at [644, 138] on tspan "silver" at bounding box center [658, 144] width 74 height 41
click at [1039, 482] on text "235610" at bounding box center [1010, 474] width 78 height 31
click at [753, 381] on input "e. 235610" at bounding box center [752, 375] width 1 height 10
radio input "true"
click at [818, 627] on button "Next" at bounding box center [752, 633] width 204 height 50
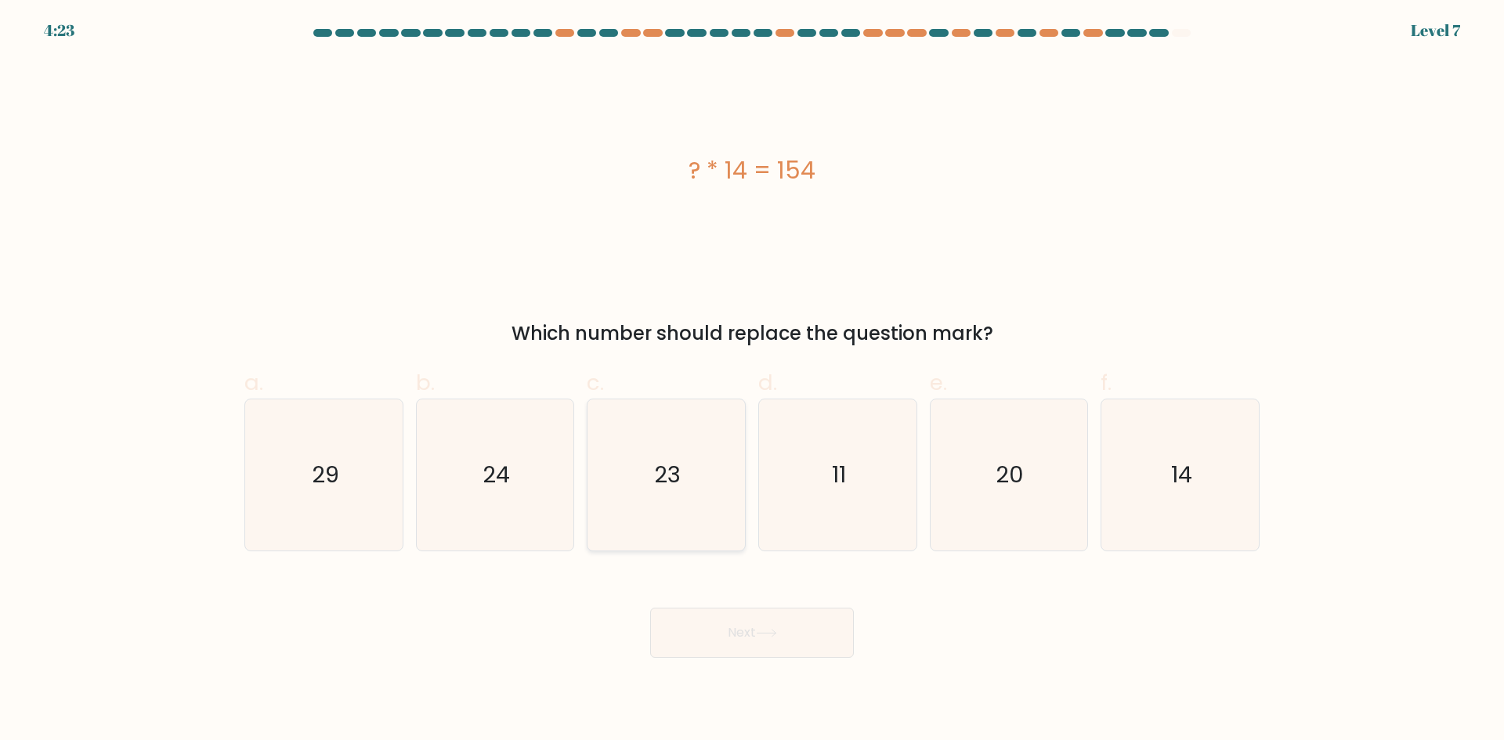
click at [673, 519] on icon "23" at bounding box center [665, 474] width 151 height 151
click at [752, 381] on input "c. 23" at bounding box center [752, 375] width 1 height 10
radio input "true"
click at [745, 617] on button "Next" at bounding box center [752, 633] width 204 height 50
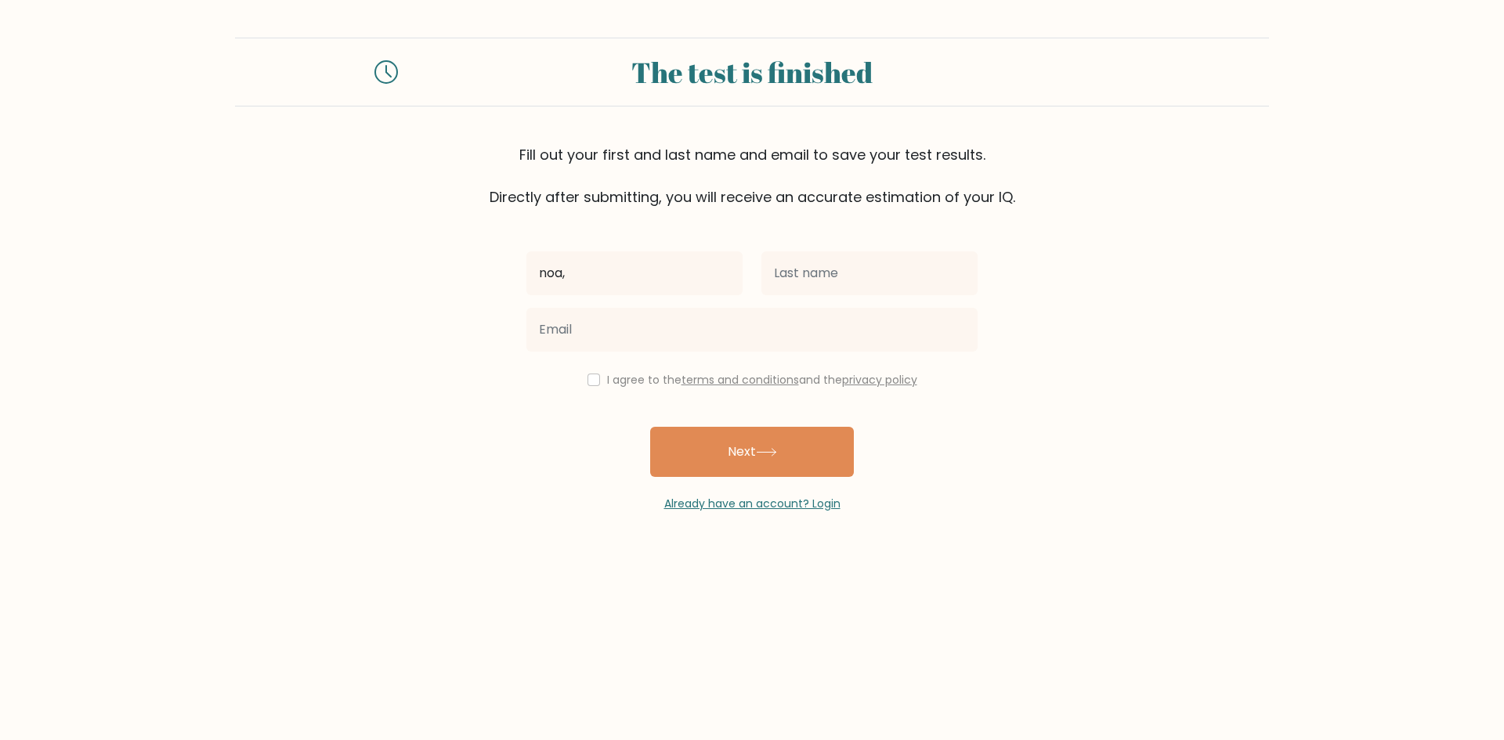
type input "noa,"
click at [883, 284] on input "text" at bounding box center [869, 273] width 216 height 44
type input "khen"
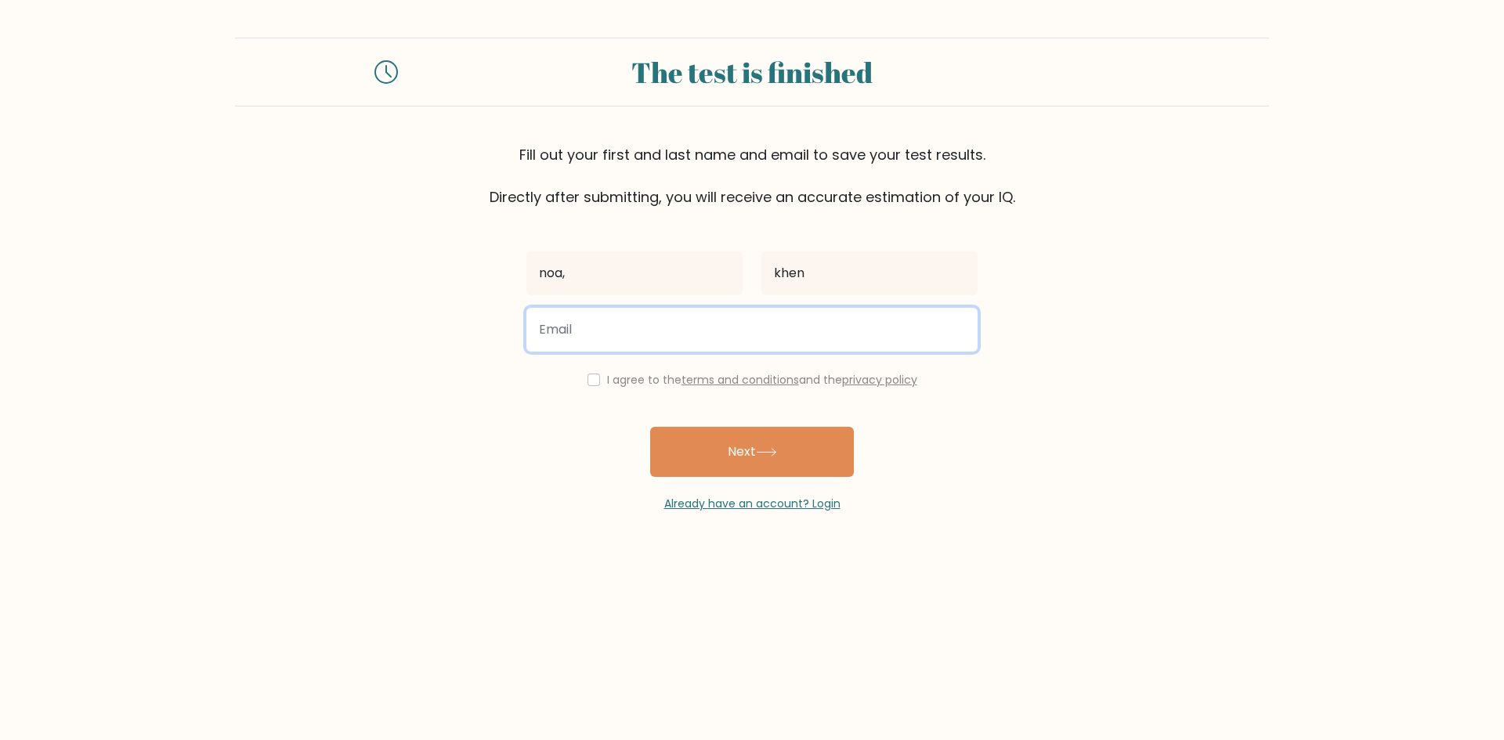
click at [757, 335] on input "email" at bounding box center [751, 330] width 451 height 44
type input "Noam282khen@gmail.com"
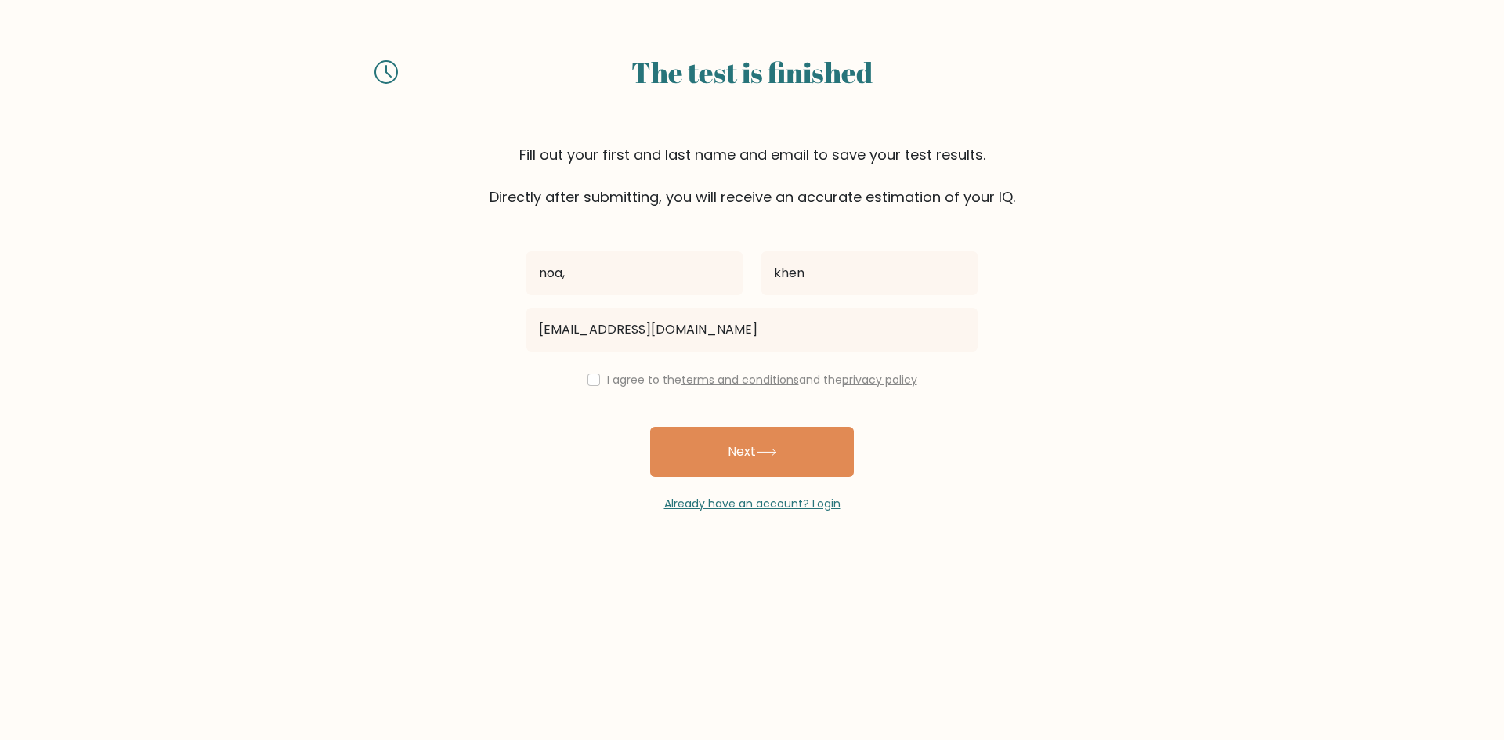
click at [581, 376] on div "I agree to the terms and conditions and the privacy policy" at bounding box center [752, 379] width 470 height 19
click at [590, 384] on input "checkbox" at bounding box center [593, 380] width 13 height 13
checkbox input "true"
click at [727, 445] on button "Next" at bounding box center [752, 452] width 204 height 50
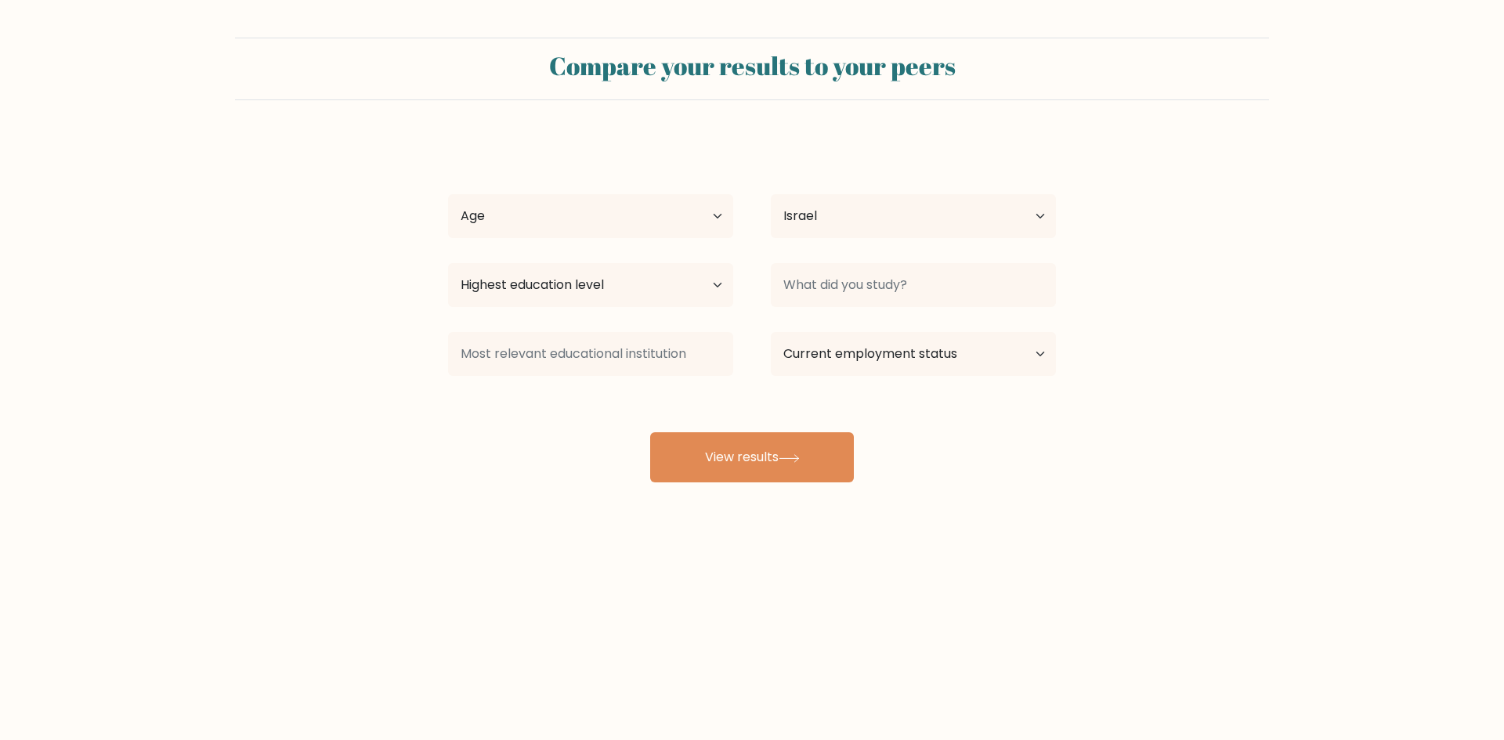
select select "IL"
click at [673, 223] on select "Age Under 18 years old 18-24 years old 25-34 years old 35-44 years old 45-54 ye…" at bounding box center [590, 216] width 285 height 44
select select "min_18"
click at [448, 194] on select "Age Under 18 years old 18-24 years old 25-34 years old 35-44 years old 45-54 ye…" at bounding box center [590, 216] width 285 height 44
click at [852, 219] on select "Country Afghanistan Albania Algeria American Samoa Andorra Angola Anguilla Anta…" at bounding box center [913, 216] width 285 height 44
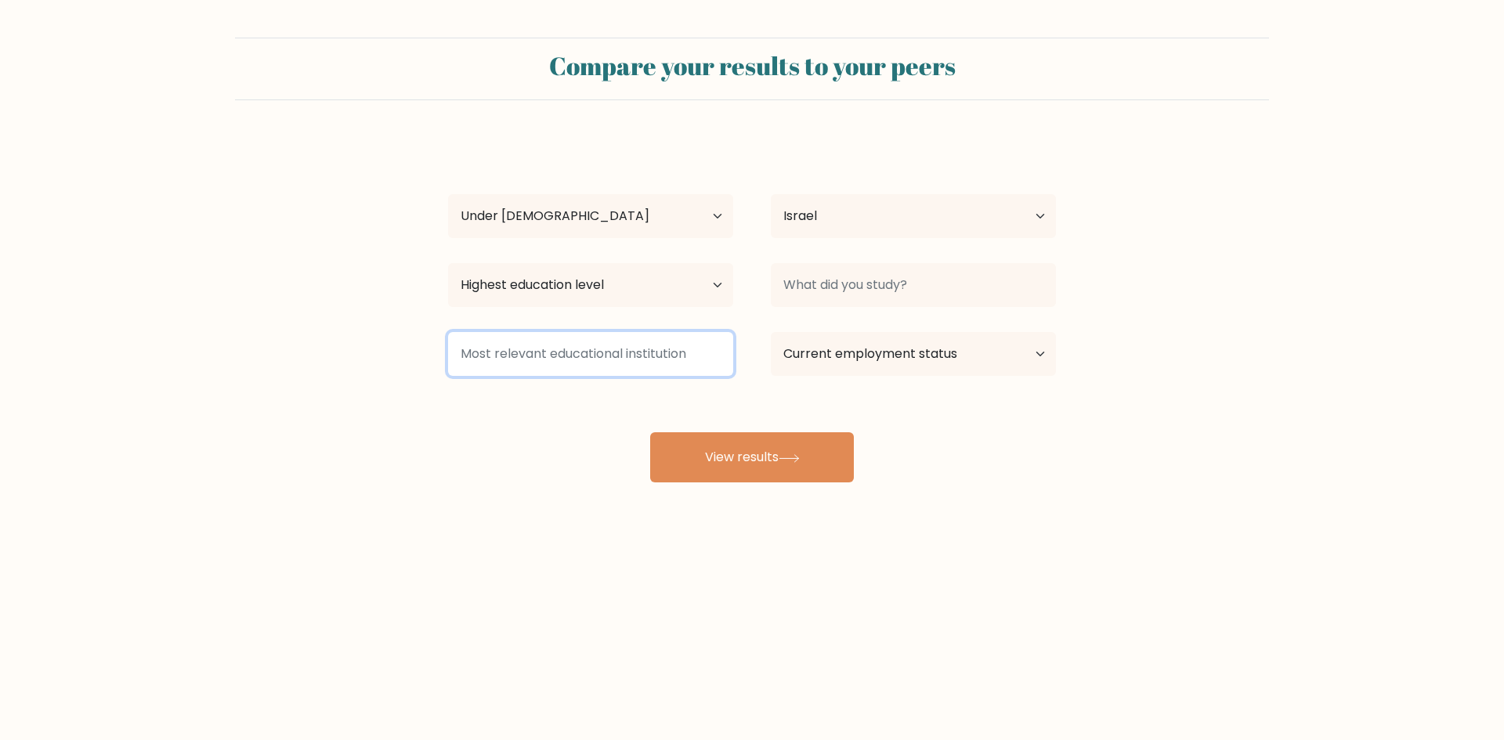
click at [631, 354] on input at bounding box center [590, 354] width 285 height 44
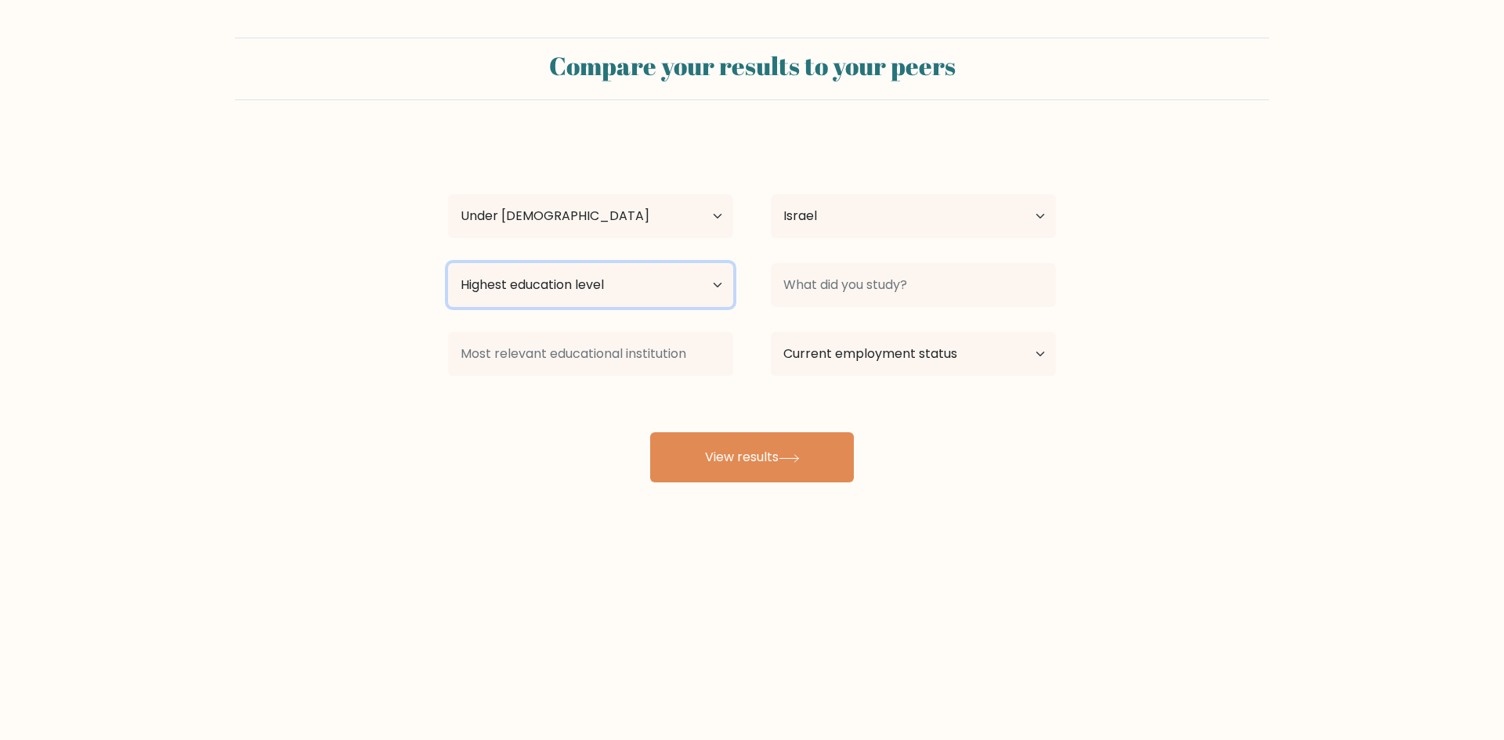
click at [695, 282] on select "Highest education level No schooling Primary Lower Secondary Upper Secondary Oc…" at bounding box center [590, 285] width 285 height 44
select select "primary"
click at [448, 263] on select "Highest education level No schooling Primary Lower Secondary Upper Secondary Oc…" at bounding box center [590, 285] width 285 height 44
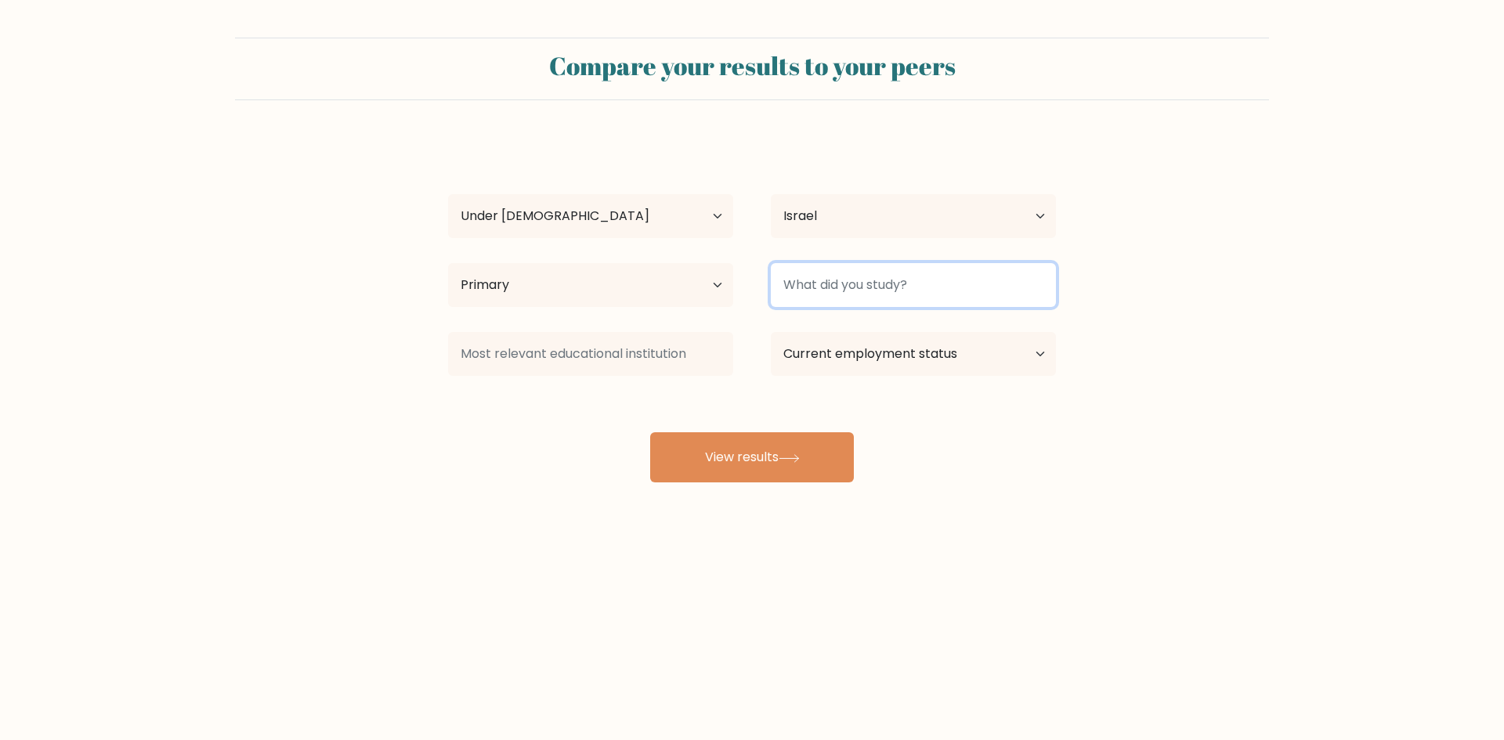
click at [882, 269] on input at bounding box center [913, 285] width 285 height 44
type input "nothing"
click at [1024, 357] on select "Current employment status Employed Student Retired Other / prefer not to answer" at bounding box center [913, 354] width 285 height 44
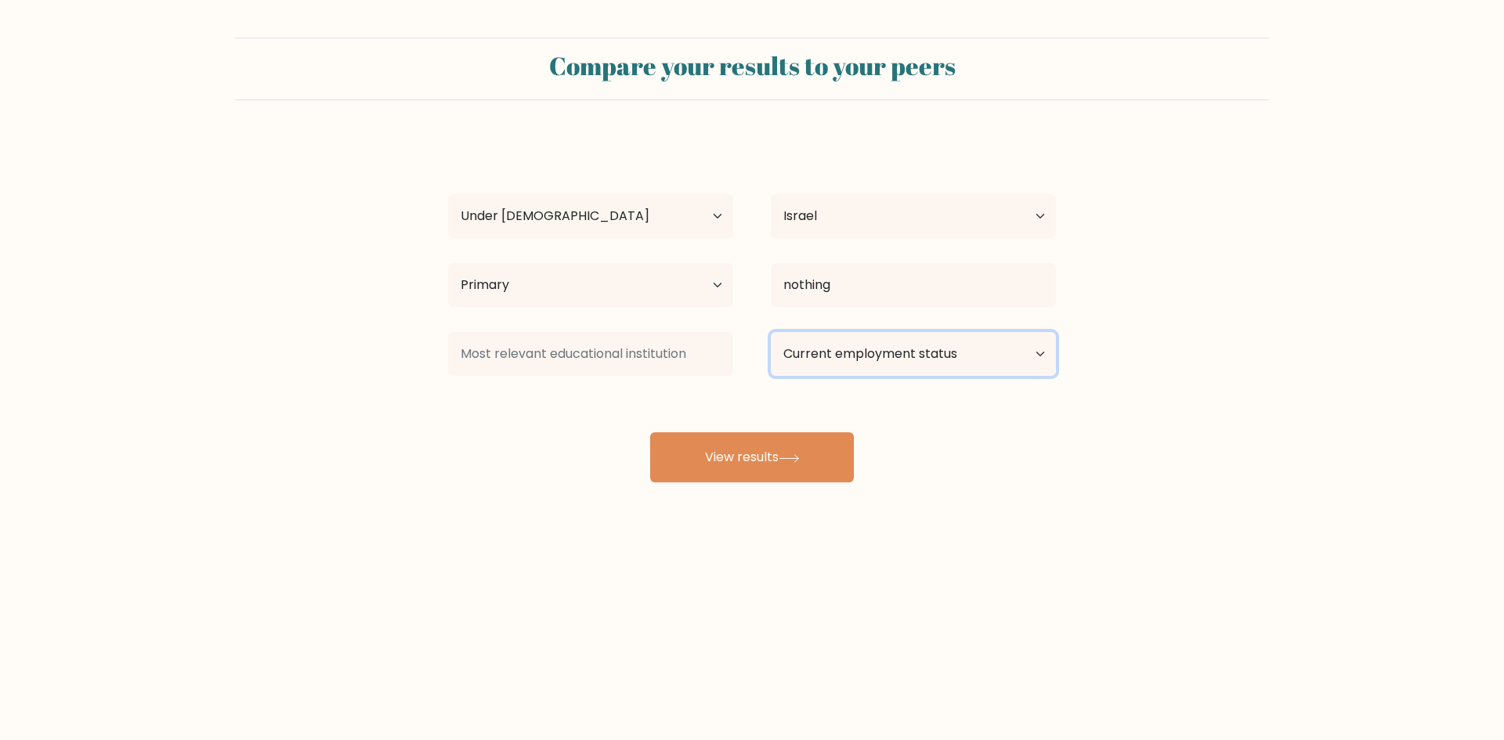
select select "other"
click at [771, 332] on select "Current employment status Employed Student Retired Other / prefer not to answer" at bounding box center [913, 354] width 285 height 44
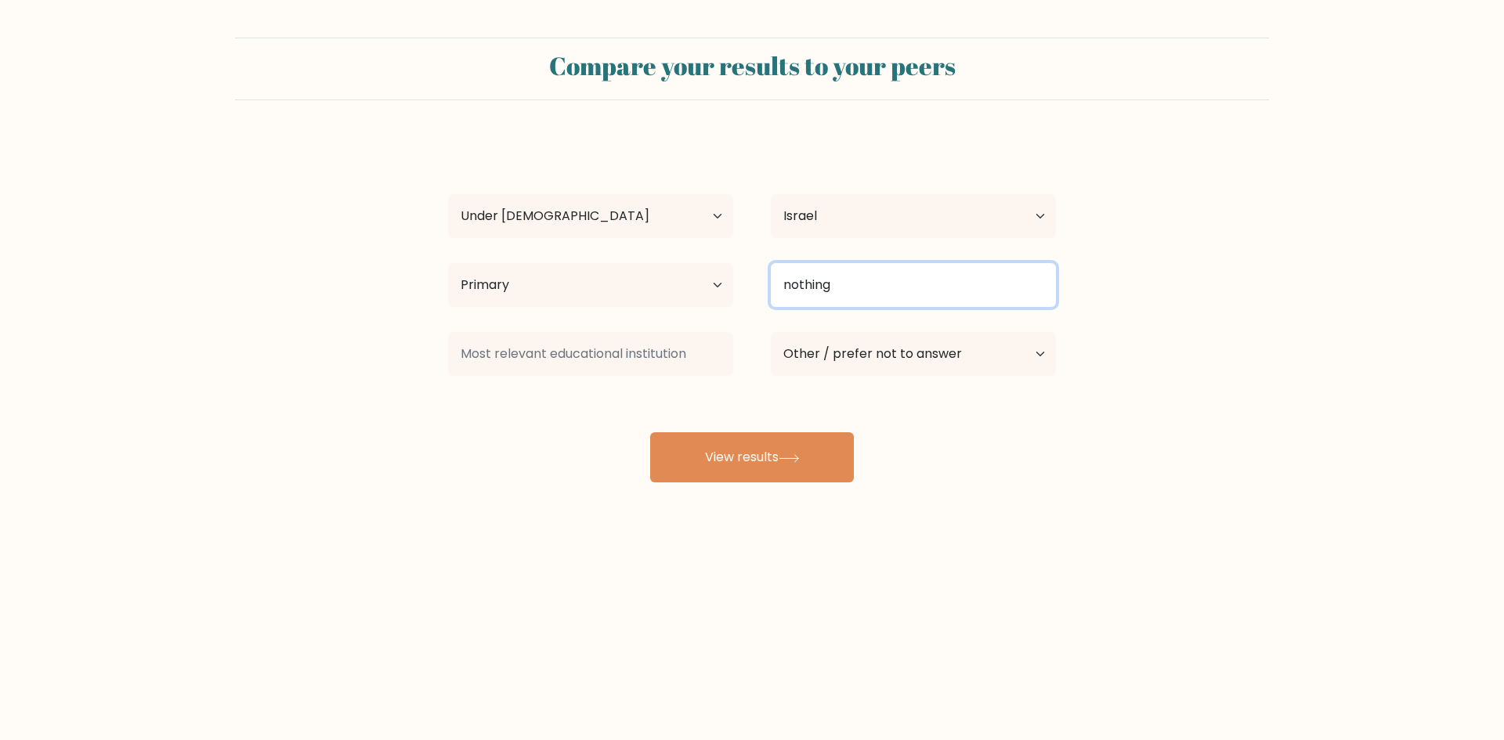
click at [1022, 296] on input "nothing" at bounding box center [913, 285] width 285 height 44
type input "n"
click at [958, 282] on input at bounding box center [913, 285] width 285 height 44
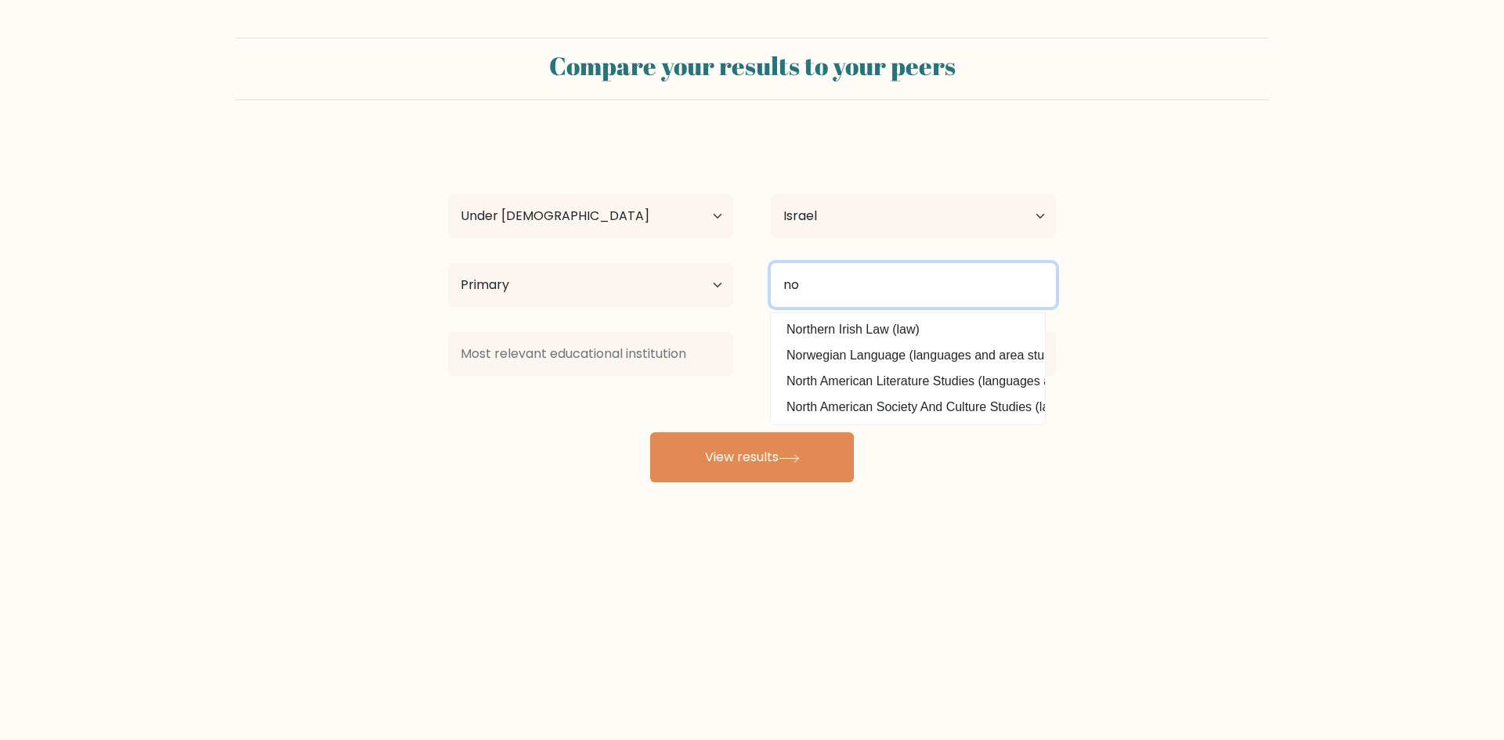
type input "n"
type input "m"
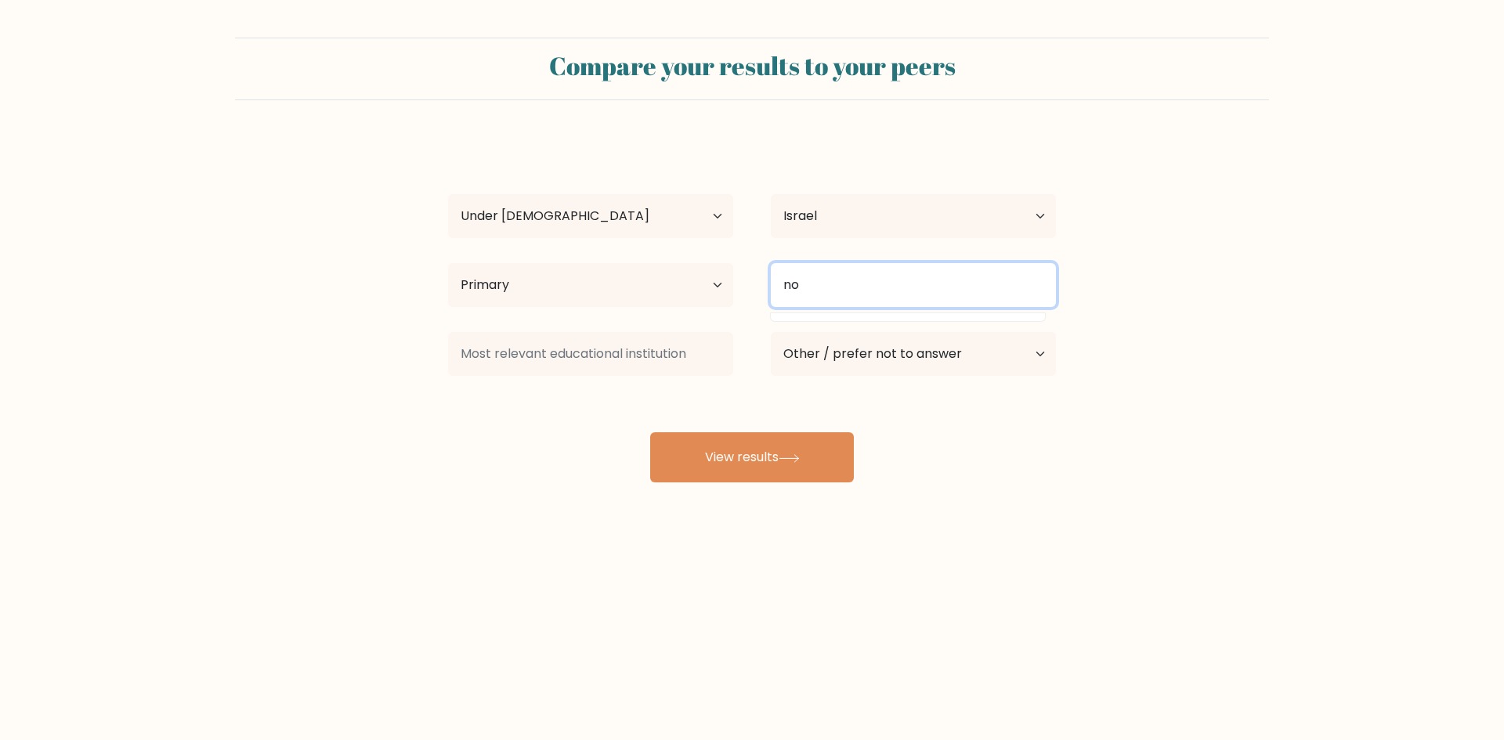
type input "n"
type input "f"
type input "s"
type input "nothing"
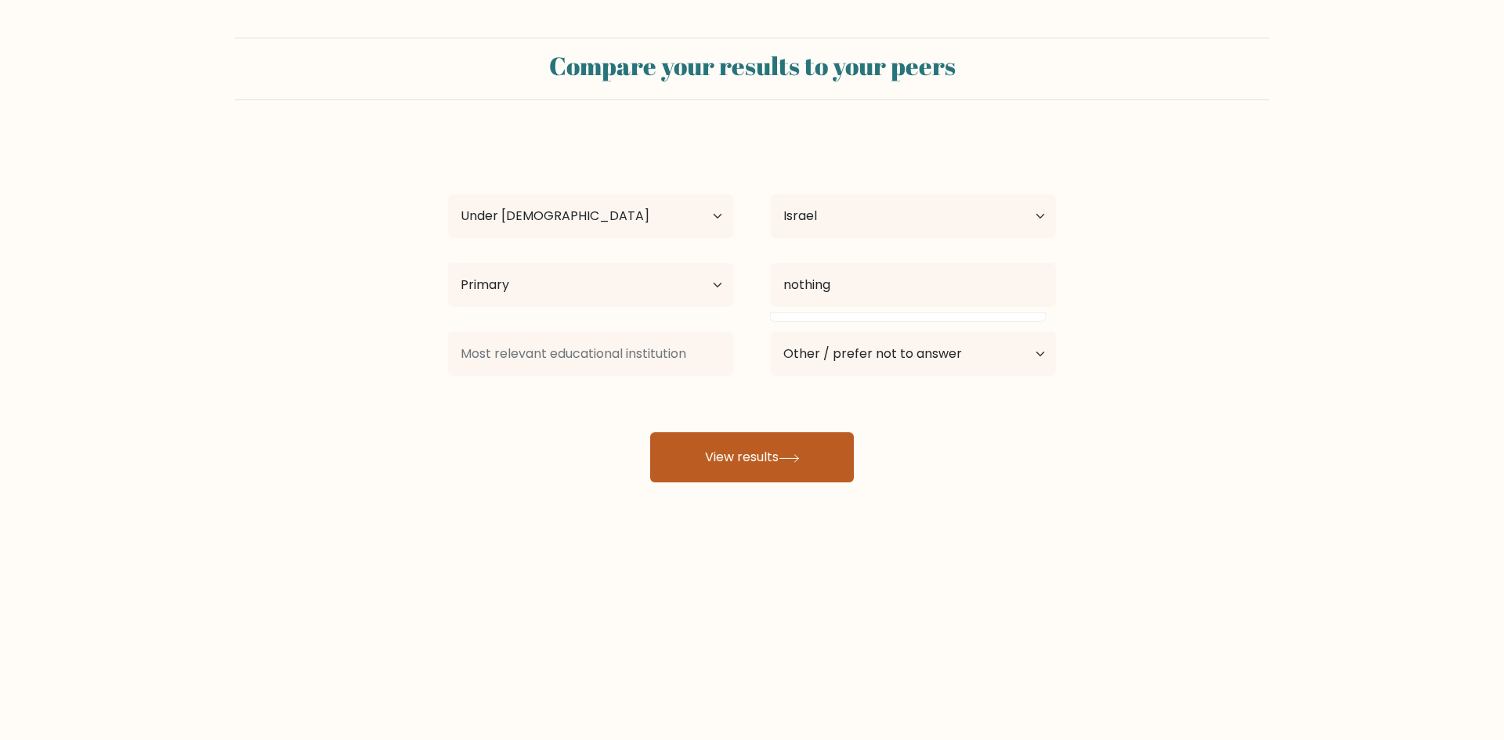
click at [794, 457] on icon at bounding box center [788, 458] width 21 height 9
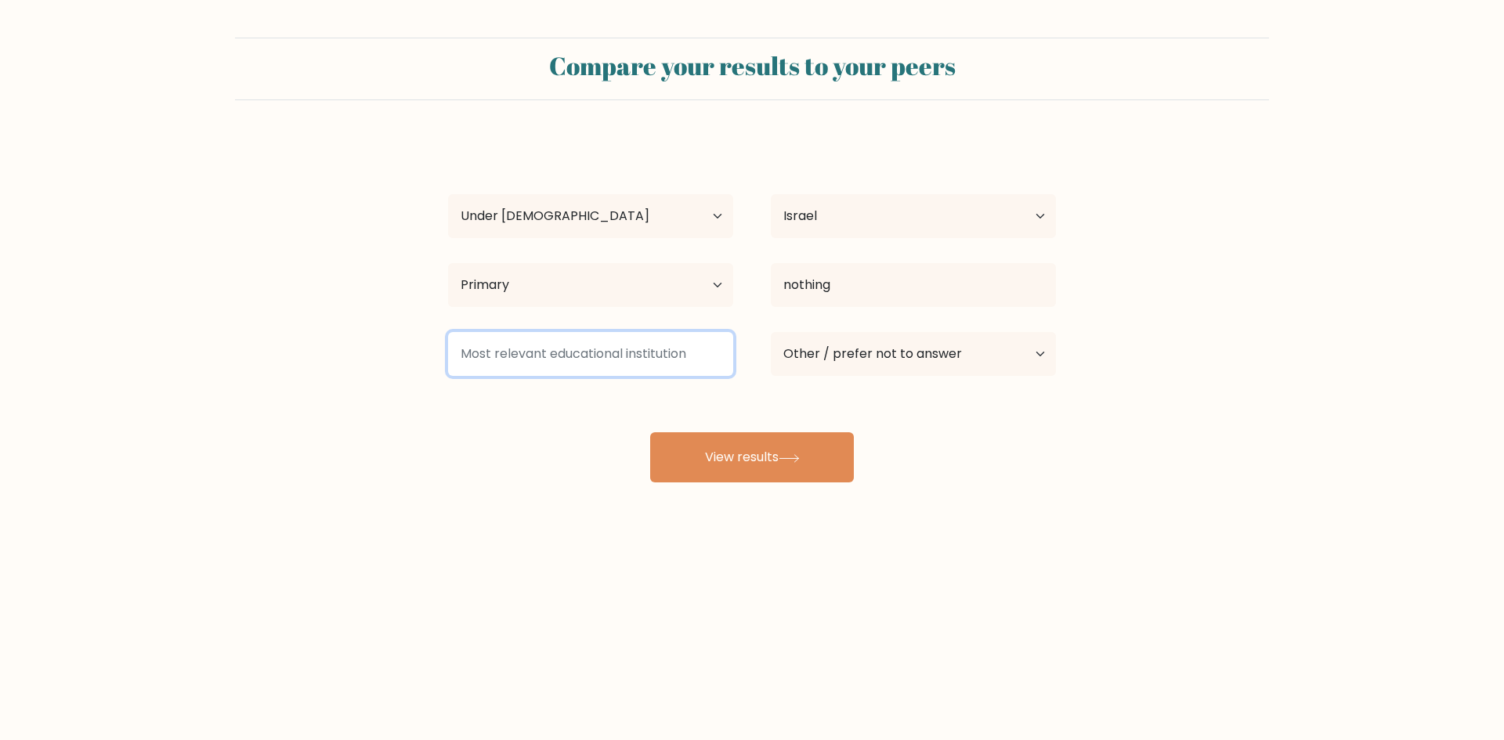
click at [677, 357] on input at bounding box center [590, 354] width 285 height 44
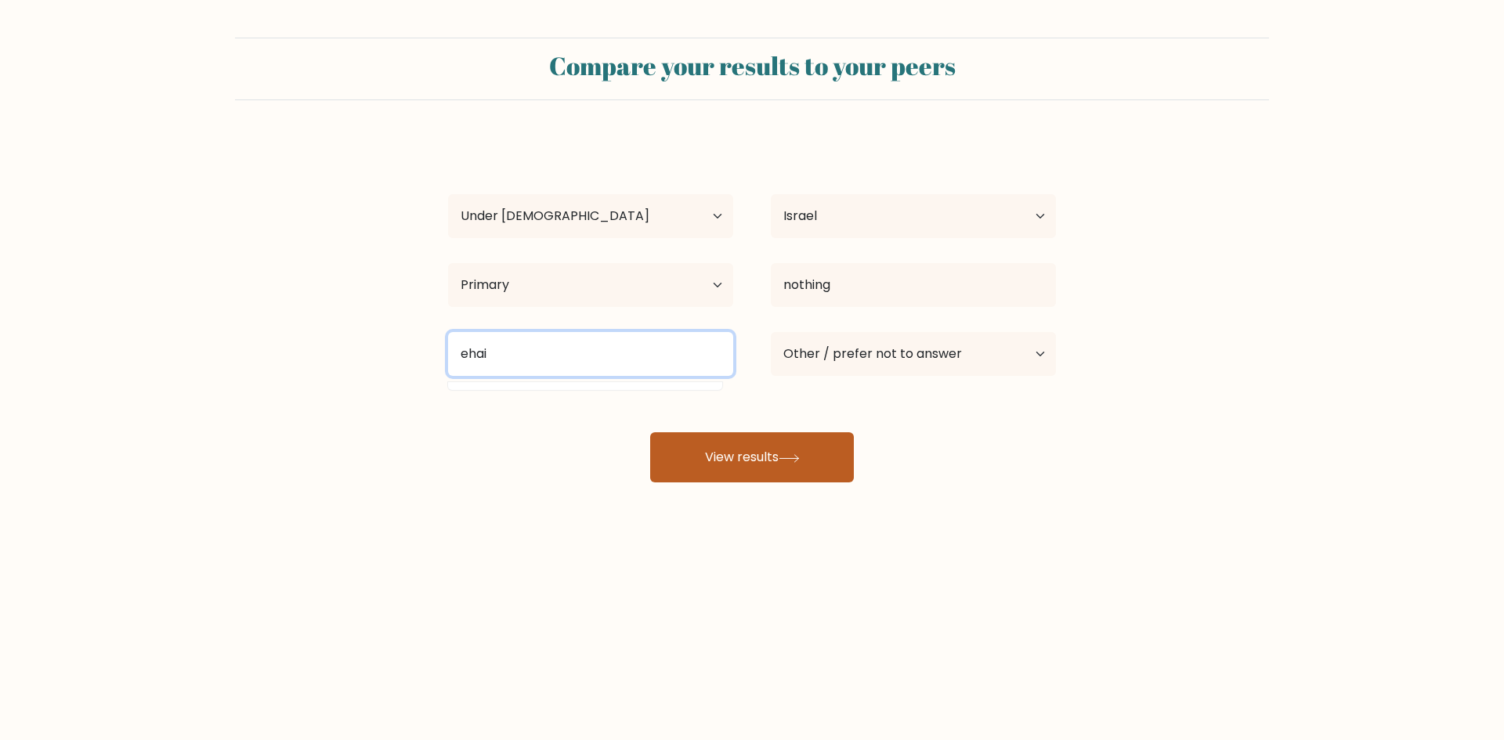
type input "ehai"
click at [775, 467] on button "View results" at bounding box center [752, 457] width 204 height 50
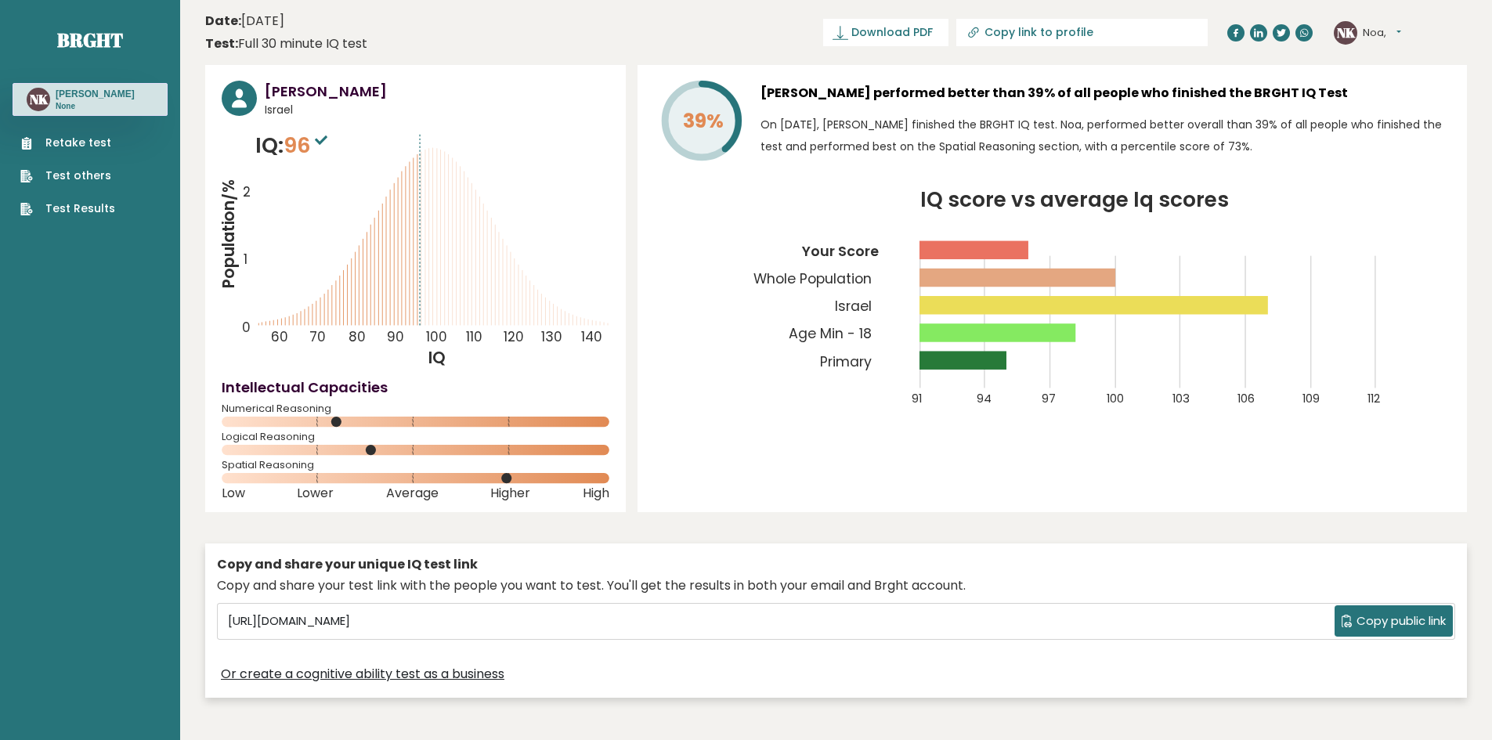
drag, startPoint x: 414, startPoint y: 270, endPoint x: 375, endPoint y: 299, distance: 48.7
click at [375, 299] on icon "Population/% IQ 0 1 2 60 70 80 90 100 110 120 130 140" at bounding box center [416, 249] width 388 height 239
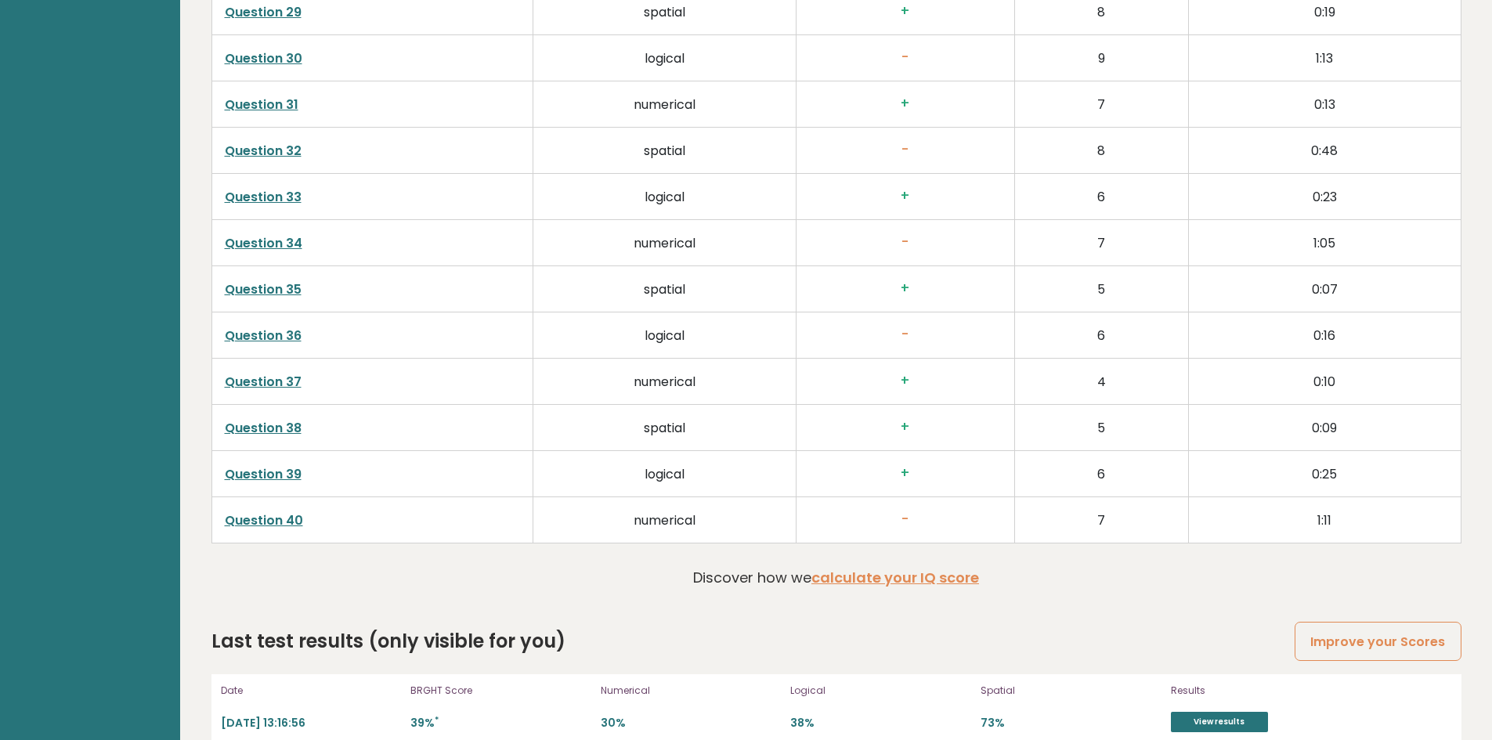
scroll to position [3957, 0]
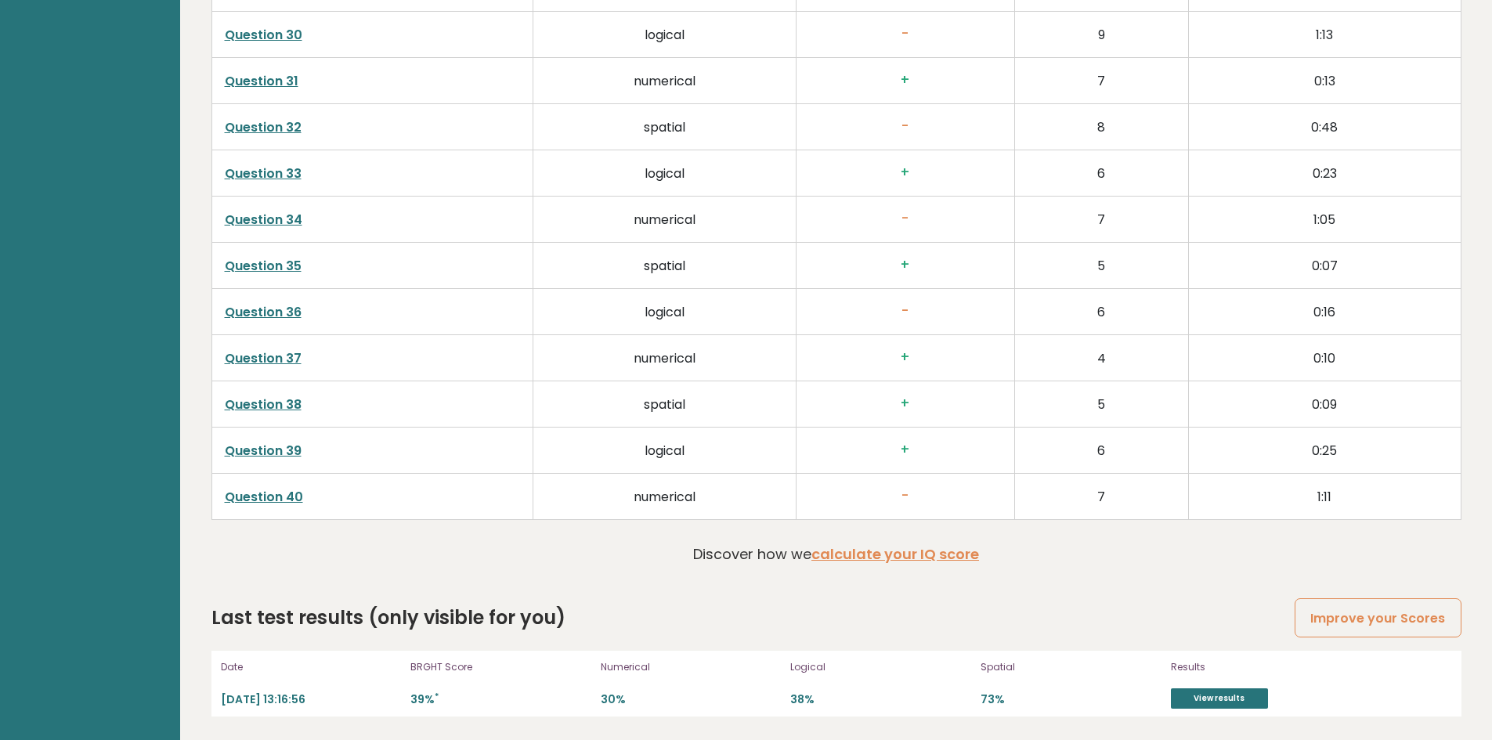
drag, startPoint x: 274, startPoint y: 512, endPoint x: 284, endPoint y: 511, distance: 10.2
click at [274, 512] on td "Question 40" at bounding box center [372, 497] width 322 height 46
drag, startPoint x: 305, startPoint y: 504, endPoint x: 289, endPoint y: 494, distance: 18.7
click at [305, 504] on td "Question 40" at bounding box center [372, 497] width 322 height 46
click at [286, 491] on link "Question 40" at bounding box center [264, 497] width 78 height 18
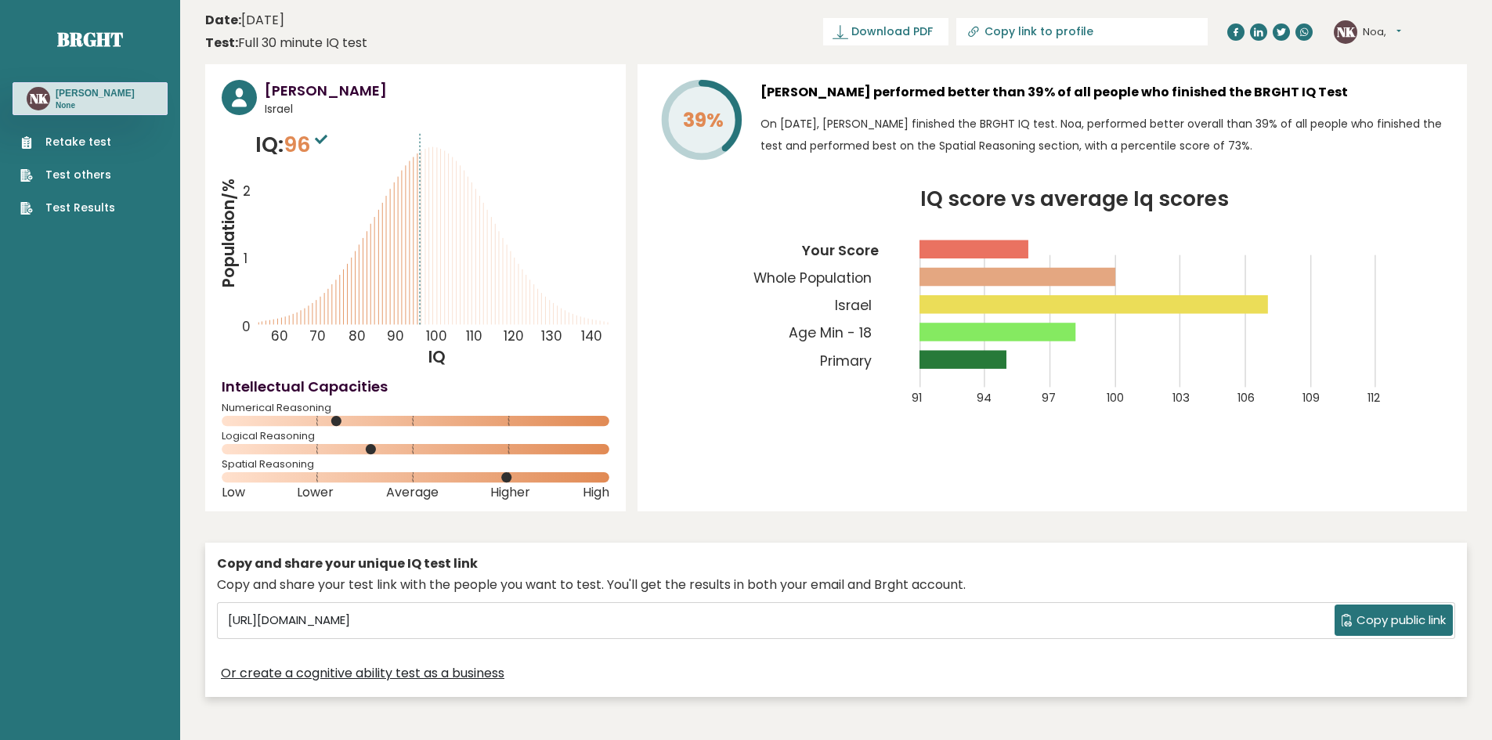
scroll to position [0, 0]
drag, startPoint x: 903, startPoint y: 125, endPoint x: 910, endPoint y: 130, distance: 8.9
click at [901, 132] on p "On [DATE], [PERSON_NAME] finished the BRGHT IQ test. Noa, performed better over…" at bounding box center [1105, 136] width 690 height 44
click at [922, 125] on p "On [DATE], [PERSON_NAME] finished the BRGHT IQ test. Noa, performed better over…" at bounding box center [1105, 136] width 690 height 44
drag, startPoint x: 1166, startPoint y: 129, endPoint x: 1179, endPoint y: 127, distance: 12.7
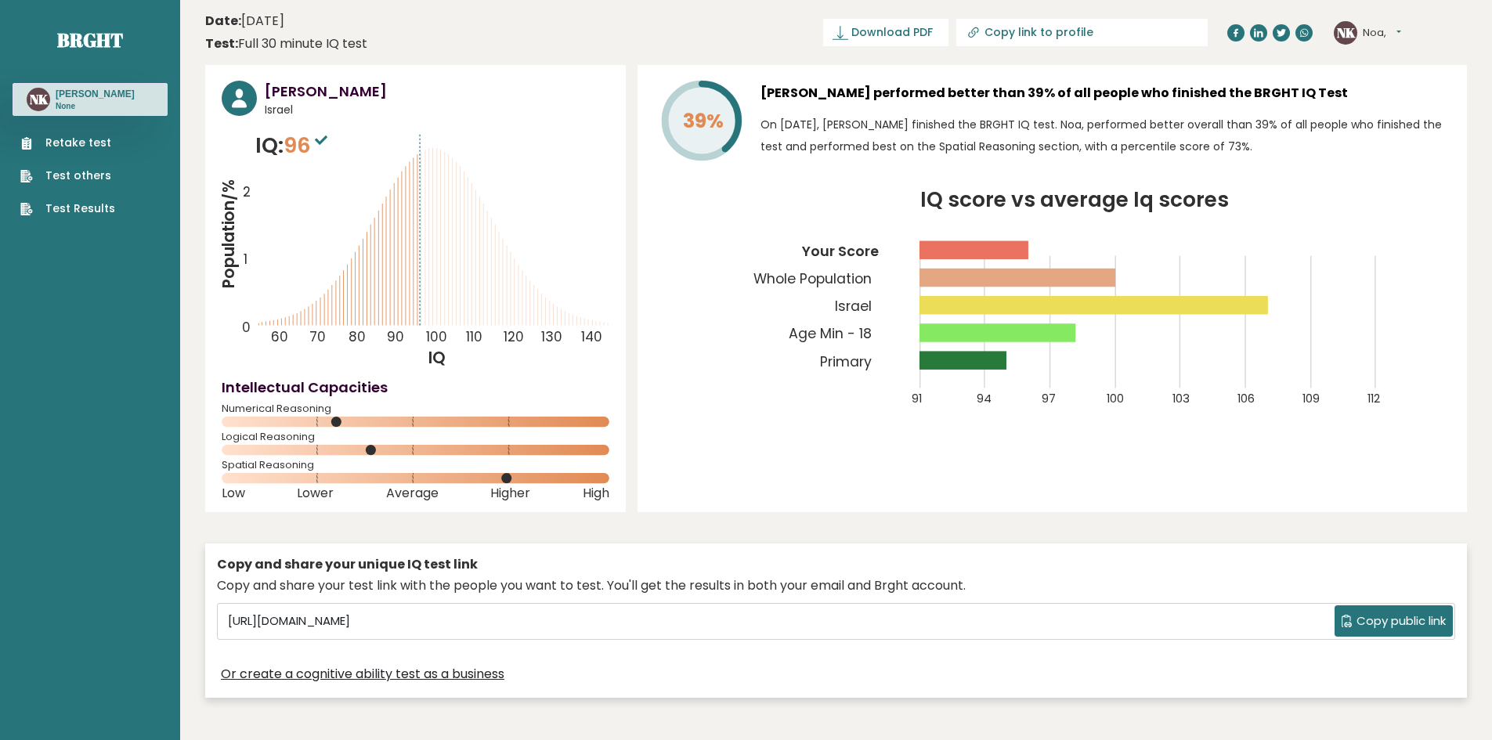
click at [1171, 128] on p "On [DATE], [PERSON_NAME] finished the BRGHT IQ test. Noa, performed better over…" at bounding box center [1105, 136] width 690 height 44
click at [1198, 123] on p "On [DATE], [PERSON_NAME] finished the BRGHT IQ test. Noa, performed better over…" at bounding box center [1105, 136] width 690 height 44
drag, startPoint x: 1233, startPoint y: 121, endPoint x: 1247, endPoint y: 121, distance: 14.9
click at [1237, 121] on p "On [DATE], [PERSON_NAME] finished the BRGHT IQ test. Noa, performed better over…" at bounding box center [1105, 136] width 690 height 44
click at [1273, 123] on p "On [DATE], [PERSON_NAME] finished the BRGHT IQ test. Noa, performed better over…" at bounding box center [1105, 136] width 690 height 44
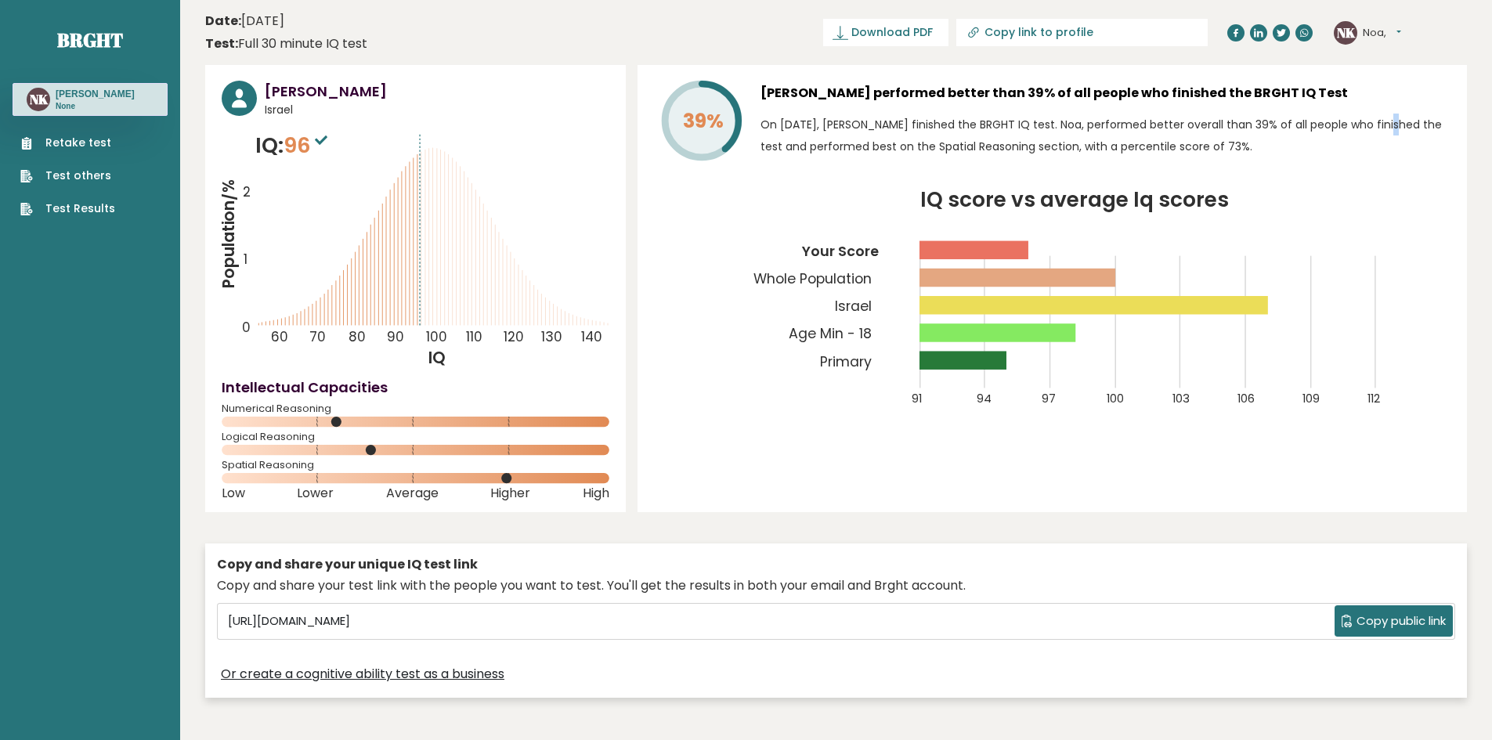
drag, startPoint x: 1292, startPoint y: 125, endPoint x: 1305, endPoint y: 125, distance: 12.5
click at [1298, 125] on p "On [DATE], [PERSON_NAME] finished the BRGHT IQ test. Noa, performed better over…" at bounding box center [1105, 136] width 690 height 44
drag, startPoint x: 1305, startPoint y: 125, endPoint x: 1340, endPoint y: 123, distance: 35.3
click at [1330, 123] on p "On [DATE], [PERSON_NAME] finished the BRGHT IQ test. Noa, performed better over…" at bounding box center [1105, 136] width 690 height 44
drag, startPoint x: 1360, startPoint y: 127, endPoint x: 1381, endPoint y: 127, distance: 20.4
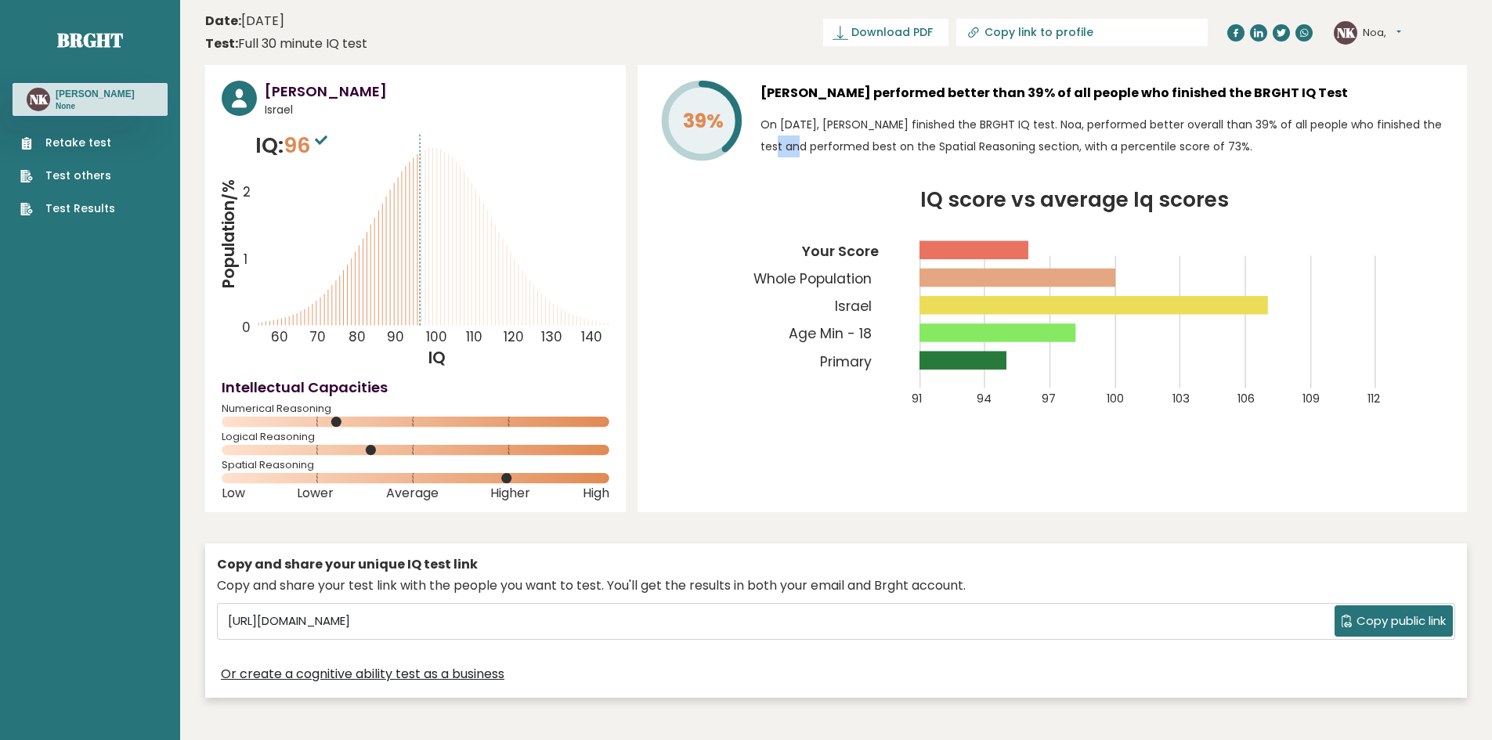
click at [1377, 127] on p "On [DATE], [PERSON_NAME] finished the BRGHT IQ test. Noa, performed better over…" at bounding box center [1105, 136] width 690 height 44
drag, startPoint x: 1397, startPoint y: 128, endPoint x: 1418, endPoint y: 129, distance: 21.2
click at [1405, 128] on p "On [DATE], [PERSON_NAME] finished the BRGHT IQ test. Noa, performed better over…" at bounding box center [1105, 136] width 690 height 44
click at [1420, 130] on p "On [DATE], [PERSON_NAME] finished the BRGHT IQ test. Noa, performed better over…" at bounding box center [1105, 136] width 690 height 44
drag, startPoint x: 785, startPoint y: 146, endPoint x: 814, endPoint y: 138, distance: 30.8
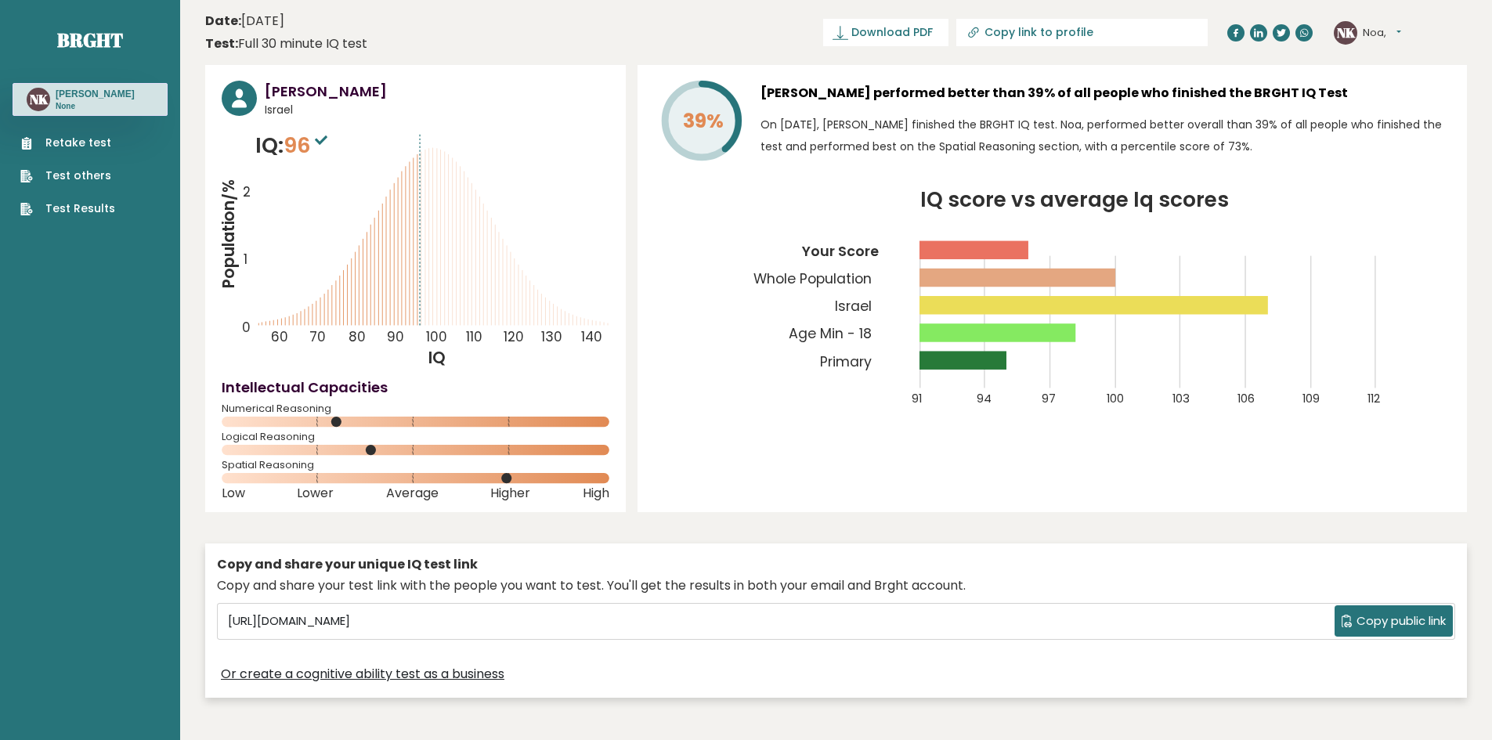
click at [791, 144] on p "On [DATE], [PERSON_NAME] finished the BRGHT IQ test. Noa, performed better over…" at bounding box center [1105, 136] width 690 height 44
drag, startPoint x: 843, startPoint y: 143, endPoint x: 860, endPoint y: 143, distance: 17.2
click at [845, 143] on p "On [DATE], [PERSON_NAME] finished the BRGHT IQ test. Noa, performed better over…" at bounding box center [1105, 136] width 690 height 44
drag, startPoint x: 869, startPoint y: 145, endPoint x: 882, endPoint y: 145, distance: 12.5
click at [879, 145] on p "On [DATE], [PERSON_NAME] finished the BRGHT IQ test. Noa, performed better over…" at bounding box center [1105, 136] width 690 height 44
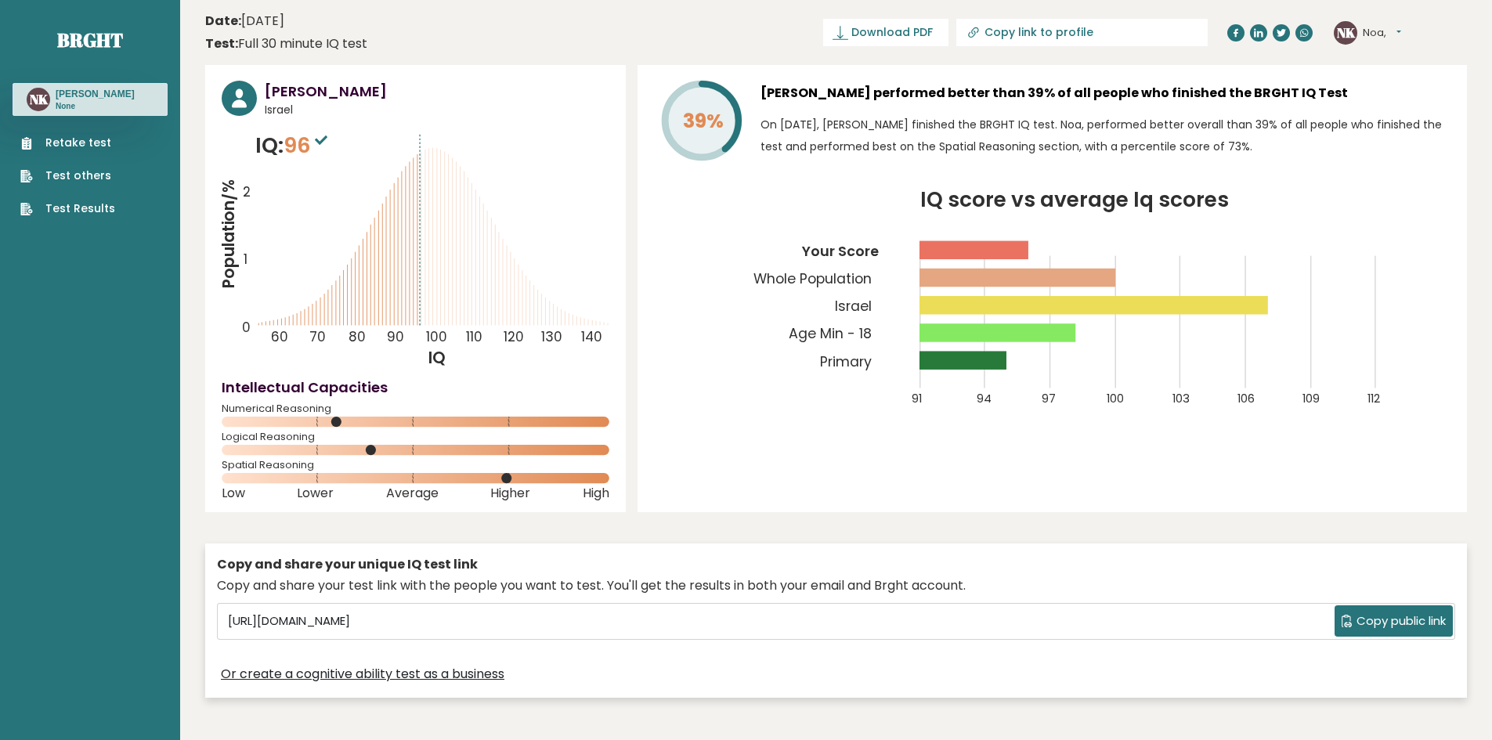
drag, startPoint x: 919, startPoint y: 147, endPoint x: 944, endPoint y: 147, distance: 24.3
click at [926, 147] on p "On [DATE], [PERSON_NAME] finished the BRGHT IQ test. Noa, performed better over…" at bounding box center [1105, 136] width 690 height 44
drag, startPoint x: 944, startPoint y: 147, endPoint x: 964, endPoint y: 147, distance: 20.4
click at [947, 147] on p "On [DATE], [PERSON_NAME] finished the BRGHT IQ test. Noa, performed better over…" at bounding box center [1105, 136] width 690 height 44
click at [984, 147] on p "On [DATE], [PERSON_NAME] finished the BRGHT IQ test. Noa, performed better over…" at bounding box center [1105, 136] width 690 height 44
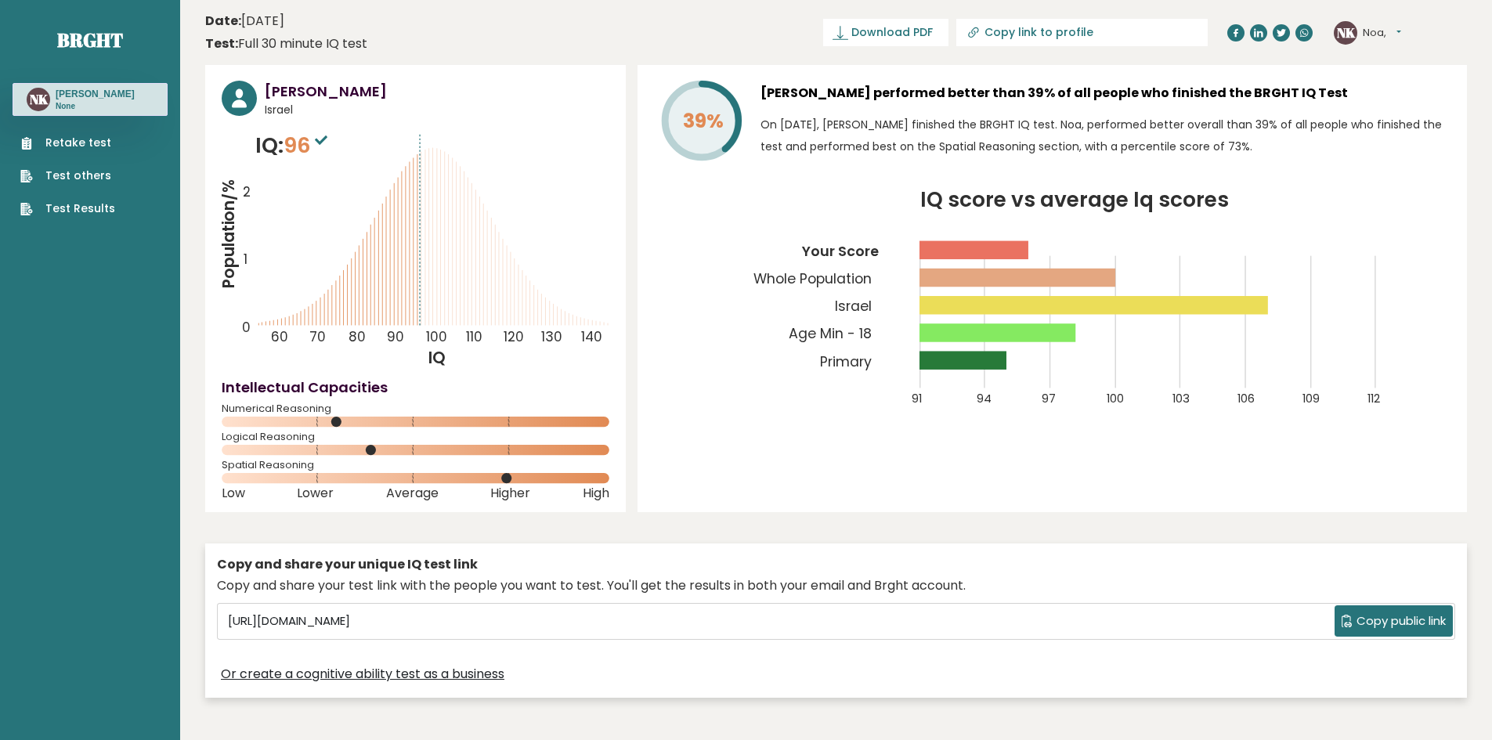
drag, startPoint x: 1001, startPoint y: 148, endPoint x: 1019, endPoint y: 148, distance: 18.0
click at [1011, 148] on p "On [DATE], [PERSON_NAME] finished the BRGHT IQ test. Noa, performed better over…" at bounding box center [1105, 136] width 690 height 44
drag, startPoint x: 1020, startPoint y: 148, endPoint x: 1046, endPoint y: 148, distance: 26.6
click at [1033, 148] on p "On [DATE], [PERSON_NAME] finished the BRGHT IQ test. Noa, performed better over…" at bounding box center [1105, 136] width 690 height 44
drag, startPoint x: 1078, startPoint y: 147, endPoint x: 1114, endPoint y: 147, distance: 36.0
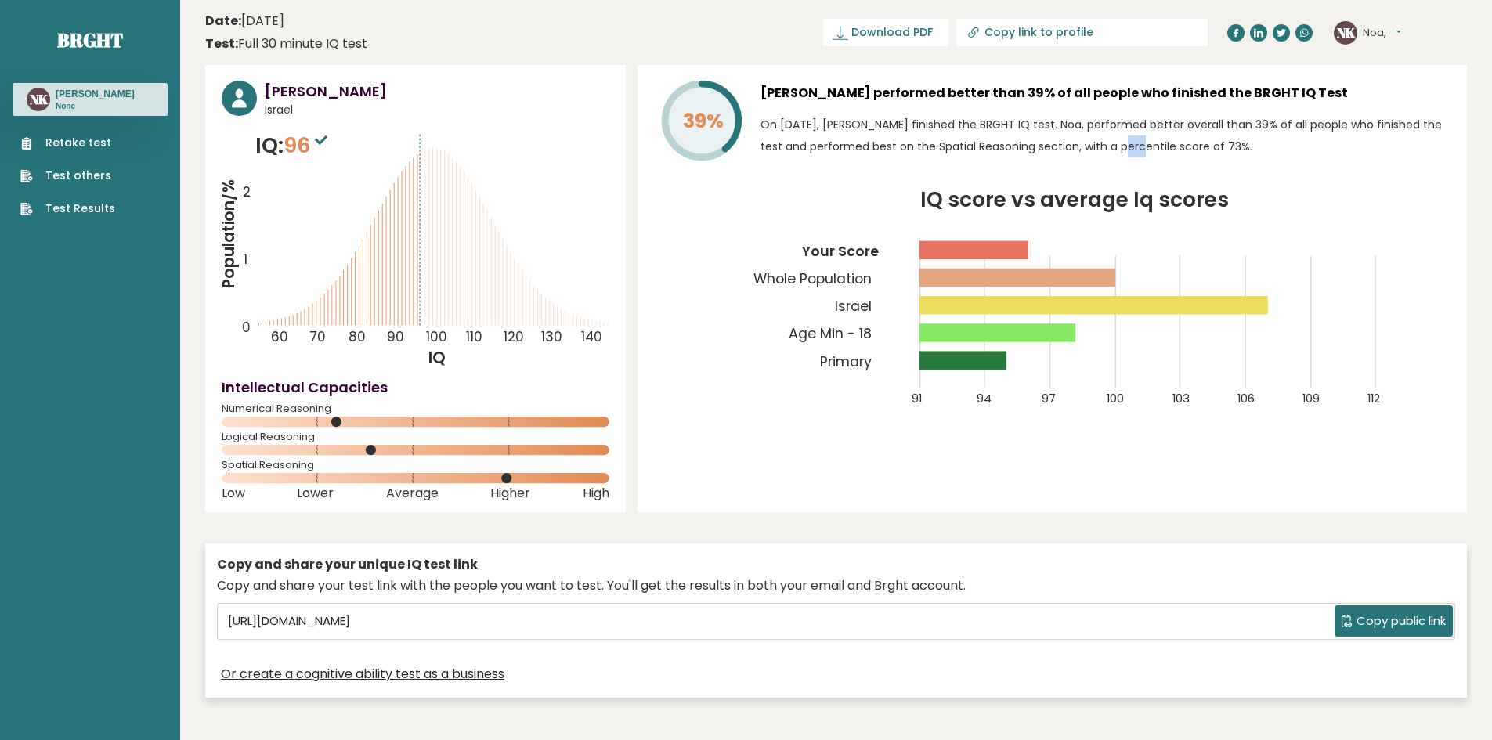
click at [1088, 147] on p "On [DATE], [PERSON_NAME] finished the BRGHT IQ test. Noa, performed better over…" at bounding box center [1105, 136] width 690 height 44
drag, startPoint x: 1148, startPoint y: 151, endPoint x: 1135, endPoint y: 180, distance: 31.9
click at [1169, 164] on div "[PERSON_NAME] performed better than 39% of all people who finished the BRGHT IQ…" at bounding box center [1105, 124] width 690 height 86
drag, startPoint x: 791, startPoint y: 275, endPoint x: 847, endPoint y: 272, distance: 55.7
click at [846, 272] on tspan "Whole Population" at bounding box center [812, 278] width 118 height 19
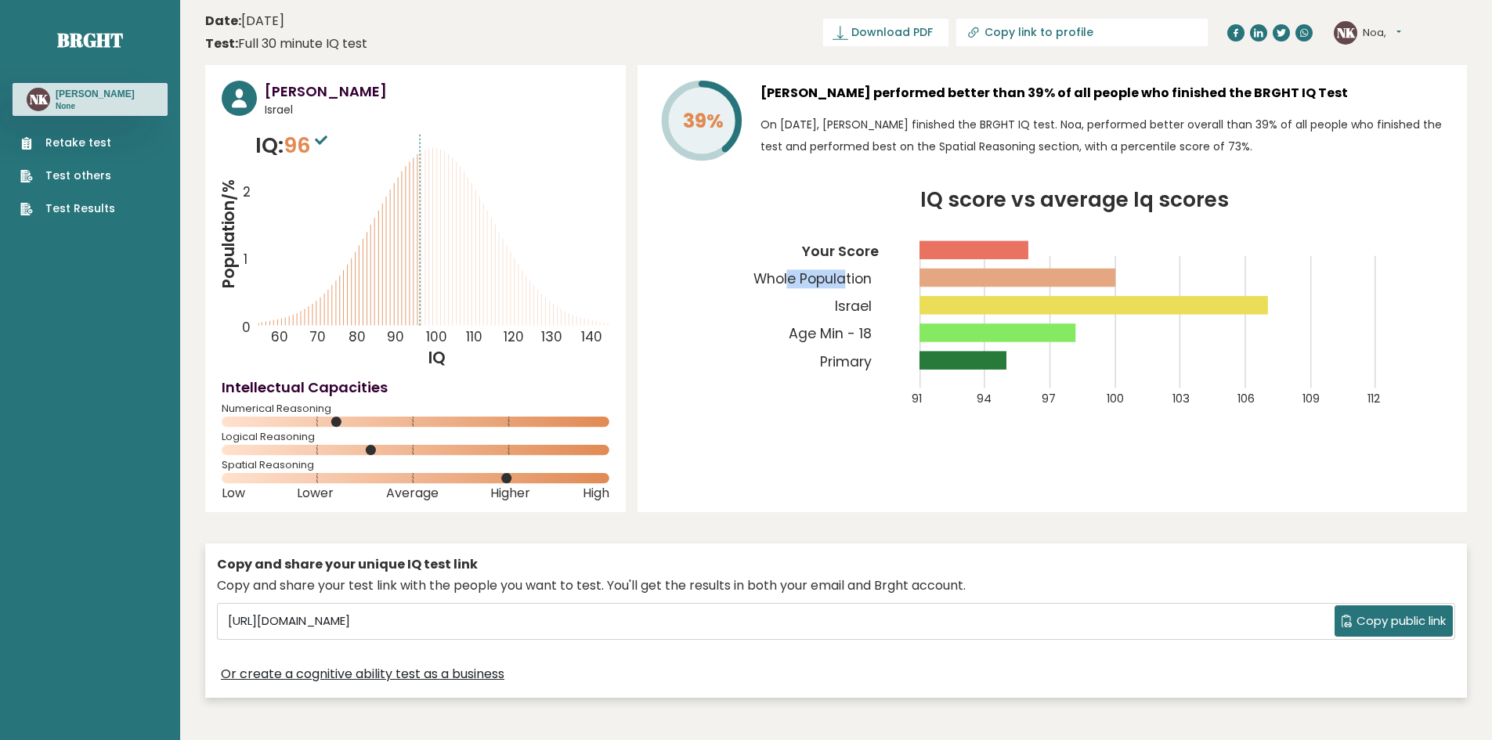
drag, startPoint x: 841, startPoint y: 304, endPoint x: 868, endPoint y: 305, distance: 27.5
click at [860, 305] on tspan "Israel" at bounding box center [853, 306] width 37 height 19
click at [852, 275] on tspan "Whole Population" at bounding box center [812, 278] width 118 height 19
click at [853, 328] on tspan "Age Min - 18" at bounding box center [830, 333] width 83 height 19
click at [118, 146] on ul "Retake test Test others Test Results" at bounding box center [68, 176] width 110 height 82
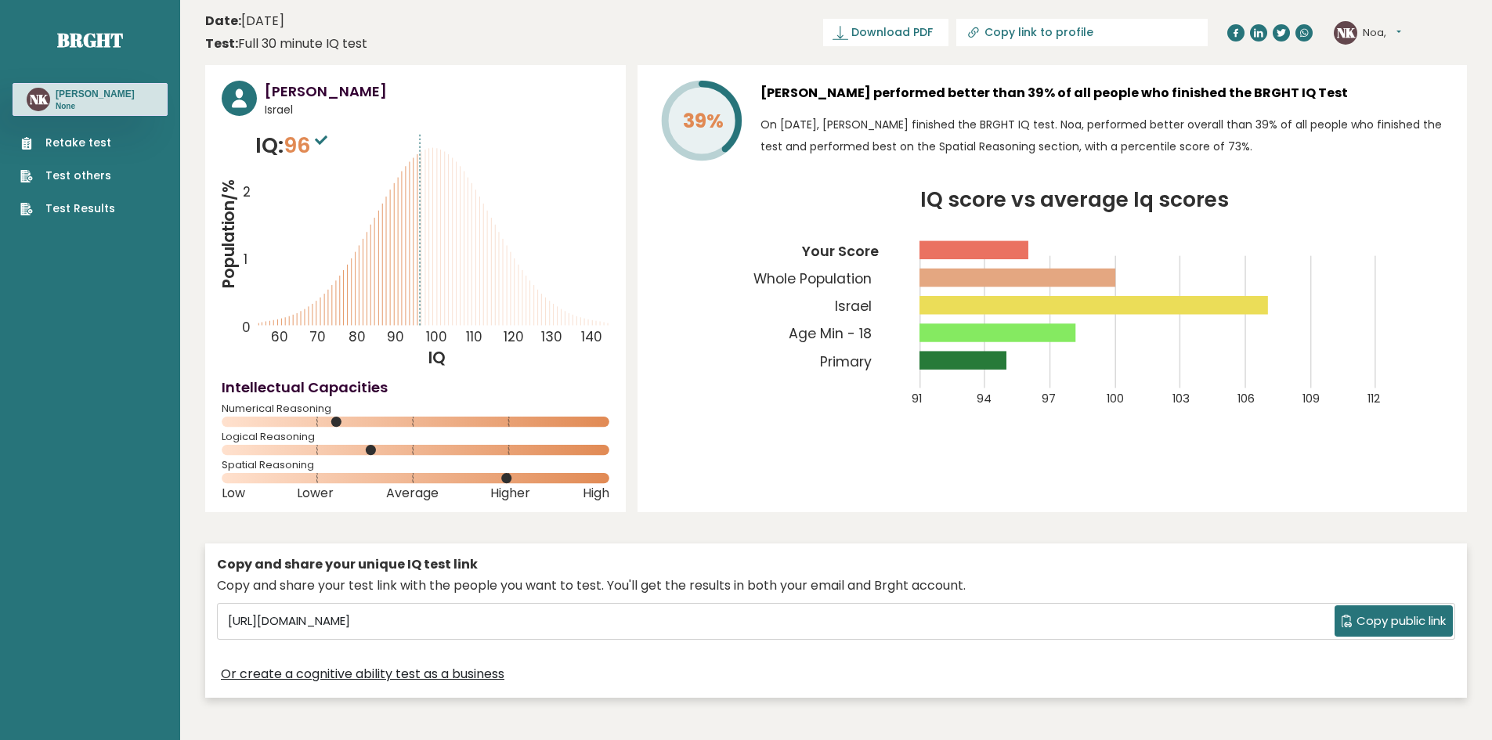
click at [84, 174] on link "Test others" at bounding box center [67, 176] width 95 height 16
click at [97, 212] on link "Test Results" at bounding box center [67, 208] width 95 height 16
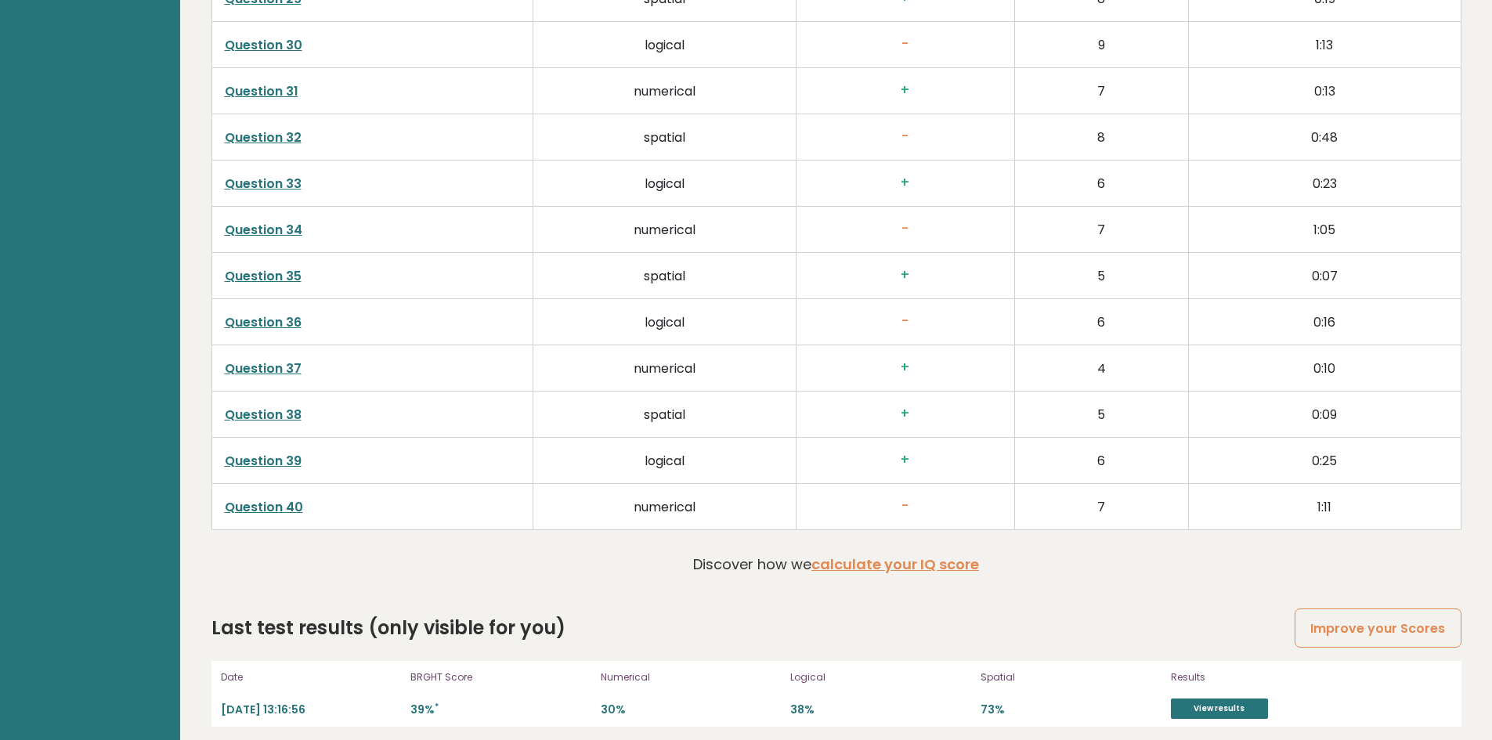
scroll to position [3957, 0]
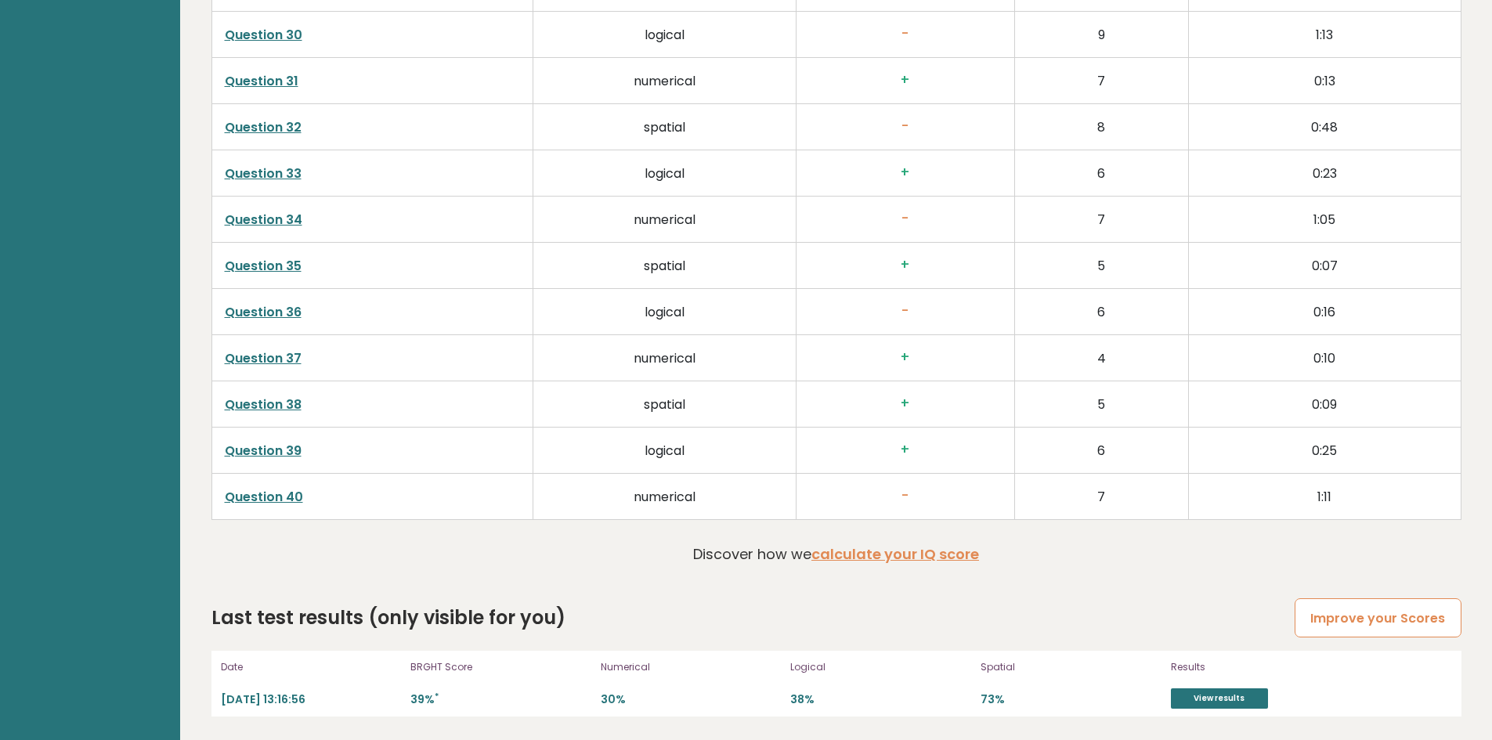
click at [1362, 626] on link "Improve your Scores" at bounding box center [1377, 618] width 166 height 40
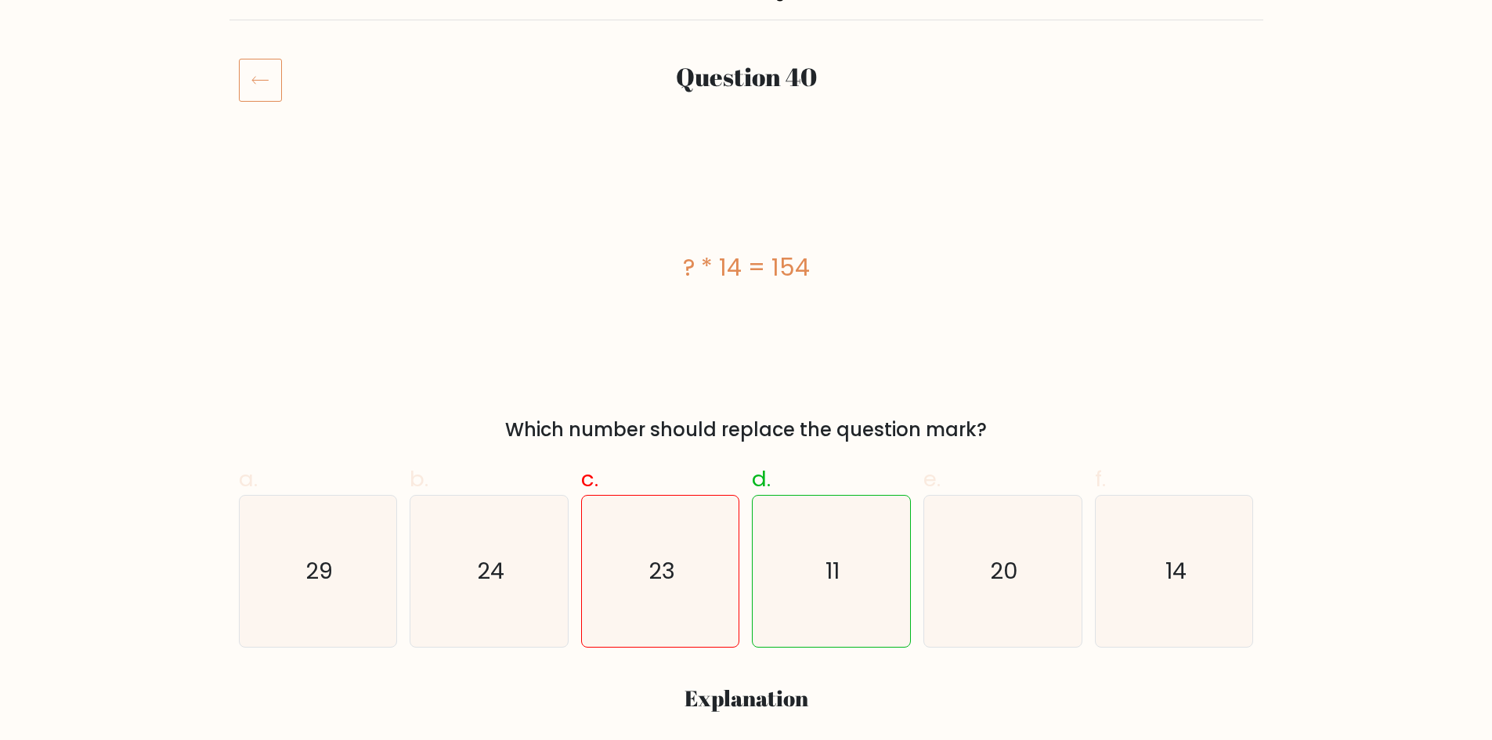
scroll to position [235, 0]
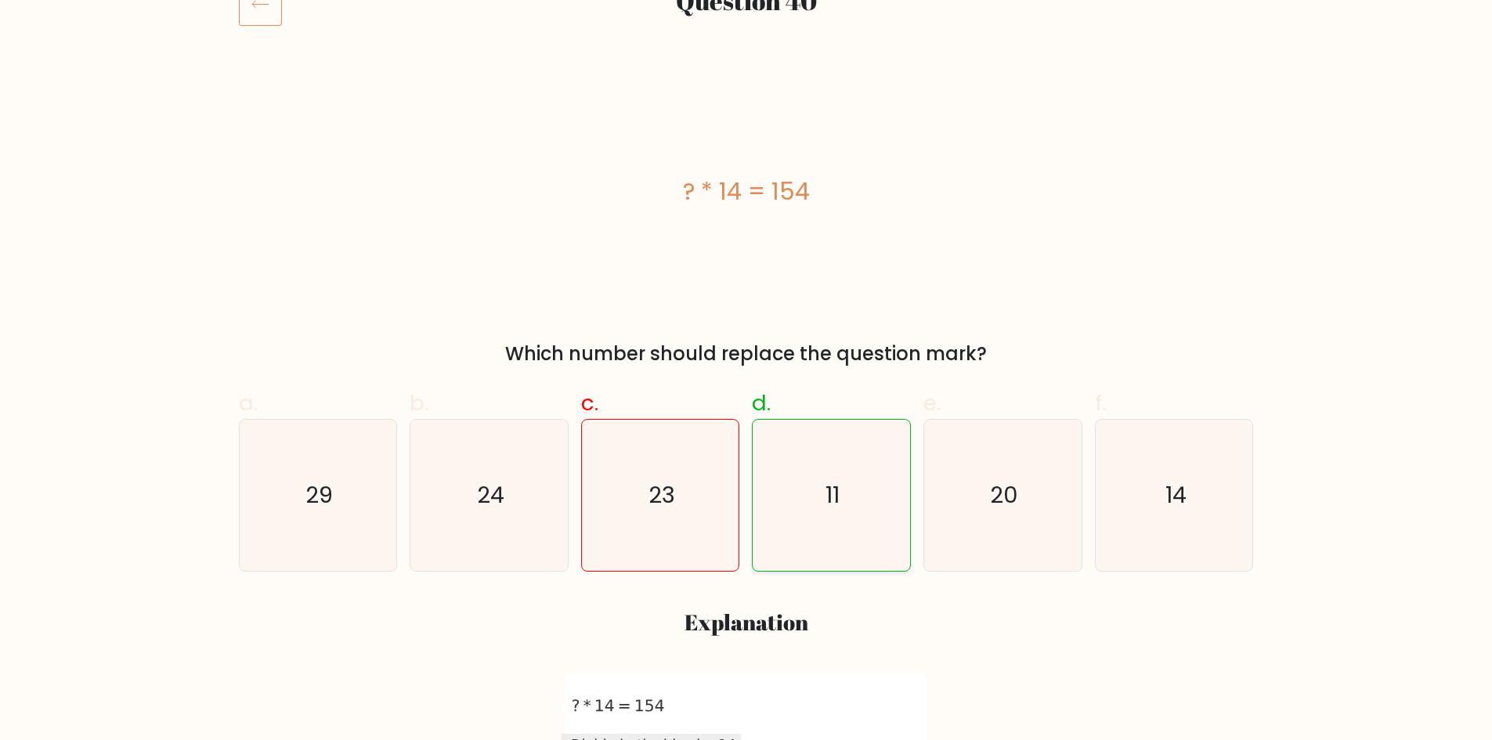
click at [885, 490] on icon "11" at bounding box center [831, 495] width 151 height 151
click at [747, 146] on input "d. 11" at bounding box center [746, 140] width 1 height 10
radio input "true"
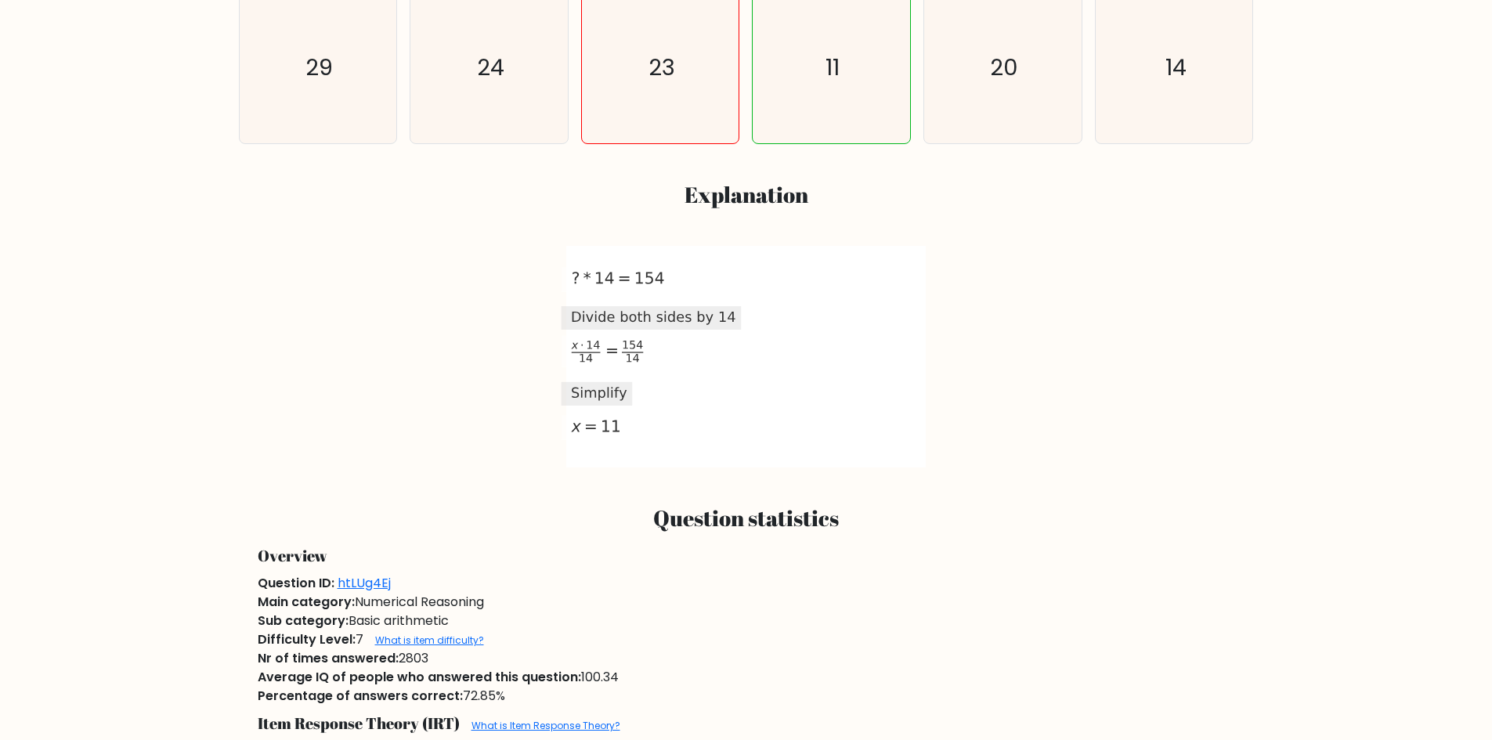
scroll to position [705, 0]
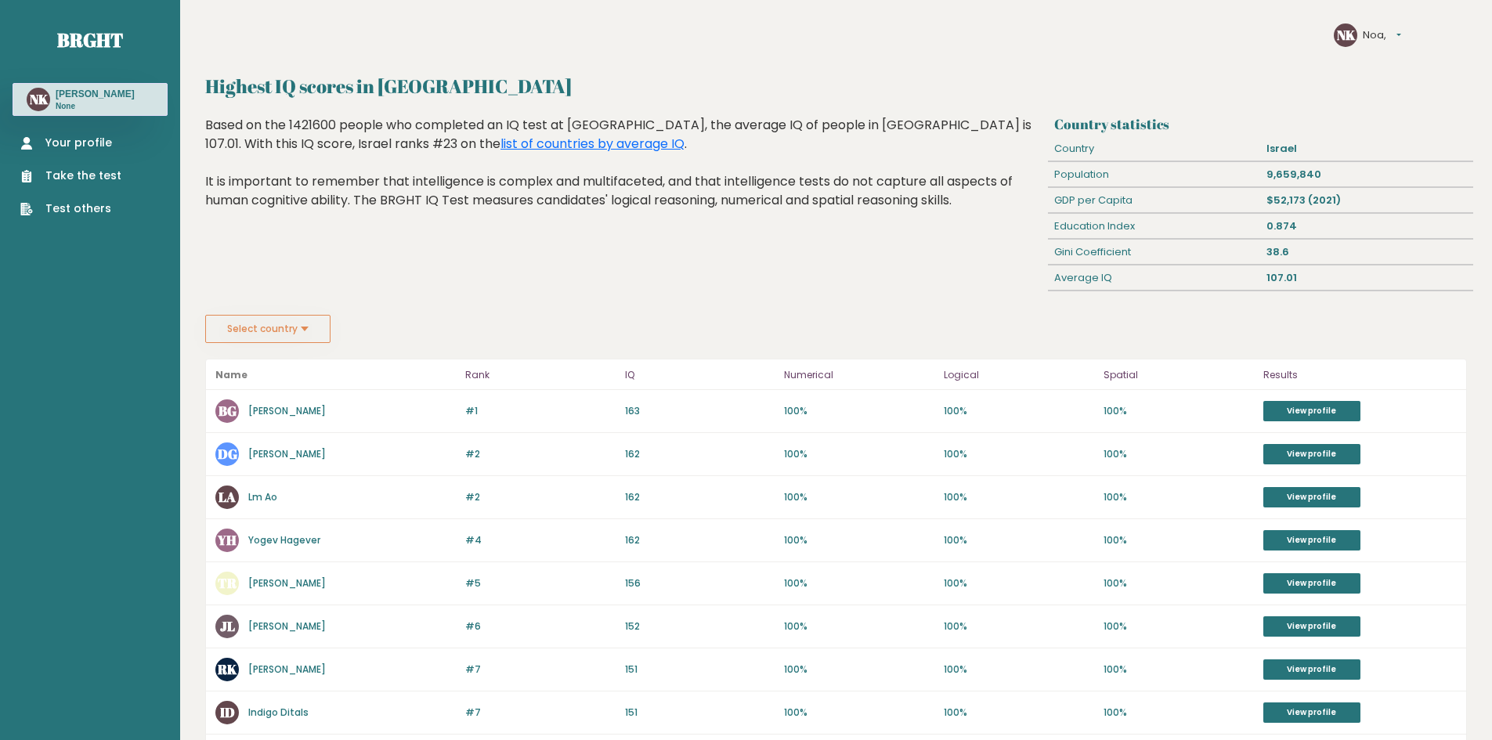
click at [796, 338] on div "Select country Country [GEOGRAPHIC_DATA] [GEOGRAPHIC_DATA] [GEOGRAPHIC_DATA] [U…" at bounding box center [836, 329] width 1262 height 28
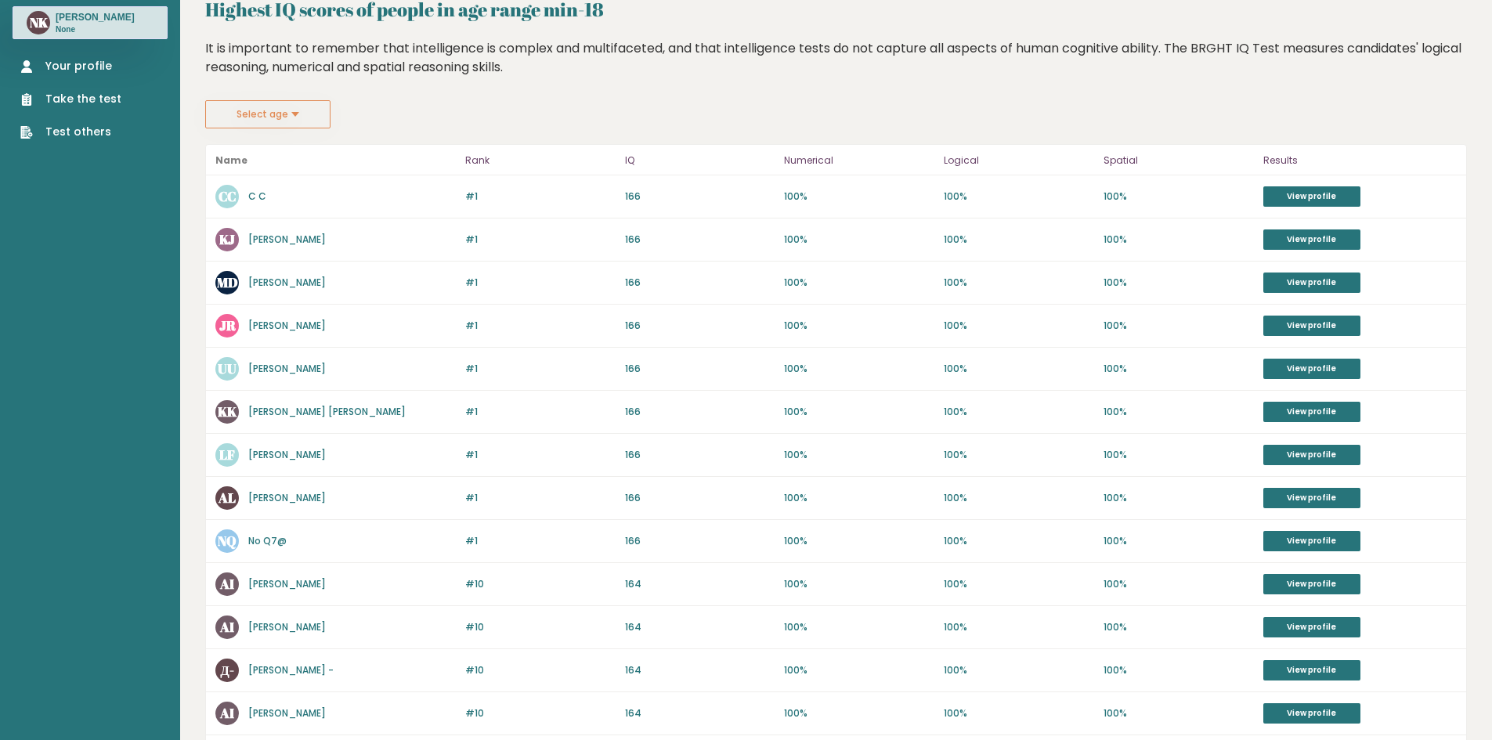
scroll to position [78, 0]
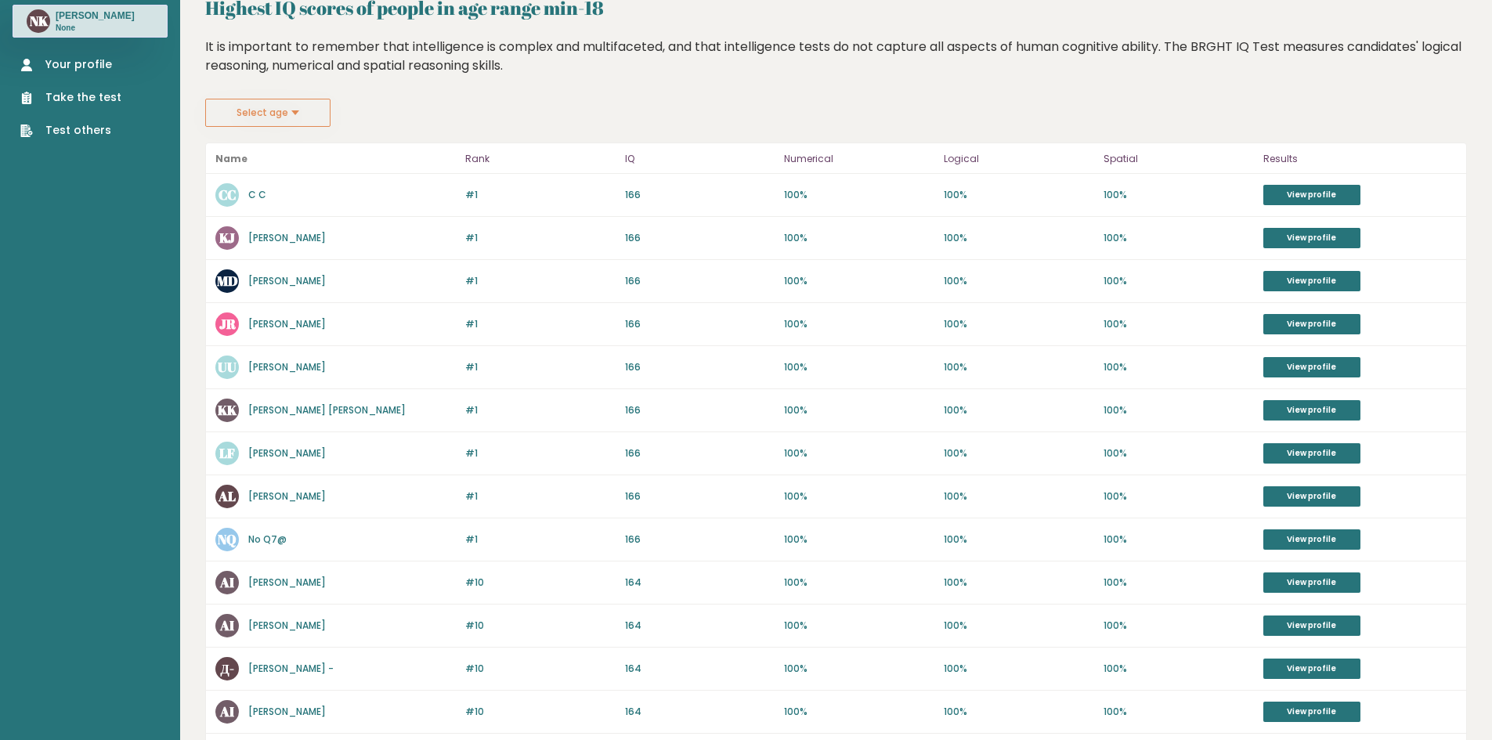
drag, startPoint x: 493, startPoint y: 386, endPoint x: 483, endPoint y: 387, distance: 9.4
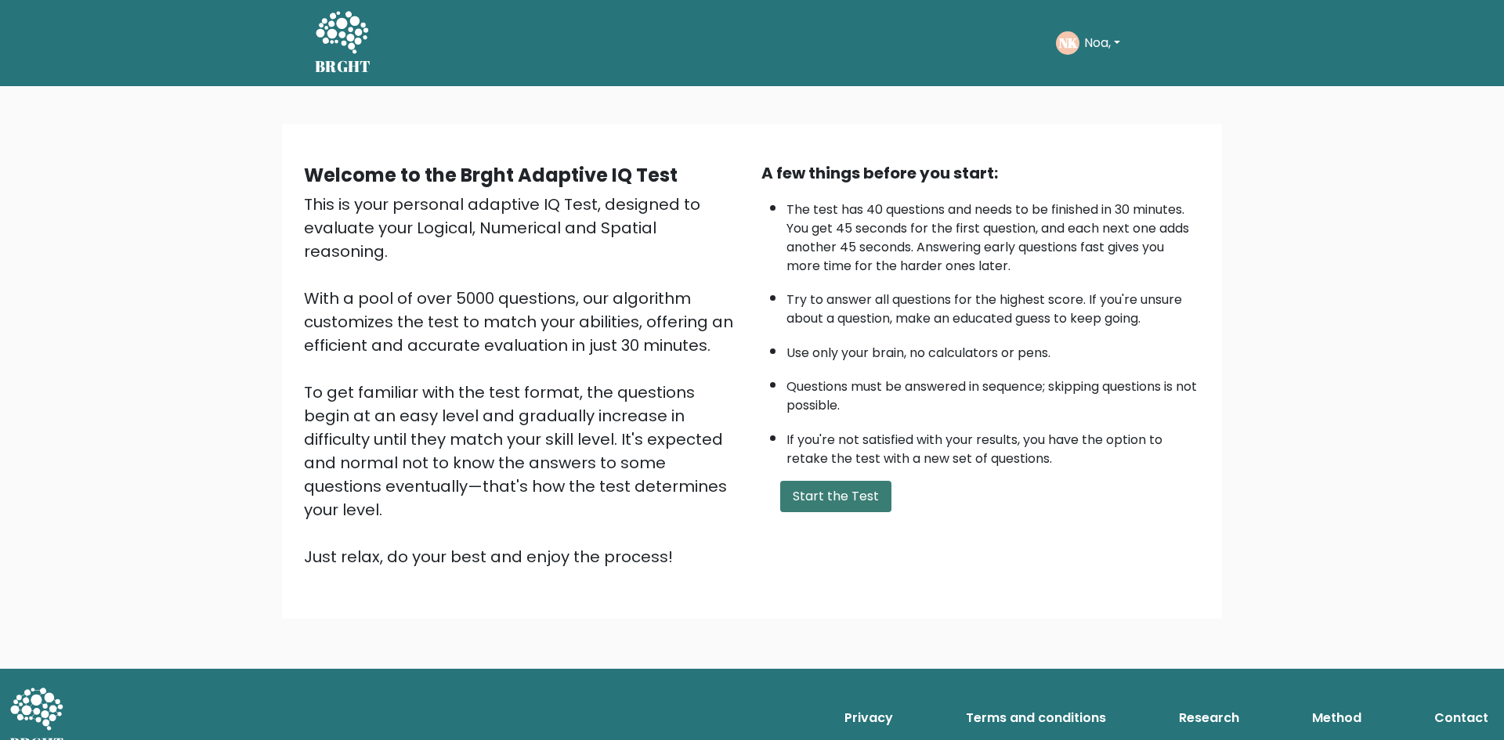
click at [862, 493] on button "Start the Test" at bounding box center [835, 496] width 111 height 31
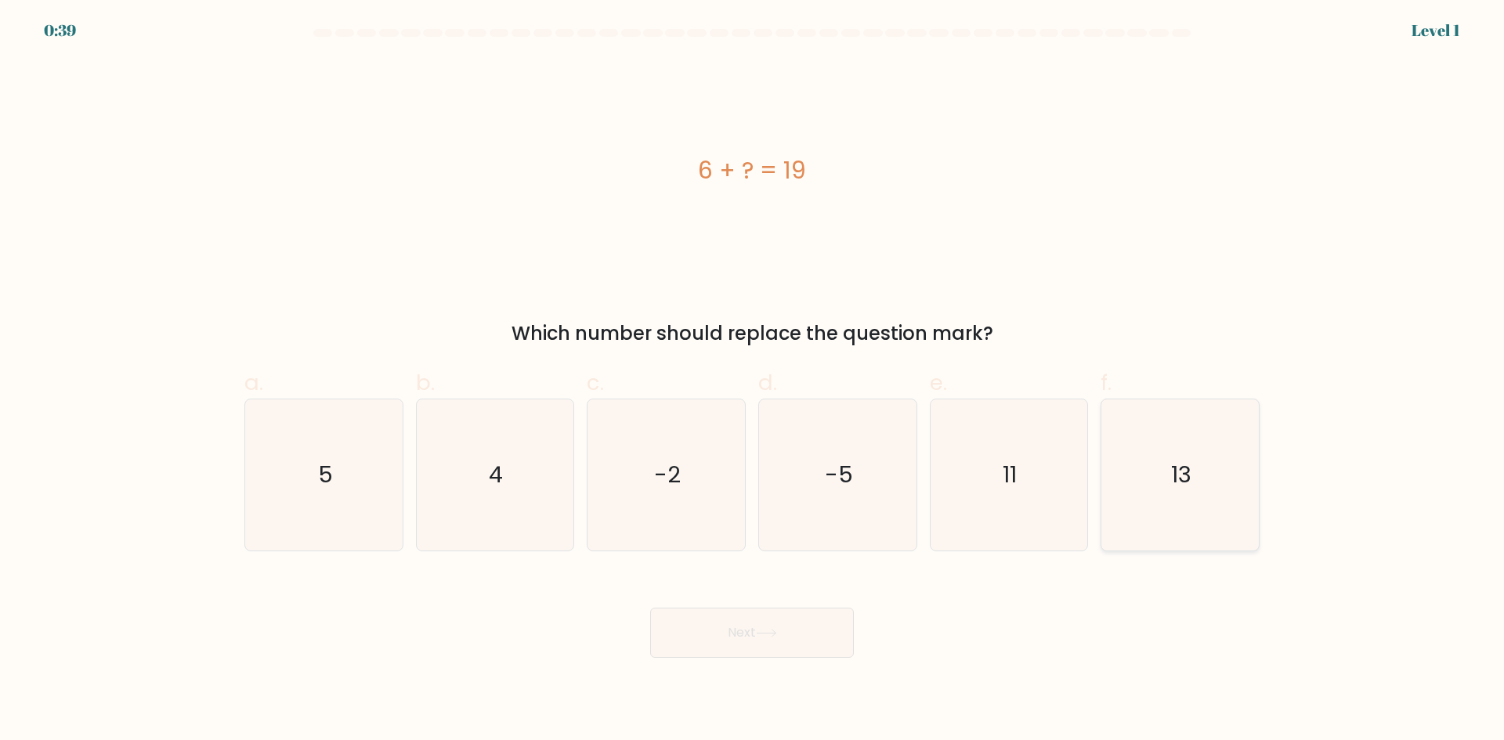
click at [1214, 517] on icon "13" at bounding box center [1179, 474] width 151 height 151
click at [753, 381] on input "f. 13" at bounding box center [752, 375] width 1 height 10
radio input "true"
click at [815, 658] on body "0:38 Level 1 a." at bounding box center [752, 370] width 1504 height 740
click at [811, 651] on button "Next" at bounding box center [752, 633] width 204 height 50
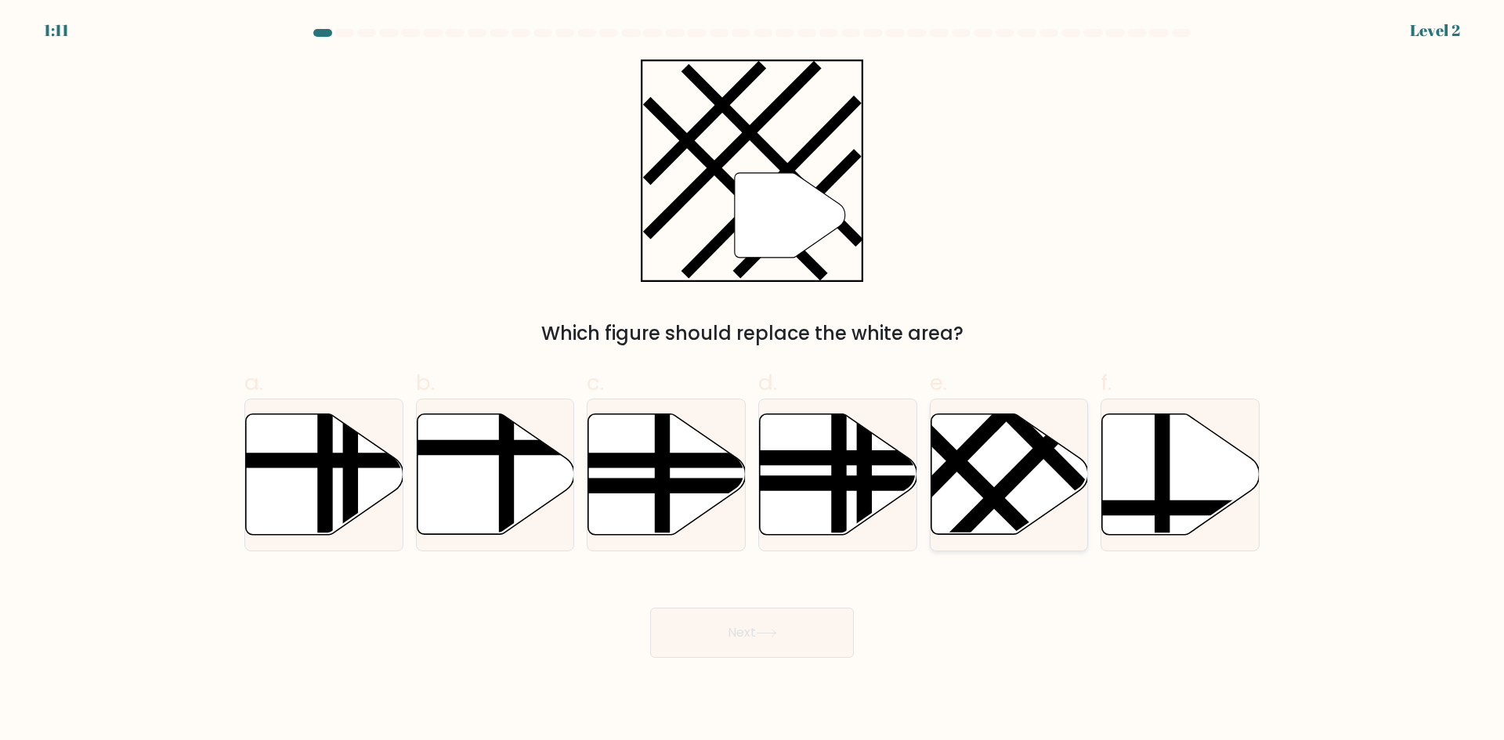
click at [1017, 487] on icon at bounding box center [1008, 474] width 157 height 121
click at [753, 381] on input "e." at bounding box center [752, 375] width 1 height 10
radio input "true"
click at [727, 677] on body "1:10 Level 2" at bounding box center [752, 370] width 1504 height 740
click at [746, 636] on button "Next" at bounding box center [752, 633] width 204 height 50
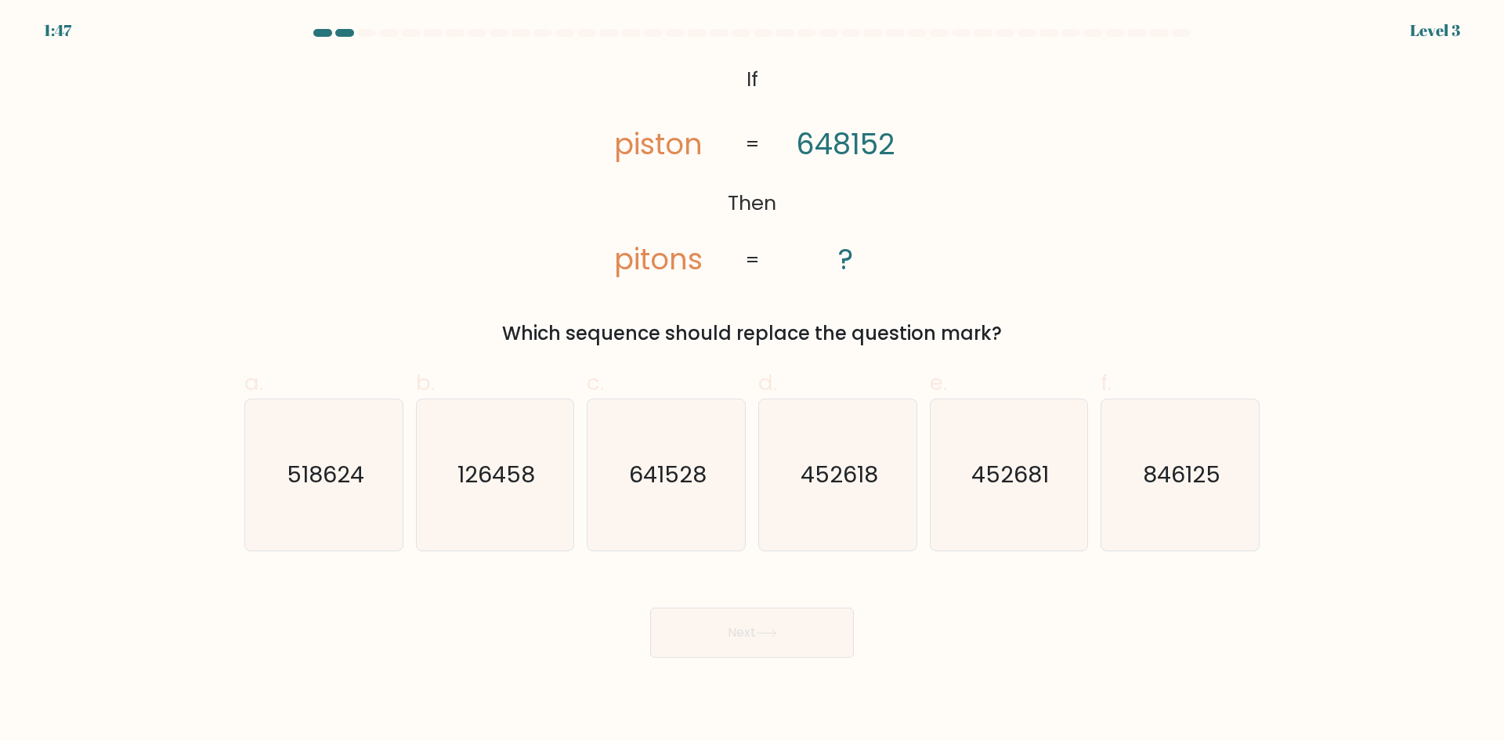
click at [637, 271] on tspan "pitons" at bounding box center [658, 259] width 88 height 41
click at [644, 269] on tspan "pitons" at bounding box center [658, 259] width 88 height 41
click at [646, 269] on tspan "pitons" at bounding box center [658, 259] width 88 height 41
drag, startPoint x: 850, startPoint y: 148, endPoint x: 859, endPoint y: 147, distance: 9.4
click at [859, 147] on tspan "648152" at bounding box center [845, 144] width 99 height 41
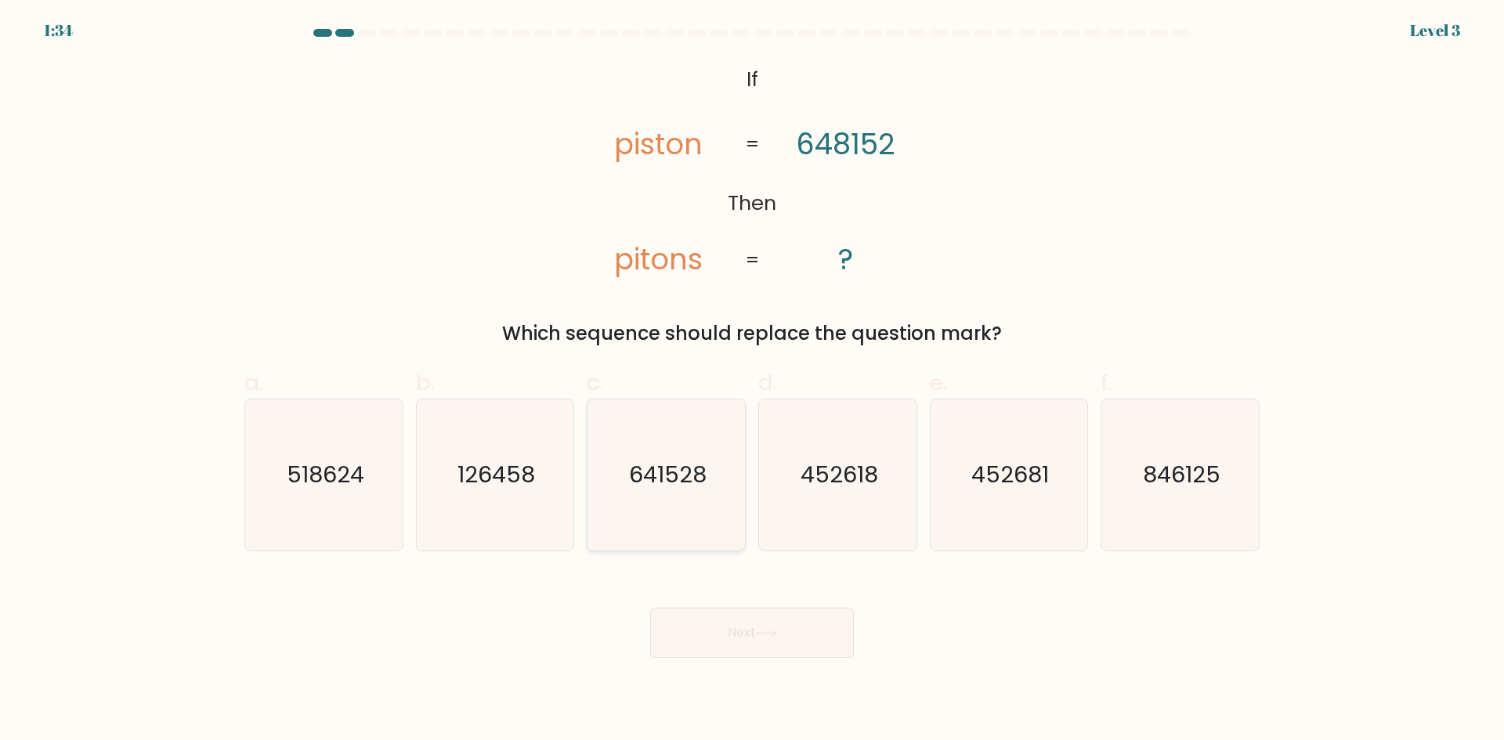
click at [659, 487] on text "641528" at bounding box center [668, 474] width 78 height 31
click at [752, 381] on input "c. 641528" at bounding box center [752, 375] width 1 height 10
radio input "true"
click at [760, 625] on button "Next" at bounding box center [752, 633] width 204 height 50
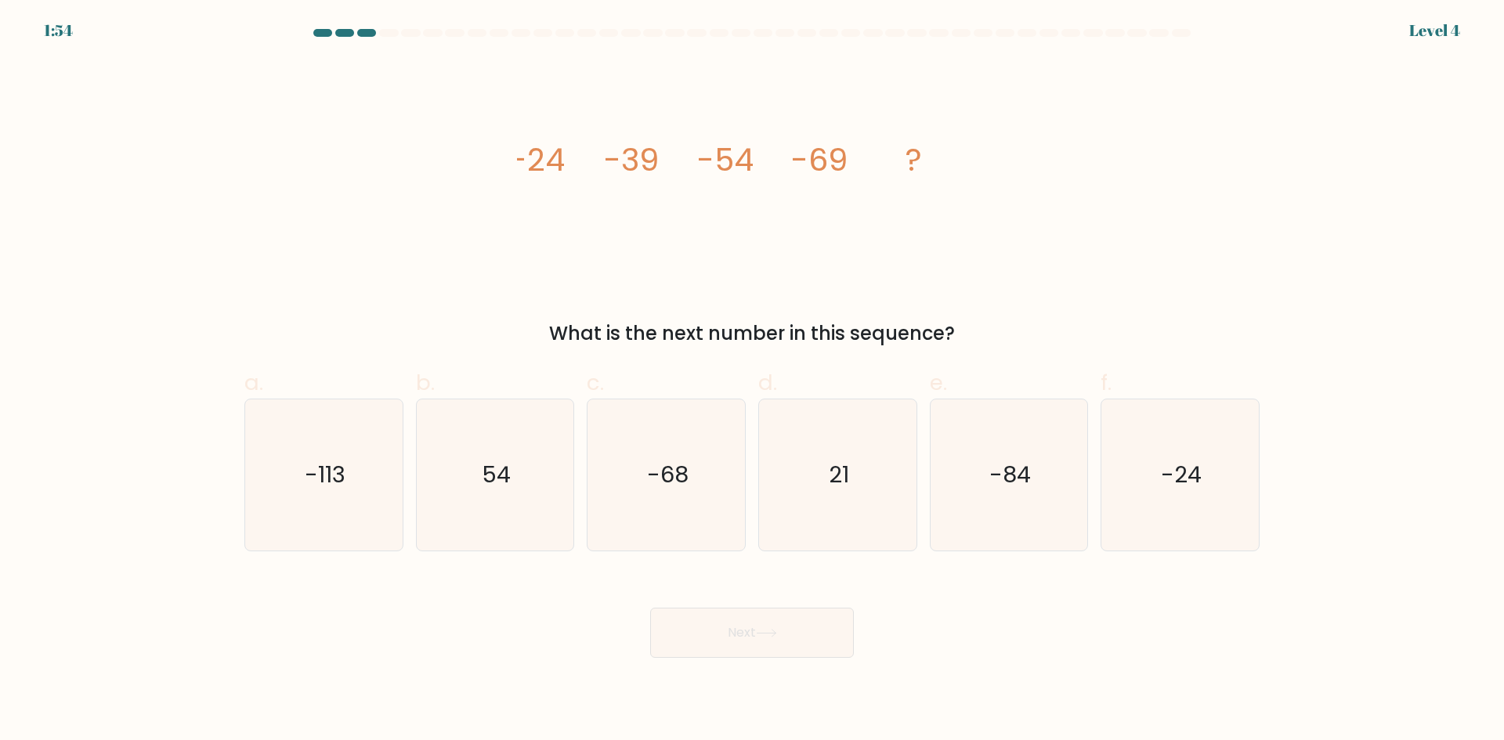
drag, startPoint x: 1023, startPoint y: 481, endPoint x: 711, endPoint y: 636, distance: 348.8
click at [1020, 482] on text "-84" at bounding box center [1010, 474] width 42 height 31
click at [722, 634] on button "Next" at bounding box center [752, 633] width 204 height 50
click at [987, 493] on icon "-84" at bounding box center [1008, 474] width 151 height 151
click at [753, 381] on input "e. -84" at bounding box center [752, 375] width 1 height 10
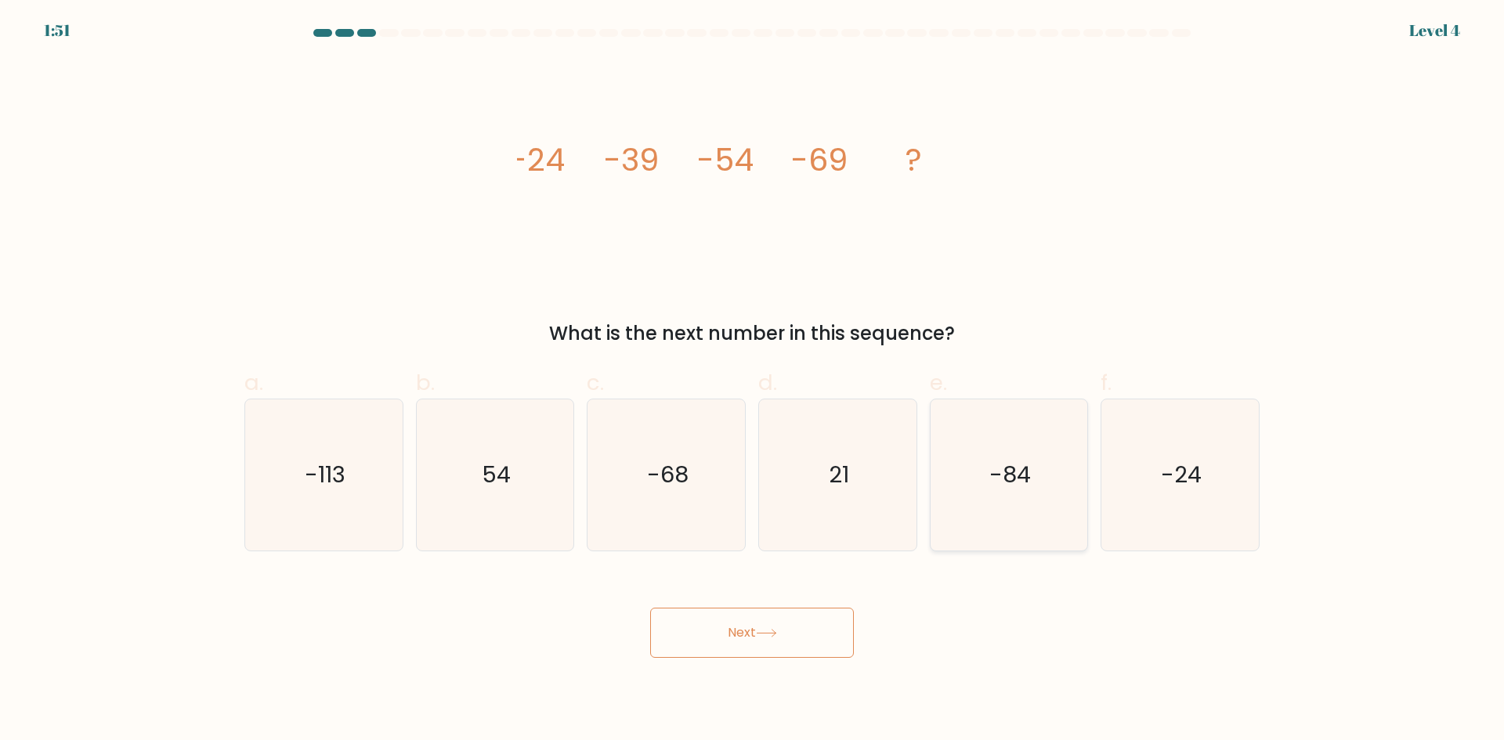
radio input "true"
click at [771, 648] on button "Next" at bounding box center [752, 633] width 204 height 50
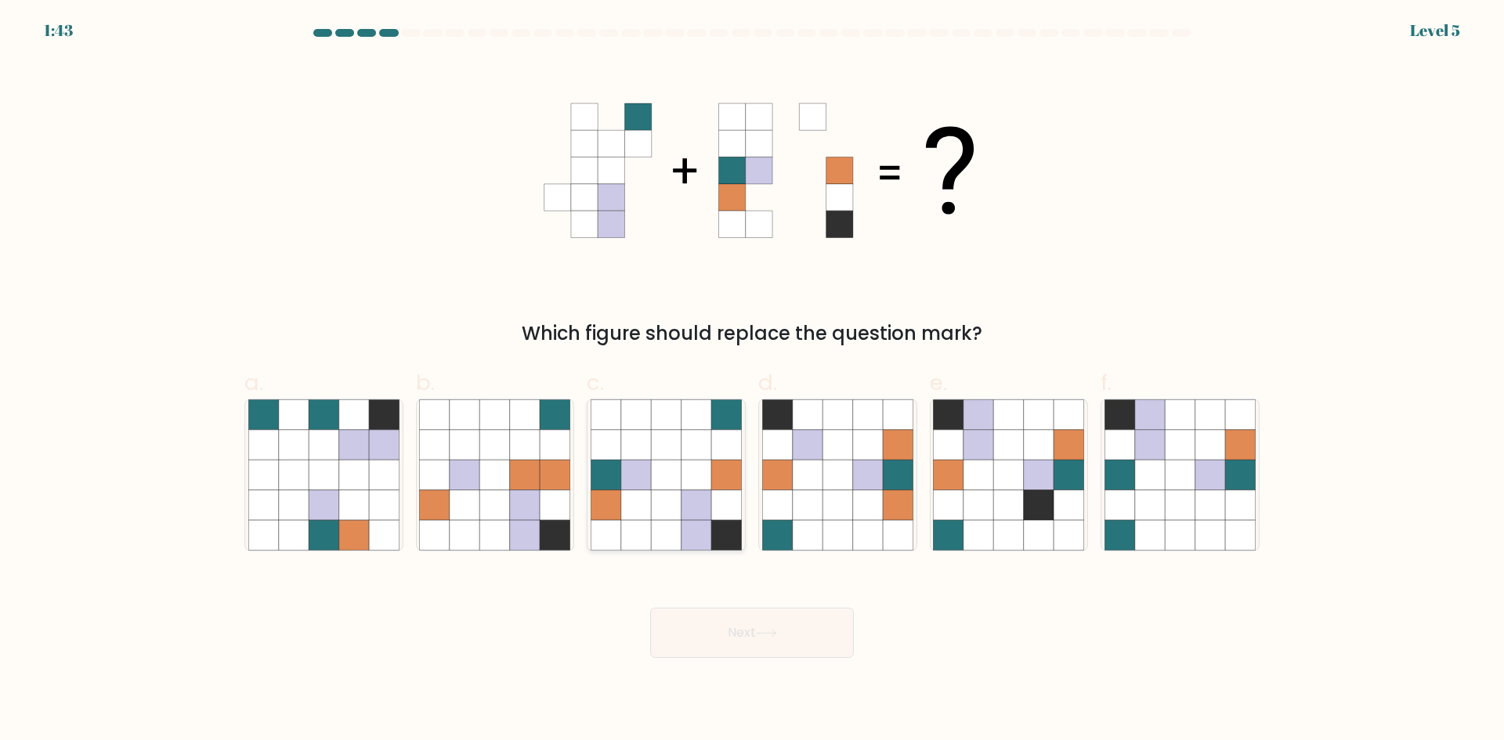
click at [683, 518] on icon at bounding box center [696, 505] width 30 height 30
click at [752, 381] on input "c." at bounding box center [752, 375] width 1 height 10
radio input "true"
click at [759, 651] on button "Next" at bounding box center [752, 633] width 204 height 50
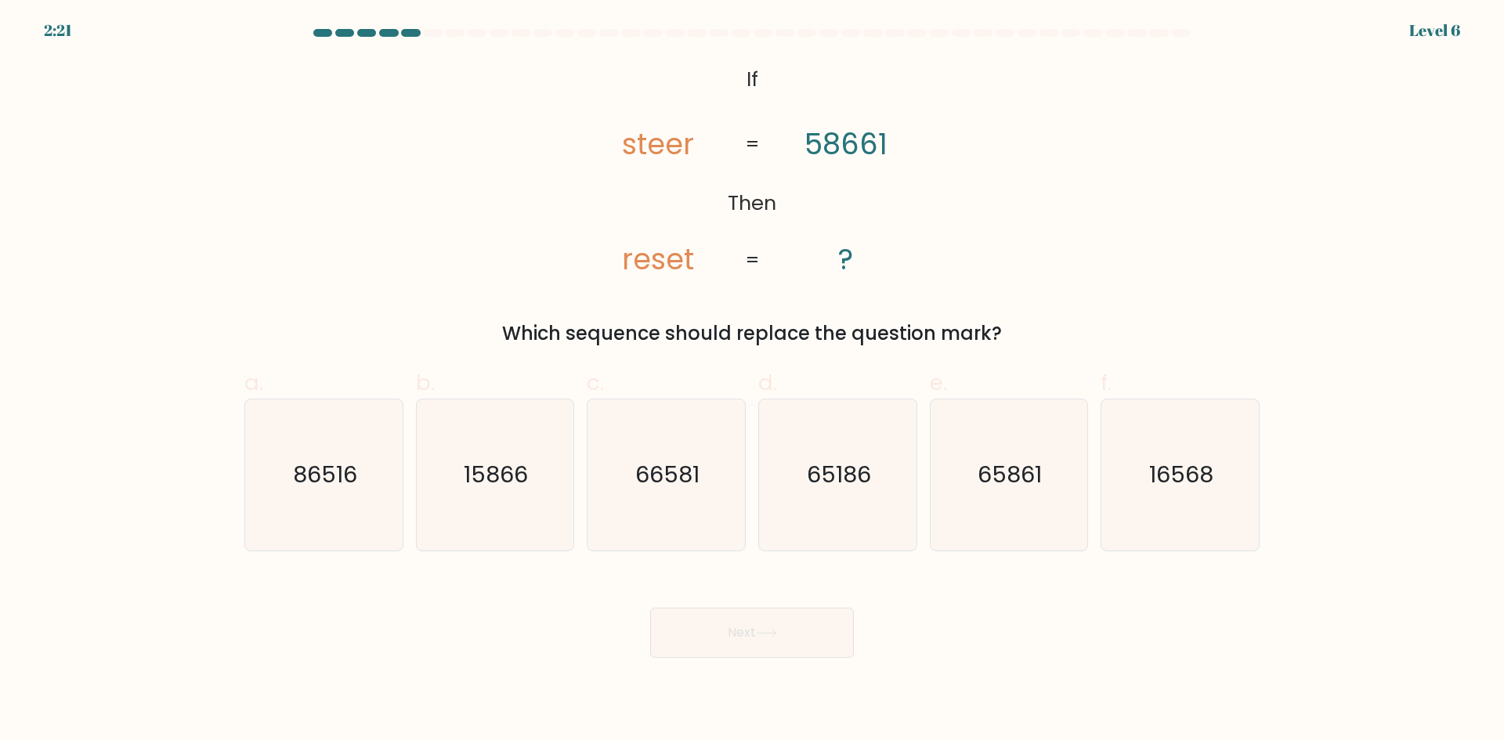
click at [630, 153] on tspan "steer" at bounding box center [658, 144] width 72 height 41
drag, startPoint x: 630, startPoint y: 153, endPoint x: 641, endPoint y: 182, distance: 30.7
click at [631, 153] on tspan "steer" at bounding box center [658, 144] width 72 height 41
click at [640, 266] on tspan "reset" at bounding box center [658, 259] width 72 height 41
click at [688, 149] on tspan "steer" at bounding box center [658, 144] width 72 height 41
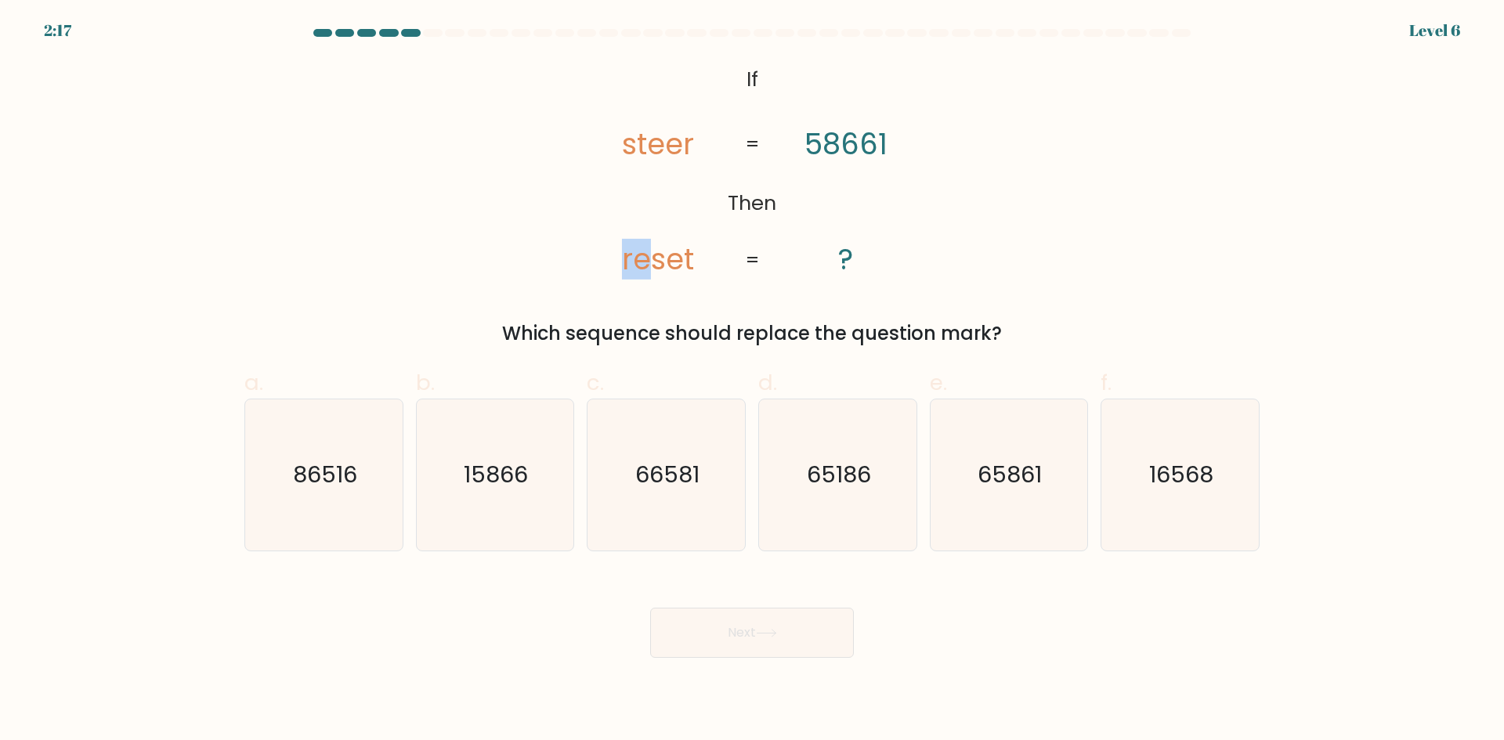
drag, startPoint x: 617, startPoint y: 258, endPoint x: 647, endPoint y: 252, distance: 30.3
click at [647, 252] on icon "@import url('https://fonts.googleapis.com/css?family=Abril+Fatface:400,100,100i…" at bounding box center [752, 171] width 360 height 222
click at [620, 267] on icon "@import url('https://fonts.googleapis.com/css?family=Abril+Fatface:400,100,100i…" at bounding box center [752, 171] width 360 height 222
drag, startPoint x: 632, startPoint y: 266, endPoint x: 638, endPoint y: 261, distance: 8.3
click at [636, 265] on tspan "reset" at bounding box center [658, 259] width 72 height 41
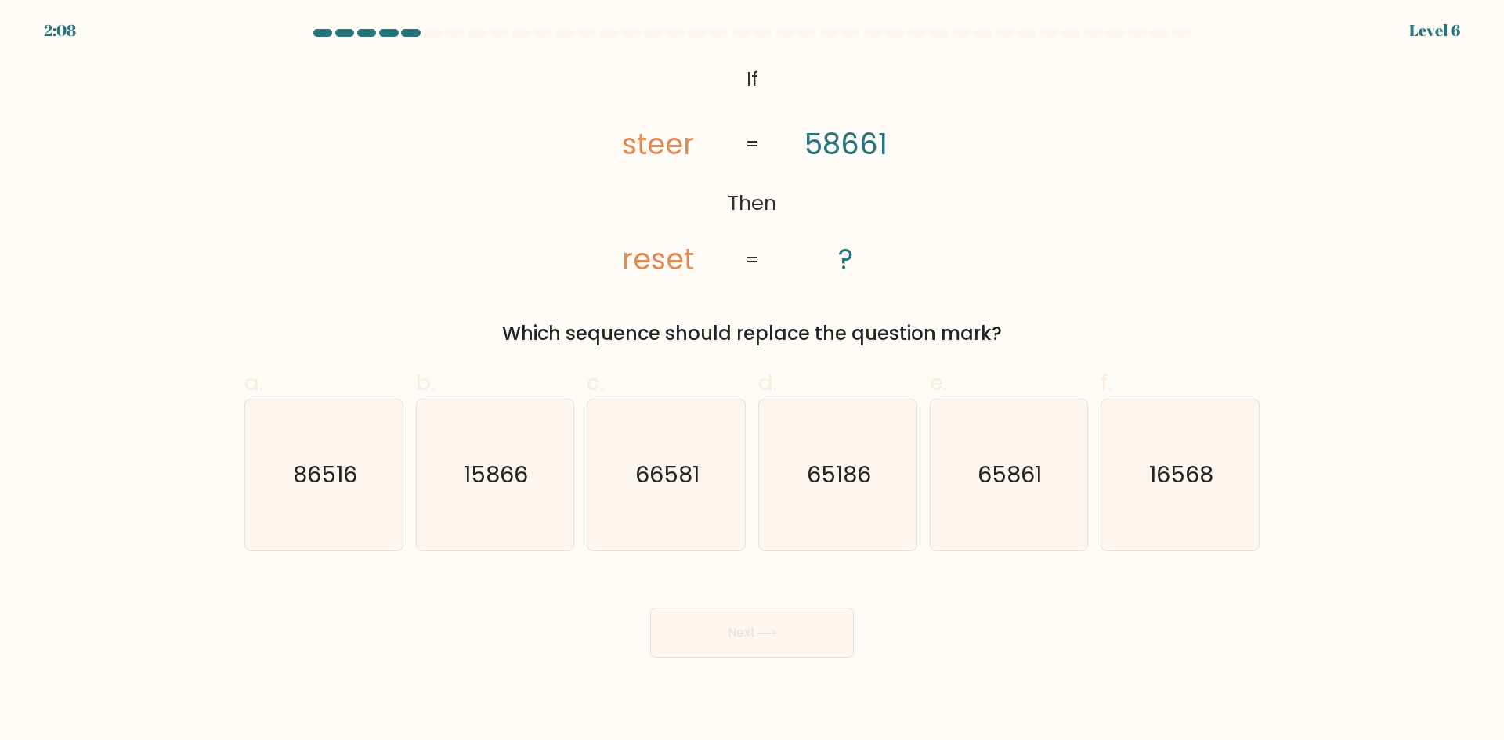
drag, startPoint x: 1184, startPoint y: 482, endPoint x: 987, endPoint y: 629, distance: 245.6
click at [1178, 481] on text "16568" at bounding box center [1182, 474] width 64 height 31
click at [1134, 480] on icon "16568" at bounding box center [1179, 474] width 151 height 151
click at [753, 381] on input "f. 16568" at bounding box center [752, 375] width 1 height 10
radio input "true"
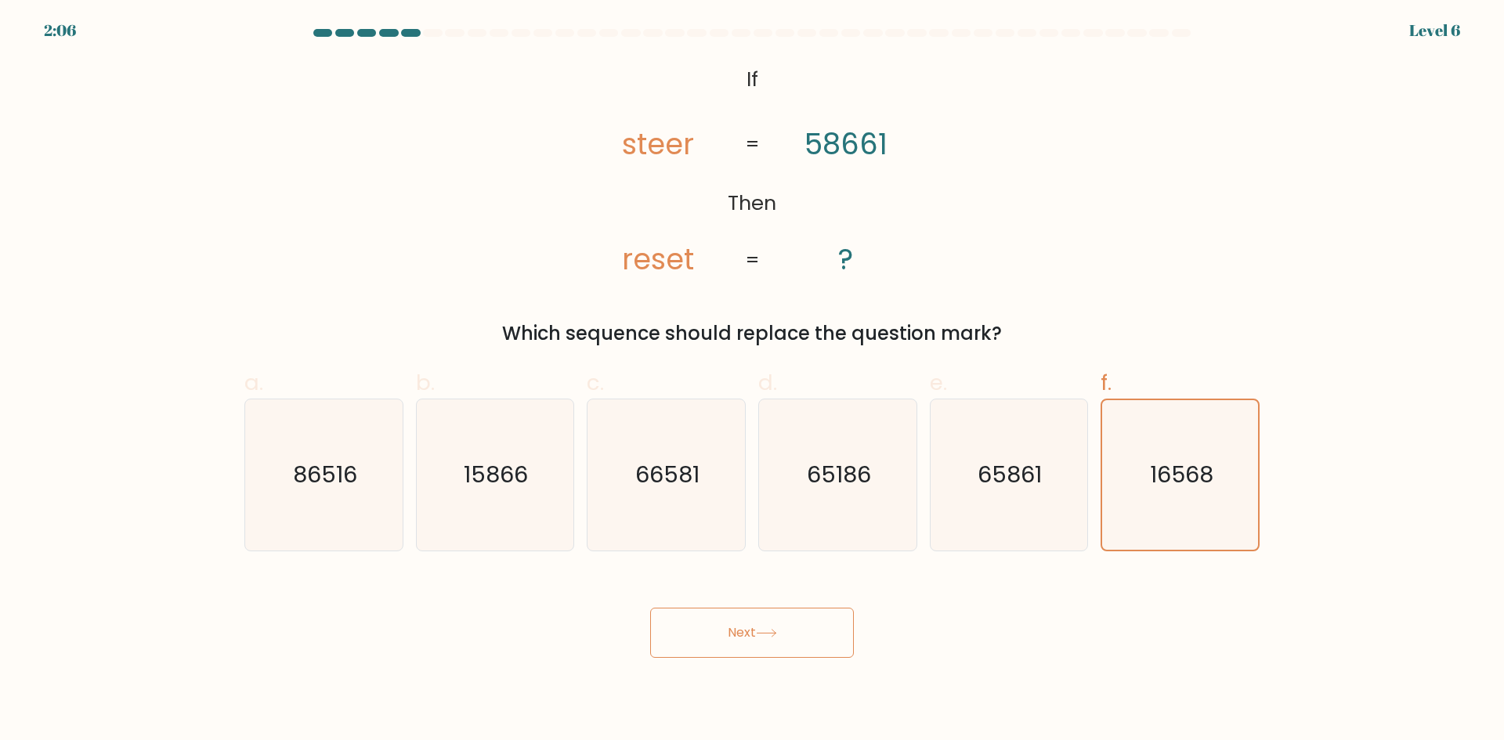
click at [766, 642] on button "Next" at bounding box center [752, 633] width 204 height 50
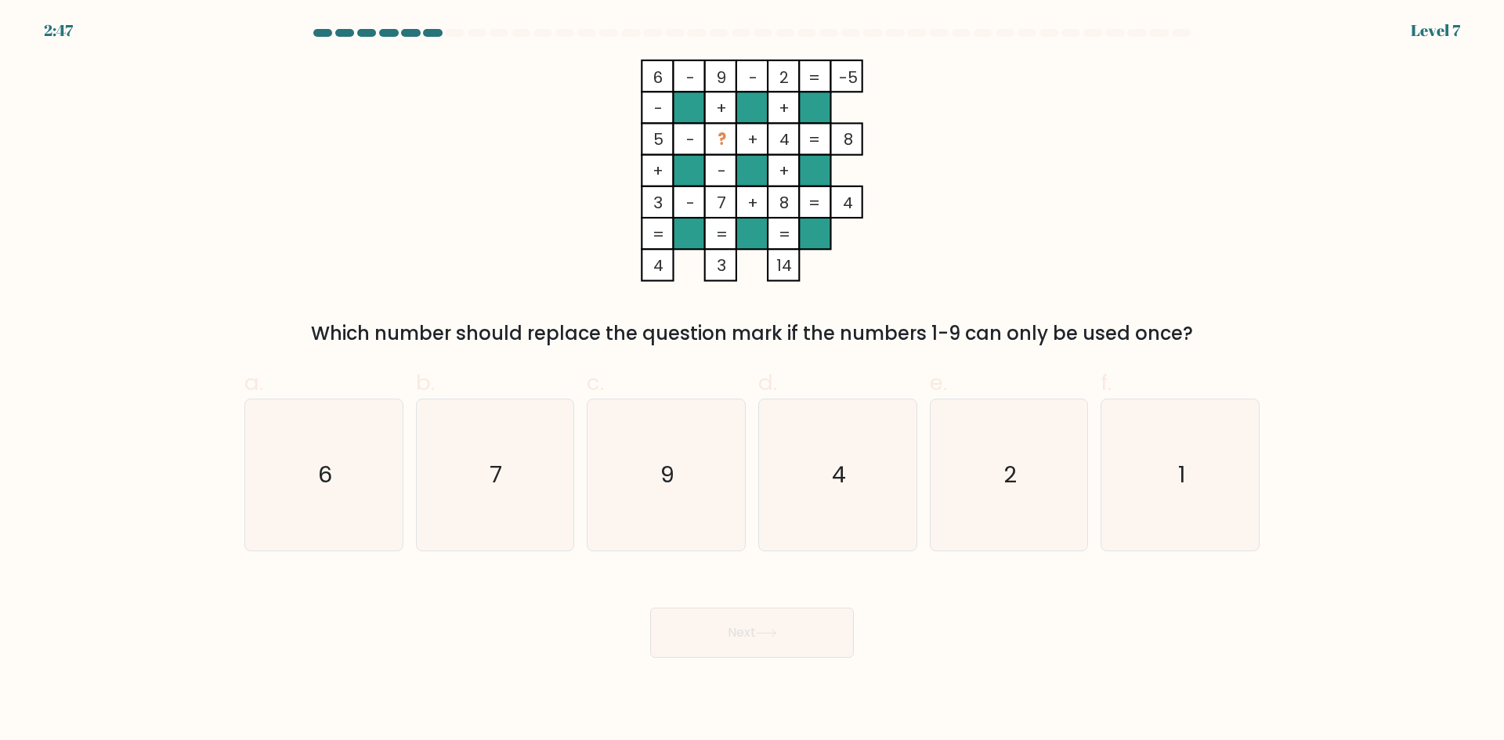
drag, startPoint x: 651, startPoint y: 140, endPoint x: 666, endPoint y: 144, distance: 16.1
click at [666, 144] on icon "6 - 9 - 2 -5 - + + 5 - ? + 4 8 + - + 3 - 7 + 8 = 4 = = = = 4 3 14 =" at bounding box center [752, 171] width 470 height 222
click at [699, 150] on rect at bounding box center [688, 138] width 31 height 31
drag, startPoint x: 676, startPoint y: 449, endPoint x: 673, endPoint y: 496, distance: 46.3
click at [671, 473] on icon "9" at bounding box center [665, 474] width 151 height 151
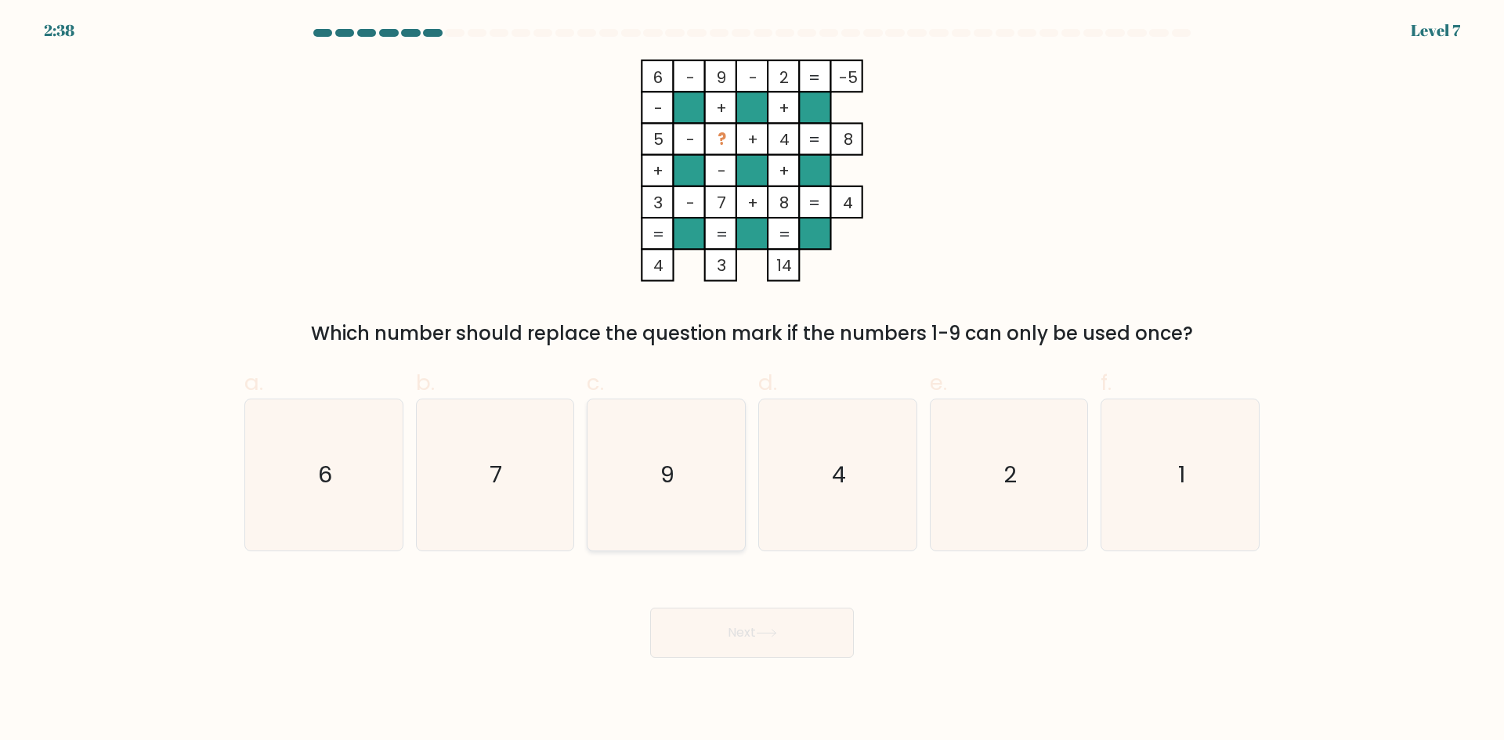
click at [752, 381] on input "c. 9" at bounding box center [752, 375] width 1 height 10
radio input "true"
click at [763, 652] on button "Next" at bounding box center [752, 633] width 204 height 50
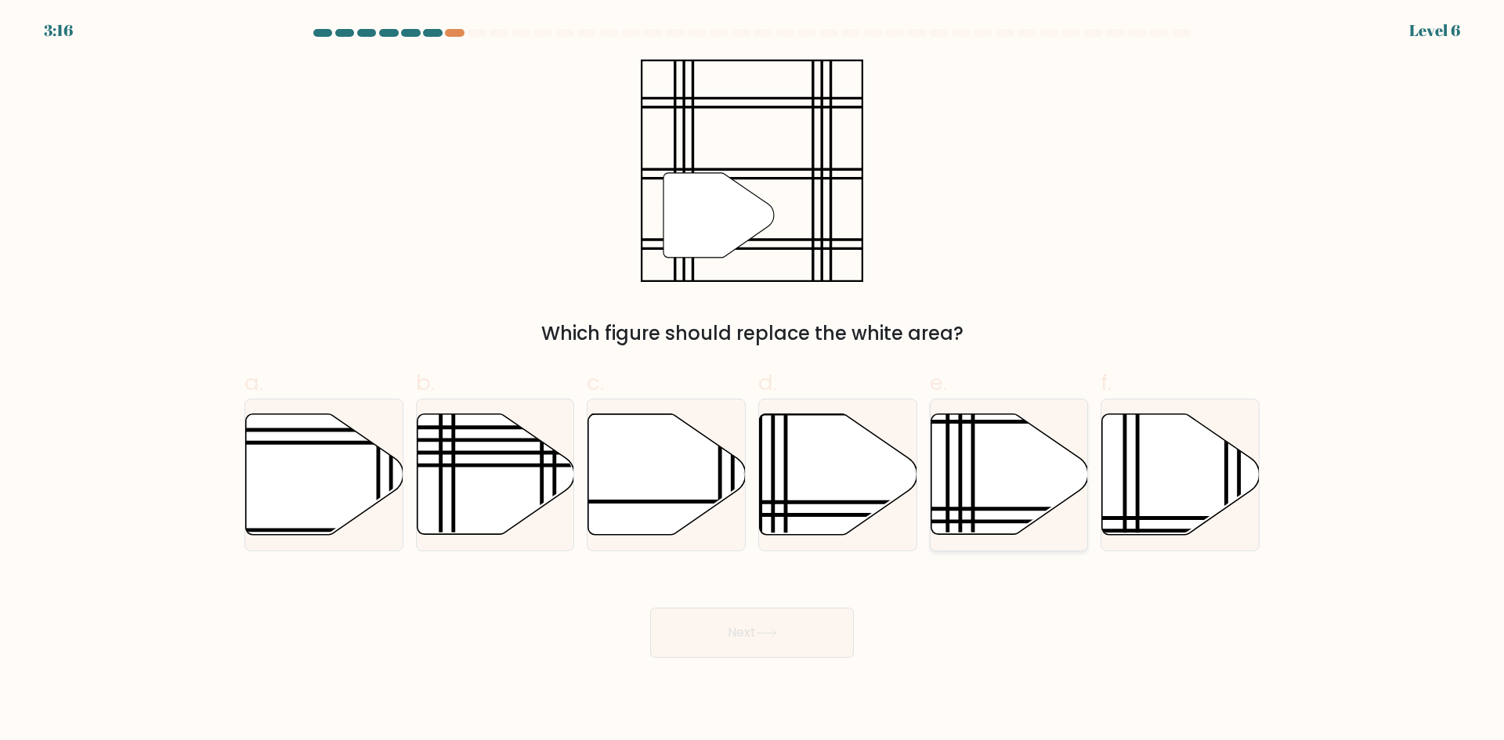
click at [1009, 496] on icon at bounding box center [1008, 474] width 157 height 121
click at [753, 381] on input "e." at bounding box center [752, 375] width 1 height 10
radio input "true"
click at [782, 645] on button "Next" at bounding box center [752, 633] width 204 height 50
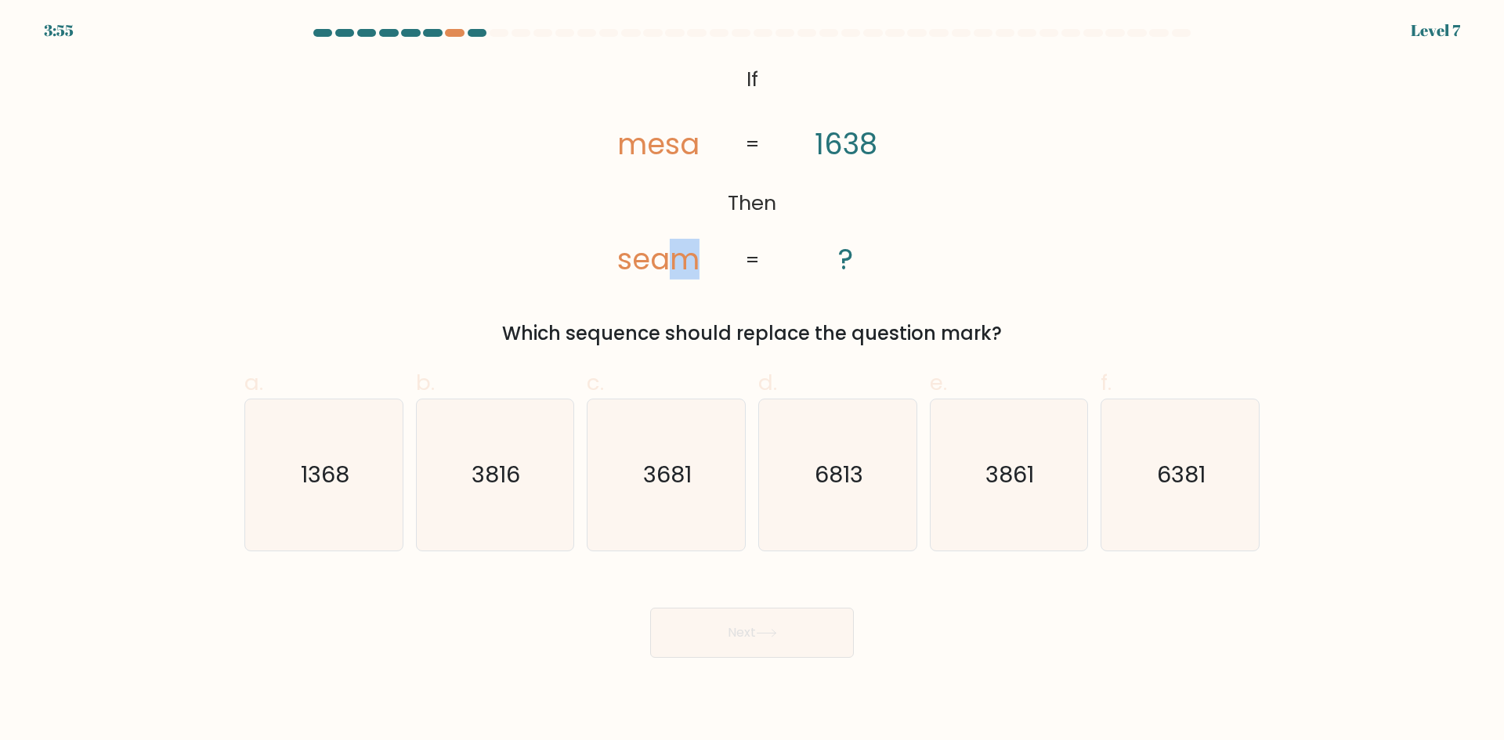
drag, startPoint x: 673, startPoint y: 267, endPoint x: 688, endPoint y: 268, distance: 14.9
click at [688, 268] on tspan "seam" at bounding box center [658, 259] width 82 height 41
drag, startPoint x: 609, startPoint y: 260, endPoint x: 622, endPoint y: 258, distance: 12.7
click at [621, 259] on icon "@import url('https://fonts.googleapis.com/css?family=Abril+Fatface:400,100,100i…" at bounding box center [752, 171] width 360 height 222
drag, startPoint x: 617, startPoint y: 265, endPoint x: 631, endPoint y: 264, distance: 14.2
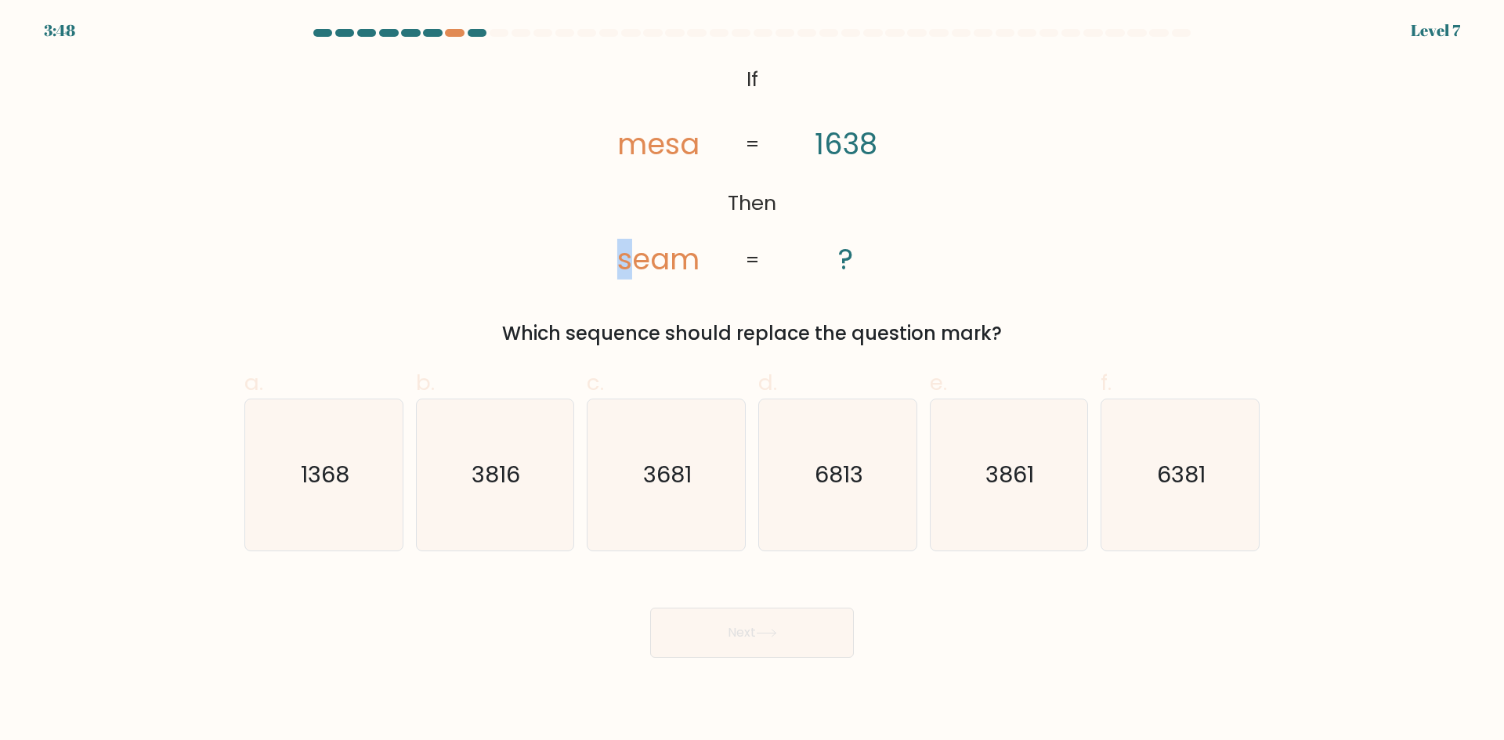
click at [631, 264] on tspan "seam" at bounding box center [658, 259] width 82 height 41
click at [652, 263] on tspan "seam" at bounding box center [658, 259] width 82 height 41
drag, startPoint x: 642, startPoint y: 262, endPoint x: 652, endPoint y: 265, distance: 10.9
click at [652, 265] on tspan "seam" at bounding box center [658, 259] width 82 height 41
drag, startPoint x: 661, startPoint y: 265, endPoint x: 671, endPoint y: 268, distance: 10.4
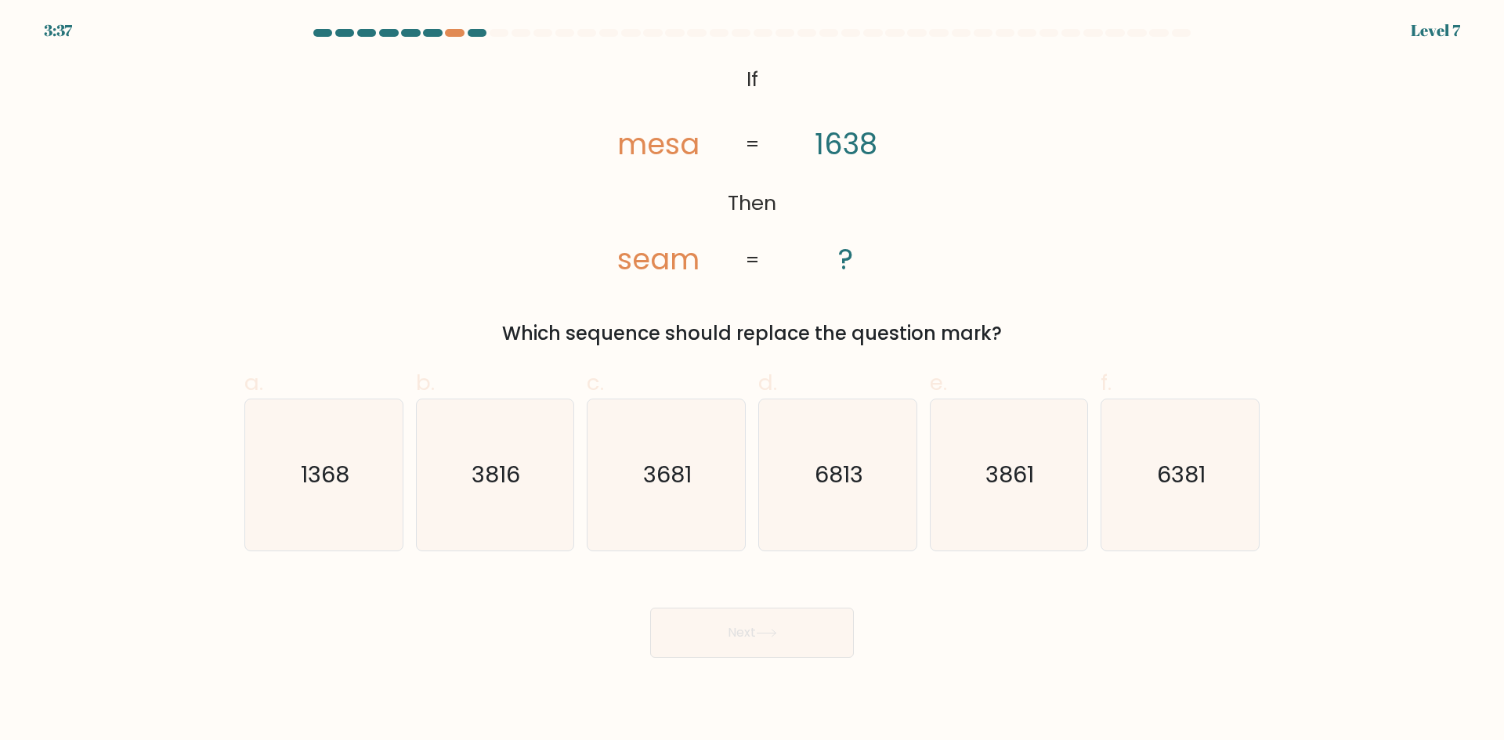
click at [668, 266] on tspan "seam" at bounding box center [658, 259] width 82 height 41
click at [690, 493] on icon "3681" at bounding box center [665, 474] width 151 height 151
click at [752, 381] on input "c. 3681" at bounding box center [752, 375] width 1 height 10
radio input "true"
click at [786, 636] on button "Next" at bounding box center [752, 633] width 204 height 50
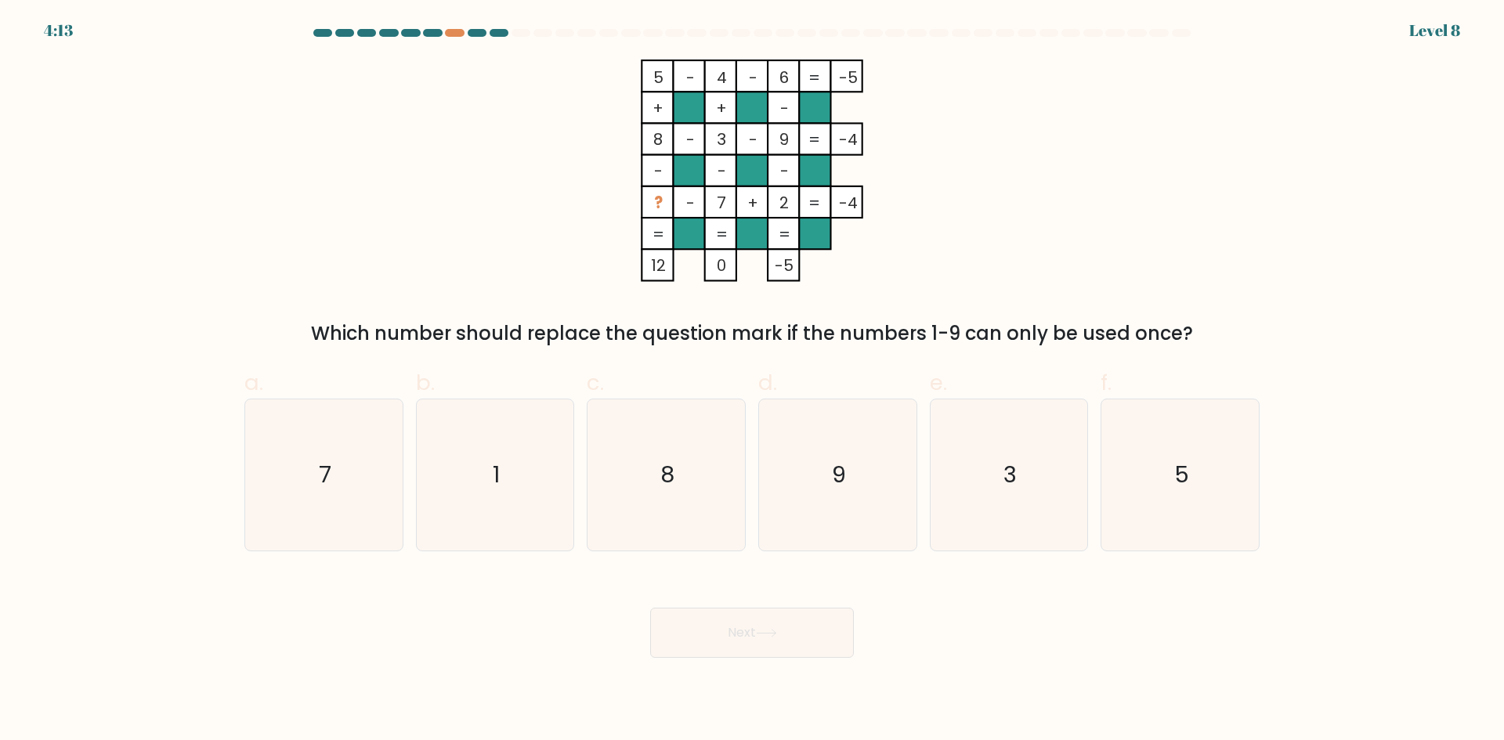
click at [451, 38] on div at bounding box center [752, 36] width 1034 height 14
click at [453, 35] on div at bounding box center [454, 33] width 19 height 8
click at [502, 39] on div at bounding box center [752, 36] width 1034 height 14
click at [504, 31] on div at bounding box center [498, 33] width 19 height 8
click at [1214, 482] on icon "5" at bounding box center [1179, 474] width 151 height 151
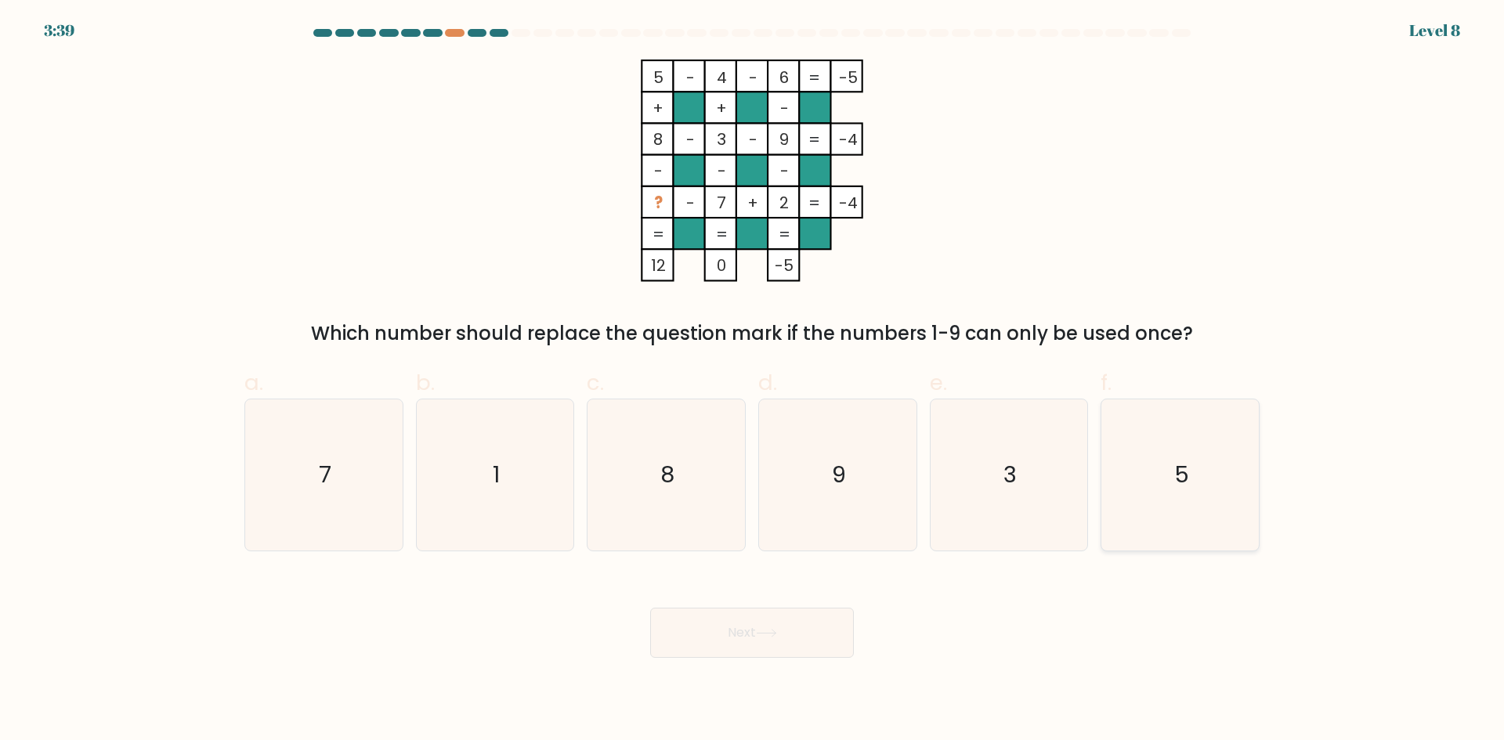
click at [753, 381] on input "f. 5" at bounding box center [752, 375] width 1 height 10
radio input "true"
click at [837, 641] on button "Next" at bounding box center [752, 633] width 204 height 50
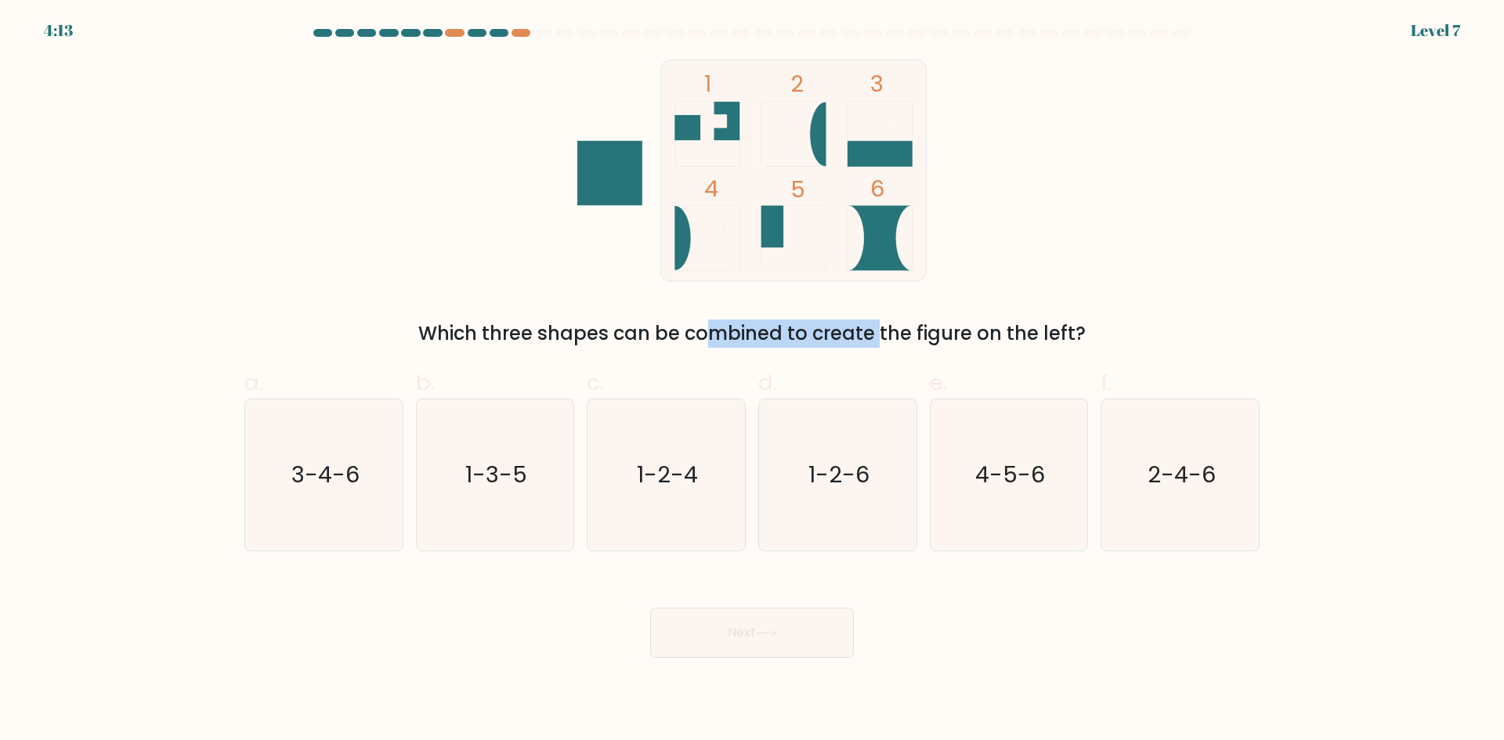
drag, startPoint x: 566, startPoint y: 339, endPoint x: 746, endPoint y: 328, distance: 180.4
click at [746, 328] on div "Which three shapes can be combined to create the figure on the left?" at bounding box center [752, 333] width 996 height 28
click at [908, 422] on icon "1-2-6" at bounding box center [837, 474] width 151 height 151
click at [753, 381] on input "d. 1-2-6" at bounding box center [752, 375] width 1 height 10
radio input "true"
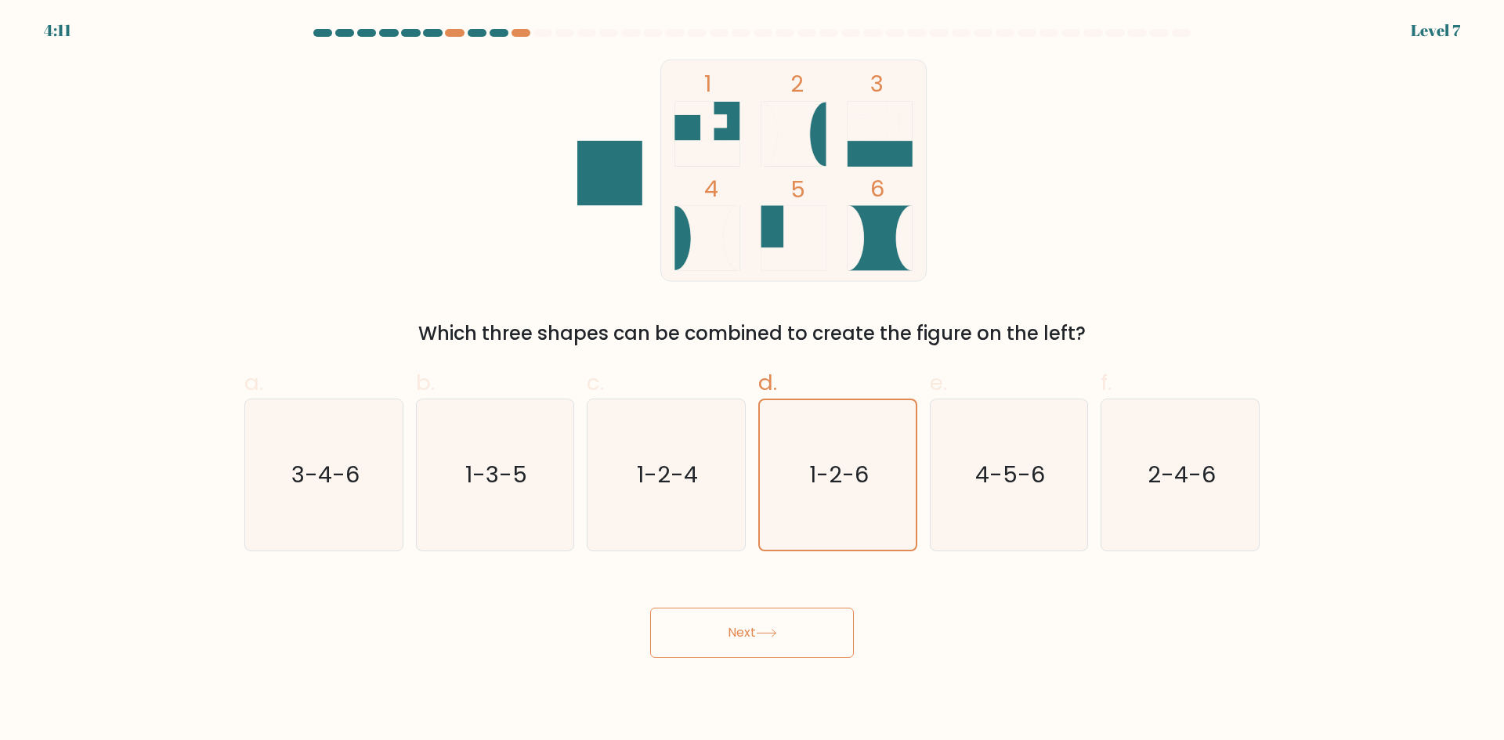
click at [1126, 162] on div "1 2 3 4 5 6 Which three shapes can be combined to create the figure on the left?" at bounding box center [752, 204] width 1034 height 288
click at [699, 125] on rect at bounding box center [706, 134] width 65 height 65
click at [882, 475] on icon "1-2-6" at bounding box center [838, 475] width 150 height 150
click at [753, 381] on input "d. 1-2-6" at bounding box center [752, 375] width 1 height 10
click at [879, 543] on icon "1-2-6" at bounding box center [838, 475] width 150 height 150
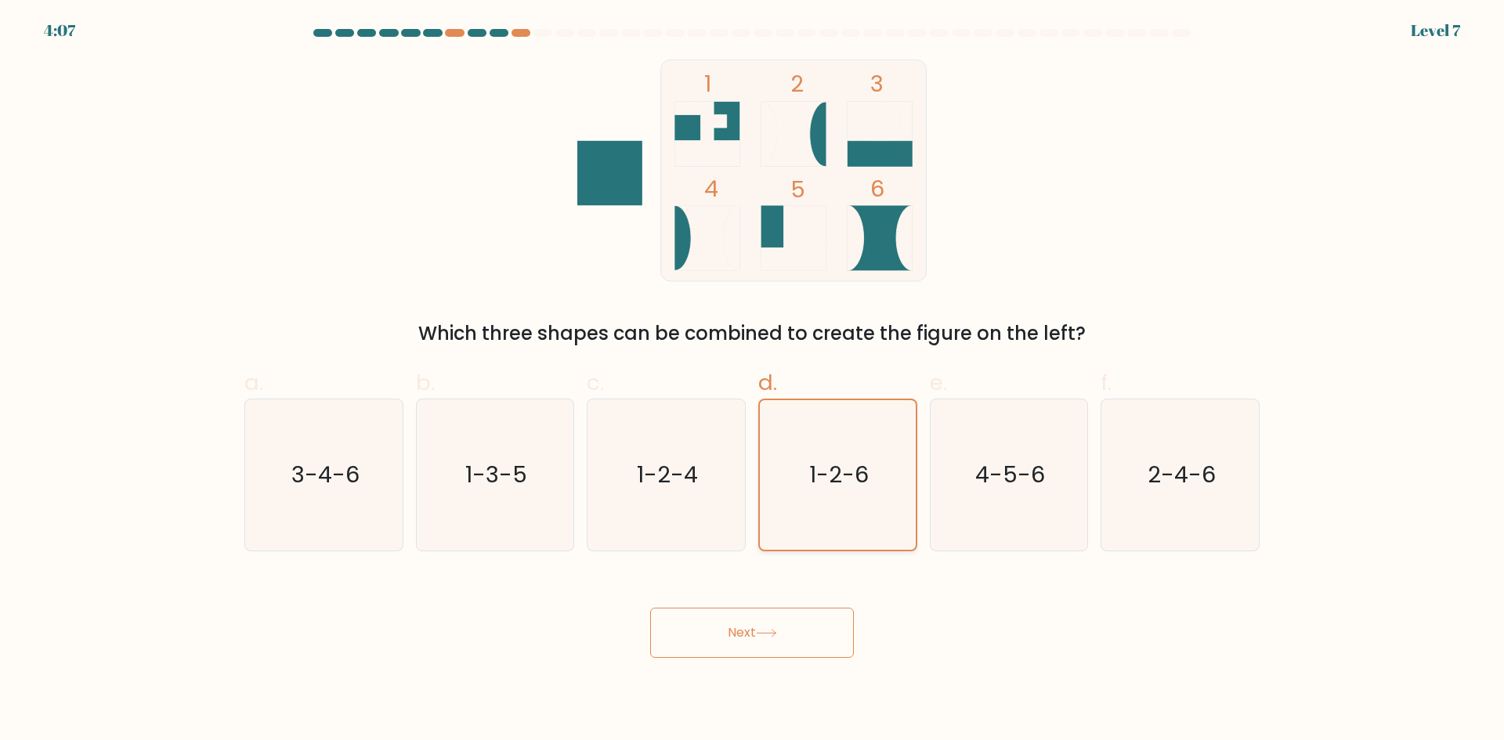
click at [753, 381] on input "d. 1-2-6" at bounding box center [752, 375] width 1 height 10
click at [1003, 578] on div "Next" at bounding box center [752, 614] width 1034 height 88
click at [708, 112] on icon at bounding box center [700, 121] width 52 height 39
click at [667, 145] on rect at bounding box center [793, 171] width 265 height 222
drag, startPoint x: 694, startPoint y: 133, endPoint x: 708, endPoint y: 130, distance: 14.4
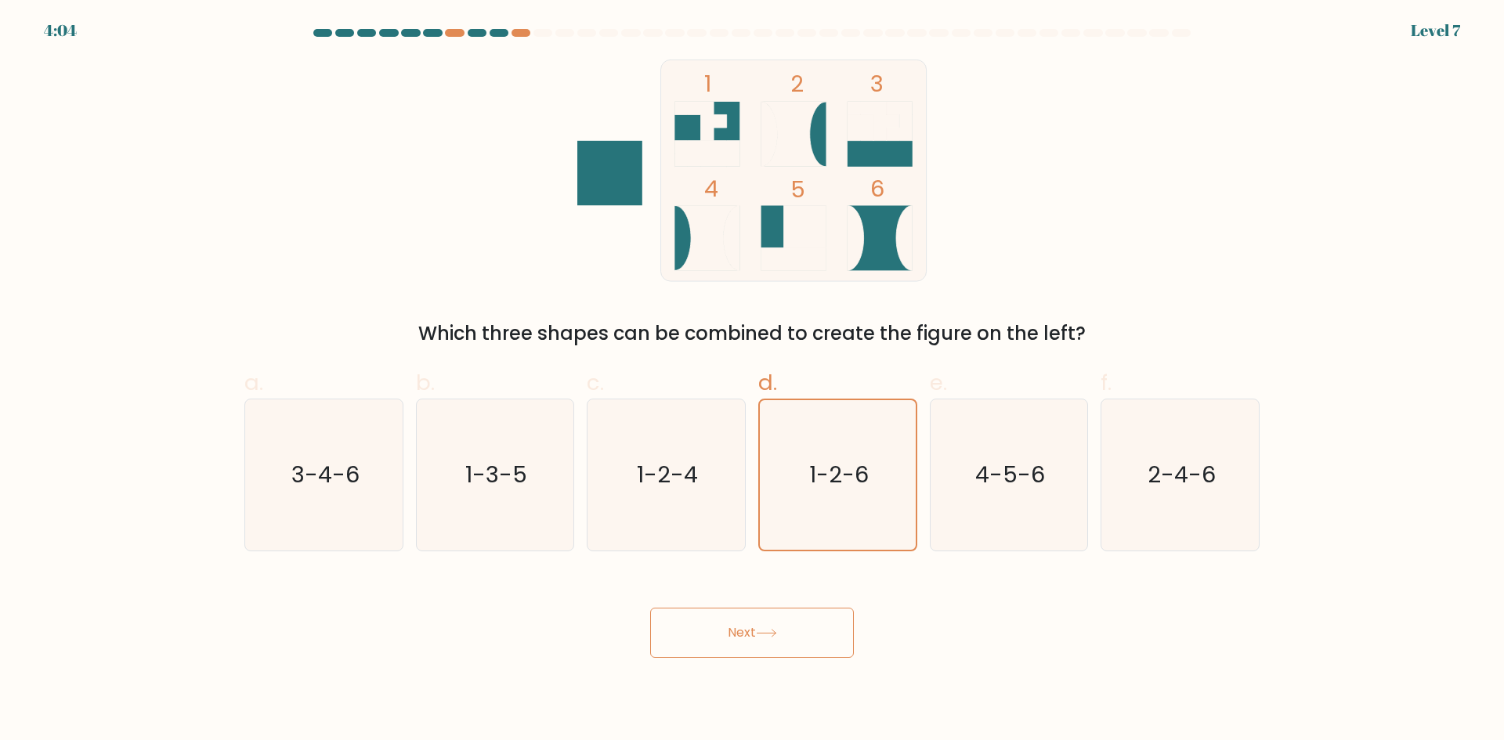
click at [695, 133] on rect at bounding box center [706, 134] width 65 height 65
click at [913, 117] on rect at bounding box center [793, 171] width 265 height 222
click at [890, 275] on rect at bounding box center [793, 171] width 265 height 222
click at [794, 212] on rect at bounding box center [805, 227] width 42 height 42
drag, startPoint x: 1191, startPoint y: 482, endPoint x: 1150, endPoint y: 511, distance: 50.6
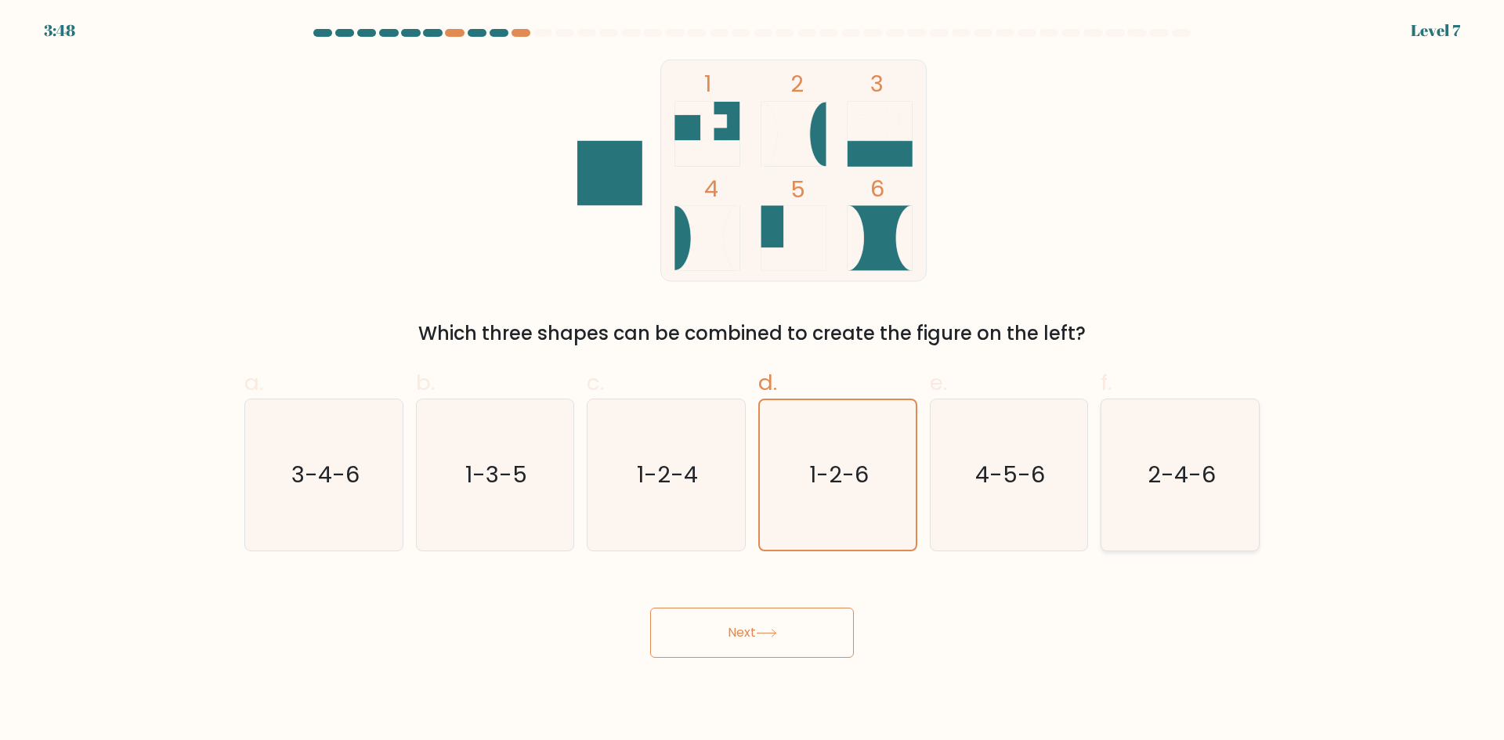
click at [1171, 497] on icon "2-4-6" at bounding box center [1179, 474] width 151 height 151
click at [770, 612] on button "Next" at bounding box center [752, 633] width 204 height 50
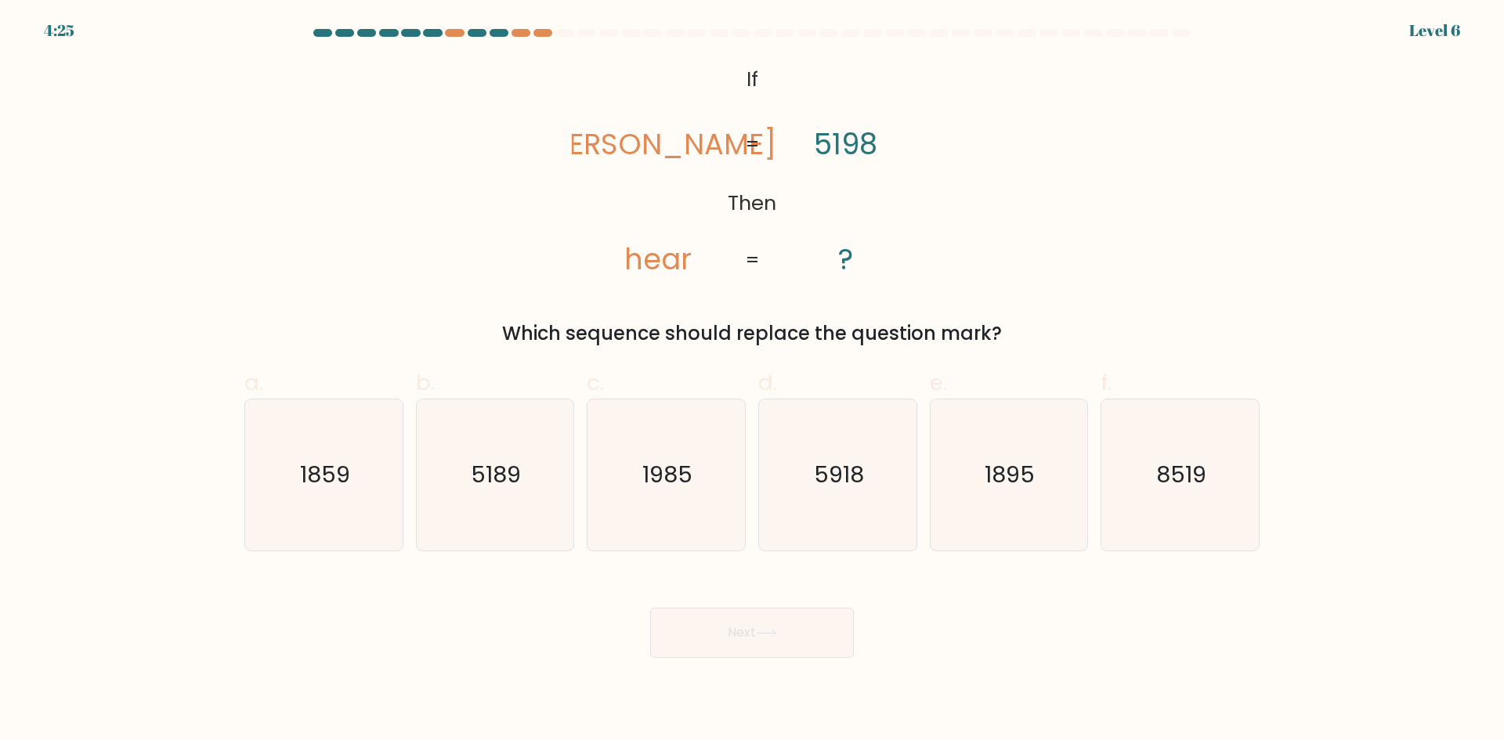
drag, startPoint x: 617, startPoint y: 147, endPoint x: 630, endPoint y: 145, distance: 13.5
click at [630, 145] on icon "@import url('https://fonts.googleapis.com/css?family=Abril+Fatface:400,100,100i…" at bounding box center [752, 171] width 360 height 222
click at [645, 161] on tspan "rhea" at bounding box center [658, 144] width 236 height 41
drag, startPoint x: 657, startPoint y: 144, endPoint x: 669, endPoint y: 143, distance: 11.8
click at [669, 143] on tspan "rhea" at bounding box center [658, 144] width 236 height 41
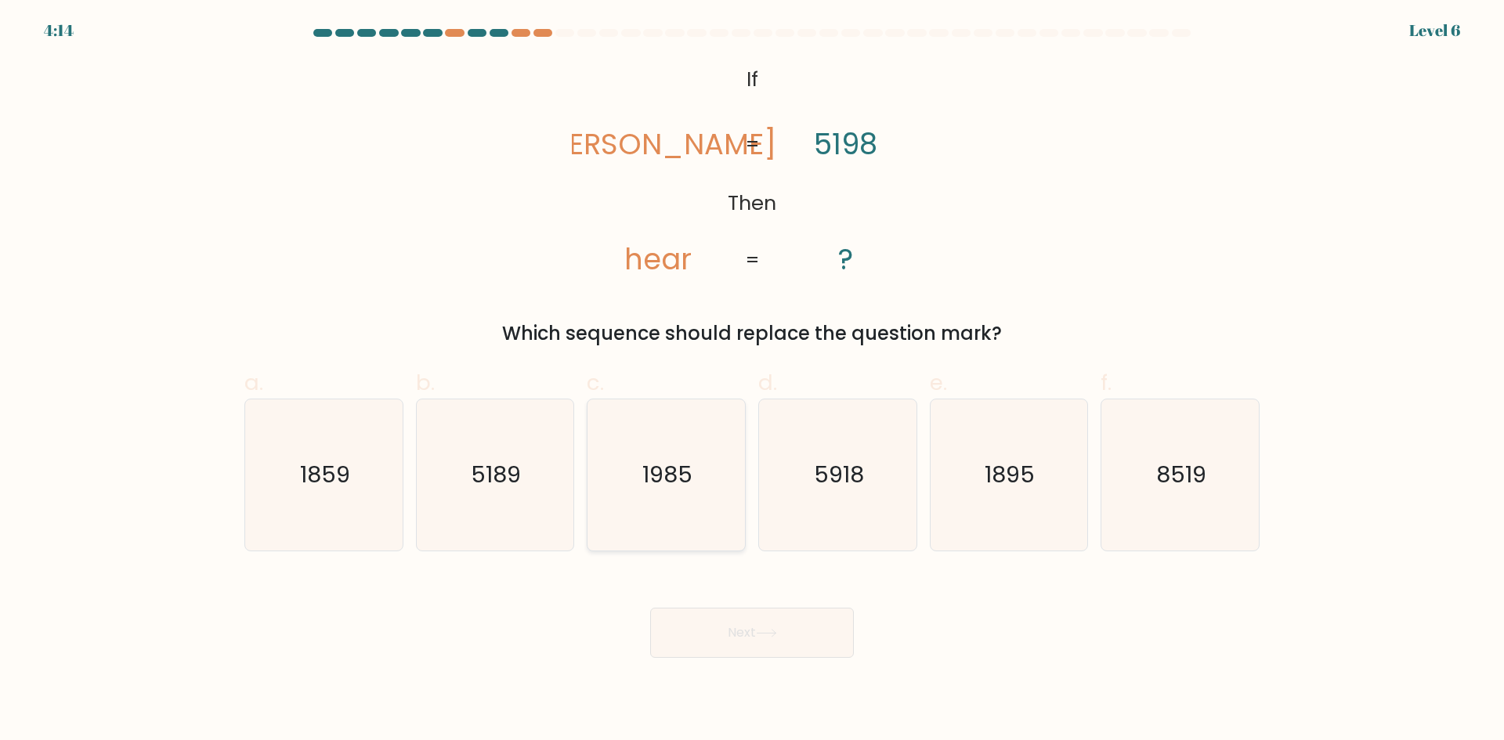
click at [656, 493] on icon "1985" at bounding box center [665, 474] width 151 height 151
click at [752, 381] on input "c. 1985" at bounding box center [752, 375] width 1 height 10
radio input "true"
click at [713, 651] on button "Next" at bounding box center [752, 633] width 204 height 50
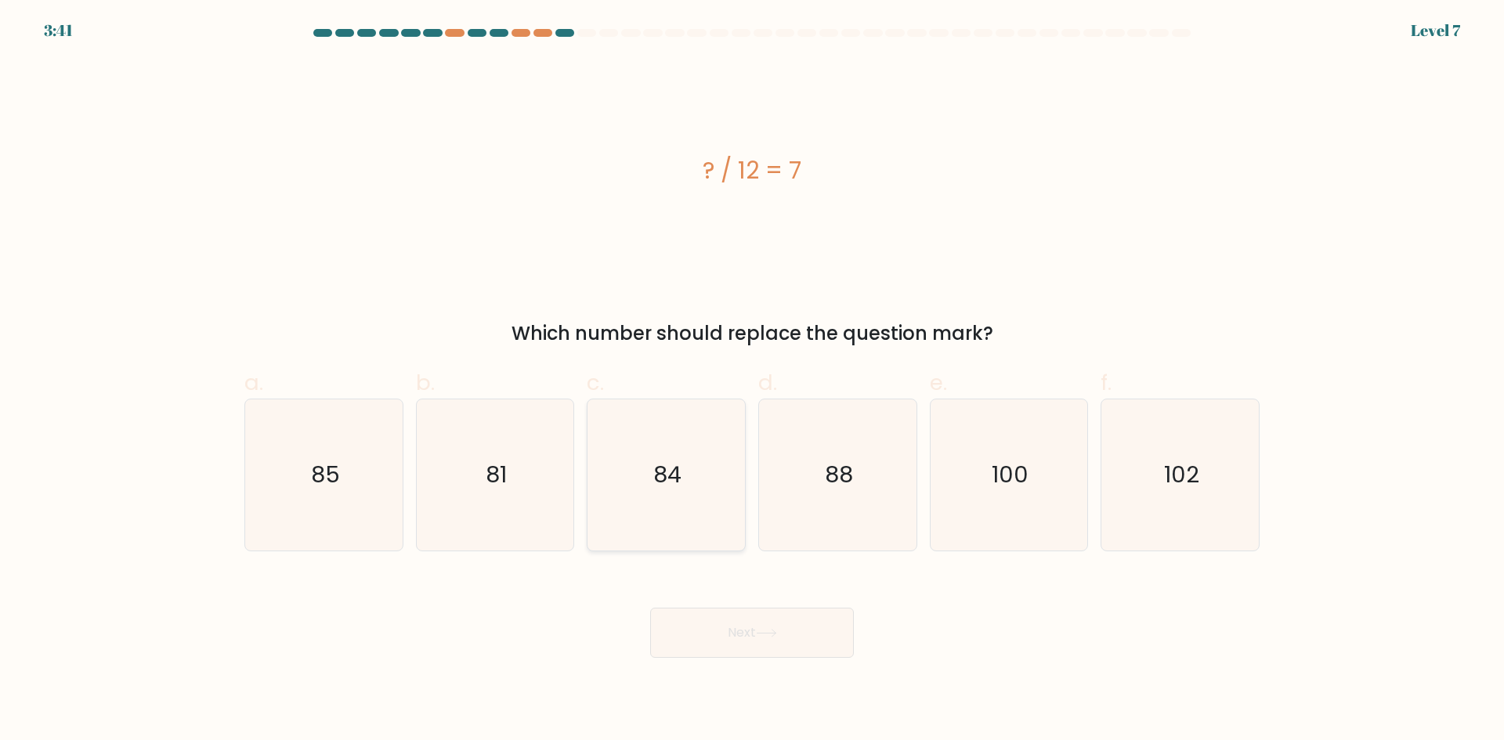
click at [674, 488] on text "84" at bounding box center [668, 474] width 28 height 31
click at [752, 381] on input "c. 84" at bounding box center [752, 375] width 1 height 10
radio input "true"
drag, startPoint x: 749, startPoint y: 624, endPoint x: 750, endPoint y: 641, distance: 17.2
click at [750, 630] on button "Next" at bounding box center [752, 633] width 204 height 50
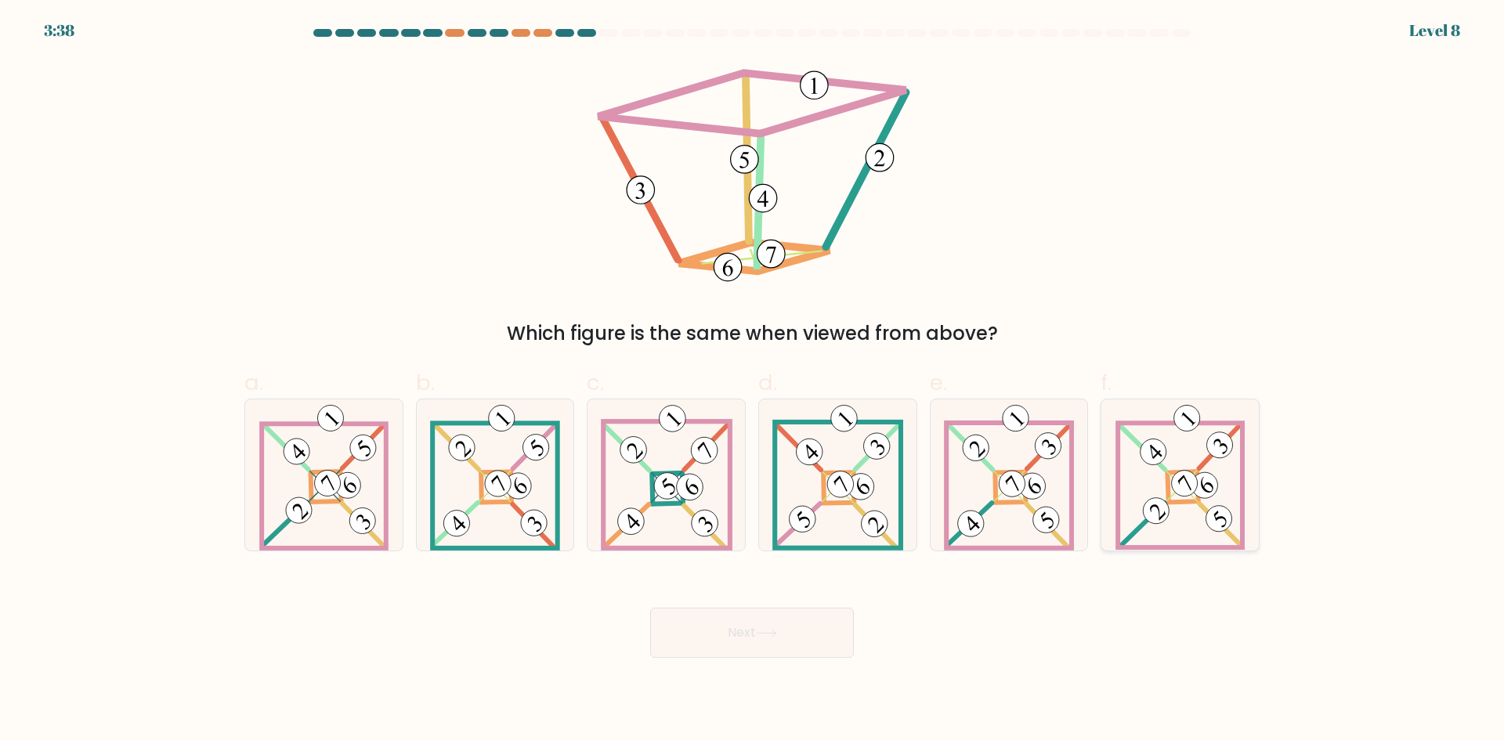
click at [1207, 503] on icon at bounding box center [1180, 474] width 130 height 151
click at [753, 381] on input "f." at bounding box center [752, 375] width 1 height 10
radio input "true"
click at [788, 642] on button "Next" at bounding box center [752, 633] width 204 height 50
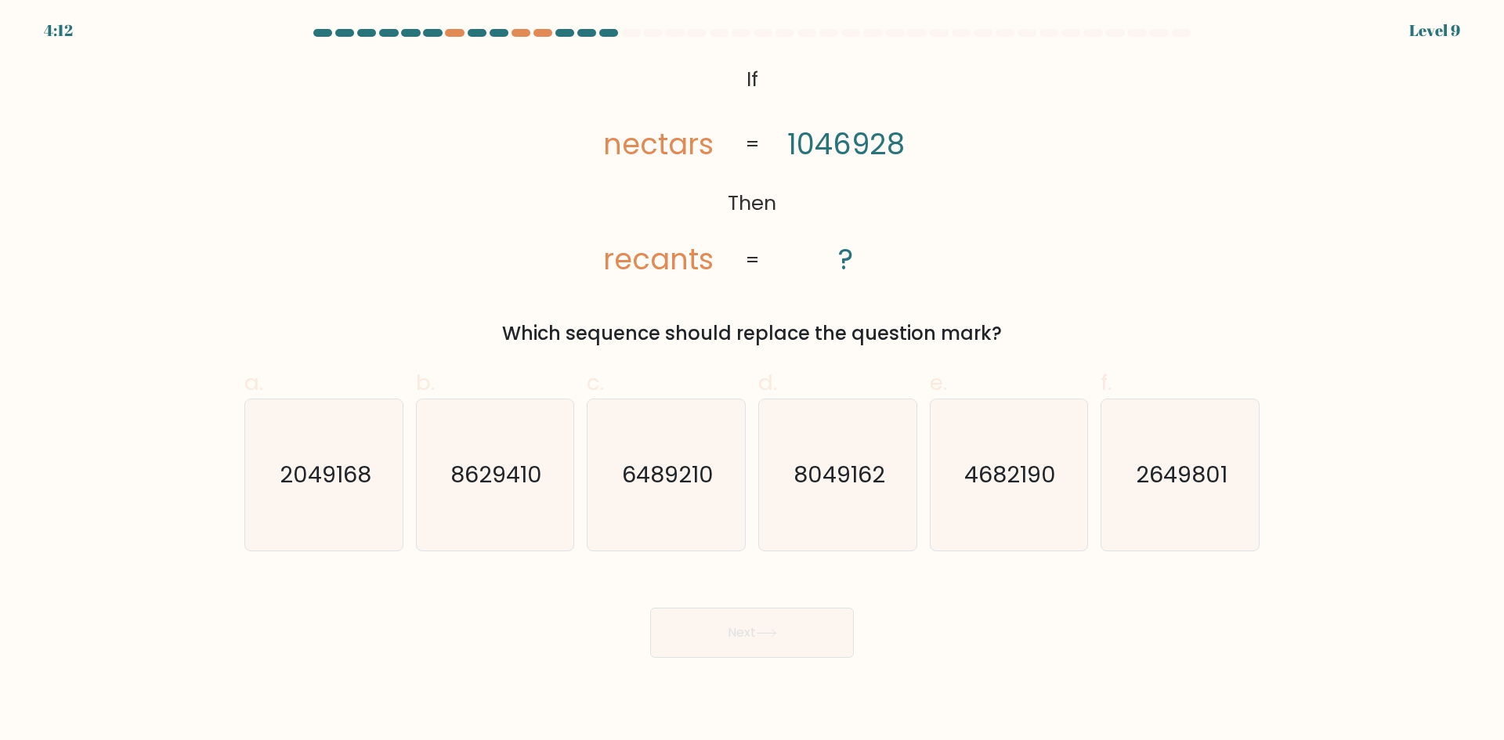
drag, startPoint x: 693, startPoint y: 143, endPoint x: 706, endPoint y: 146, distance: 12.9
click at [706, 146] on tspan "nectars" at bounding box center [658, 144] width 110 height 41
drag, startPoint x: 619, startPoint y: 146, endPoint x: 631, endPoint y: 148, distance: 12.7
click at [636, 144] on tspan "nectars" at bounding box center [658, 144] width 110 height 41
click at [648, 155] on tspan "nectars" at bounding box center [658, 144] width 110 height 41
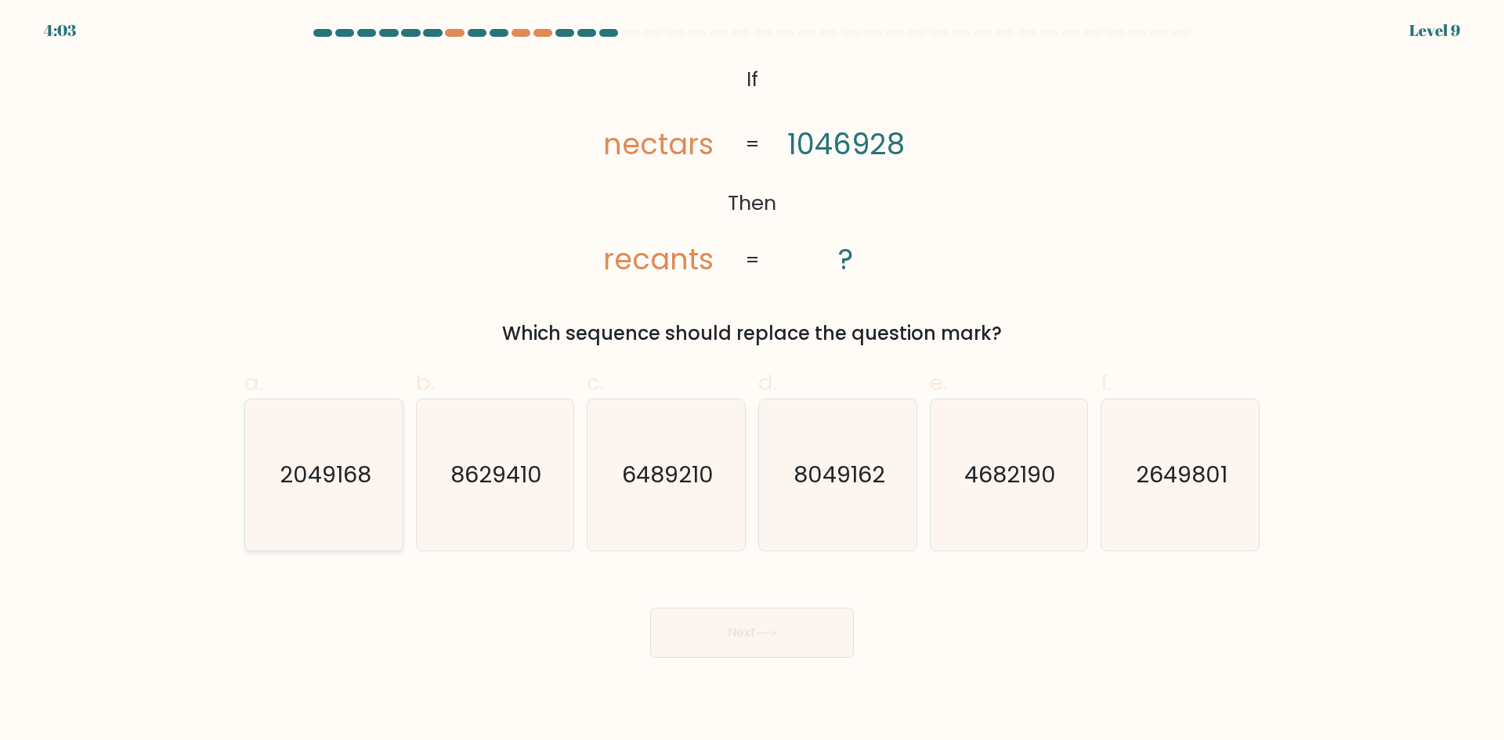
drag, startPoint x: 306, startPoint y: 478, endPoint x: 323, endPoint y: 492, distance: 21.2
click at [305, 478] on text "2049168" at bounding box center [326, 474] width 92 height 31
click at [752, 381] on input "a. 2049168" at bounding box center [752, 375] width 1 height 10
radio input "true"
click at [712, 638] on button "Next" at bounding box center [752, 633] width 204 height 50
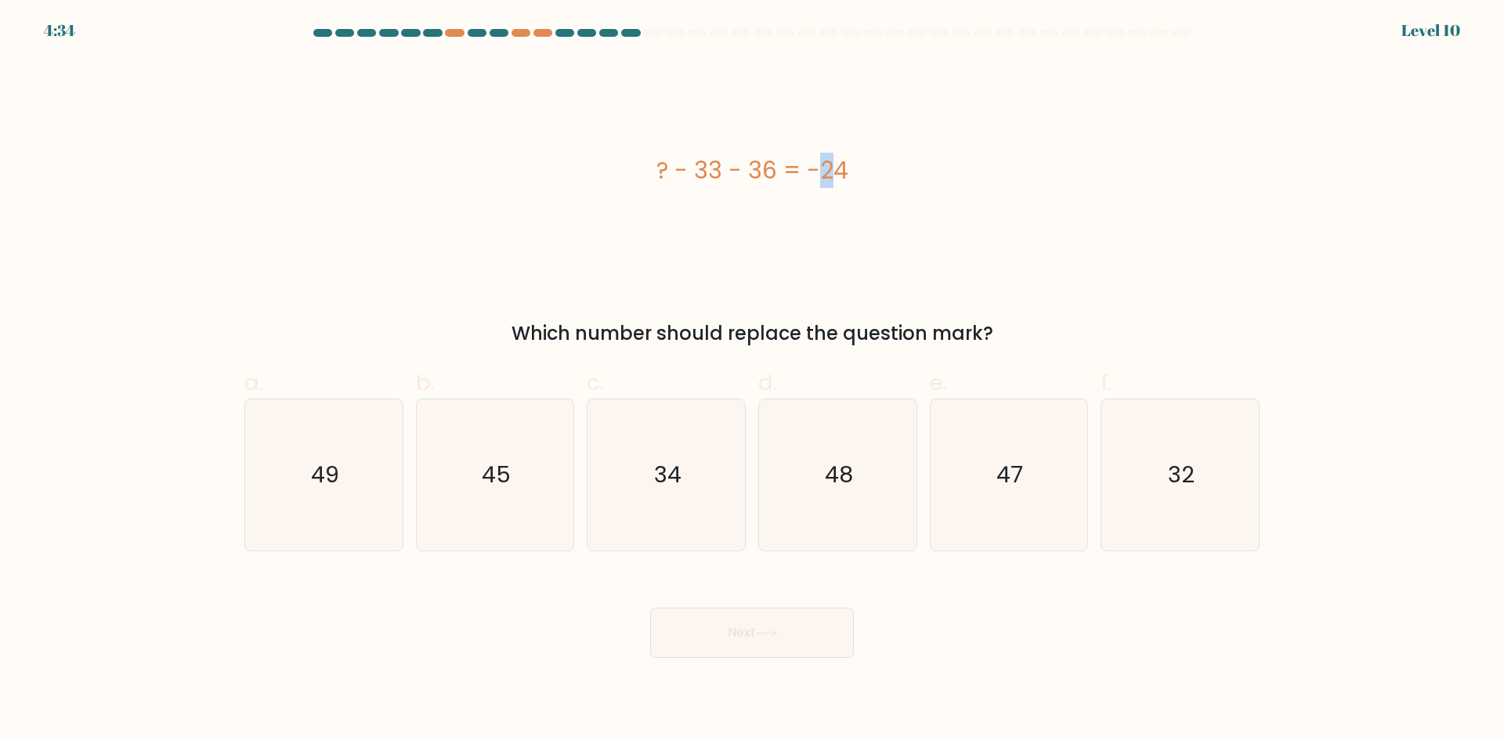
drag, startPoint x: 717, startPoint y: 173, endPoint x: 737, endPoint y: 175, distance: 19.7
click at [736, 175] on div "? - 33 - 36 = -24" at bounding box center [751, 170] width 1015 height 35
click at [759, 173] on div "? - 33 - 36 = -24" at bounding box center [751, 170] width 1015 height 35
click at [511, 501] on icon "45" at bounding box center [494, 474] width 151 height 151
click at [752, 381] on input "b. 45" at bounding box center [752, 375] width 1 height 10
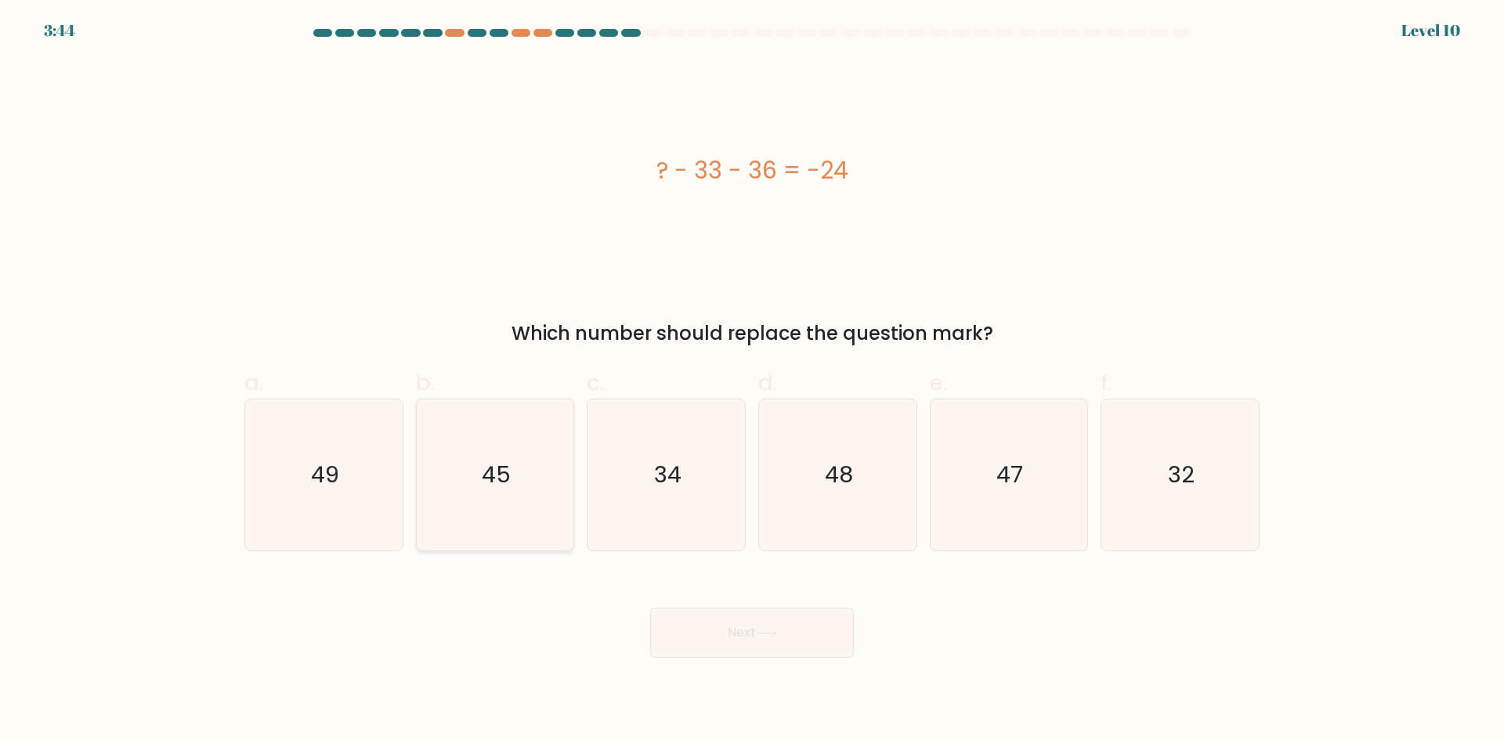
radio input "true"
click at [794, 648] on button "Next" at bounding box center [752, 633] width 204 height 50
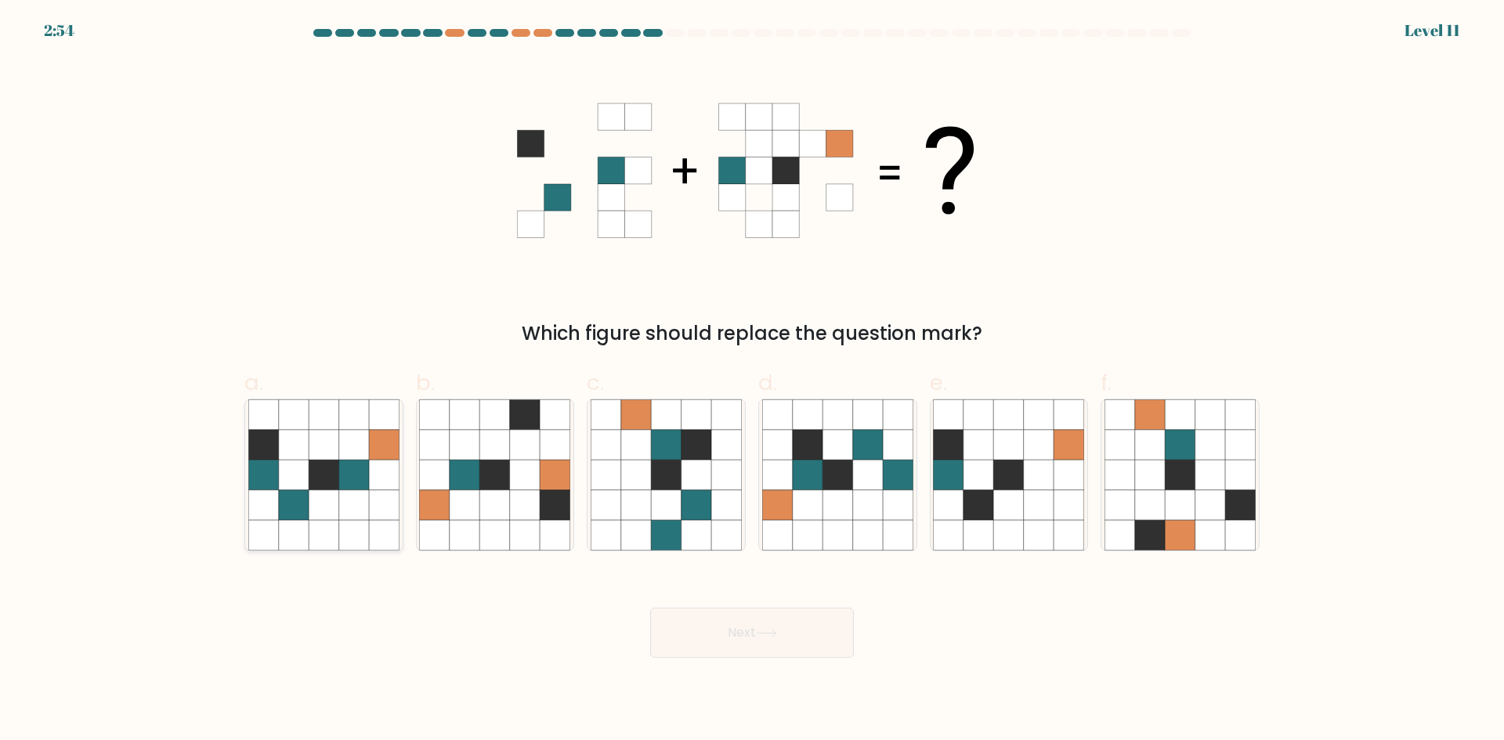
click at [318, 487] on icon at bounding box center [324, 475] width 30 height 30
click at [752, 381] on input "a." at bounding box center [752, 375] width 1 height 10
radio input "true"
click at [737, 638] on button "Next" at bounding box center [752, 633] width 204 height 50
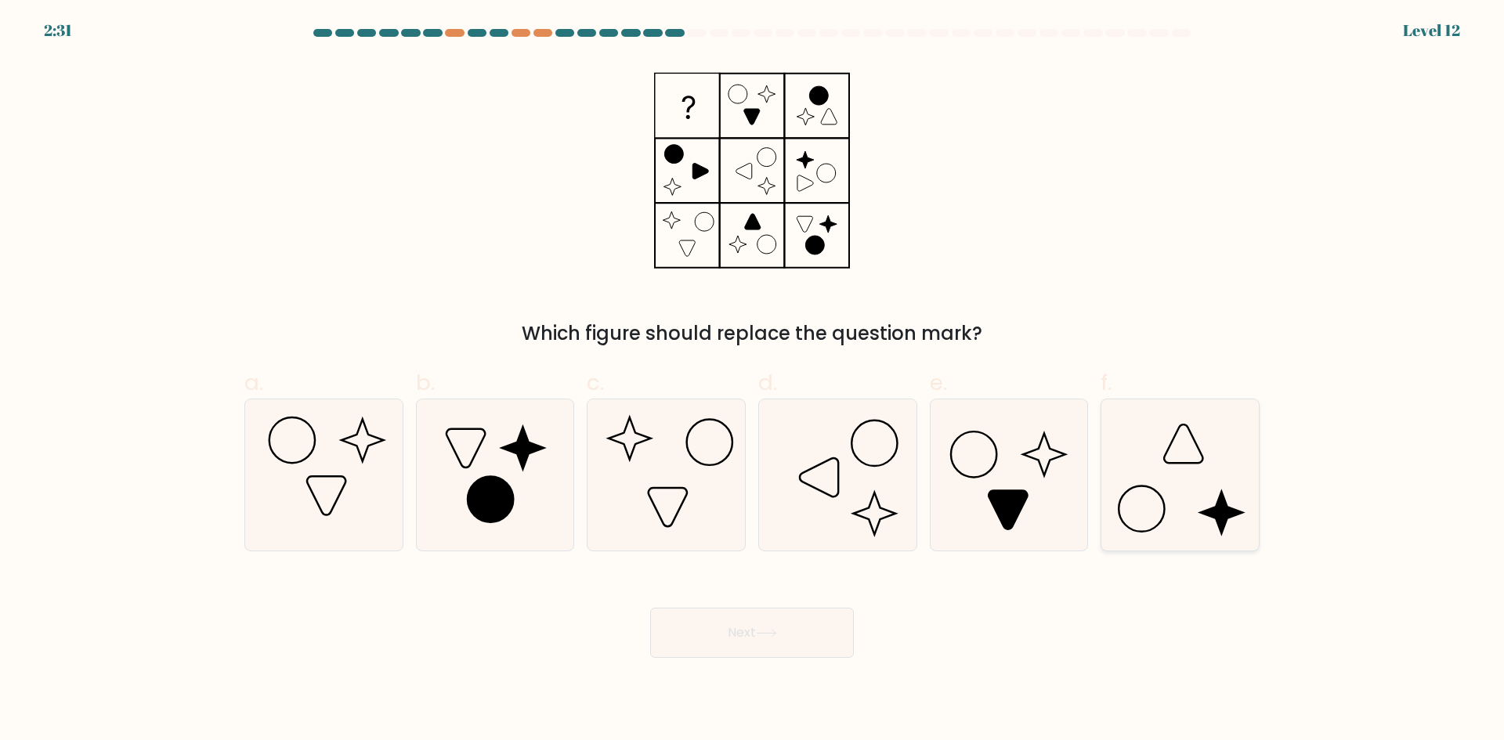
click at [1197, 507] on icon at bounding box center [1179, 474] width 151 height 151
click at [753, 381] on input "f." at bounding box center [752, 375] width 1 height 10
radio input "true"
click at [773, 652] on button "Next" at bounding box center [752, 633] width 204 height 50
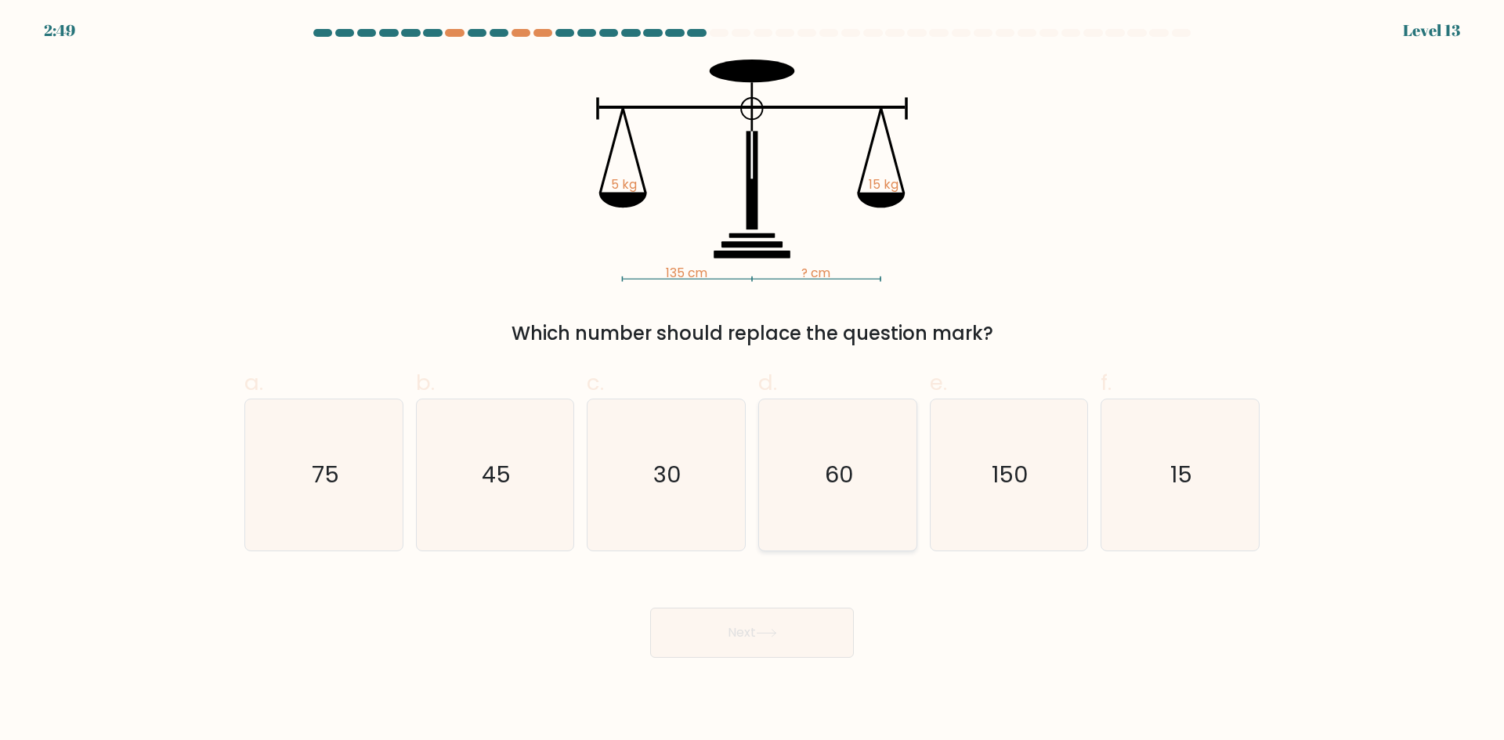
drag, startPoint x: 978, startPoint y: 475, endPoint x: 911, endPoint y: 540, distance: 93.6
click at [976, 482] on icon "150" at bounding box center [1008, 474] width 151 height 151
click at [753, 381] on input "e. 150" at bounding box center [752, 375] width 1 height 10
radio input "true"
click at [793, 637] on button "Next" at bounding box center [752, 633] width 204 height 50
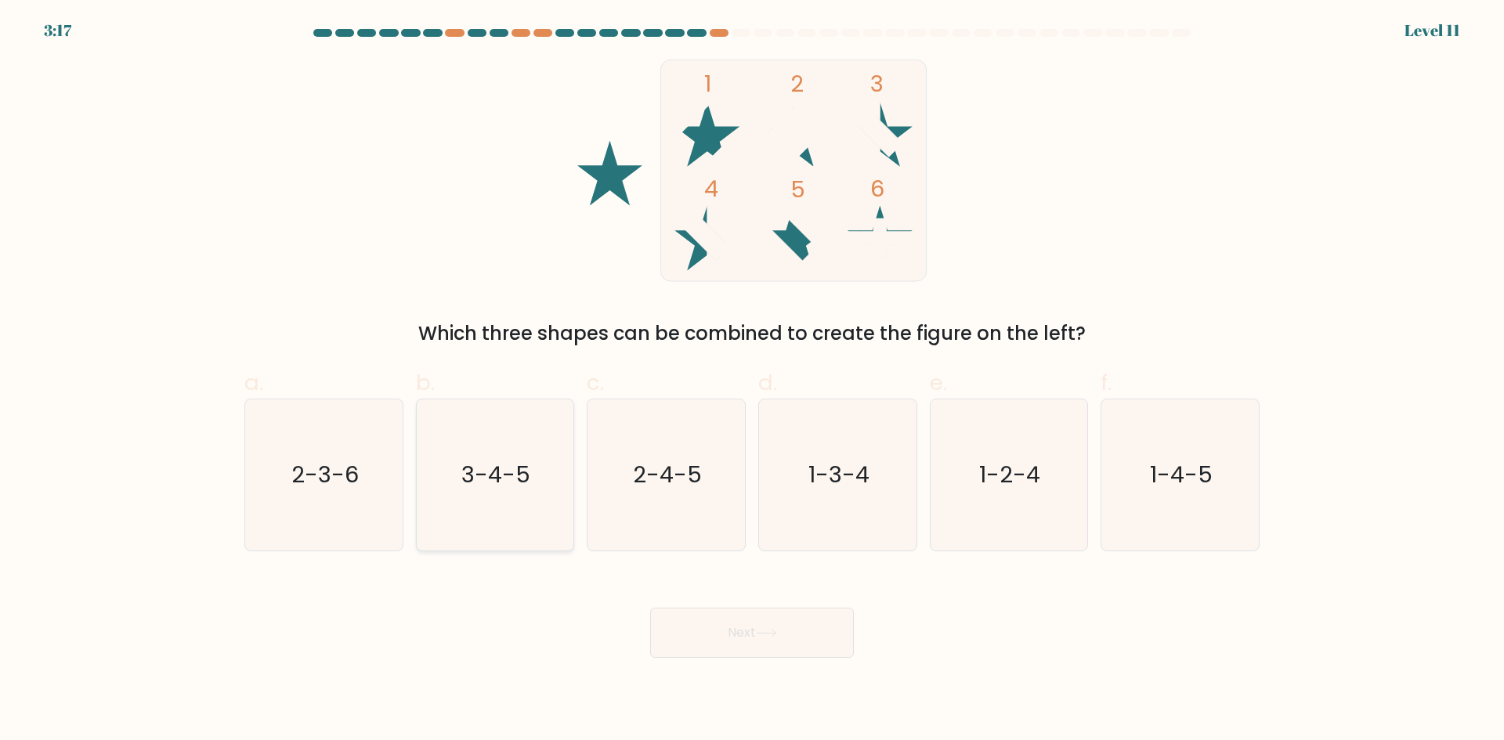
click at [461, 461] on icon "3-4-5" at bounding box center [494, 474] width 151 height 151
click at [752, 381] on input "b. 3-4-5" at bounding box center [752, 375] width 1 height 10
radio input "true"
click at [719, 642] on button "Next" at bounding box center [752, 633] width 204 height 50
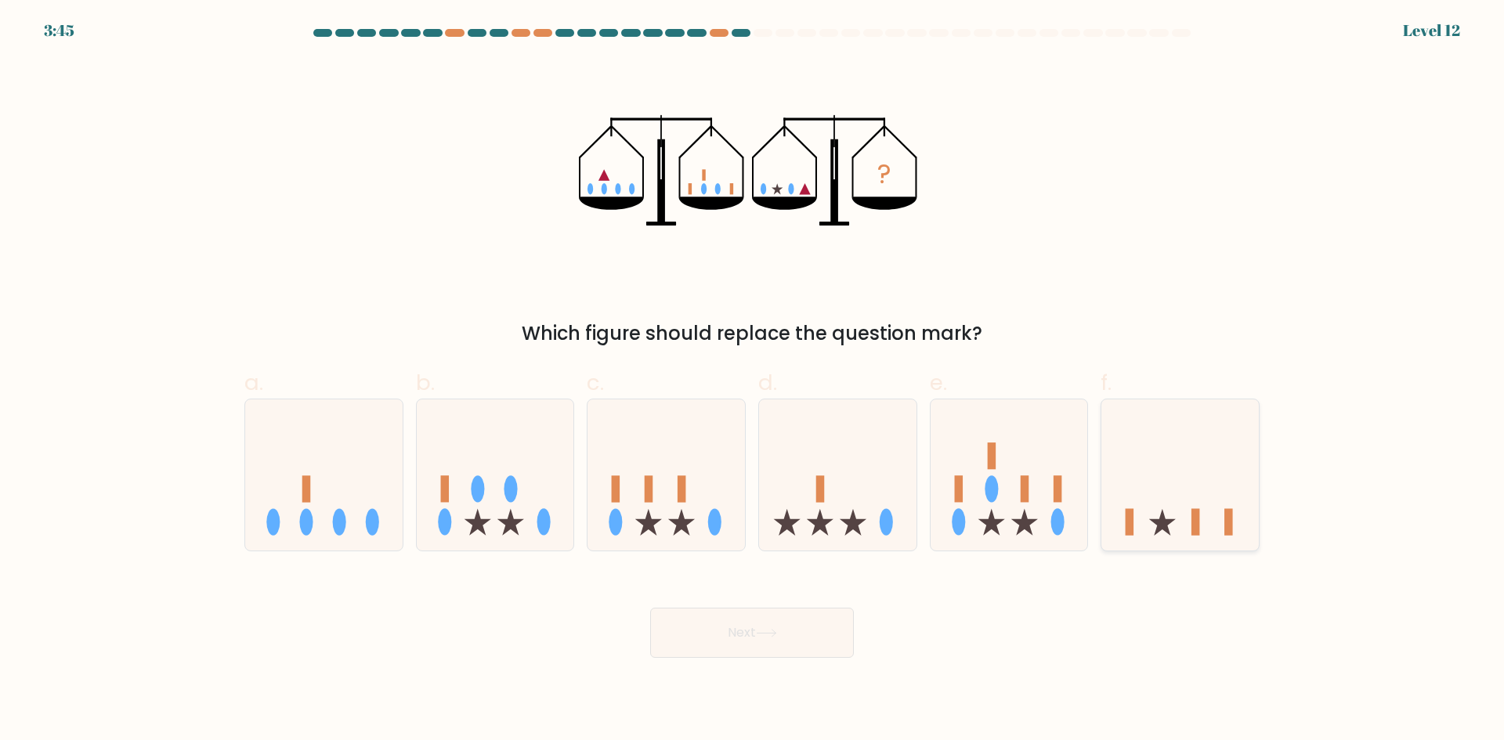
click at [1106, 534] on icon at bounding box center [1179, 475] width 157 height 130
click at [753, 381] on input "f." at bounding box center [752, 375] width 1 height 10
radio input "true"
click at [752, 634] on button "Next" at bounding box center [752, 633] width 204 height 50
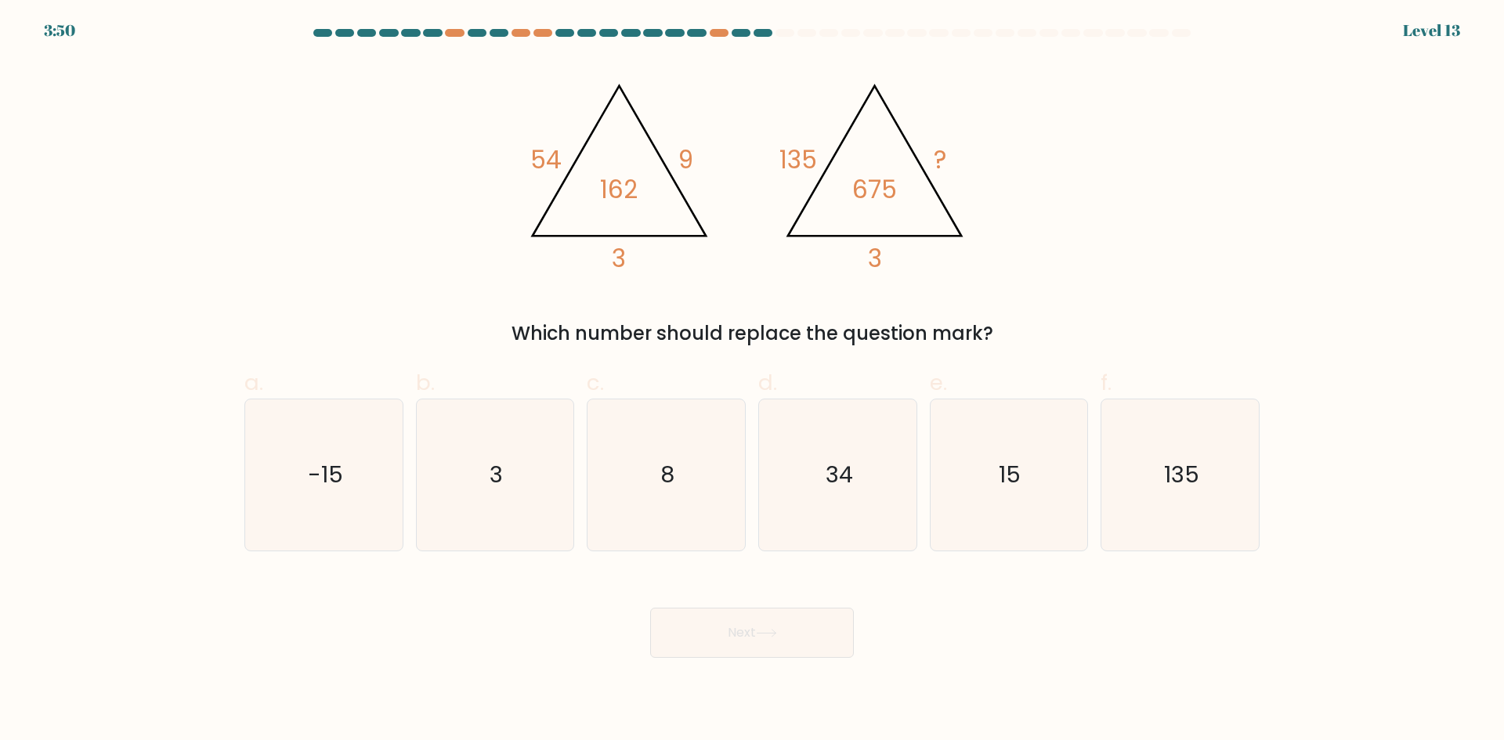
drag, startPoint x: 658, startPoint y: 473, endPoint x: 742, endPoint y: 572, distance: 129.4
click at [664, 489] on icon "8" at bounding box center [665, 474] width 151 height 151
click at [752, 381] on input "c. 8" at bounding box center [752, 375] width 1 height 10
radio input "true"
click at [749, 630] on button "Next" at bounding box center [752, 633] width 204 height 50
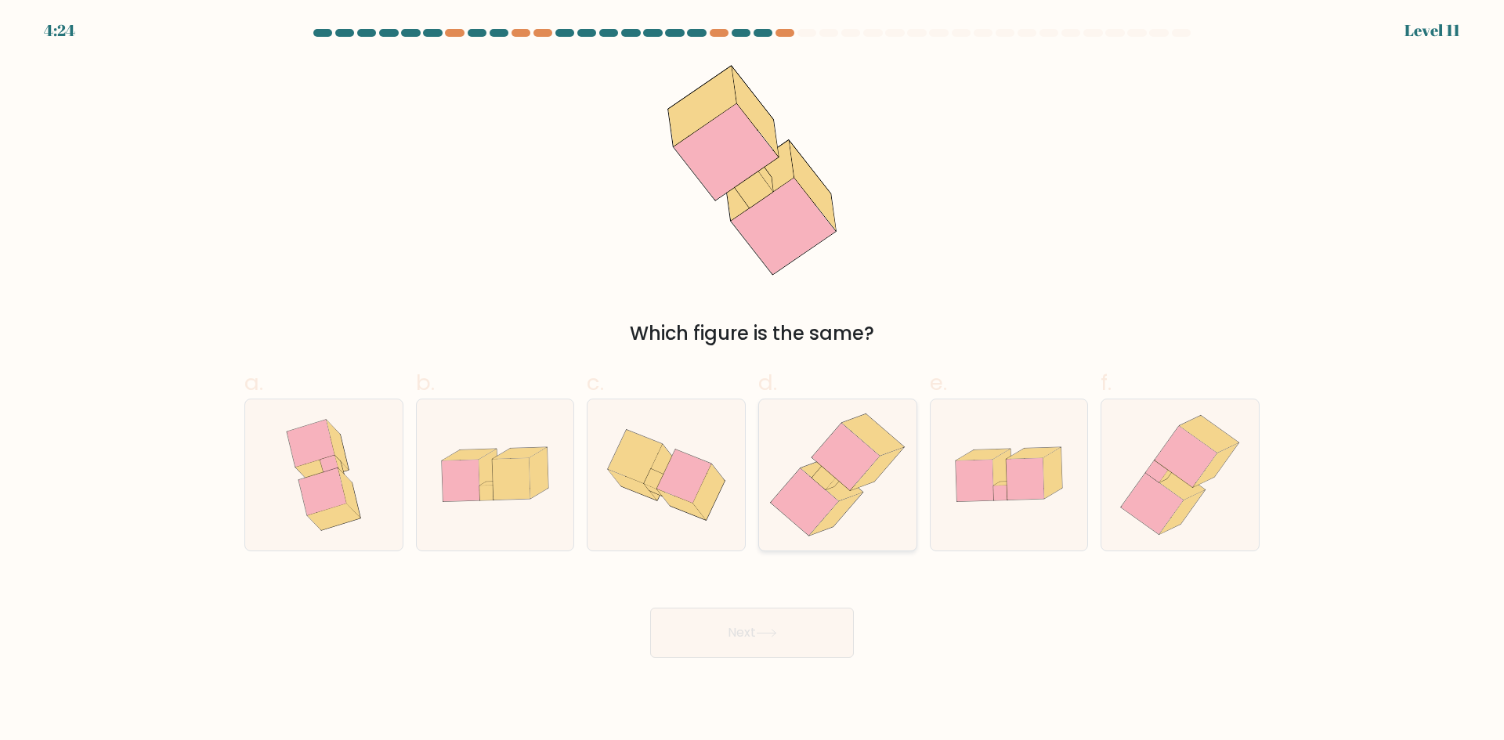
click at [827, 469] on icon at bounding box center [845, 456] width 67 height 67
click at [753, 381] on input "d." at bounding box center [752, 375] width 1 height 10
radio input "true"
click at [770, 626] on button "Next" at bounding box center [752, 633] width 204 height 50
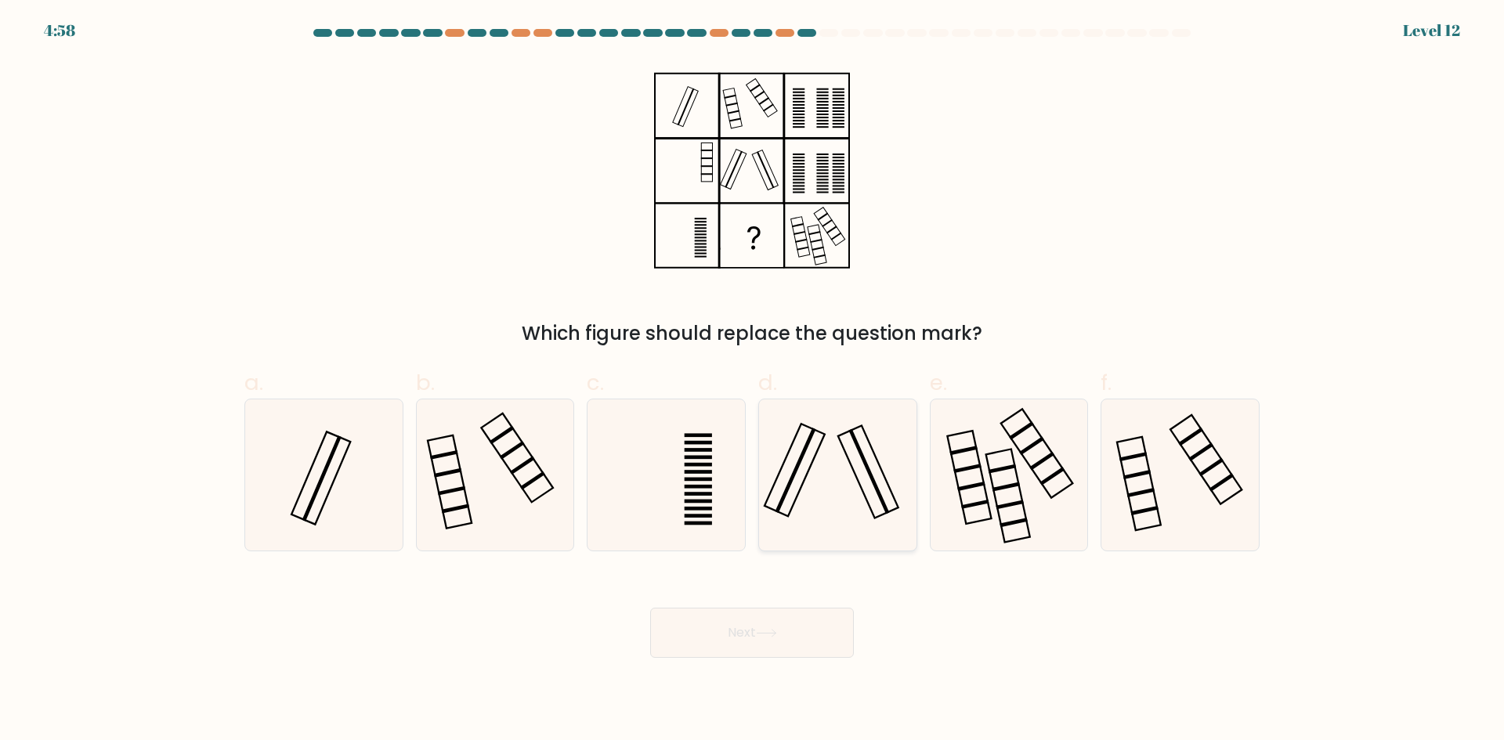
click at [810, 482] on icon at bounding box center [837, 474] width 151 height 151
click at [753, 381] on input "d." at bounding box center [752, 375] width 1 height 10
radio input "true"
click at [768, 644] on button "Next" at bounding box center [752, 633] width 204 height 50
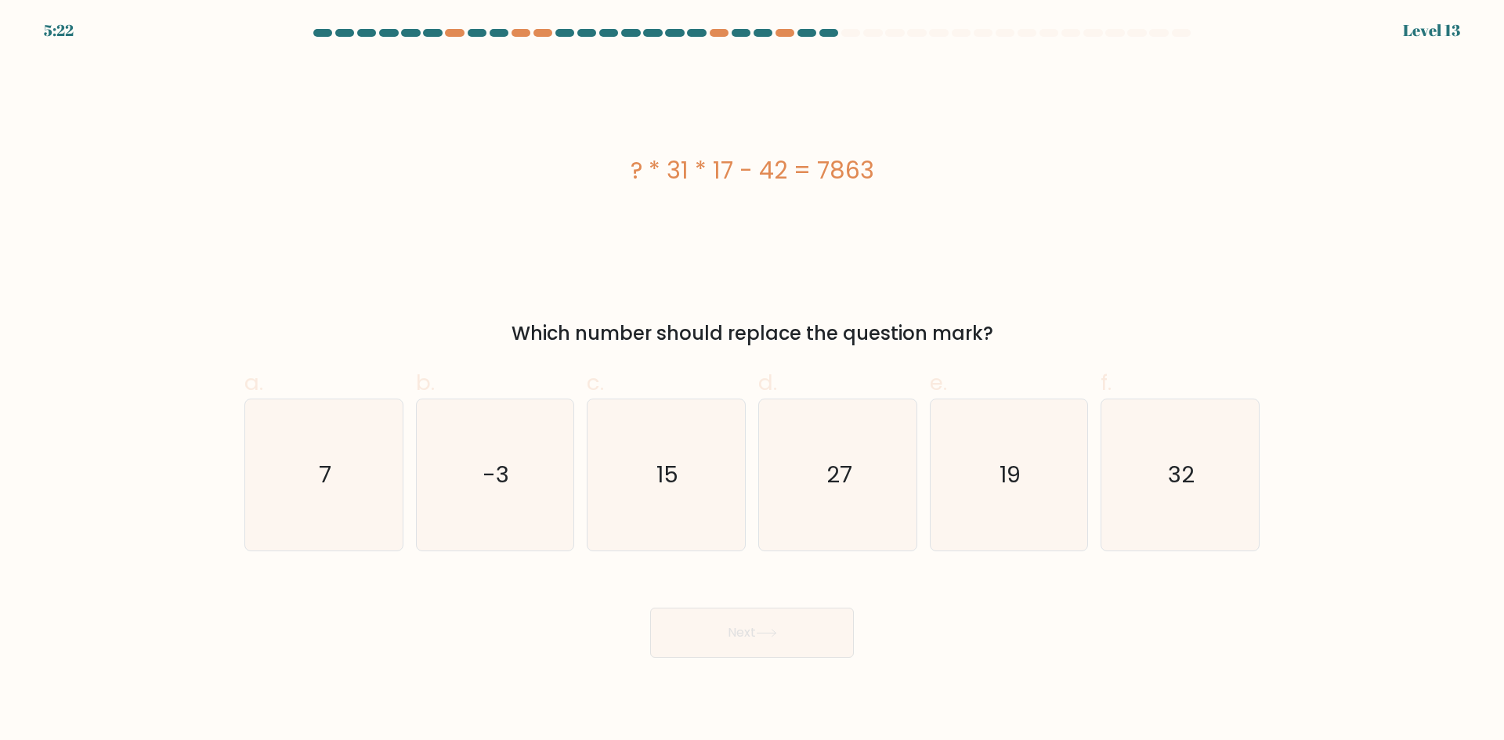
drag, startPoint x: 631, startPoint y: 169, endPoint x: 659, endPoint y: 167, distance: 27.5
click at [637, 169] on div "? * 31 * 17 - 42 = 7863" at bounding box center [751, 170] width 1015 height 35
drag, startPoint x: 631, startPoint y: 168, endPoint x: 659, endPoint y: 161, distance: 29.3
click at [648, 161] on div "? * 31 * 17 - 42 = 7863" at bounding box center [751, 170] width 1015 height 35
drag, startPoint x: 759, startPoint y: 170, endPoint x: 803, endPoint y: 170, distance: 44.6
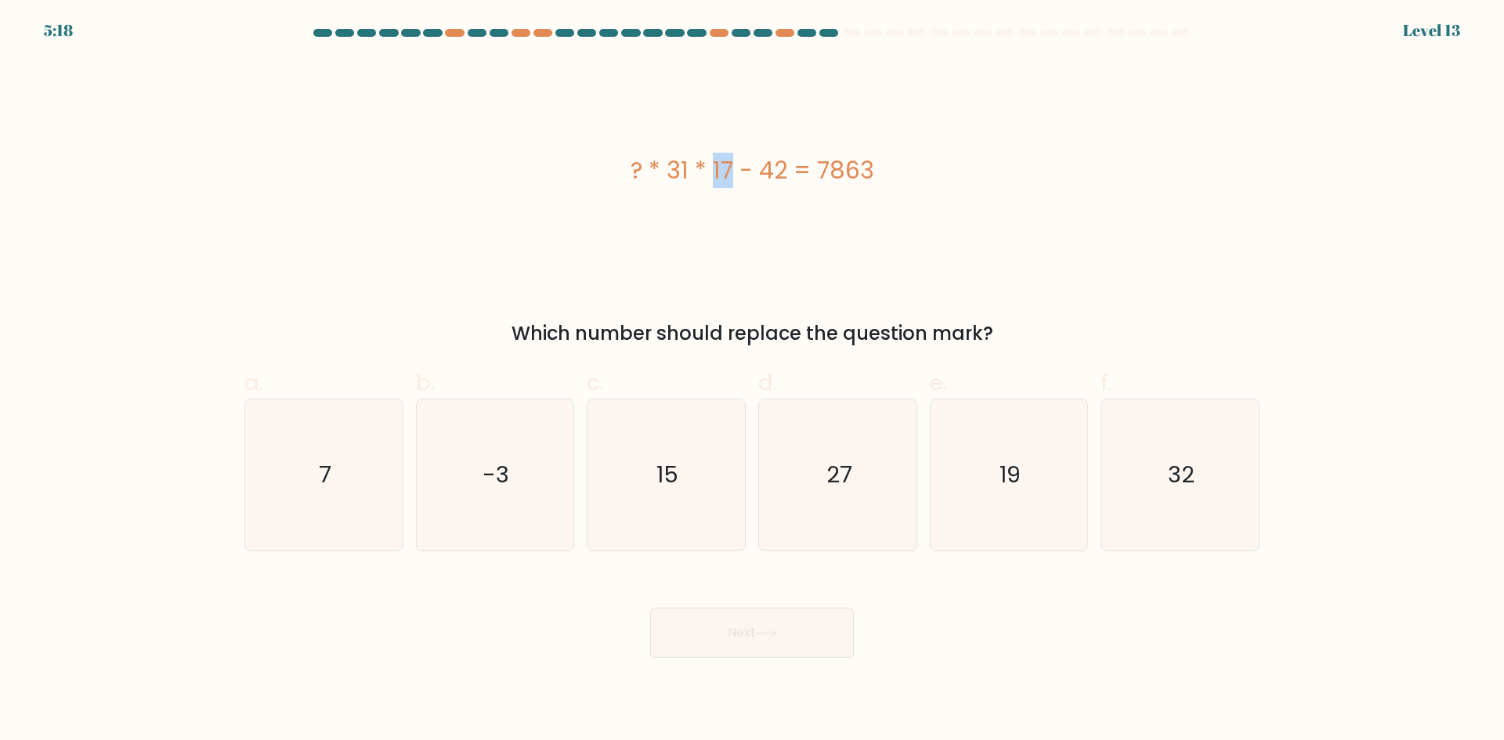
click at [789, 170] on div "? * 31 * 17 - 42 = 7863" at bounding box center [751, 170] width 1015 height 35
click at [807, 170] on div "? * 31 * 17 - 42 = 7863" at bounding box center [751, 170] width 1015 height 35
click at [681, 175] on div "? * 31 * 17 - 42 = 7863" at bounding box center [751, 170] width 1015 height 35
click at [685, 165] on div "? * 31 * 17 - 42 = 7863" at bounding box center [751, 170] width 1015 height 35
click at [1013, 490] on text "19" at bounding box center [1009, 474] width 21 height 31
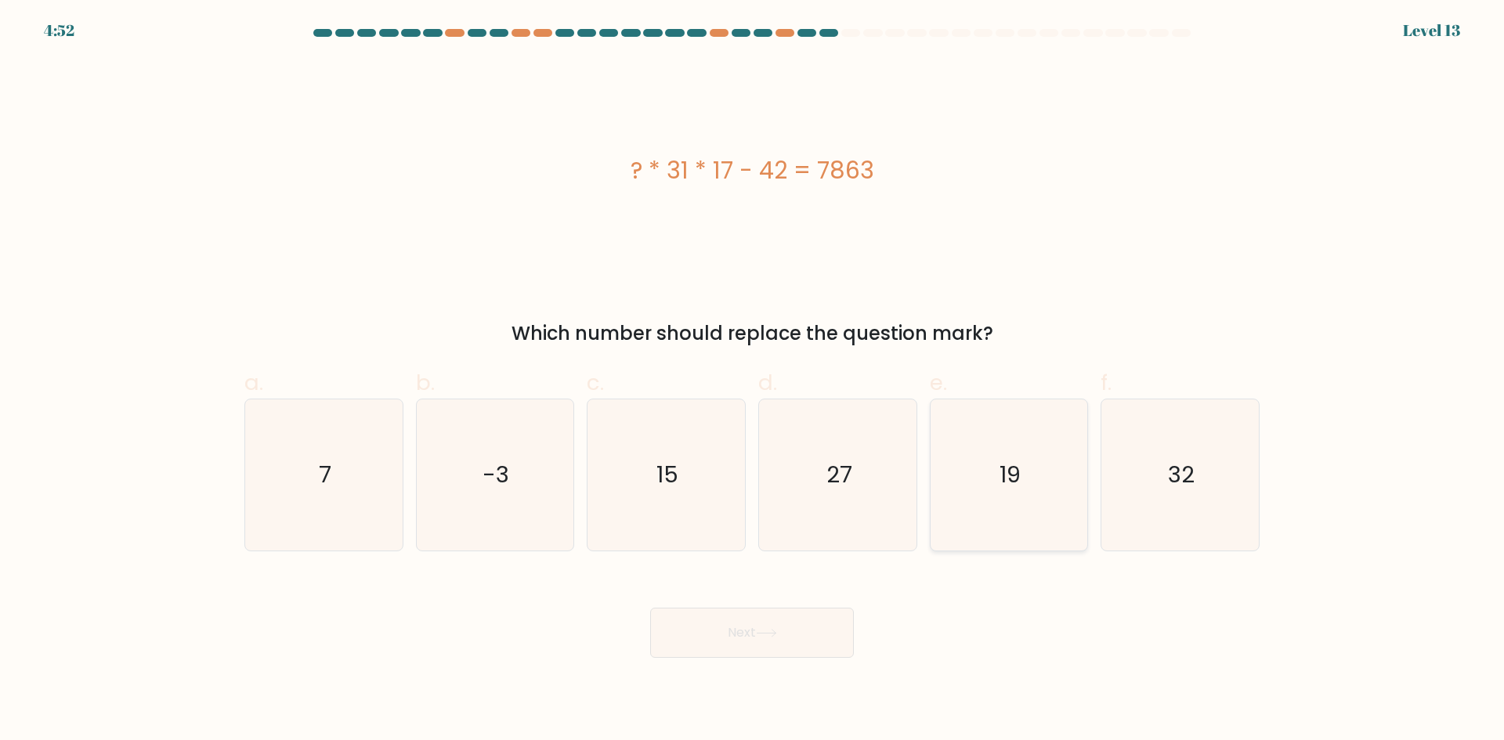
click at [753, 381] on input "e. 19" at bounding box center [752, 375] width 1 height 10
radio input "true"
click at [818, 648] on button "Next" at bounding box center [752, 633] width 204 height 50
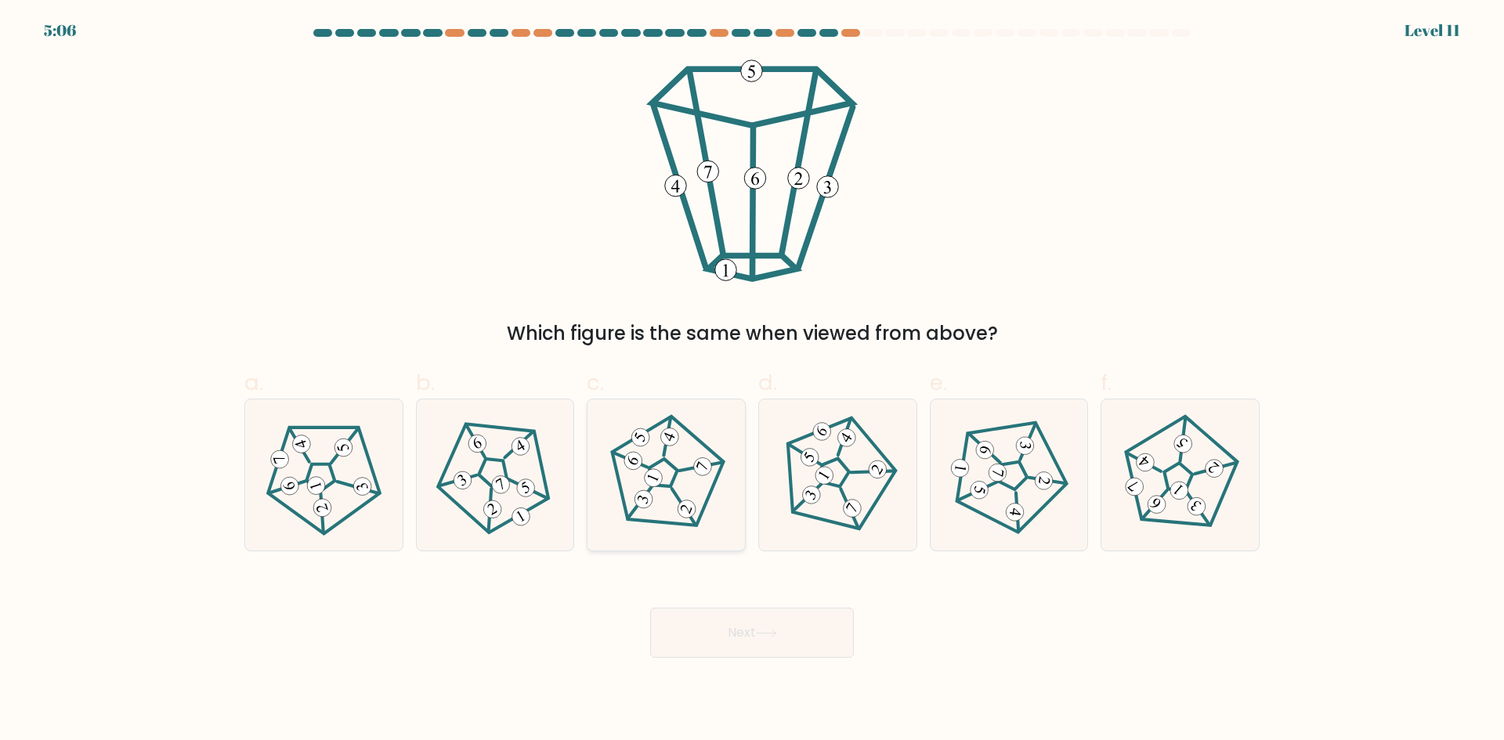
click at [688, 511] on 672 at bounding box center [686, 508] width 23 height 23
click at [752, 381] on input "c." at bounding box center [752, 375] width 1 height 10
radio input "true"
drag, startPoint x: 766, startPoint y: 632, endPoint x: 750, endPoint y: 648, distance: 22.7
click at [759, 633] on button "Next" at bounding box center [752, 633] width 204 height 50
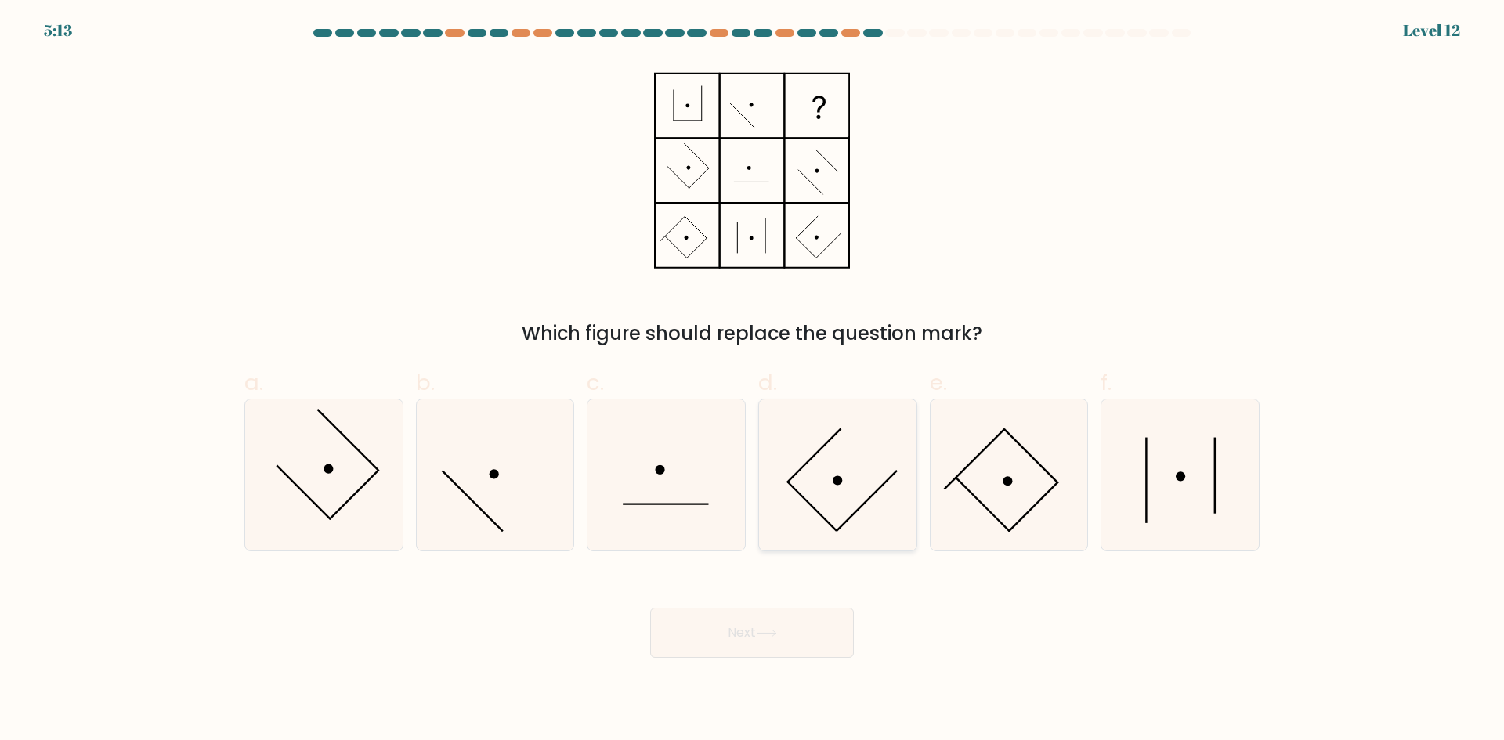
drag, startPoint x: 848, startPoint y: 513, endPoint x: 843, endPoint y: 566, distance: 53.5
click at [850, 514] on icon at bounding box center [837, 474] width 151 height 151
click at [753, 381] on input "d." at bounding box center [752, 375] width 1 height 10
radio input "true"
click at [789, 644] on button "Next" at bounding box center [752, 633] width 204 height 50
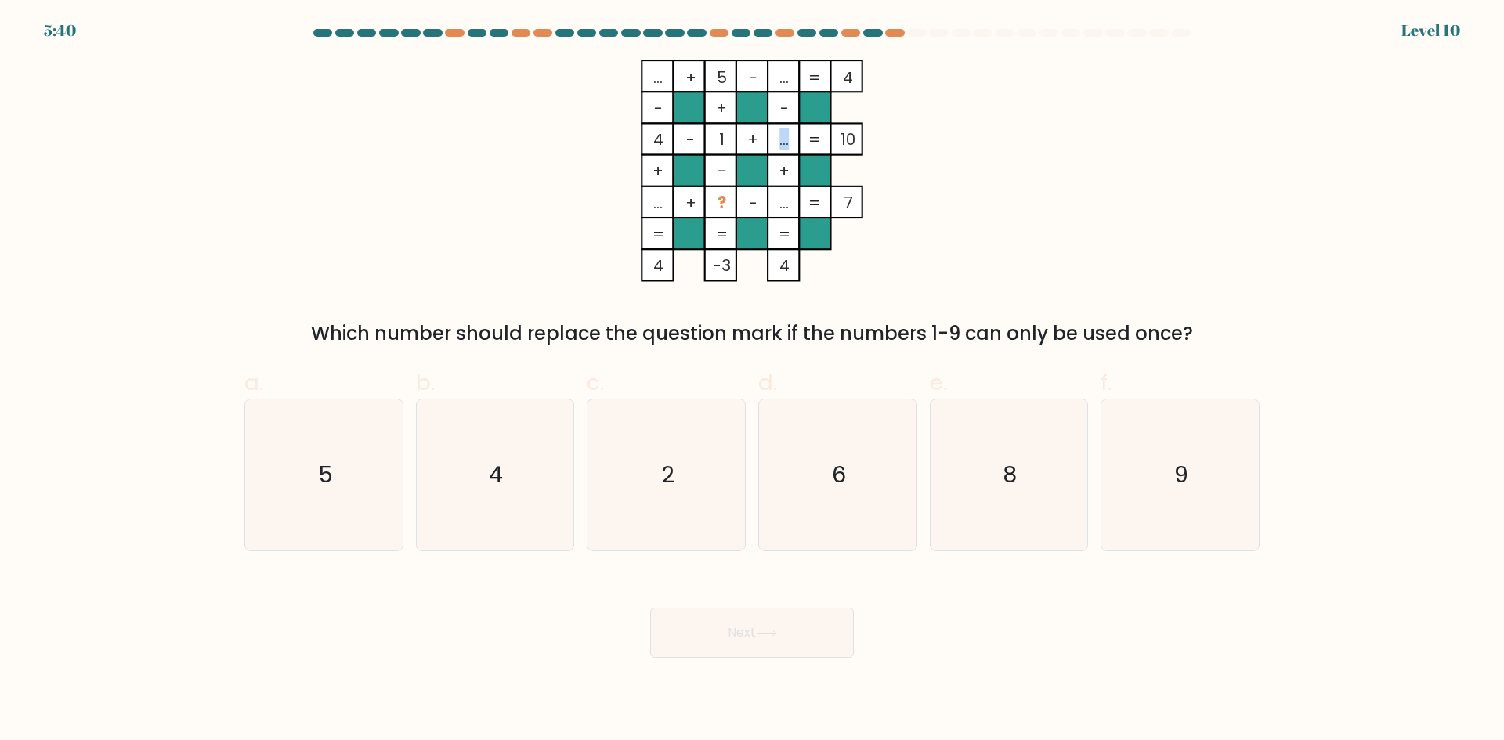
drag, startPoint x: 789, startPoint y: 140, endPoint x: 778, endPoint y: 143, distance: 10.4
click at [779, 143] on tspan "..." at bounding box center [783, 139] width 9 height 22
click at [523, 135] on icon "... + 5 - ... 4 - + - 4 - 1 + ... 10 + - + ... + ? - ... = 7 = = = = 4 -3 4 =" at bounding box center [752, 171] width 470 height 222
drag, startPoint x: 712, startPoint y: 67, endPoint x: 724, endPoint y: 67, distance: 11.8
click at [724, 67] on icon "... + 5 - ... 4 - + - 4 - 1 + ... 10 + - + ... + ? - ... = 7 = = = = 4 -3 4 =" at bounding box center [752, 171] width 470 height 222
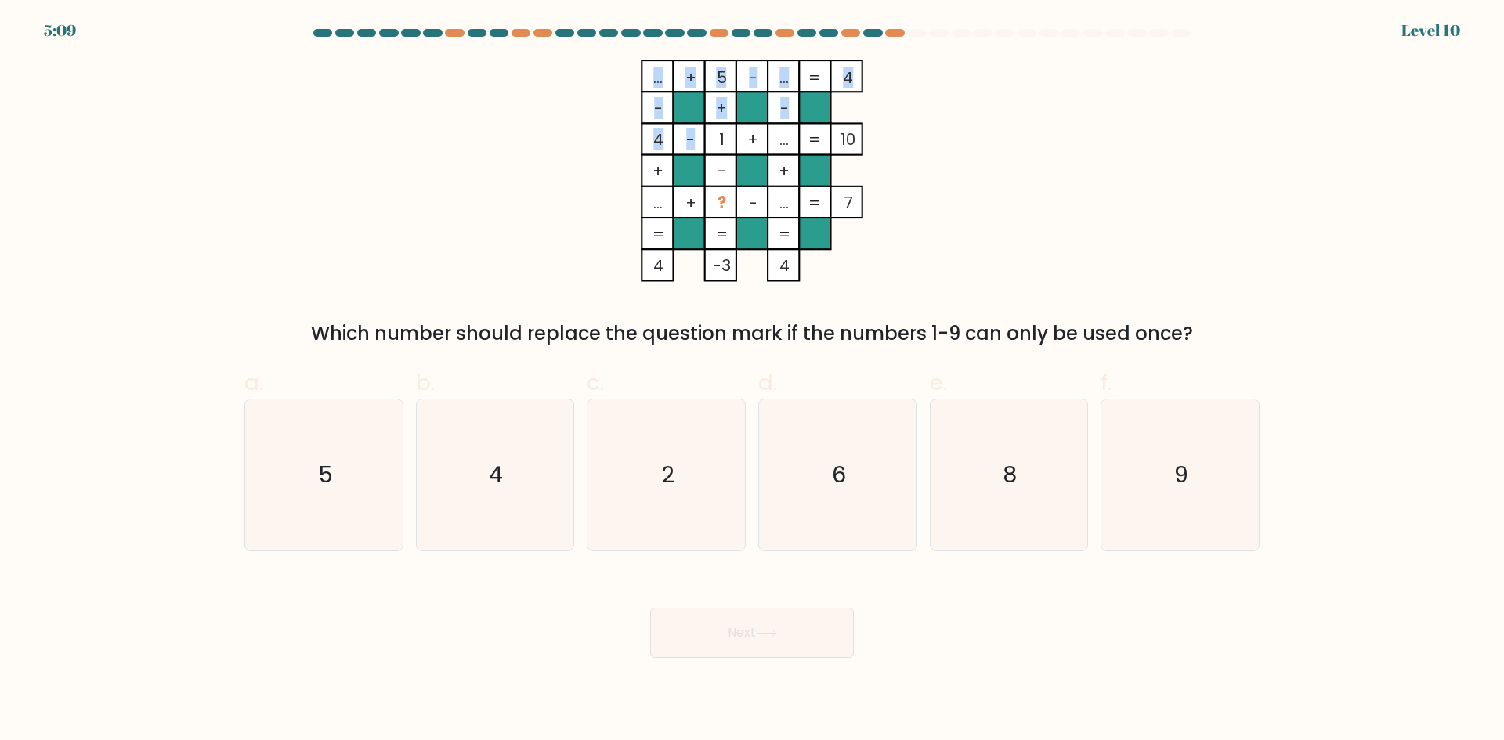
click at [718, 135] on icon "... + 5 - ... 4 - + - 4 - 1 + ... 10 + - + ... + ? - ... = 7 = = = = 4 -3 4 =" at bounding box center [752, 171] width 470 height 222
click at [742, 110] on rect at bounding box center [751, 107] width 31 height 31
click at [1179, 485] on text "9" at bounding box center [1182, 474] width 14 height 31
click at [753, 381] on input "f. 9" at bounding box center [752, 375] width 1 height 10
radio input "true"
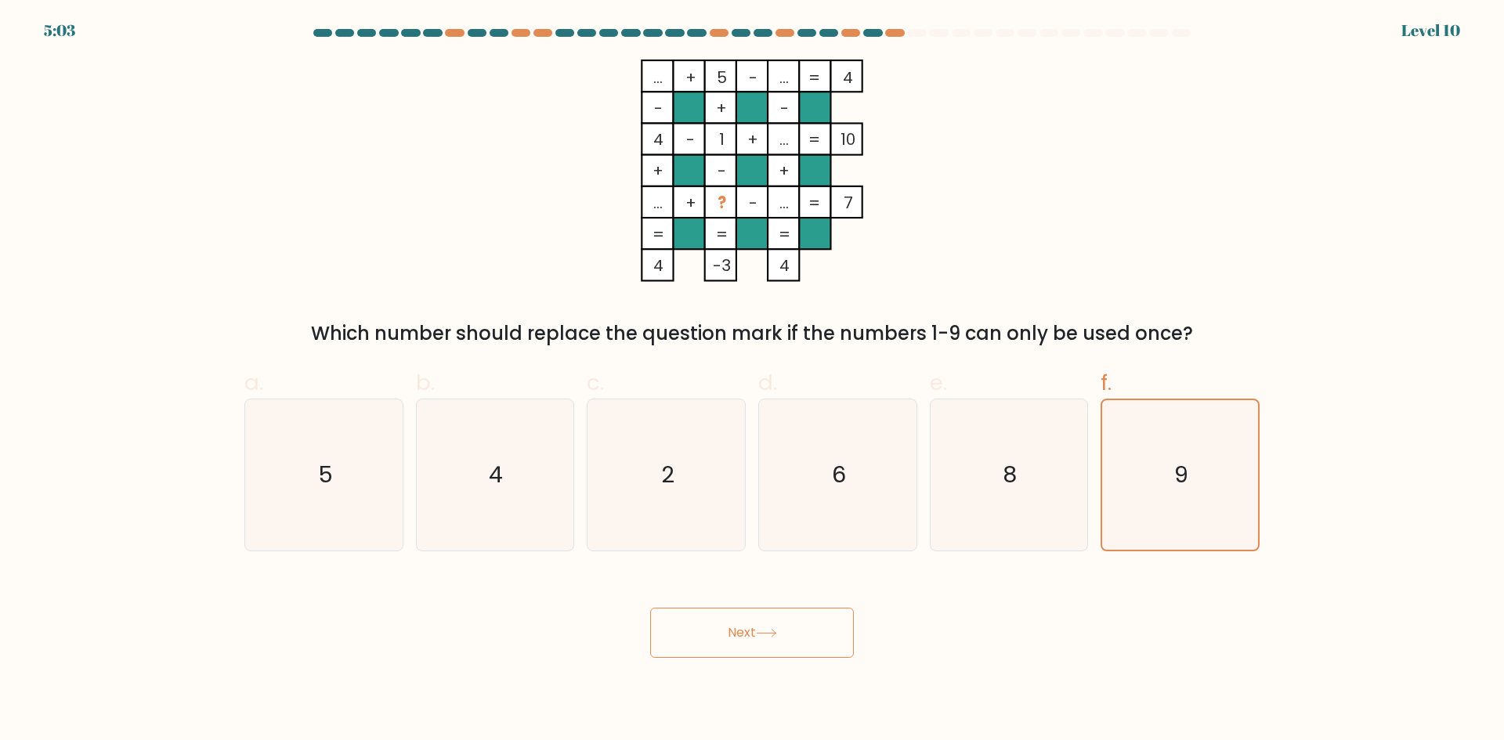
click at [790, 638] on button "Next" at bounding box center [752, 633] width 204 height 50
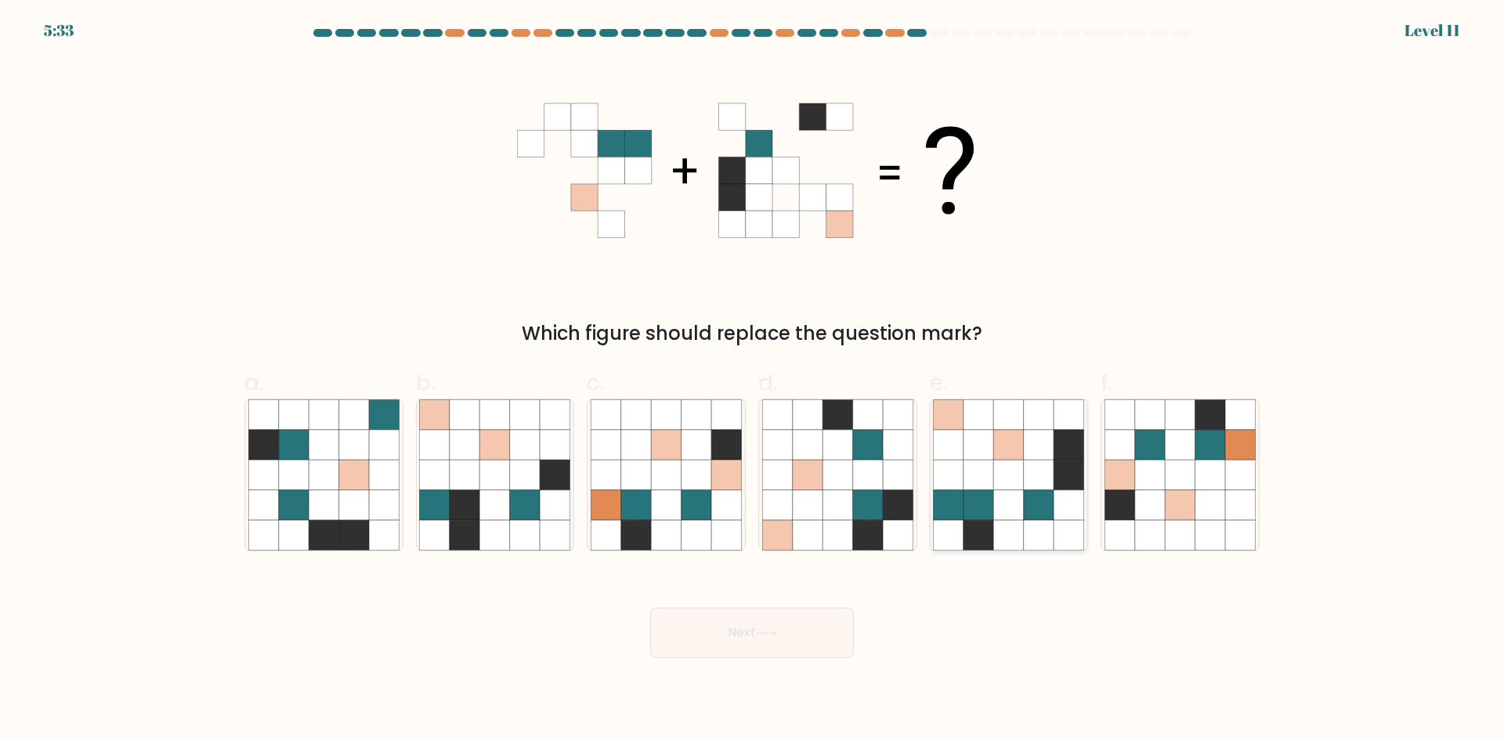
click at [1015, 500] on icon at bounding box center [1009, 505] width 30 height 30
click at [753, 381] on input "e." at bounding box center [752, 375] width 1 height 10
radio input "true"
click at [767, 626] on button "Next" at bounding box center [752, 633] width 204 height 50
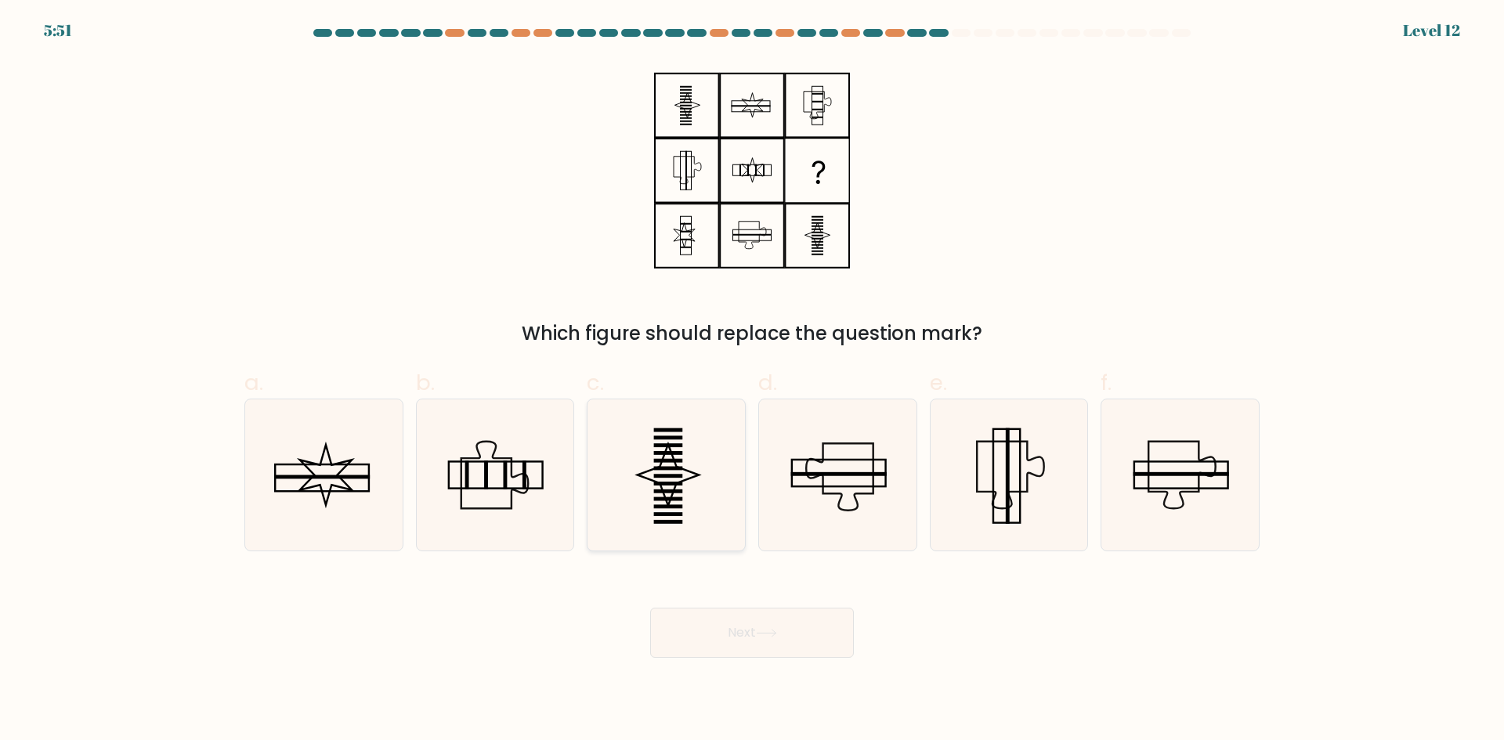
click at [662, 476] on rect at bounding box center [668, 476] width 29 height 4
click at [752, 381] on input "c." at bounding box center [752, 375] width 1 height 10
radio input "true"
click at [712, 644] on button "Next" at bounding box center [752, 633] width 204 height 50
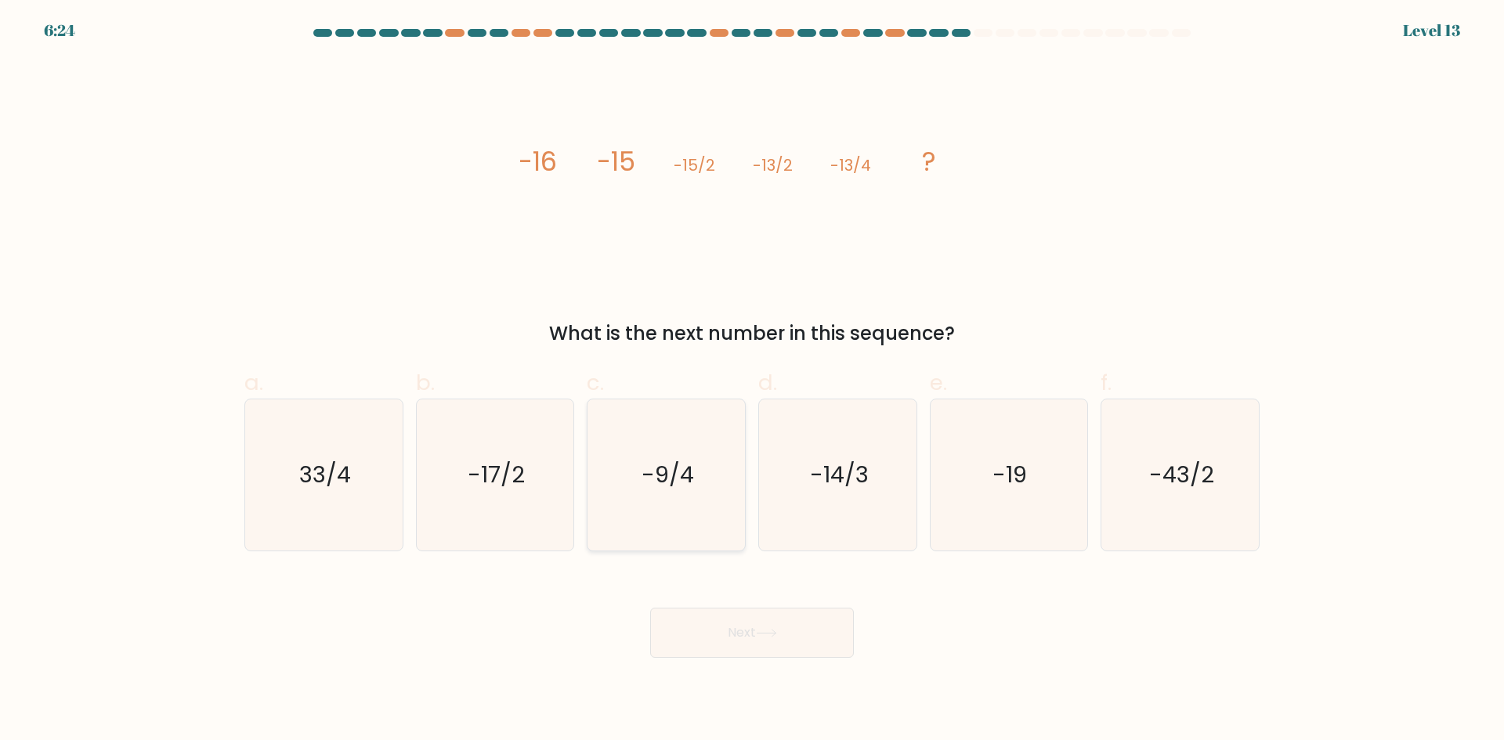
drag, startPoint x: 701, startPoint y: 510, endPoint x: 680, endPoint y: 518, distance: 22.5
click at [680, 518] on icon "-9/4" at bounding box center [665, 474] width 151 height 151
click at [752, 381] on input "c. -9/4" at bounding box center [752, 375] width 1 height 10
radio input "true"
click at [714, 623] on button "Next" at bounding box center [752, 633] width 204 height 50
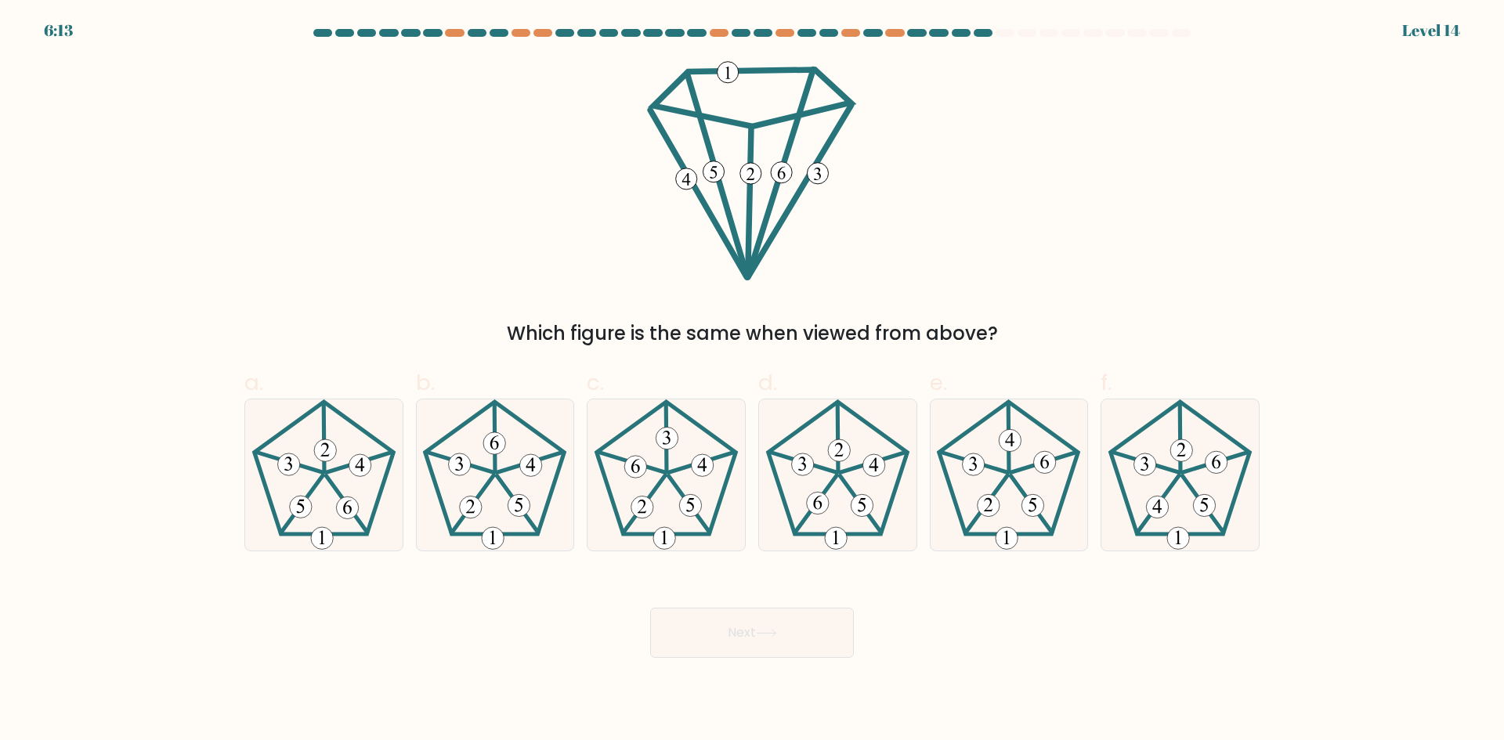
drag, startPoint x: 348, startPoint y: 521, endPoint x: 399, endPoint y: 568, distance: 69.3
click at [347, 521] on icon at bounding box center [323, 474] width 151 height 151
click at [752, 381] on input "a." at bounding box center [752, 375] width 1 height 10
radio input "true"
click at [680, 637] on button "Next" at bounding box center [752, 633] width 204 height 50
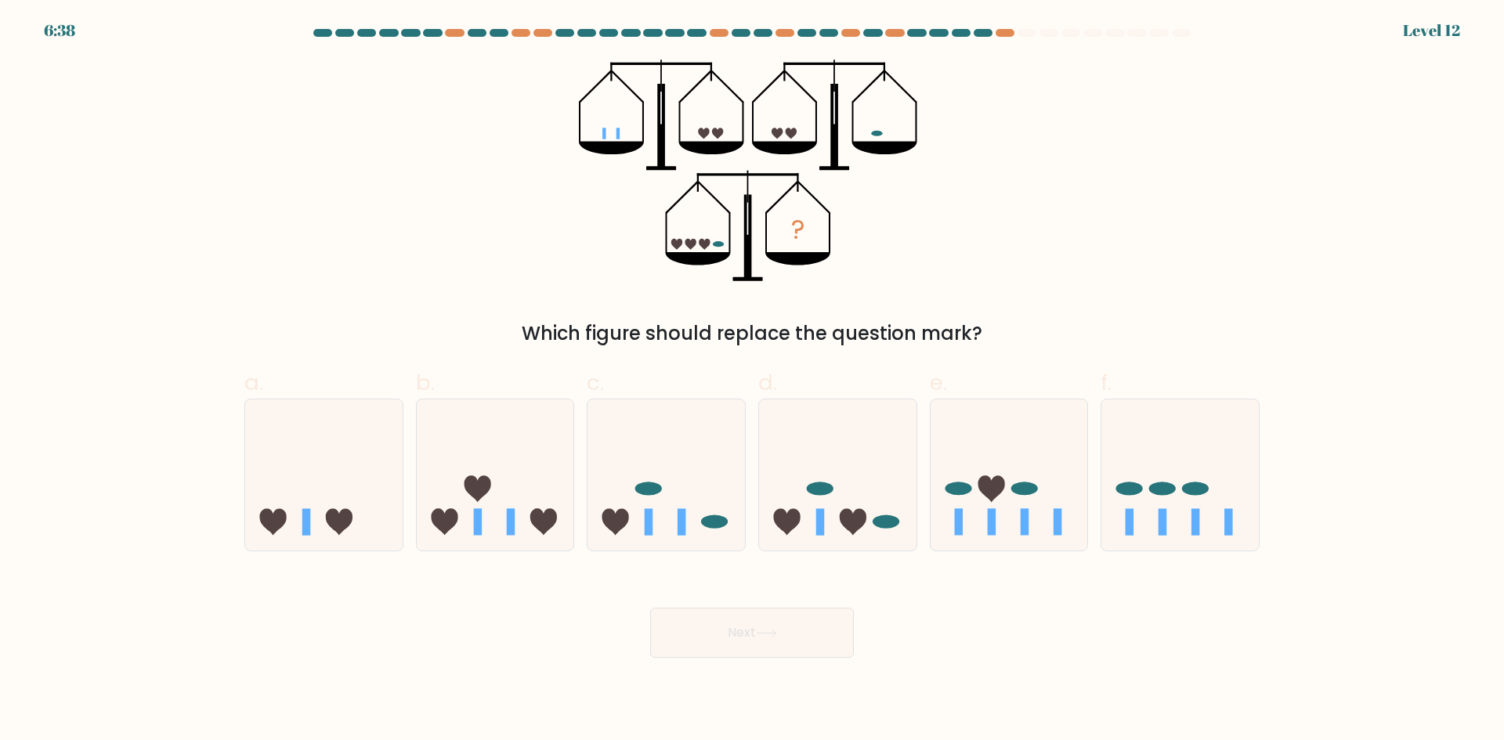
drag, startPoint x: 356, startPoint y: 523, endPoint x: 635, endPoint y: 592, distance: 287.9
click at [357, 526] on icon at bounding box center [323, 475] width 157 height 130
click at [752, 381] on input "a." at bounding box center [752, 375] width 1 height 10
radio input "true"
click at [800, 652] on button "Next" at bounding box center [752, 633] width 204 height 50
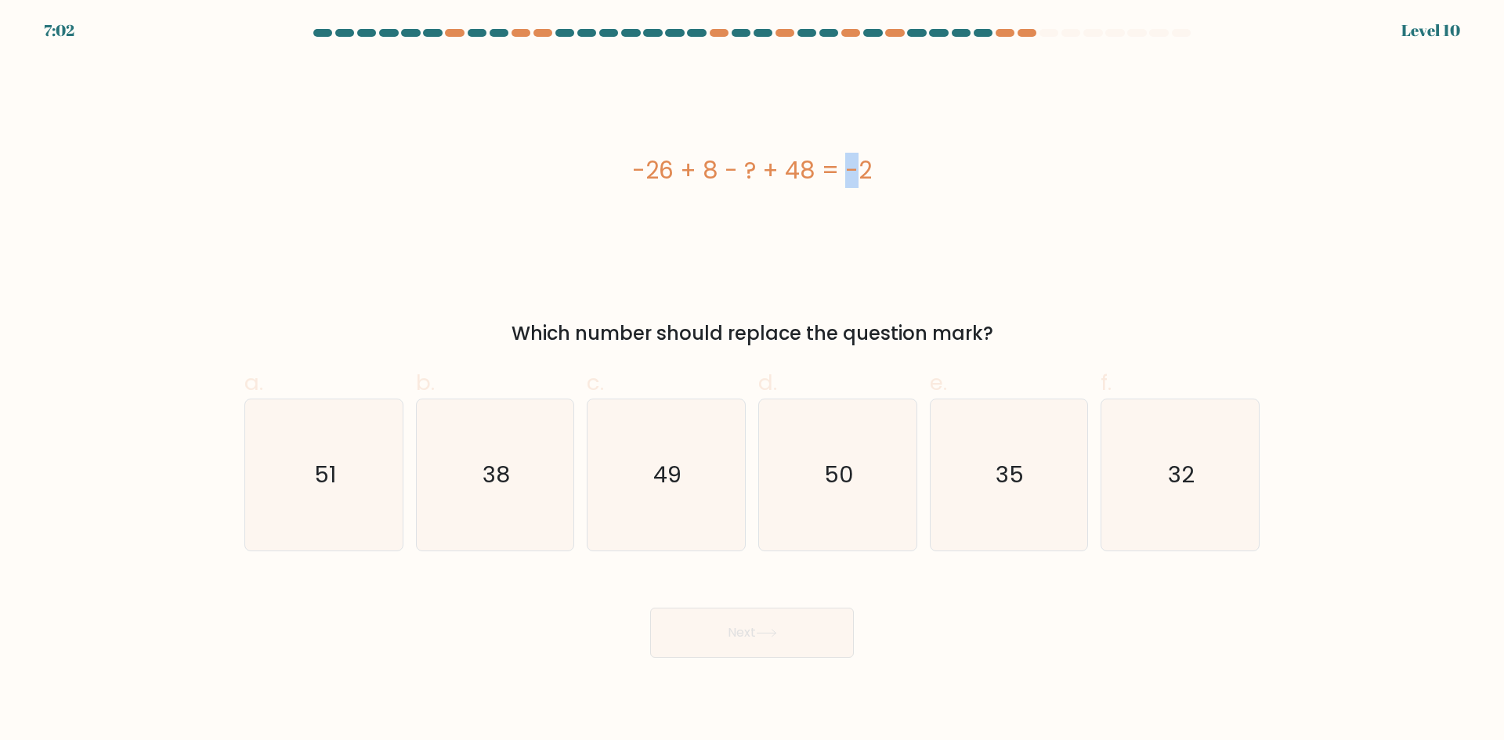
click at [750, 180] on div "-26 + 8 - ? + 48 = -2" at bounding box center [751, 170] width 1015 height 35
click at [741, 179] on div "-26 + 8 - ? + 48 = -2" at bounding box center [751, 170] width 1015 height 35
drag, startPoint x: 1213, startPoint y: 453, endPoint x: 1096, endPoint y: 572, distance: 166.7
click at [1203, 475] on icon "32" at bounding box center [1179, 474] width 151 height 151
click at [753, 381] on input "f. 32" at bounding box center [752, 375] width 1 height 10
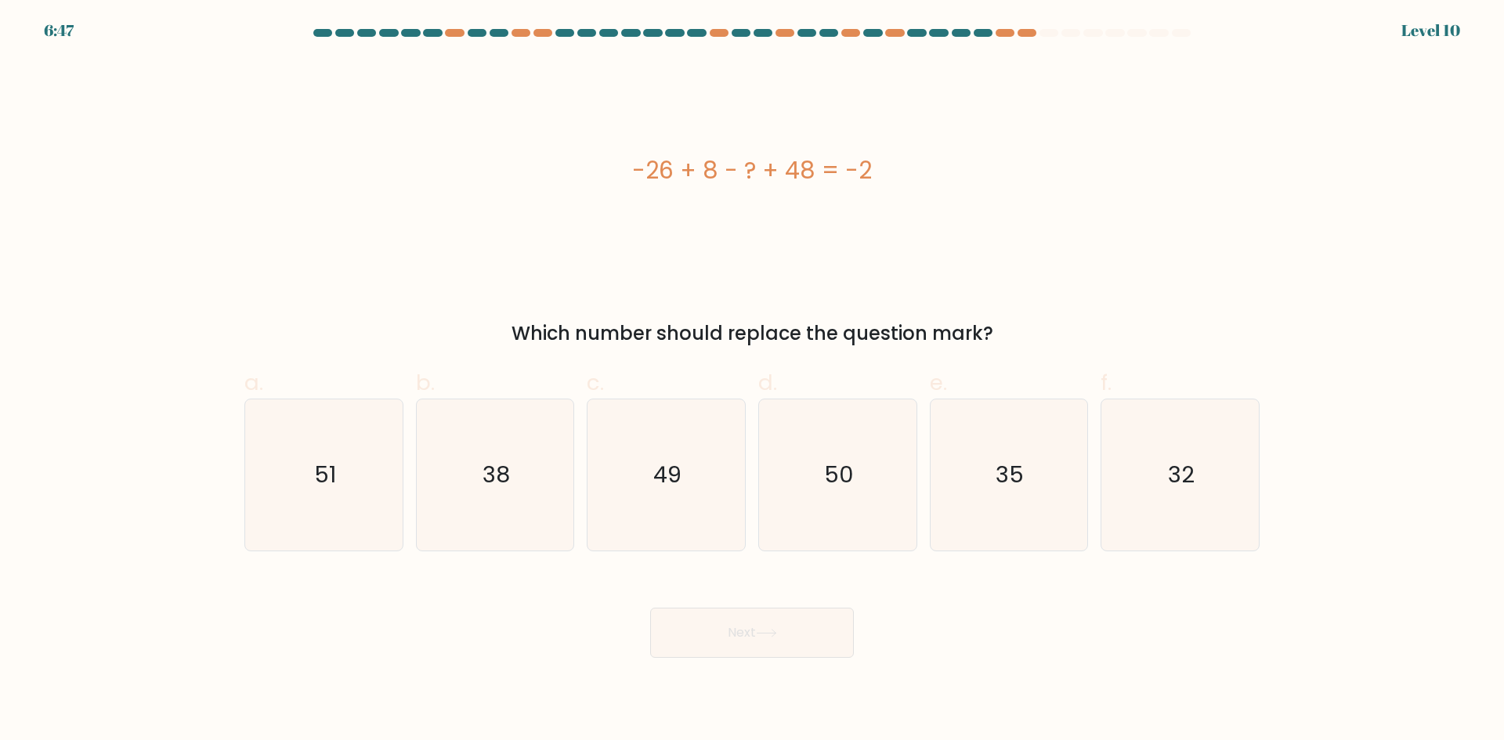
radio input "true"
click at [753, 632] on button "Next" at bounding box center [752, 633] width 204 height 50
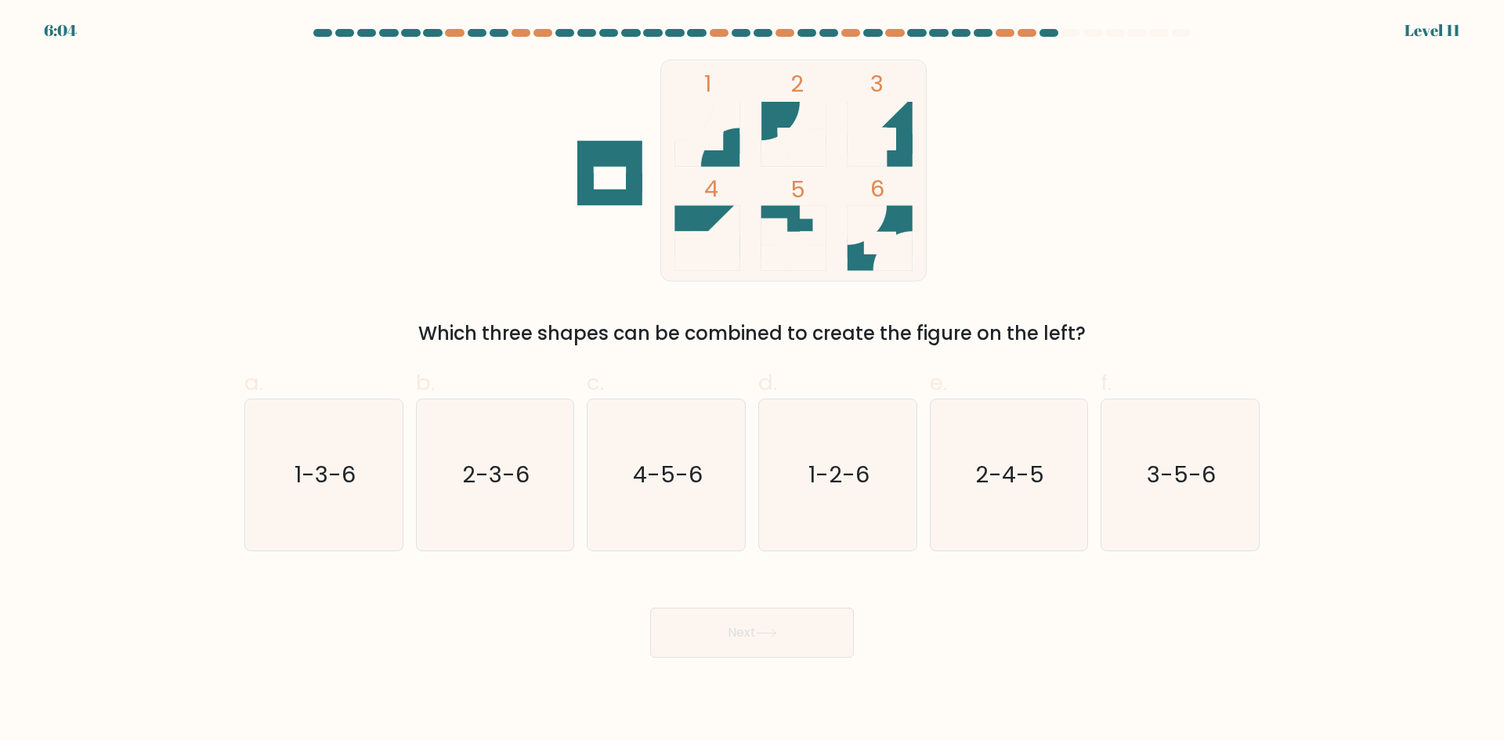
drag, startPoint x: 833, startPoint y: 479, endPoint x: 848, endPoint y: 582, distance: 103.7
click at [835, 493] on icon "1-2-6" at bounding box center [837, 474] width 151 height 151
click at [753, 381] on input "d. 1-2-6" at bounding box center [752, 375] width 1 height 10
radio input "true"
click at [818, 633] on button "Next" at bounding box center [752, 633] width 204 height 50
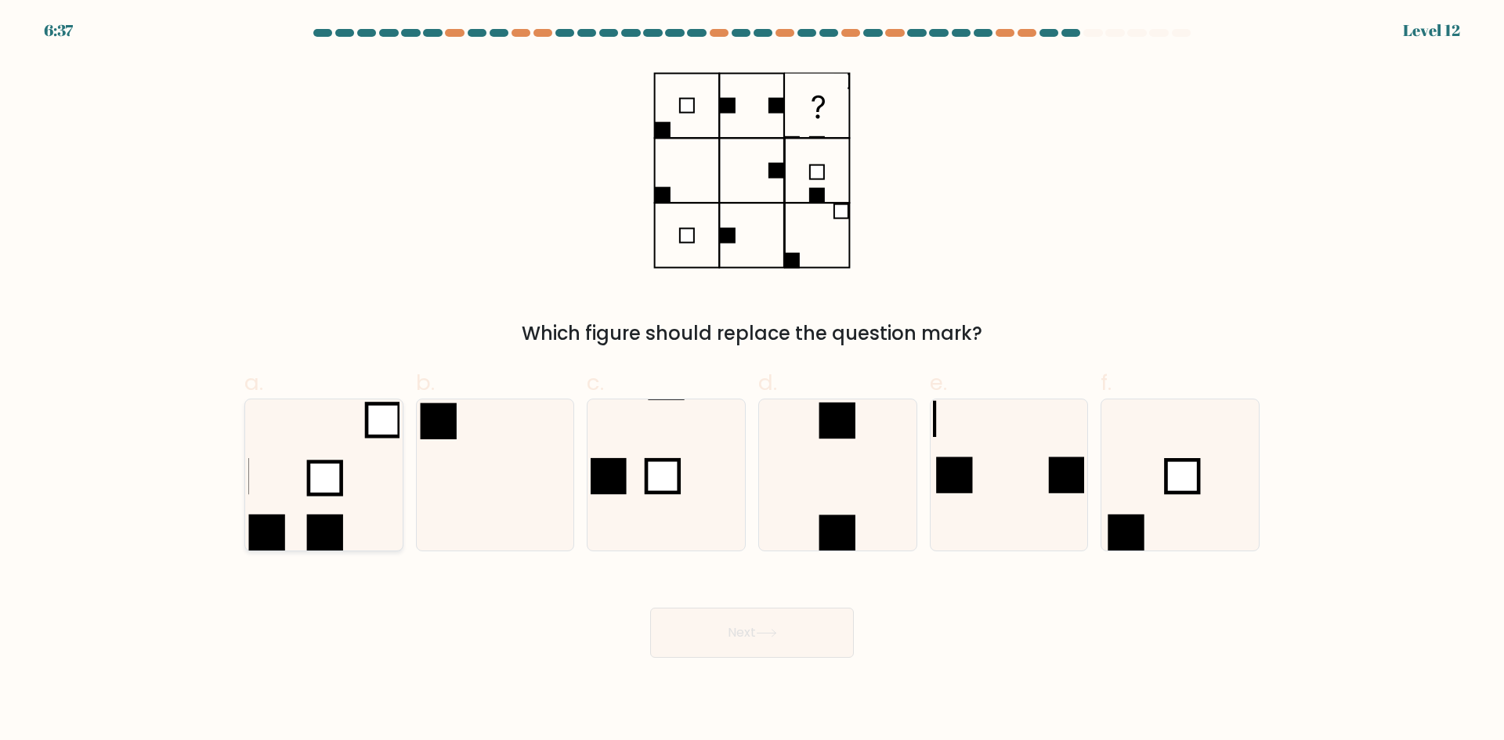
click at [341, 491] on rect at bounding box center [325, 477] width 33 height 33
click at [752, 381] on input "a." at bounding box center [752, 375] width 1 height 10
radio input "true"
click at [506, 501] on icon at bounding box center [494, 474] width 151 height 151
click at [752, 381] on input "b." at bounding box center [752, 375] width 1 height 10
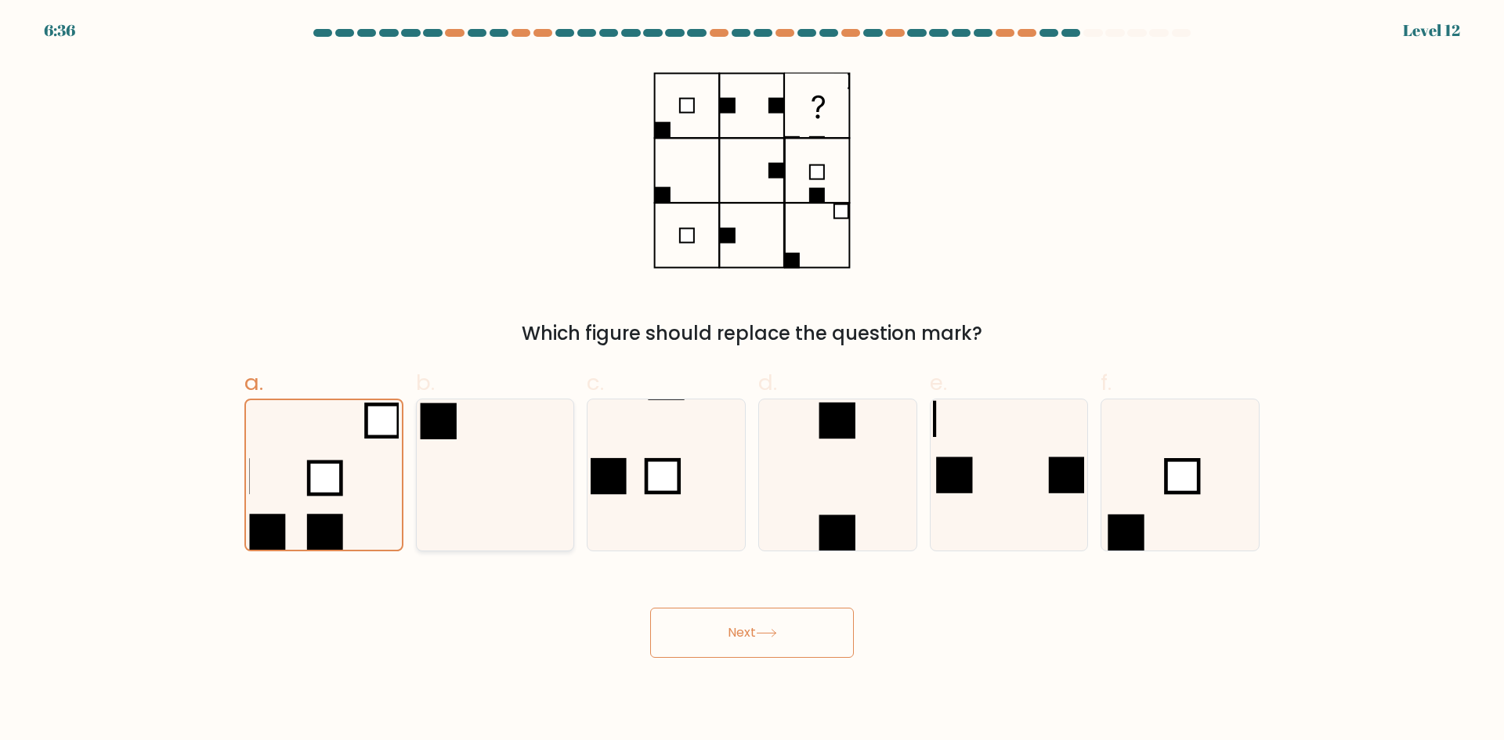
radio input "true"
drag, startPoint x: 1092, startPoint y: 677, endPoint x: 1079, endPoint y: 645, distance: 33.7
click at [1090, 670] on body "6:33 Level 12" at bounding box center [752, 370] width 1504 height 740
click at [1027, 507] on icon at bounding box center [1008, 474] width 151 height 151
click at [753, 381] on input "e." at bounding box center [752, 375] width 1 height 10
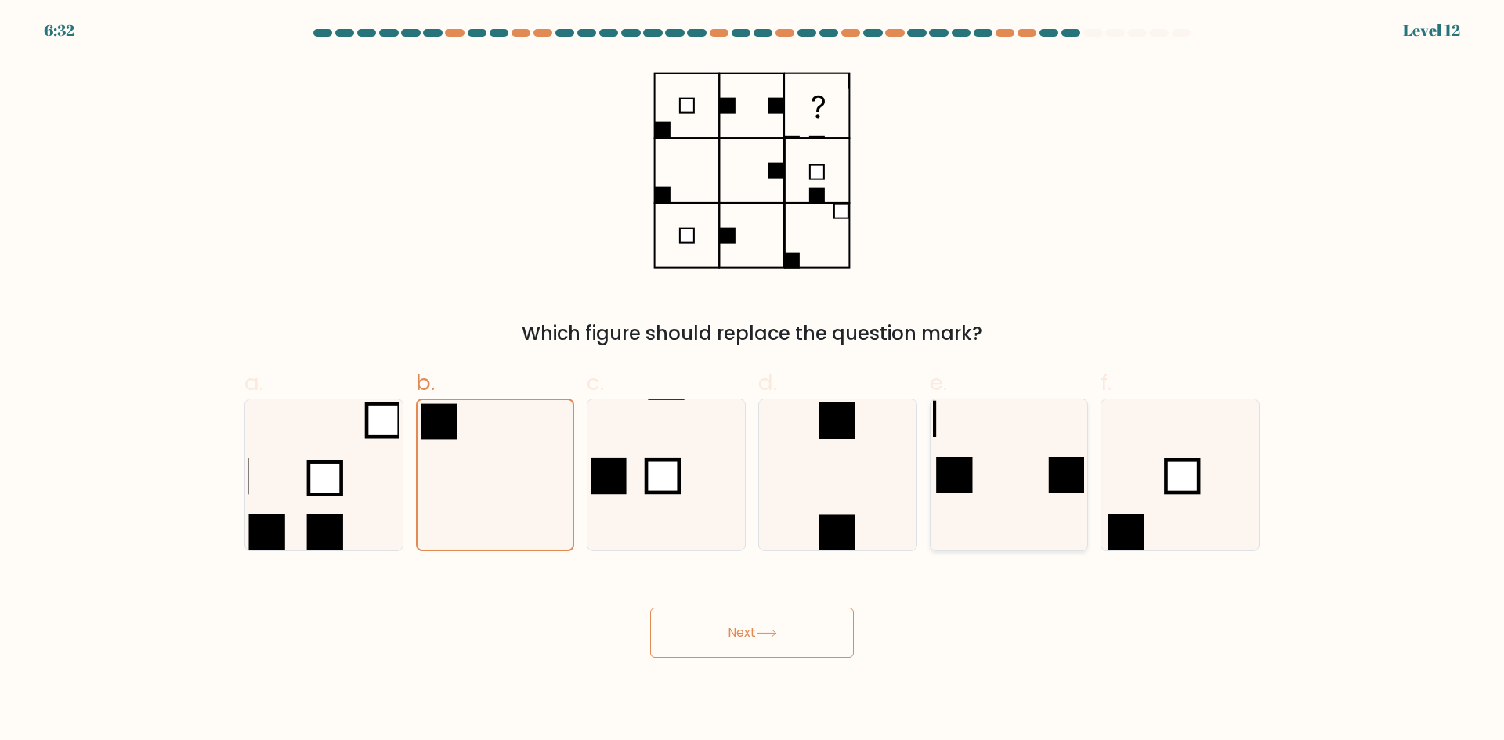
radio input "true"
click at [784, 197] on rect at bounding box center [751, 170] width 65 height 65
click at [334, 471] on rect at bounding box center [325, 477] width 33 height 33
click at [752, 381] on input "a." at bounding box center [752, 375] width 1 height 10
radio input "true"
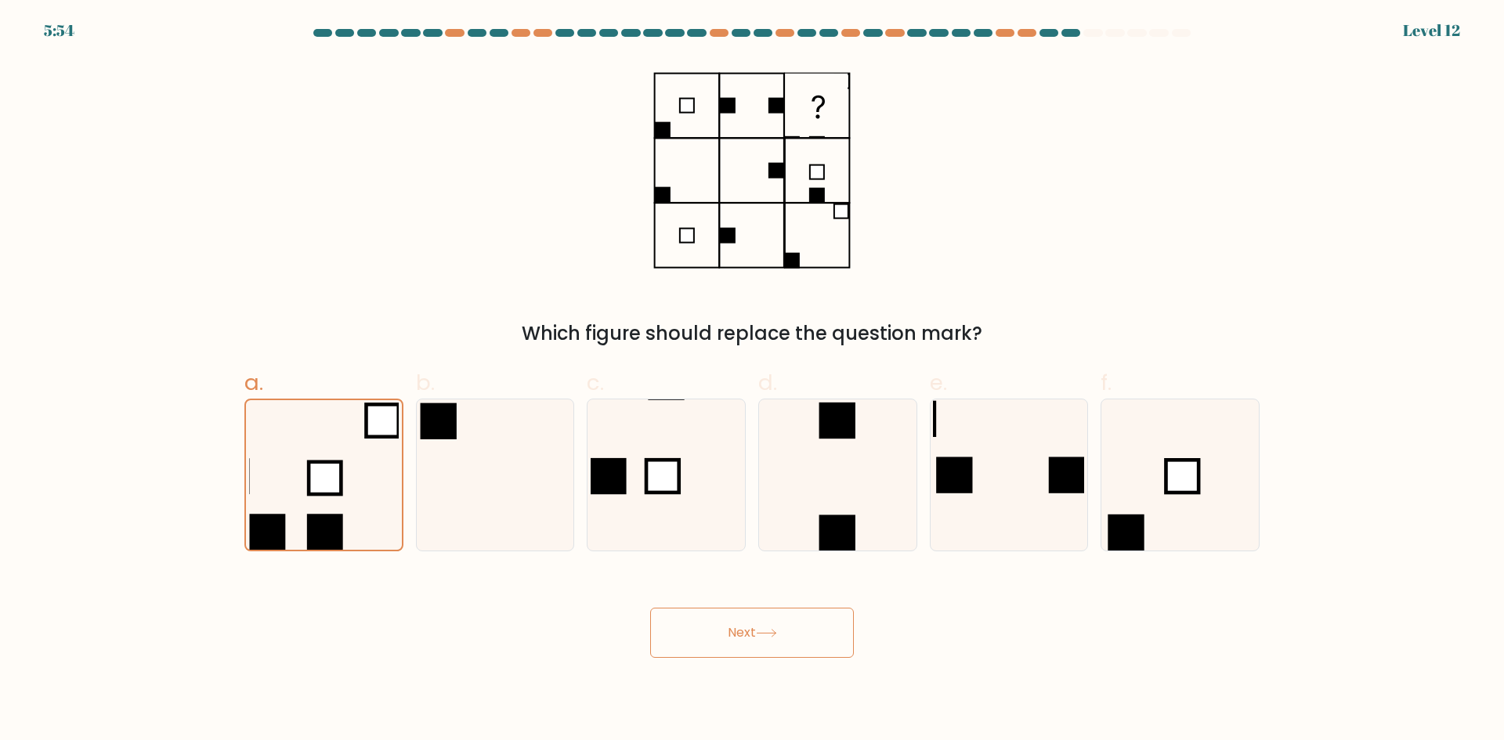
click at [784, 639] on button "Next" at bounding box center [752, 633] width 204 height 50
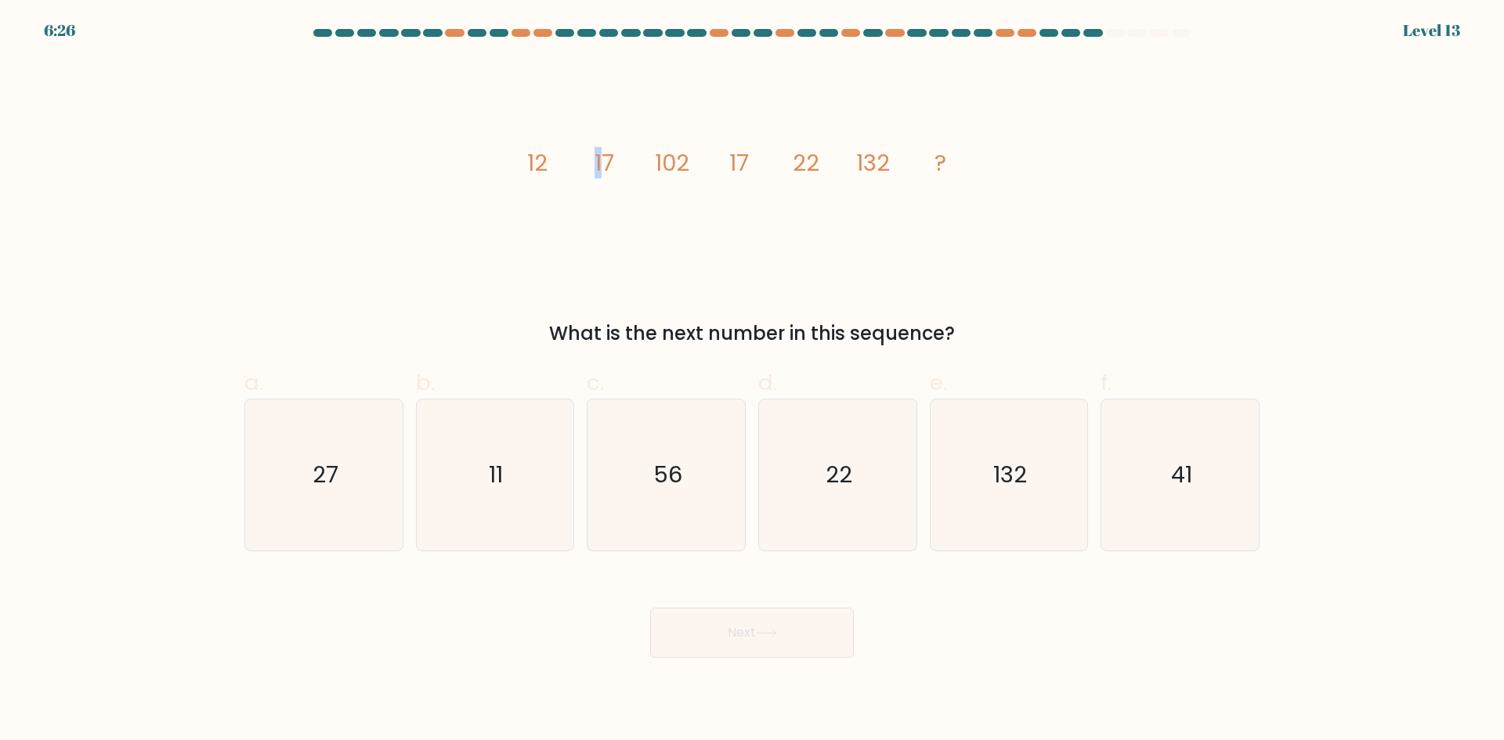
click at [598, 178] on tspan "17" at bounding box center [604, 162] width 20 height 31
click at [605, 175] on tspan "17" at bounding box center [604, 162] width 20 height 31
click at [609, 173] on tspan "17" at bounding box center [604, 162] width 20 height 31
click at [359, 497] on icon "27" at bounding box center [323, 474] width 151 height 151
click at [752, 381] on input "a. 27" at bounding box center [752, 375] width 1 height 10
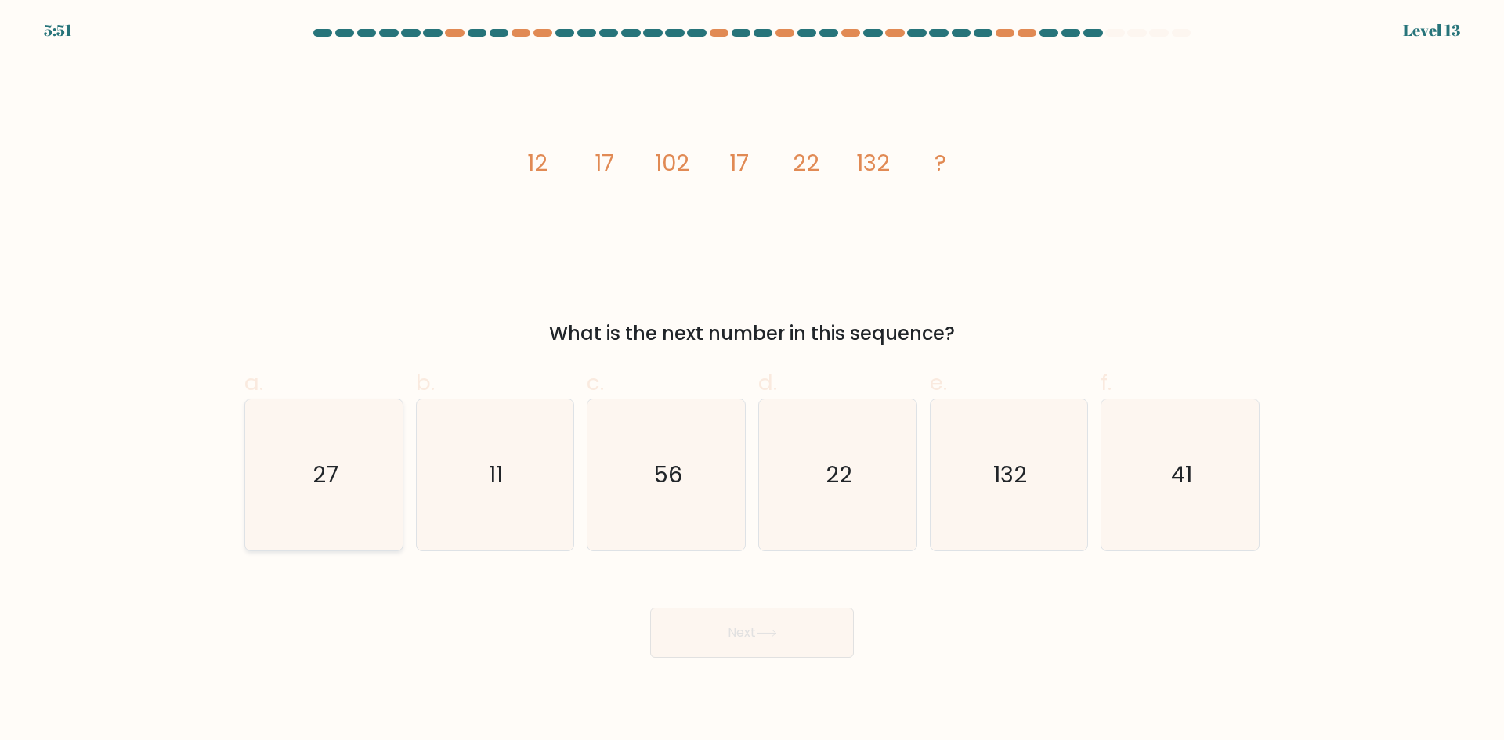
radio input "true"
click at [753, 633] on button "Next" at bounding box center [752, 633] width 204 height 50
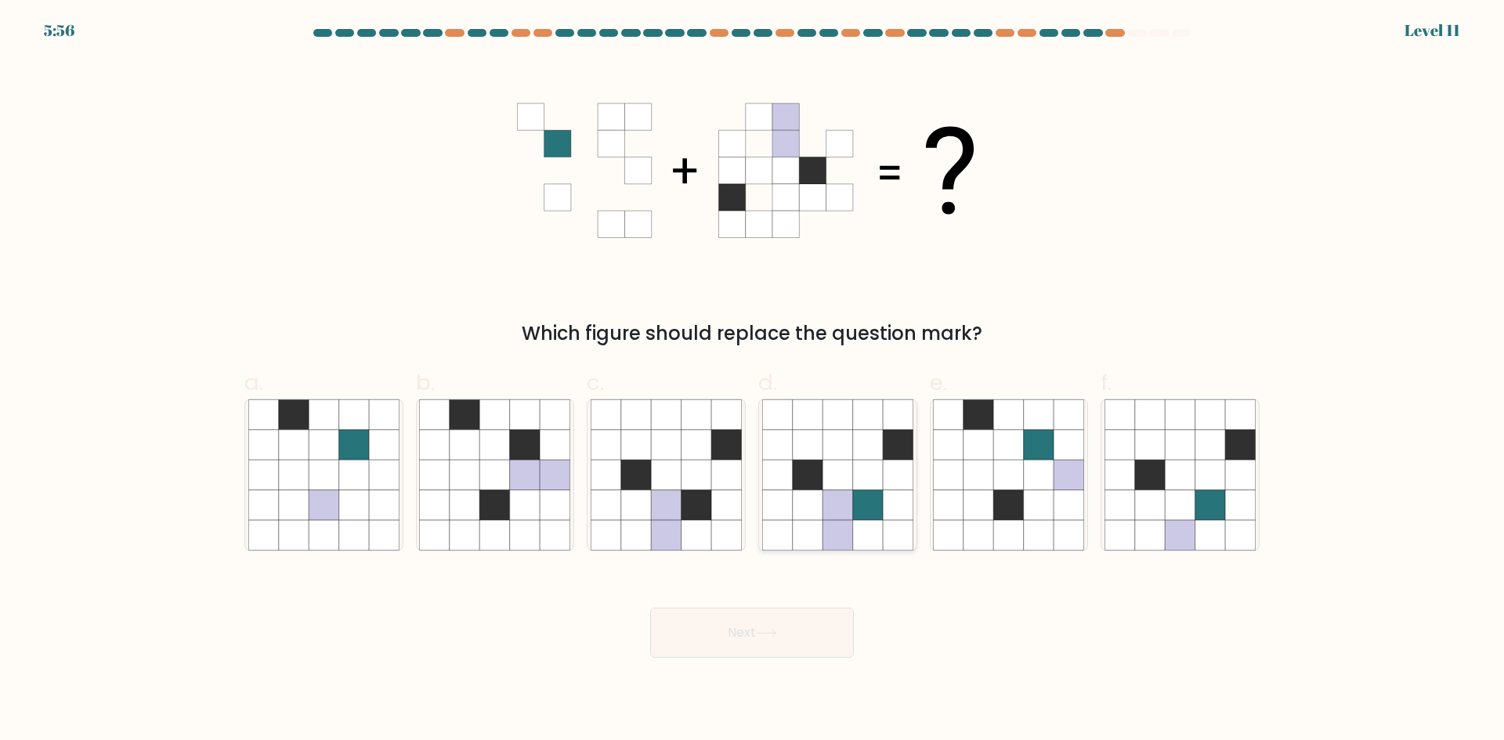
click at [861, 434] on icon at bounding box center [868, 445] width 30 height 30
click at [753, 381] on input "d." at bounding box center [752, 375] width 1 height 10
radio input "true"
click at [803, 652] on button "Next" at bounding box center [752, 633] width 204 height 50
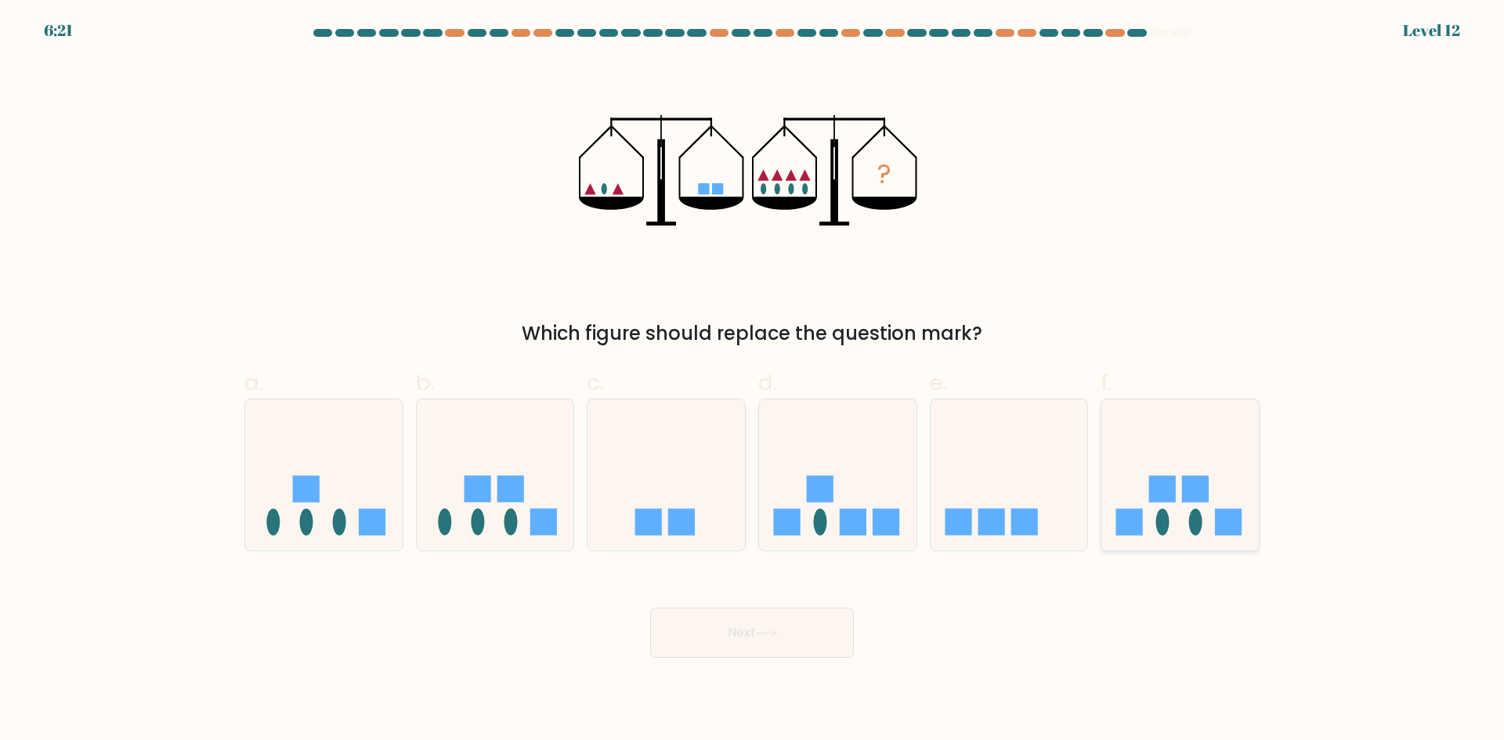
click at [1173, 546] on div at bounding box center [1179, 475] width 159 height 153
click at [753, 381] on input "f." at bounding box center [752, 375] width 1 height 10
radio input "true"
click at [771, 619] on button "Next" at bounding box center [752, 633] width 204 height 50
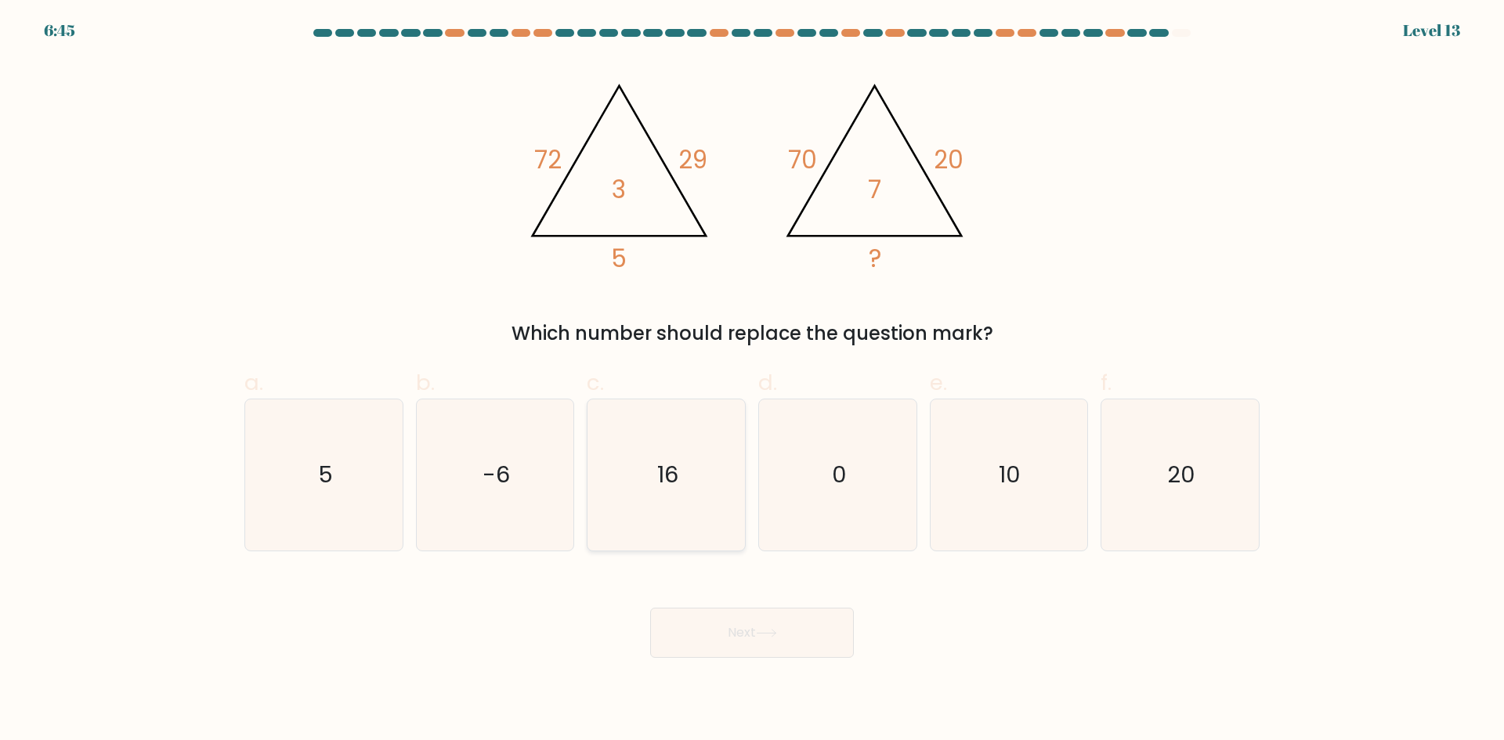
click at [631, 464] on icon "16" at bounding box center [665, 474] width 151 height 151
click at [752, 381] on input "c. 16" at bounding box center [752, 375] width 1 height 10
radio input "true"
click at [767, 632] on icon at bounding box center [766, 633] width 21 height 9
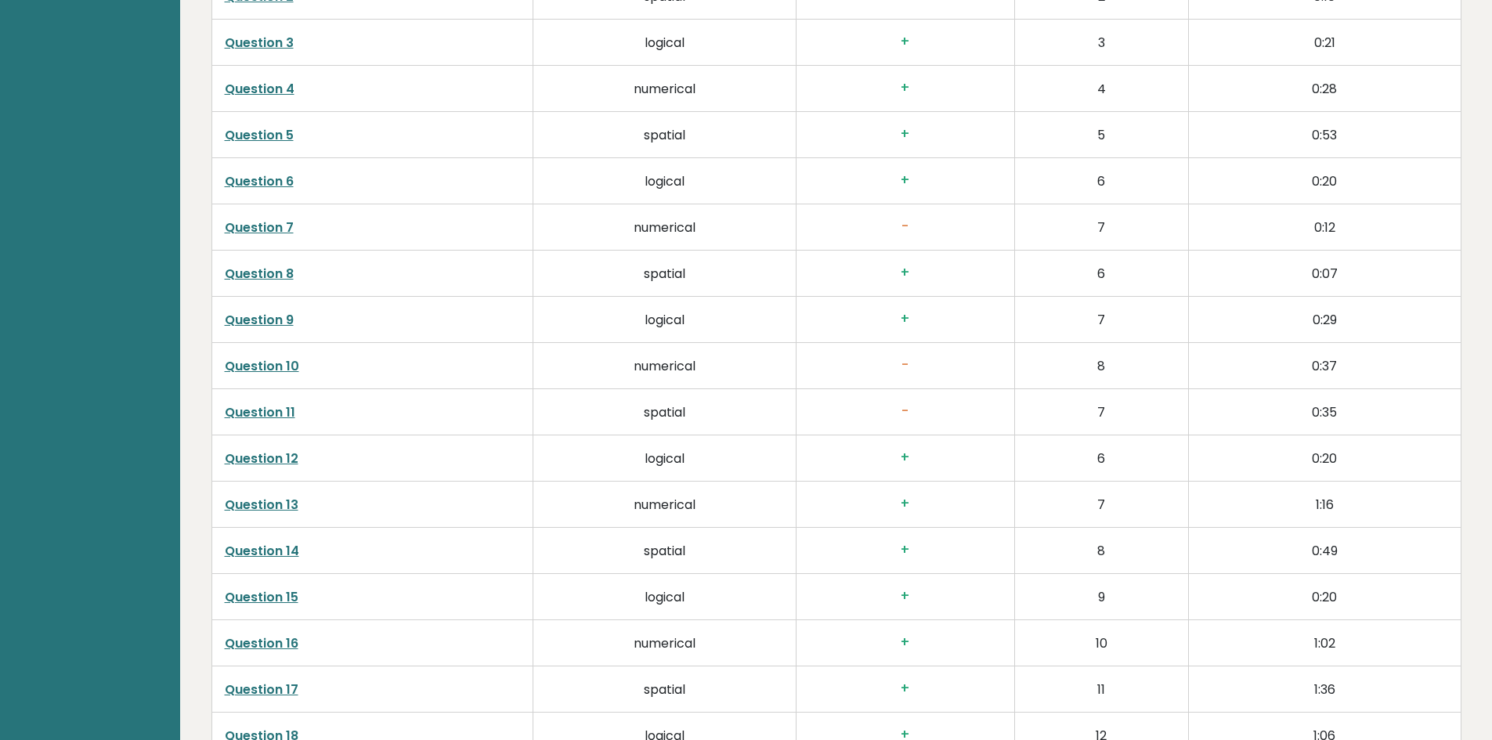
scroll to position [2428, 0]
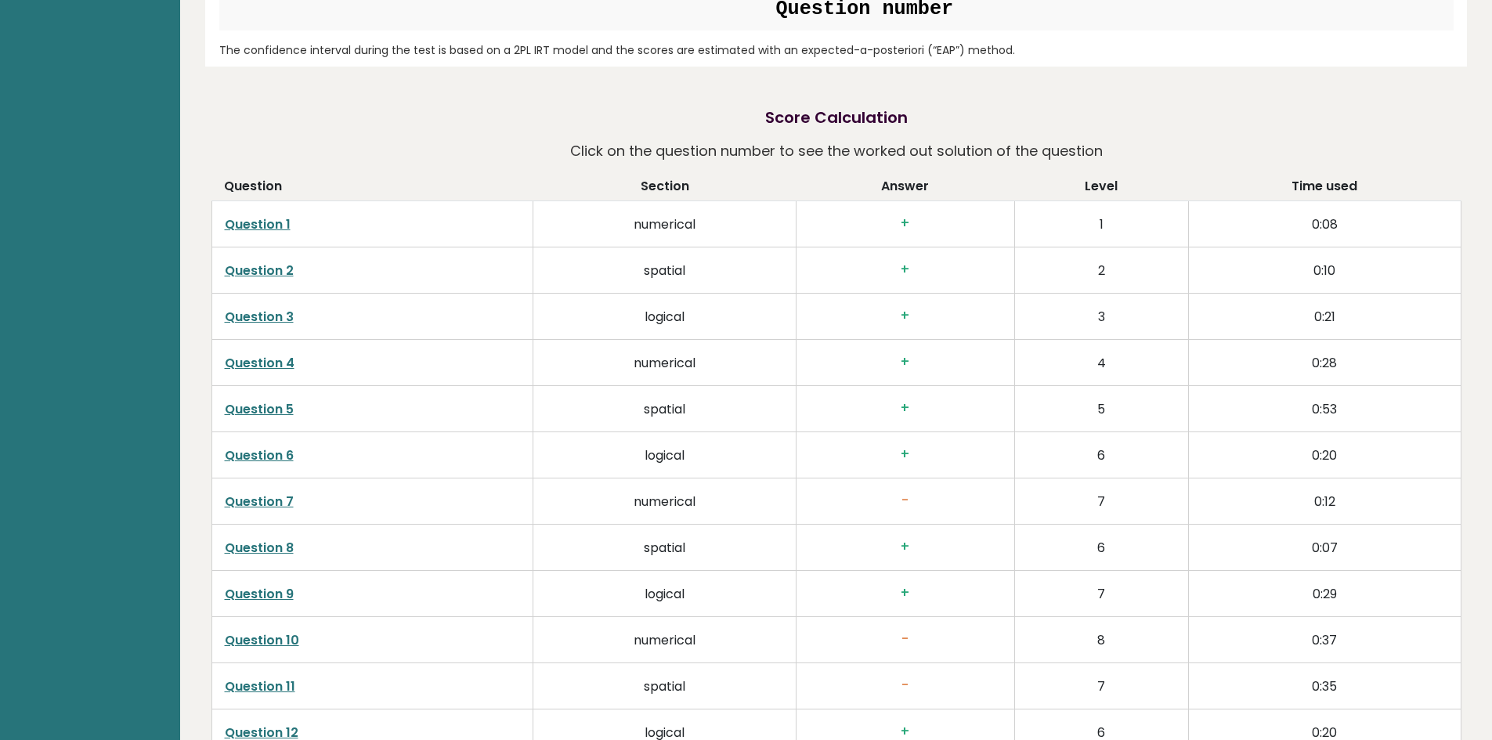
click at [276, 500] on link "Question 7" at bounding box center [259, 502] width 69 height 18
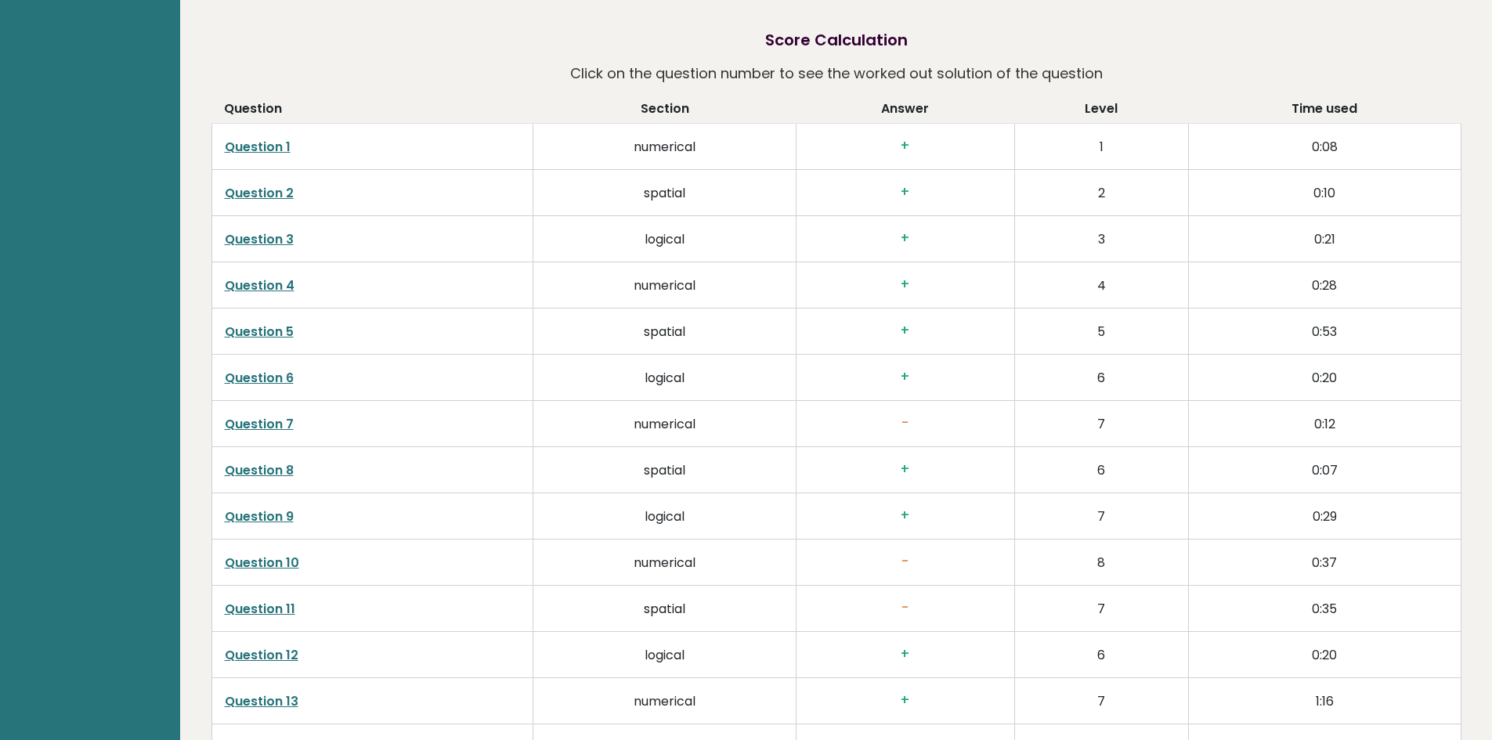
scroll to position [2506, 0]
click at [280, 562] on link "Question 10" at bounding box center [262, 562] width 74 height 18
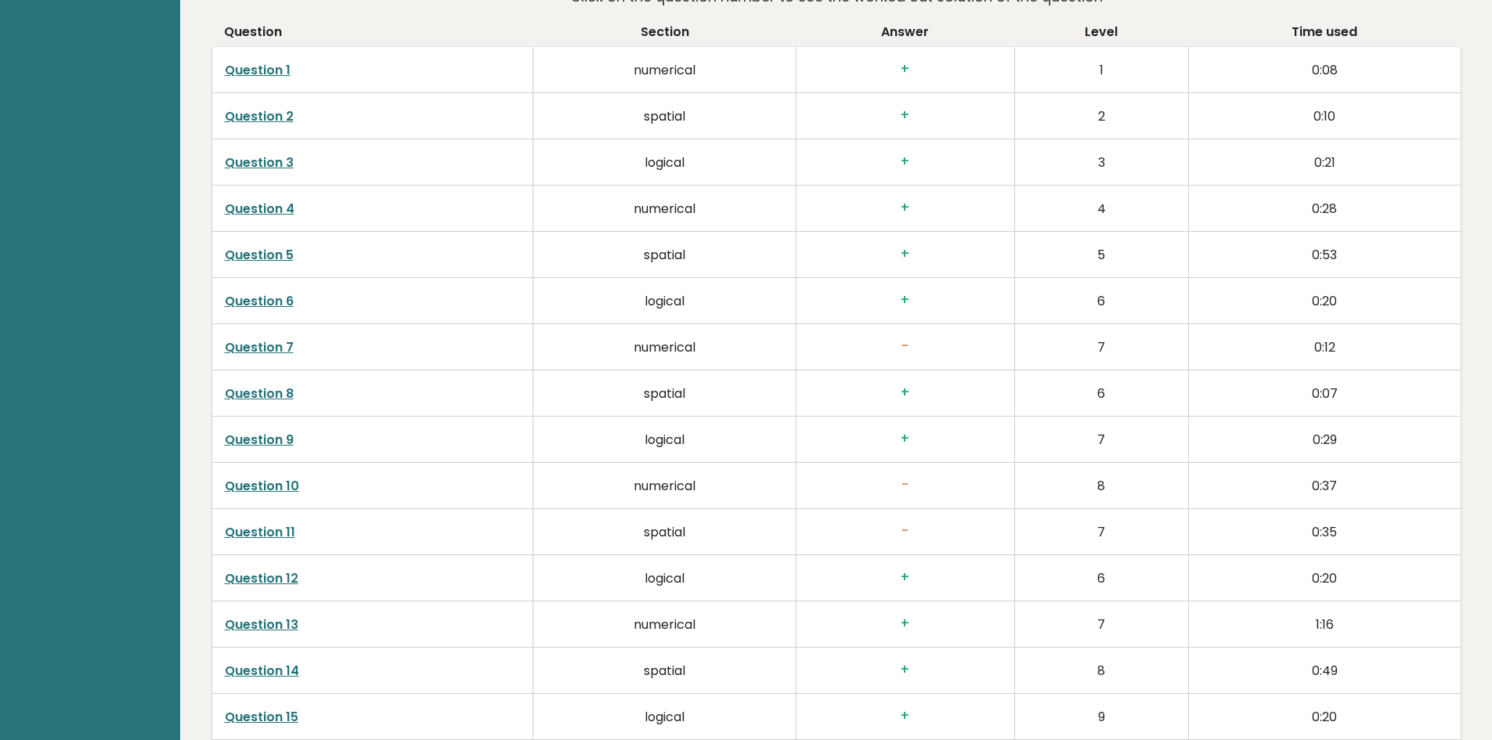
scroll to position [2584, 0]
click at [267, 538] on link "Question 11" at bounding box center [260, 530] width 70 height 18
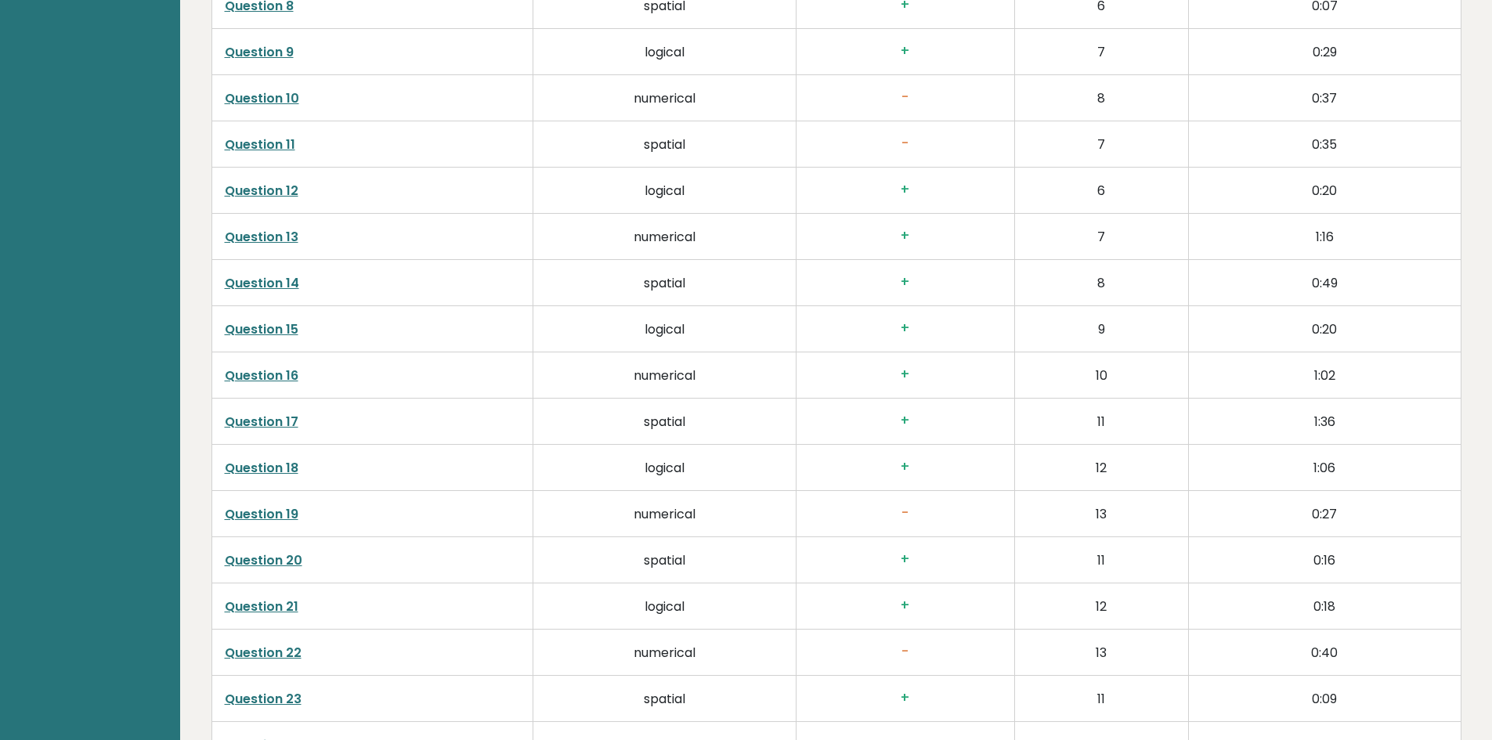
scroll to position [2976, 0]
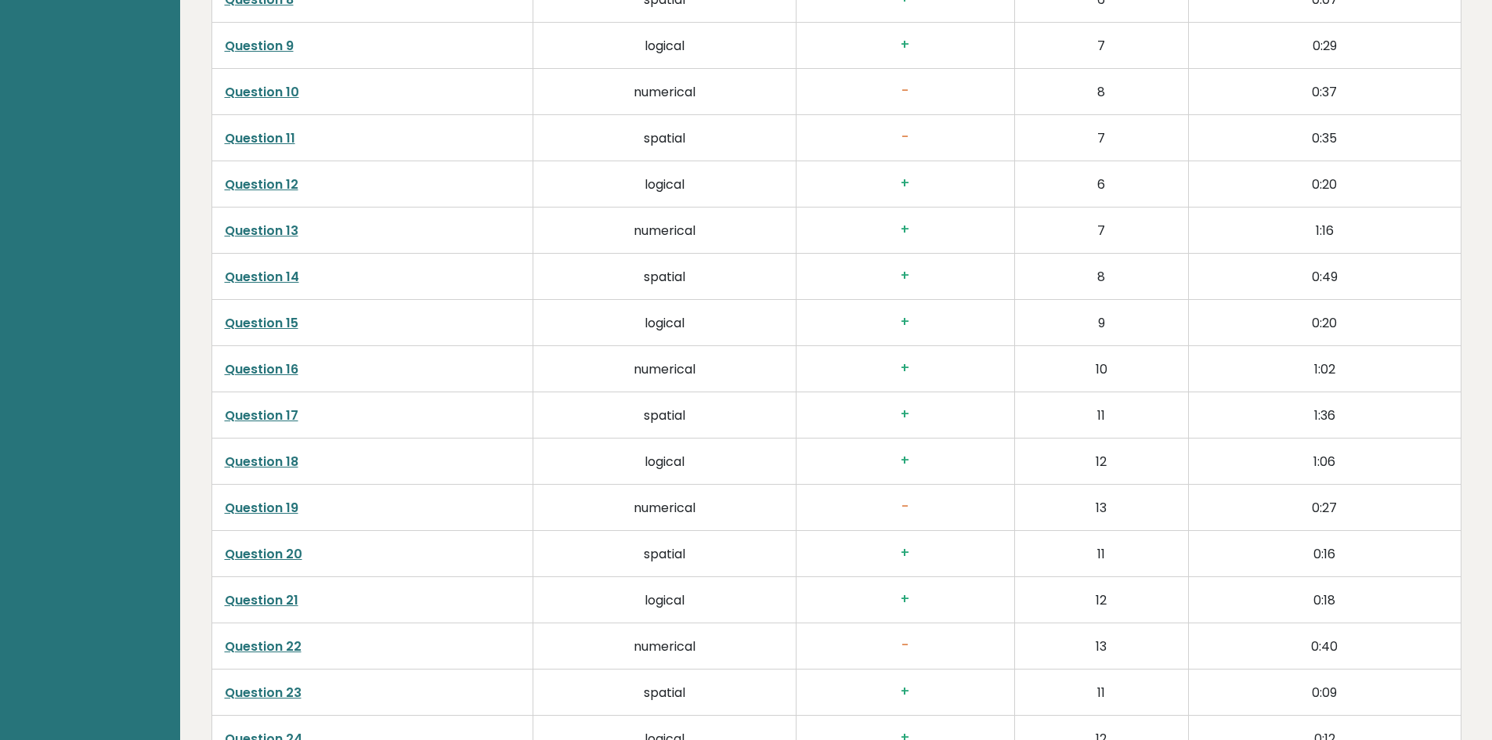
click at [251, 512] on link "Question 19" at bounding box center [262, 508] width 74 height 18
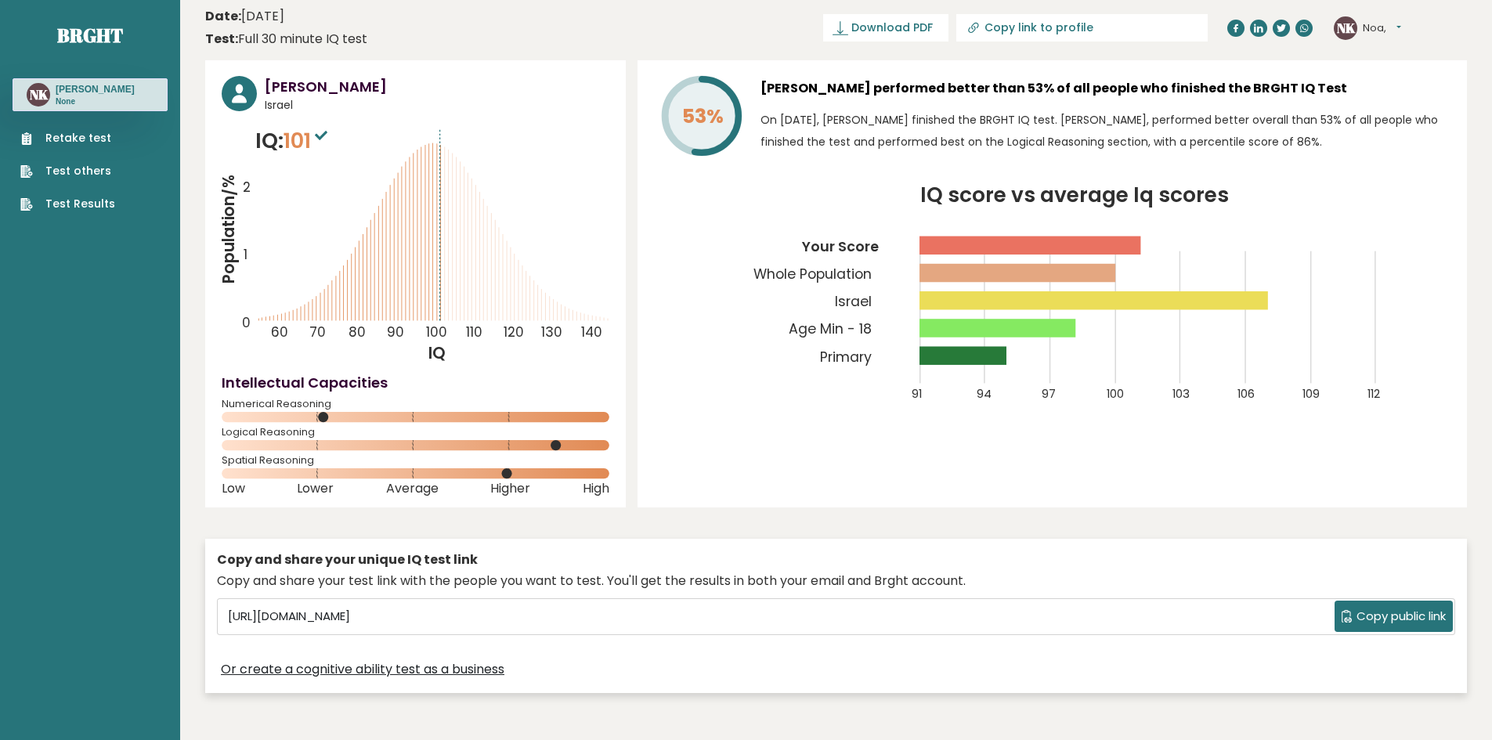
scroll to position [0, 0]
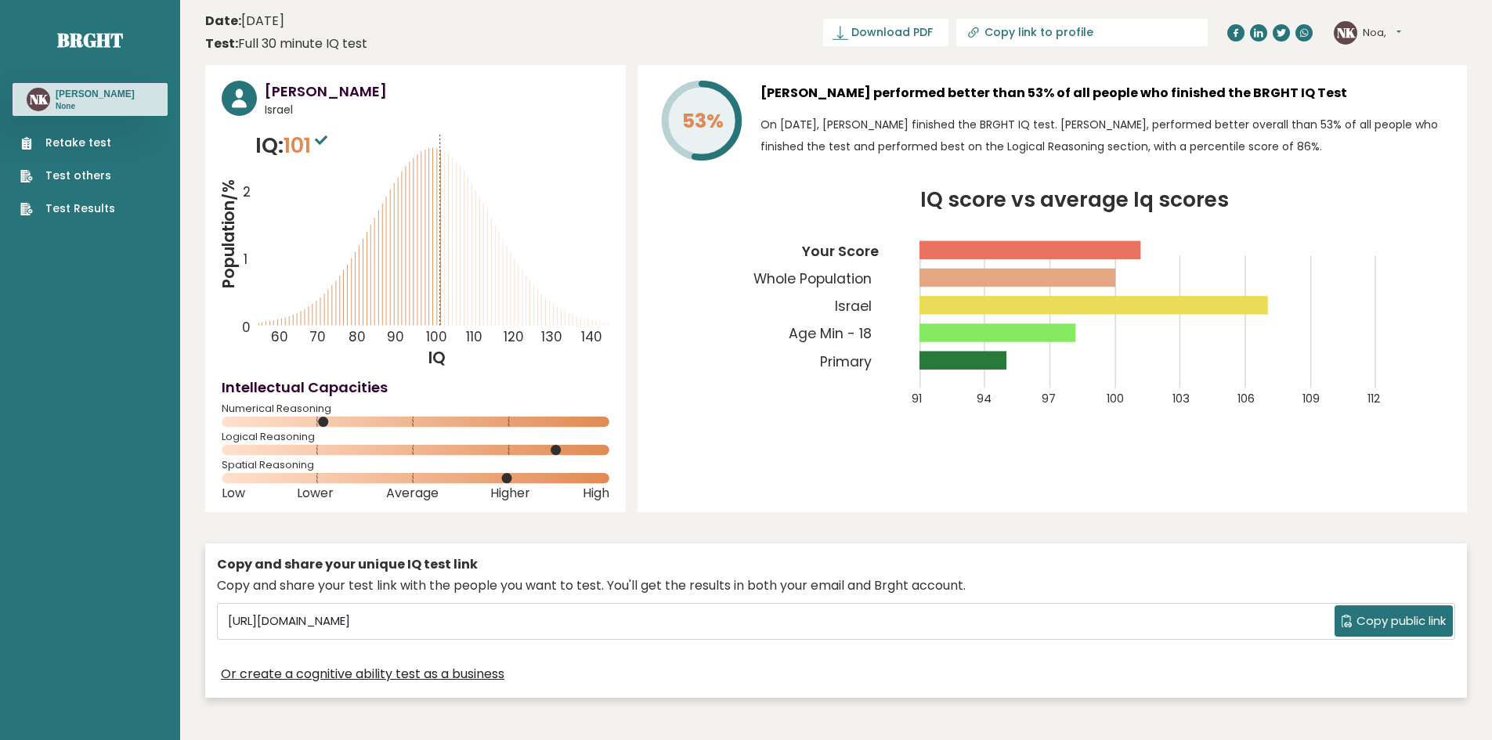
click at [100, 208] on link "Test Results" at bounding box center [67, 208] width 95 height 16
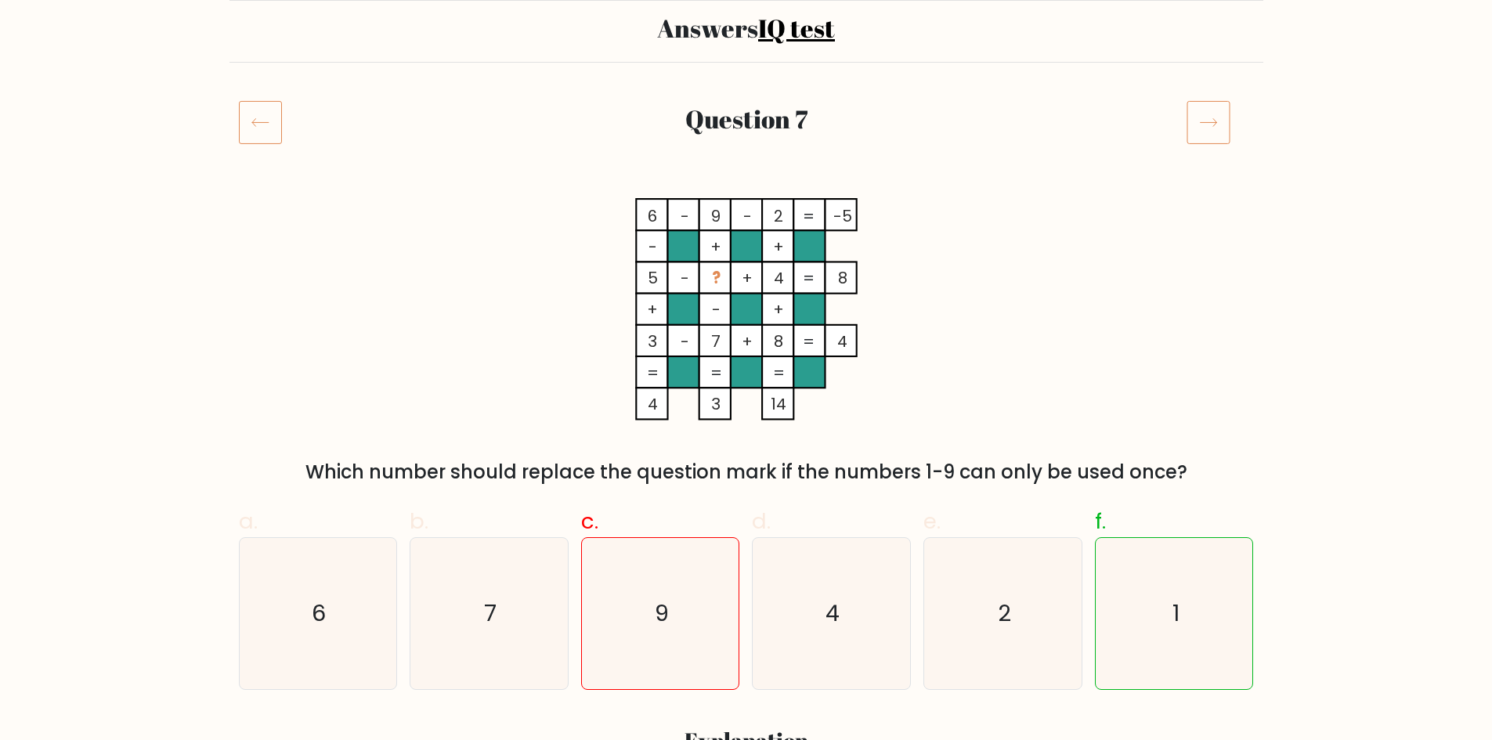
scroll to position [157, 0]
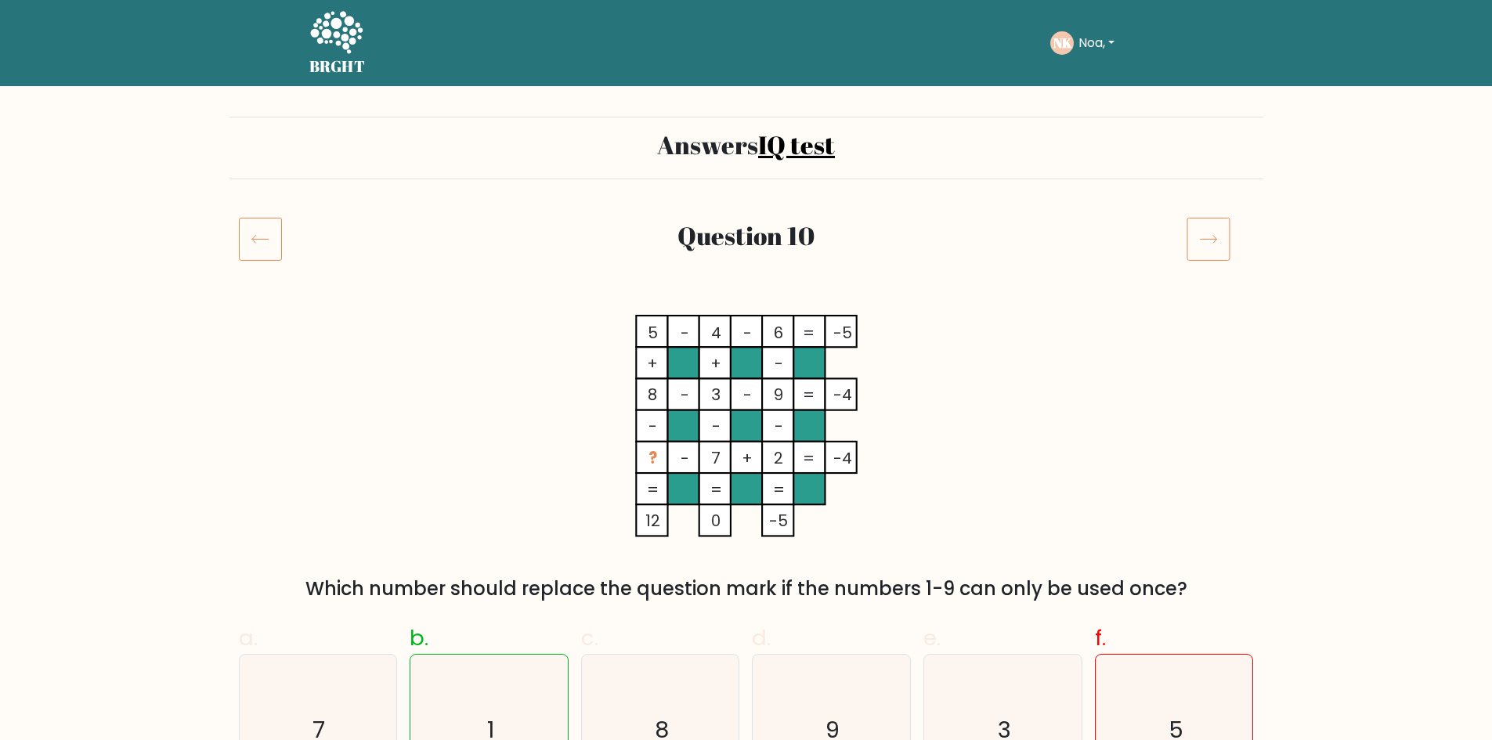
drag, startPoint x: 778, startPoint y: 453, endPoint x: 761, endPoint y: 453, distance: 16.4
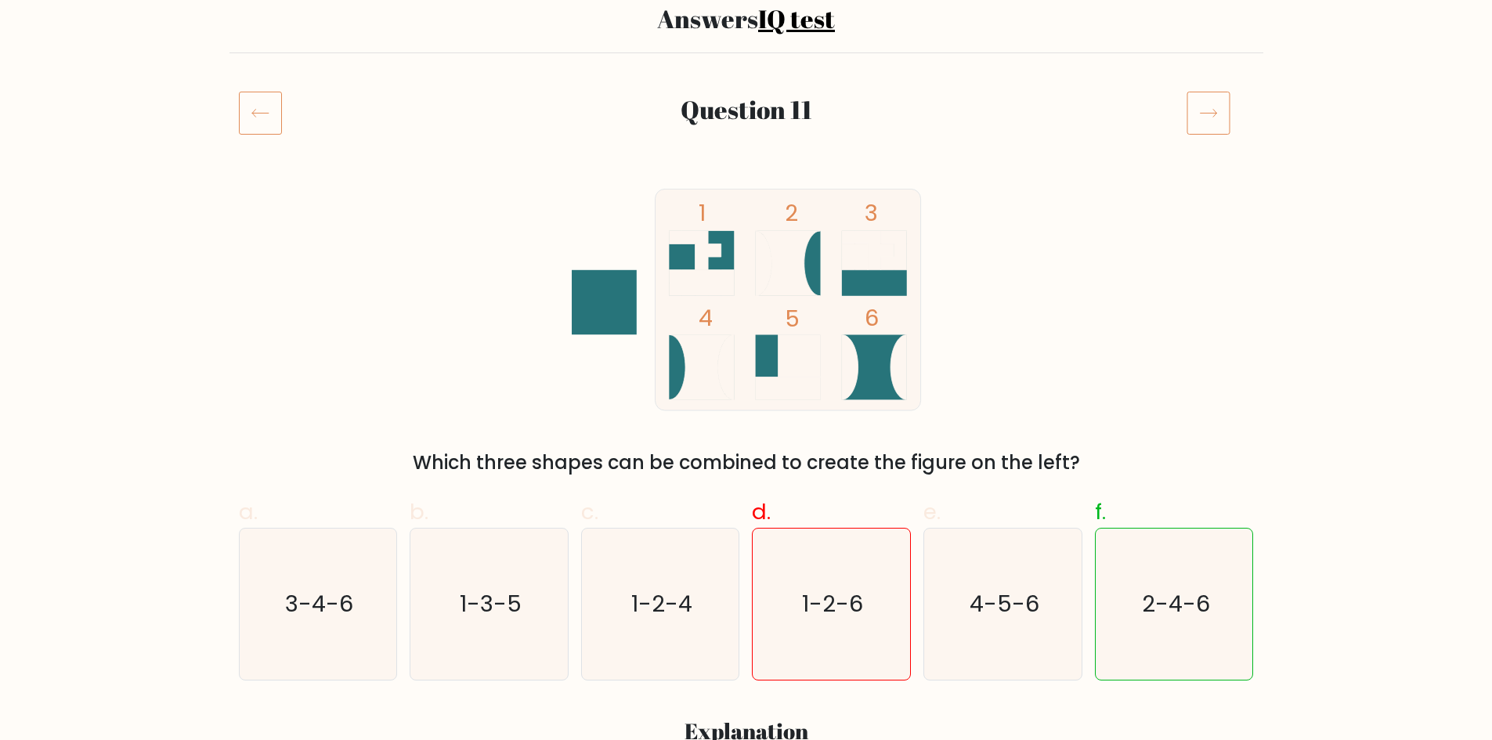
scroll to position [157, 0]
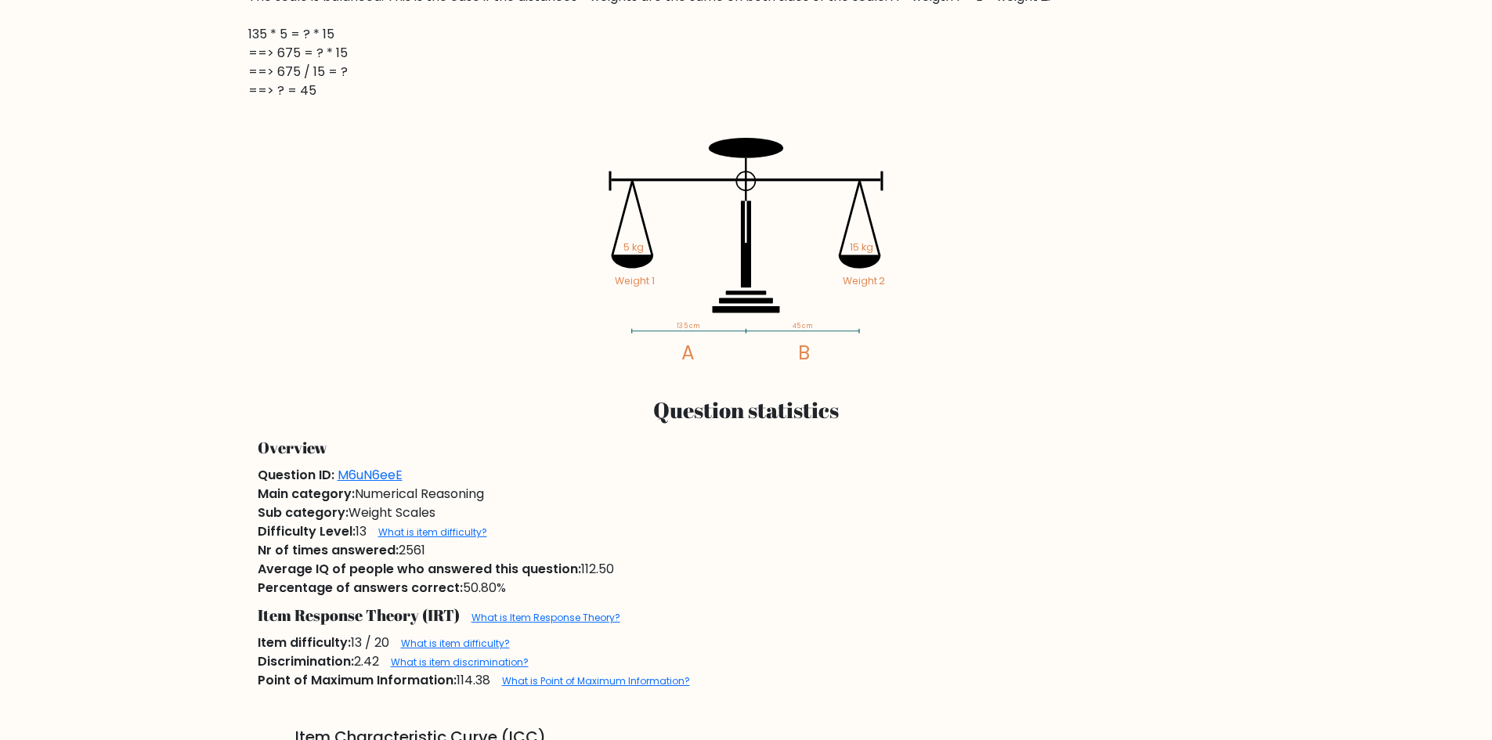
scroll to position [940, 0]
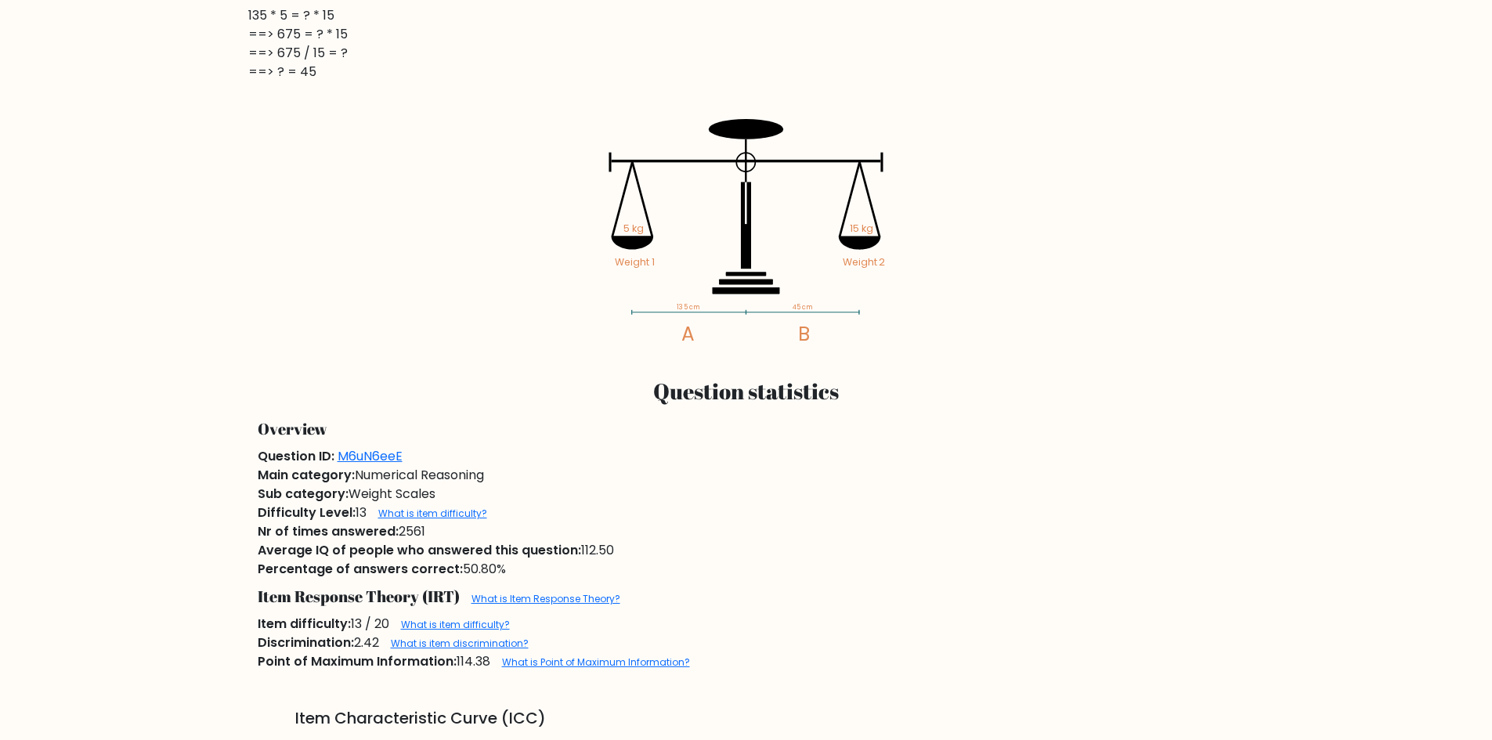
drag, startPoint x: 501, startPoint y: 425, endPoint x: 479, endPoint y: 425, distance: 21.9
